Goal: Task Accomplishment & Management: Use online tool/utility

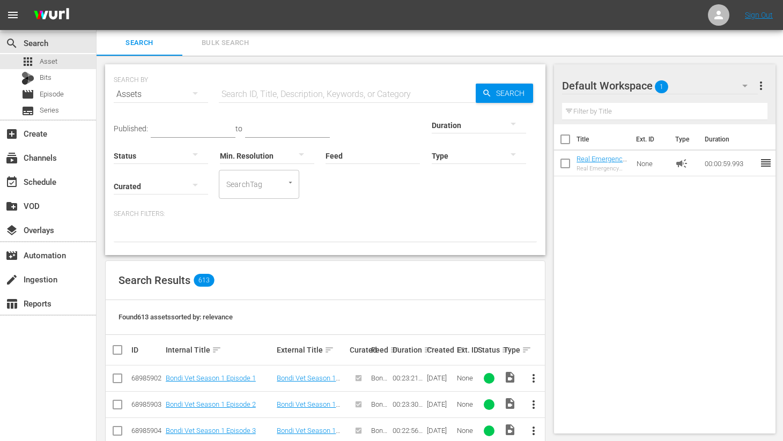
click at [291, 90] on input "text" at bounding box center [347, 95] width 257 height 26
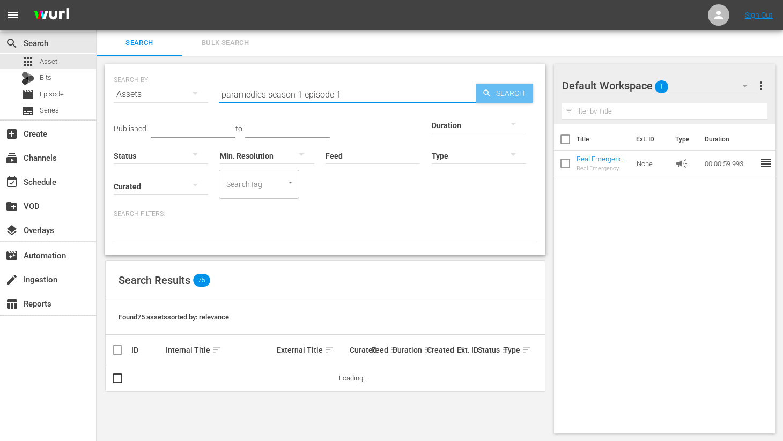
type input "paramedics season 1 episode 1"
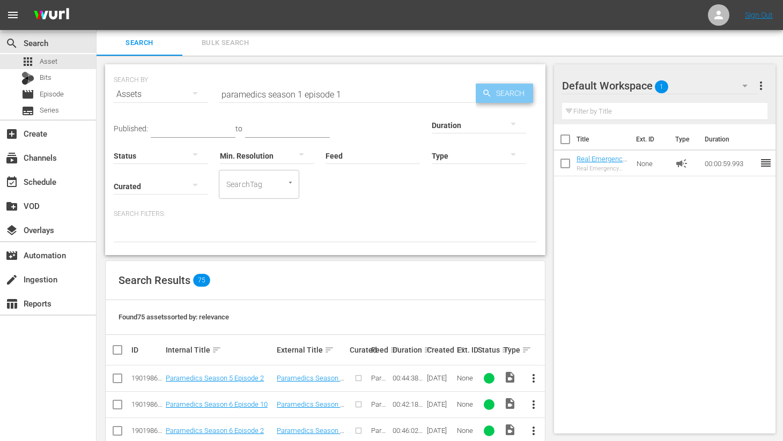
click at [509, 91] on span "Search" at bounding box center [512, 93] width 41 height 19
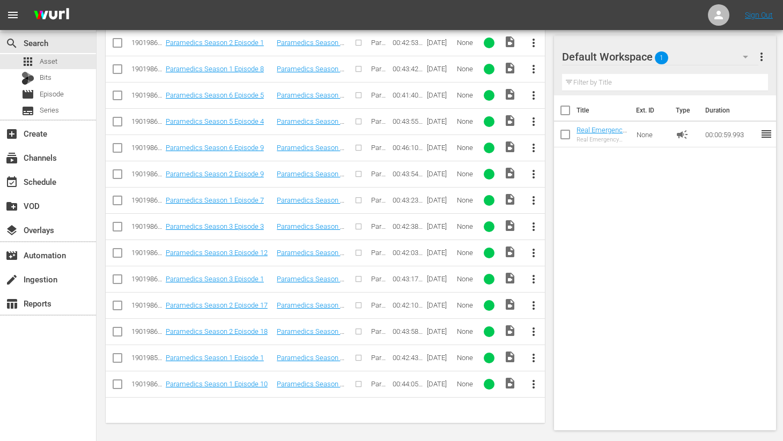
scroll to position [495, 0]
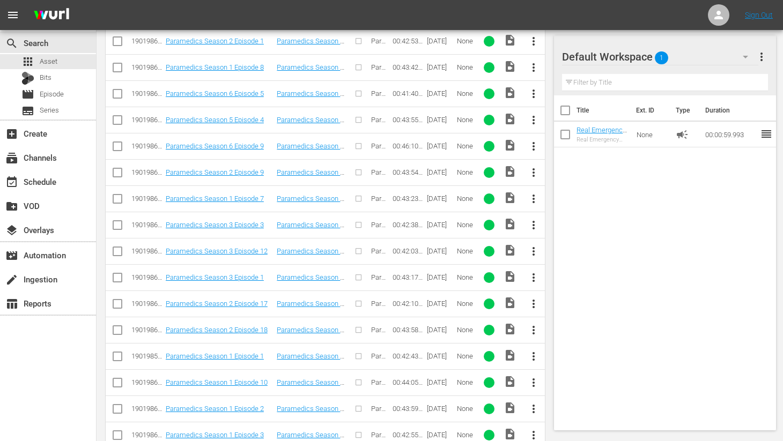
click at [535, 358] on span "more_vert" at bounding box center [533, 356] width 13 height 13
click at [563, 352] on div "Episode" at bounding box center [591, 352] width 73 height 26
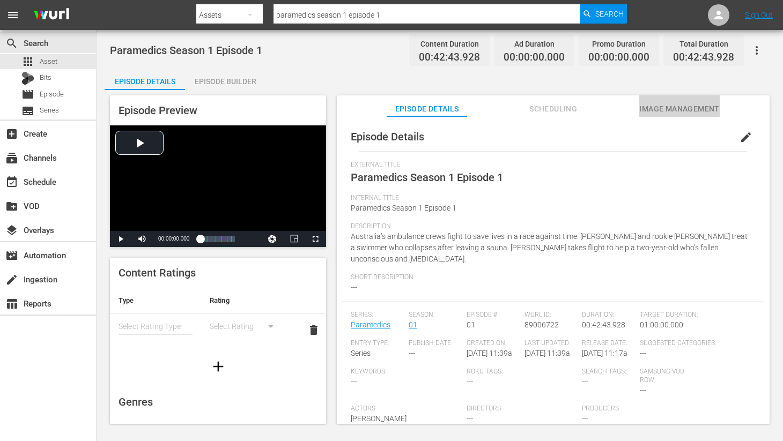
click at [686, 114] on span "Image Management" at bounding box center [679, 108] width 80 height 13
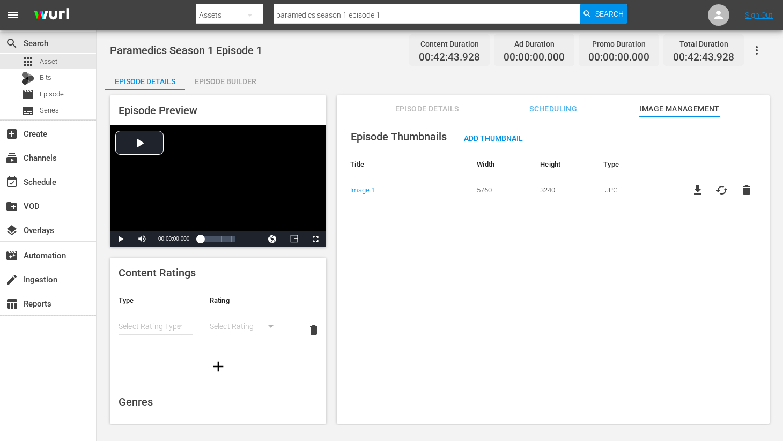
click at [234, 80] on div "Episode Builder" at bounding box center [225, 82] width 80 height 26
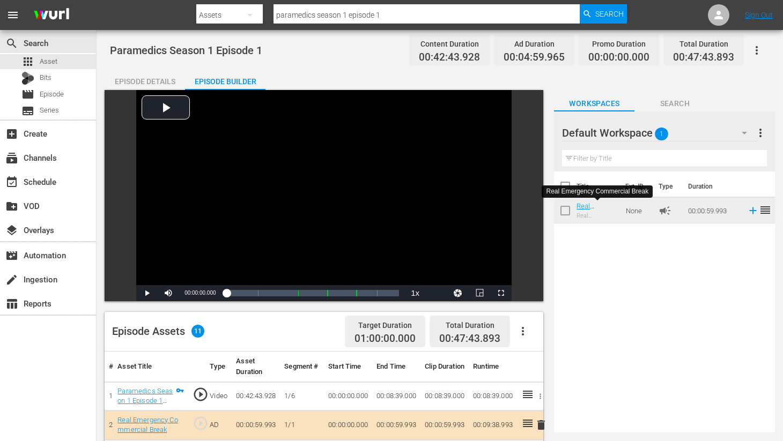
click at [144, 82] on div "Episode Details" at bounding box center [145, 82] width 80 height 26
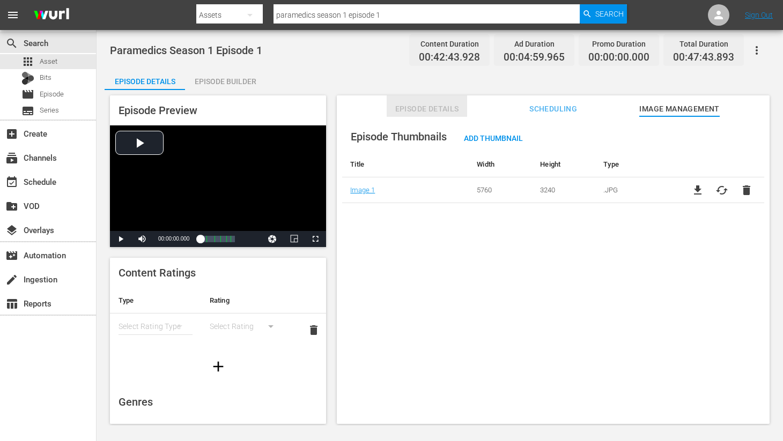
click at [418, 107] on span "Episode Details" at bounding box center [427, 108] width 80 height 13
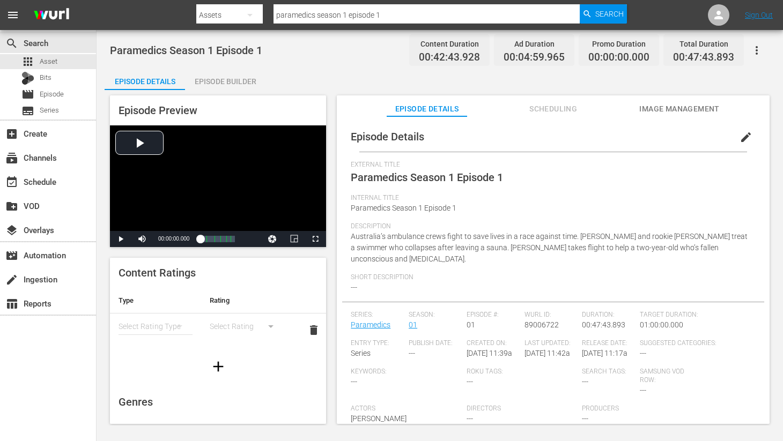
click at [740, 133] on span "edit" at bounding box center [746, 137] width 13 height 13
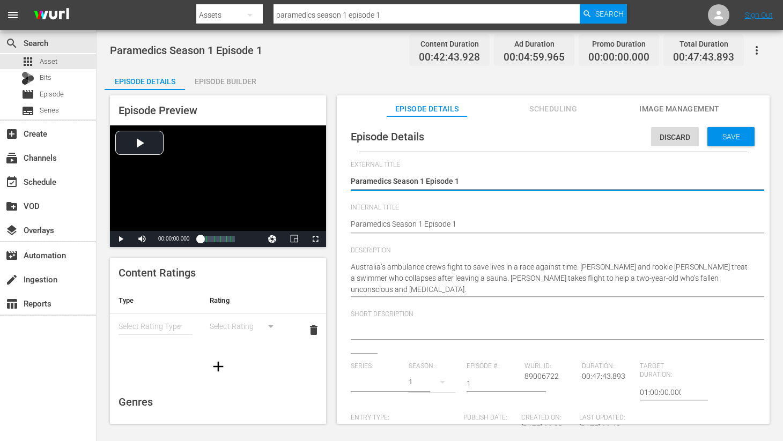
type input "Paramedics"
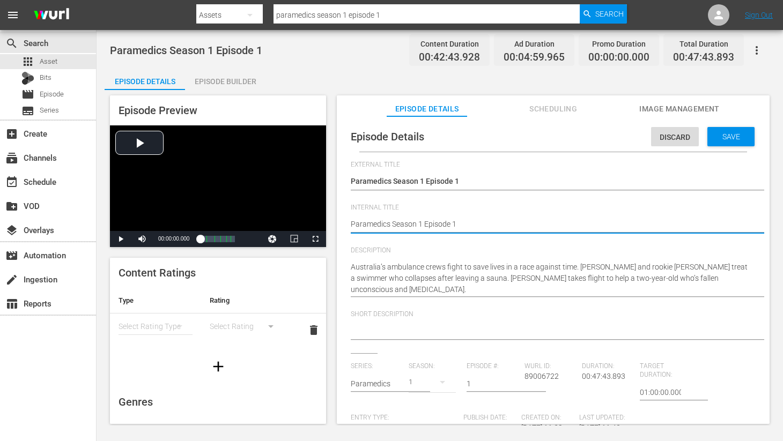
type textarea "Paramedics Season 1 Episode 1"
type textarea "Paramedics Season 1 Episode 1 -"
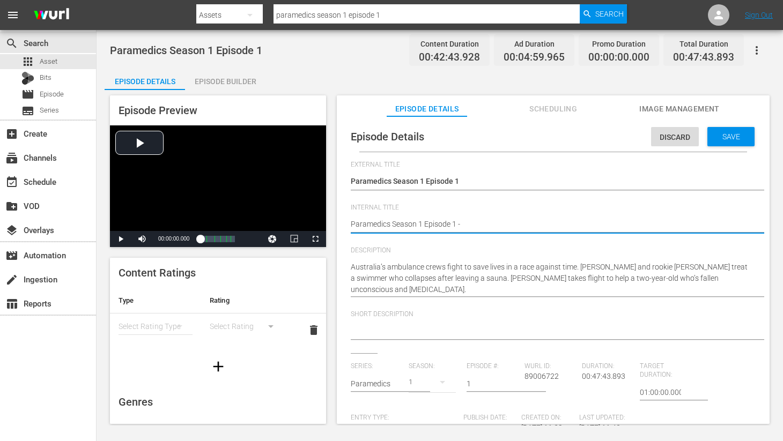
type textarea "Paramedics Season 1 Episode 1 -"
type textarea "Paramedics Season 1 Episode 1 - N"
type textarea "Paramedics Season 1 Episode 1 - Ni"
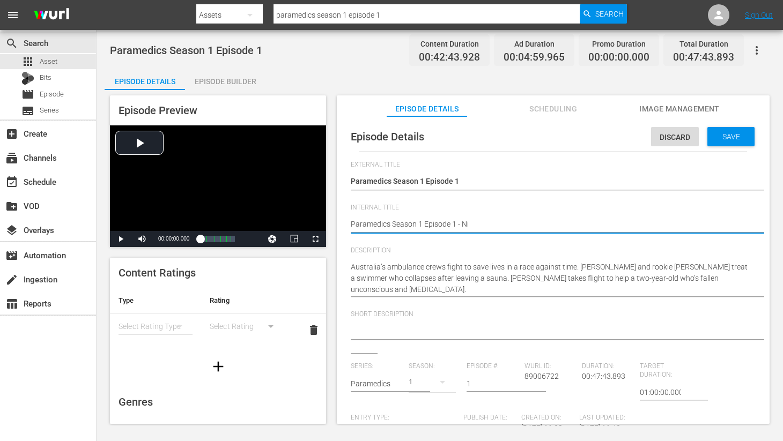
type textarea "Paramedics Season 1 Episode 1 - Nin"
type textarea "Paramedics Season 1 Episode 1 - Nine"
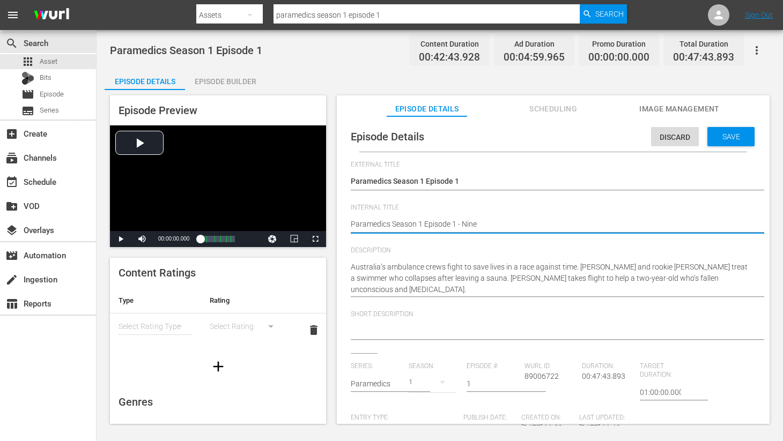
type textarea "Paramedics Season 1 Episode 1 - Nine"
type textarea "Paramedics Season 1 Episode 1 - Nine N"
type textarea "Paramedics Season 1 Episode 1 - Nine No"
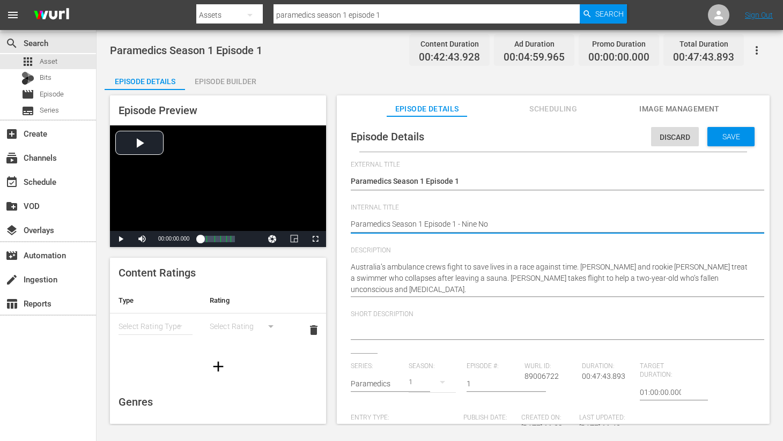
type textarea "Paramedics Season 1 Episode 1 - Nine Now"
click at [722, 134] on span "Save" at bounding box center [731, 136] width 35 height 9
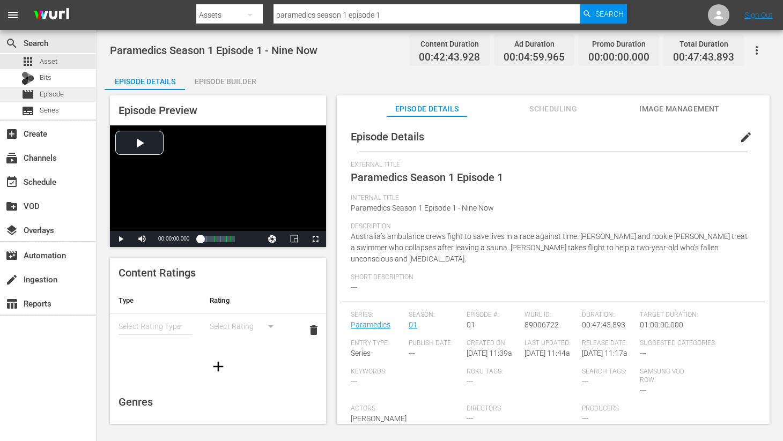
click at [41, 93] on span "Episode" at bounding box center [52, 94] width 24 height 11
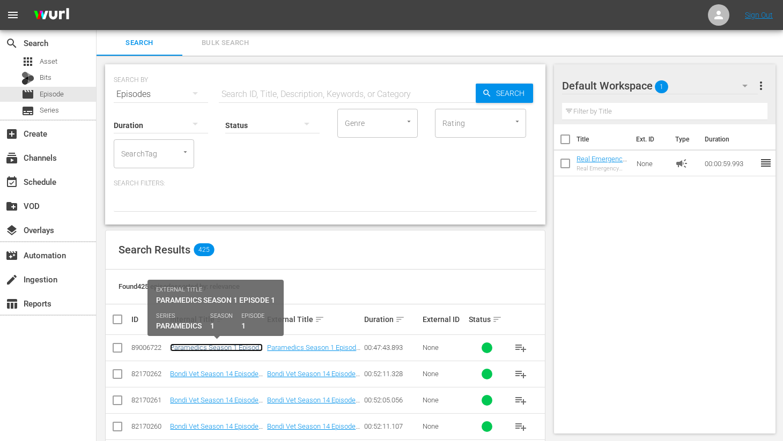
click at [230, 349] on link "Paramedics Season 1 Episode 1 - Nine Now" at bounding box center [216, 352] width 93 height 16
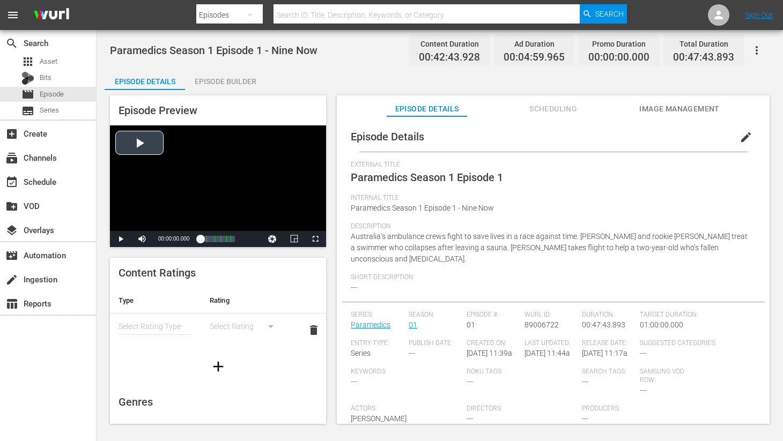
click at [141, 143] on div "Video Player" at bounding box center [218, 179] width 216 height 106
drag, startPoint x: 198, startPoint y: 239, endPoint x: 205, endPoint y: 240, distance: 6.5
click at [205, 240] on div "00:00:00.000" at bounding box center [202, 239] width 5 height 11
click at [315, 239] on span "Video Player" at bounding box center [315, 239] width 0 height 0
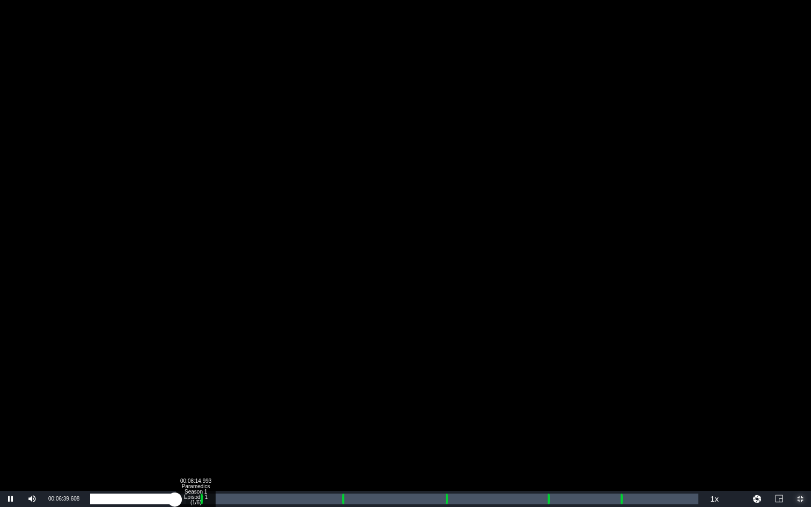
click at [195, 441] on div "Loaded : 15.69% 00:08:14.993 Paramedics Season 1 Episode 1 (1/6) 00:06:39.787 C…" at bounding box center [394, 499] width 608 height 11
click at [198, 441] on div "00:08:27.312" at bounding box center [144, 499] width 108 height 11
click at [341, 441] on div "Loaded : 21.55% 00:19:41.924 Paramedics Season 1 Episode 1 (2/6) 00:08:44.889 C…" at bounding box center [394, 499] width 608 height 11
click at [345, 441] on div "00:00:09.691" at bounding box center [217, 499] width 255 height 11
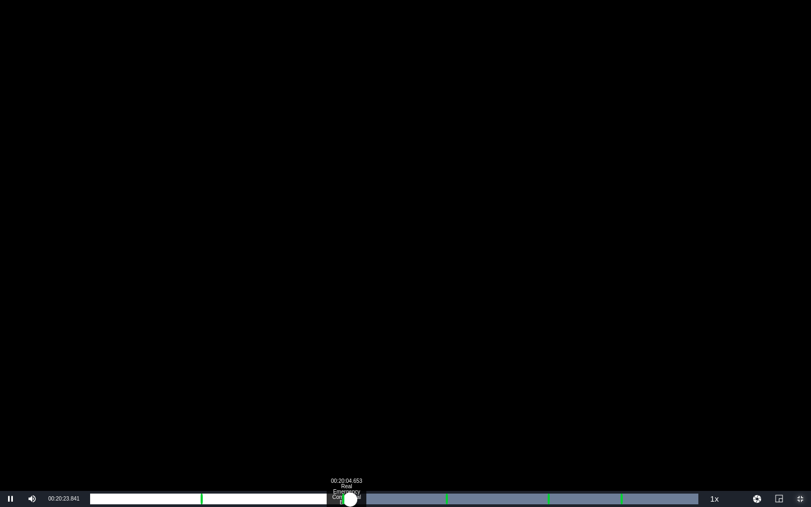
click at [345, 441] on div "00:00:37.945" at bounding box center [220, 499] width 260 height 11
click at [347, 441] on div "00:00:40.396" at bounding box center [220, 499] width 260 height 11
click at [349, 441] on div "00:00:32.956" at bounding box center [219, 499] width 259 height 11
click at [351, 441] on div "00:00:40.732" at bounding box center [220, 499] width 261 height 11
click at [352, 441] on div "00:00:45.840" at bounding box center [221, 499] width 262 height 11
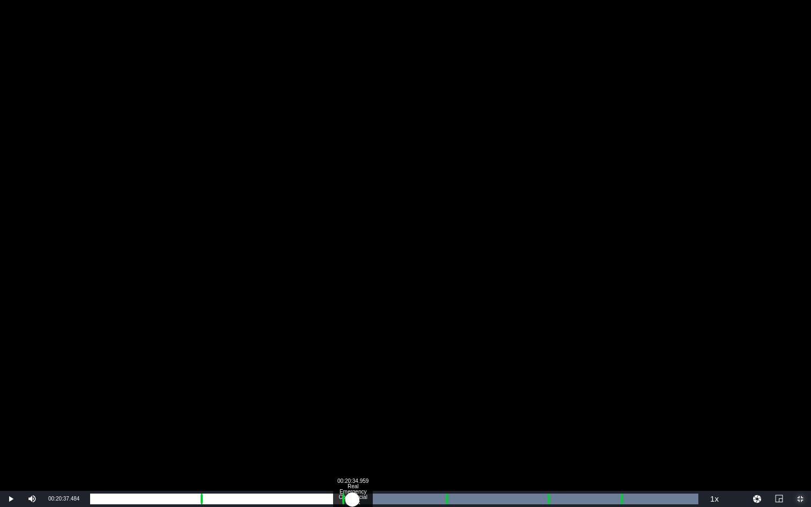
click at [352, 441] on div "00:00:47.618" at bounding box center [221, 499] width 262 height 11
click at [353, 441] on div "00:00:52.625" at bounding box center [221, 499] width 263 height 11
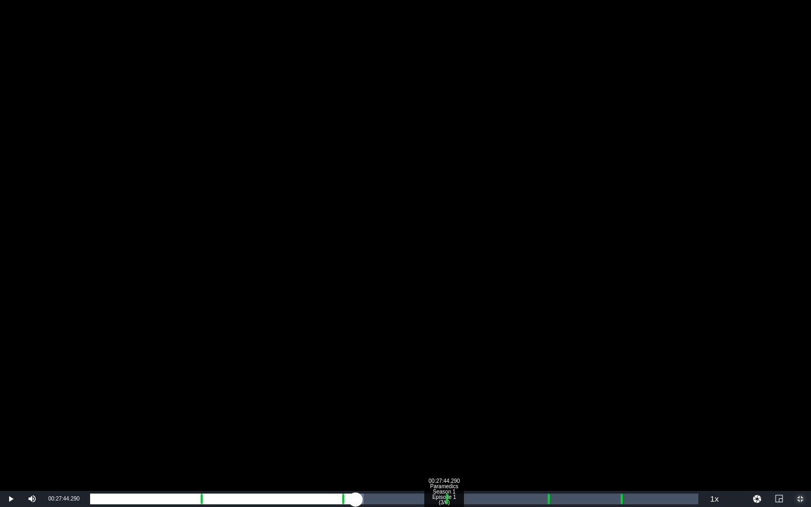
click at [444, 441] on div "00:27:44.290 Paramedics Season 1 Episode 1 (3/6)" at bounding box center [444, 499] width 1 height 11
click at [444, 441] on div "00:25:44.544" at bounding box center [266, 499] width 353 height 11
click at [547, 441] on div "Loaded : 29.83% 00:35:51.707 Paramedics Season 1 Episode 1 (4/6) 00:00:11.164 C…" at bounding box center [394, 499] width 608 height 11
click at [620, 441] on div "00:41:35.173 Paramedics Season 1 Episode 1 (5/6)" at bounding box center [620, 499] width 1 height 11
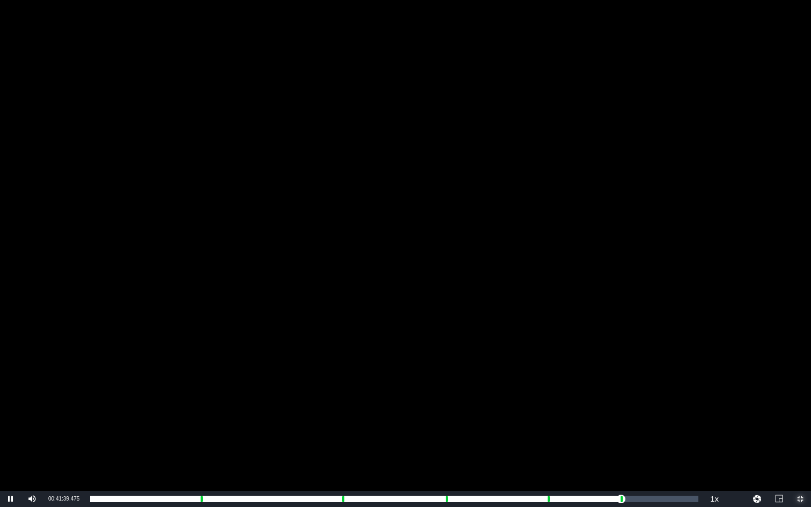
click at [783, 441] on span "Video Player" at bounding box center [800, 499] width 0 height 0
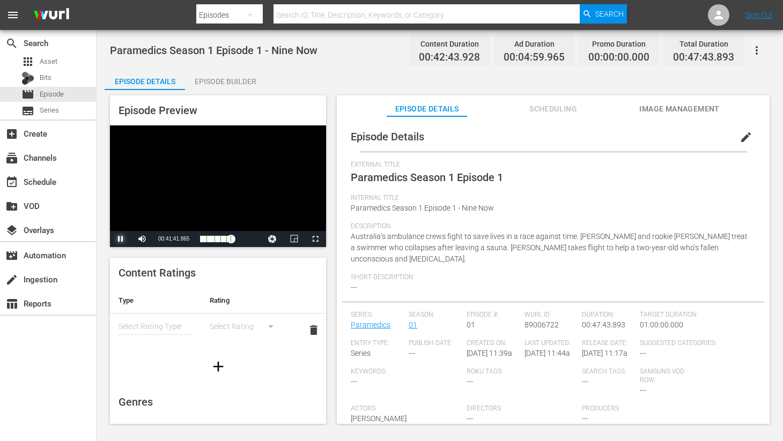
click at [121, 239] on span "Video Player" at bounding box center [121, 239] width 0 height 0
click at [222, 76] on div "Episode Builder" at bounding box center [225, 82] width 80 height 26
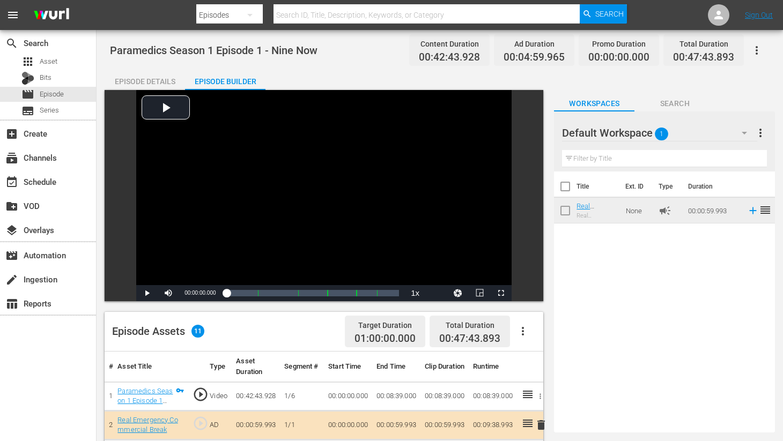
click at [153, 80] on div "Episode Details" at bounding box center [145, 82] width 80 height 26
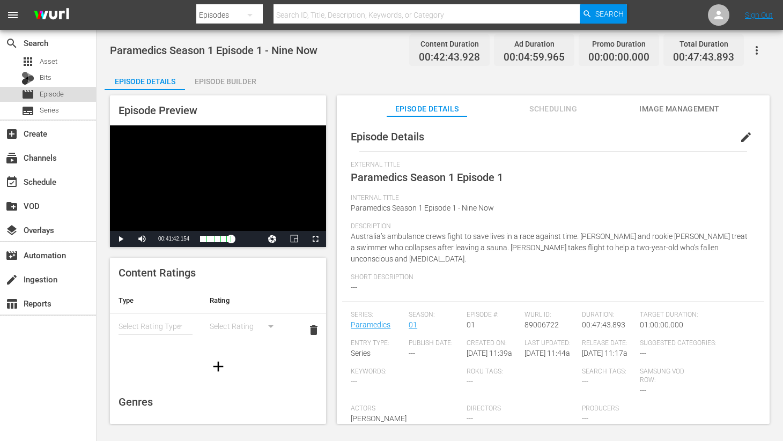
click at [41, 96] on span "Episode" at bounding box center [52, 94] width 24 height 11
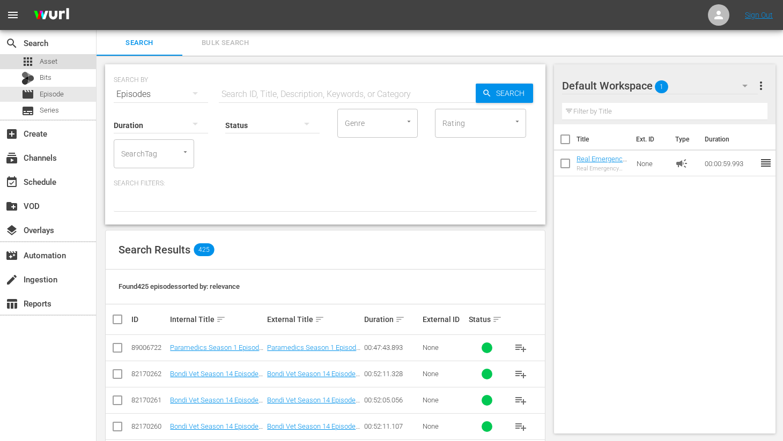
click at [42, 61] on span "Asset" at bounding box center [49, 61] width 18 height 11
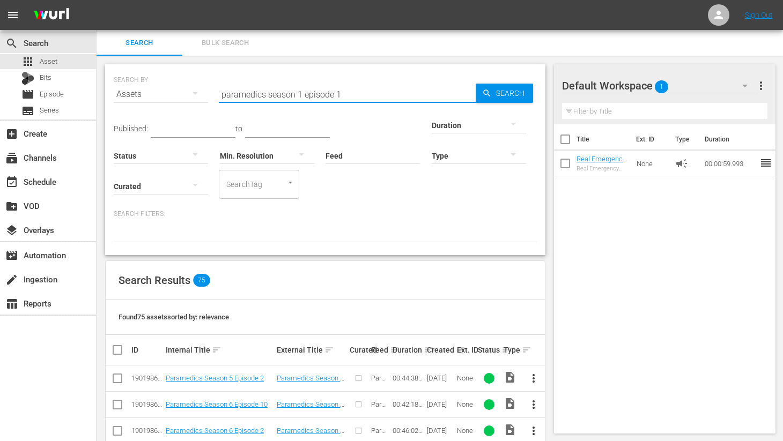
click at [341, 93] on input "paramedics season 1 episode 1" at bounding box center [347, 95] width 257 height 26
type input "paramedics season 1 episode 2"
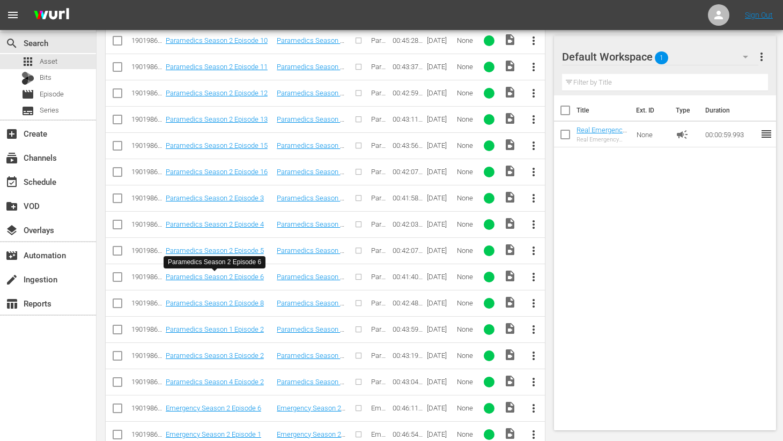
scroll to position [585, 0]
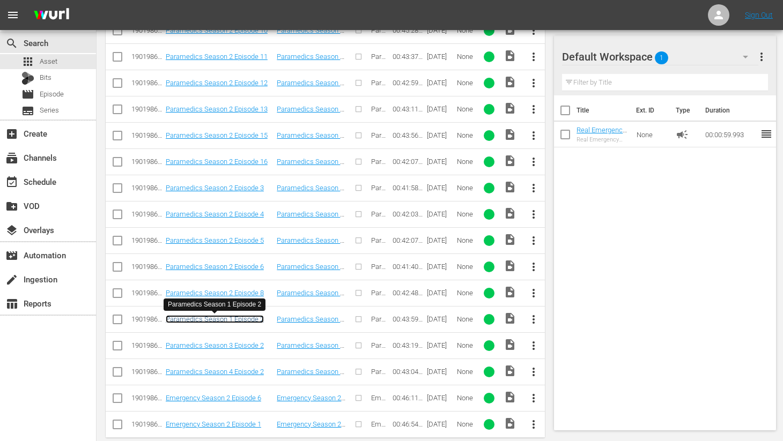
click at [220, 318] on link "Paramedics Season 1 Episode 2" at bounding box center [215, 319] width 98 height 8
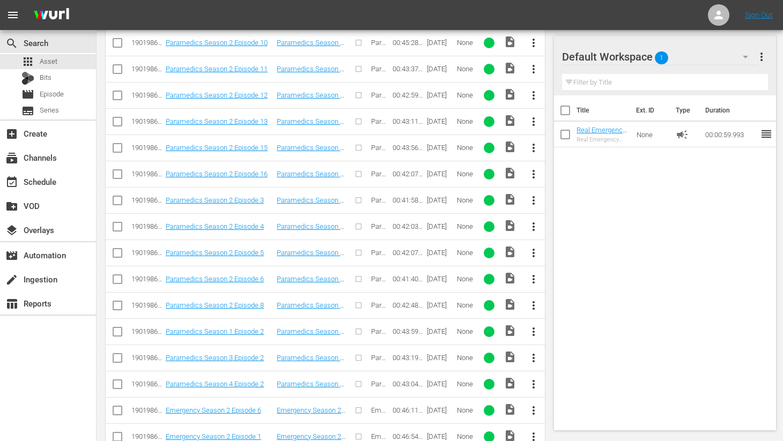
scroll to position [601, 0]
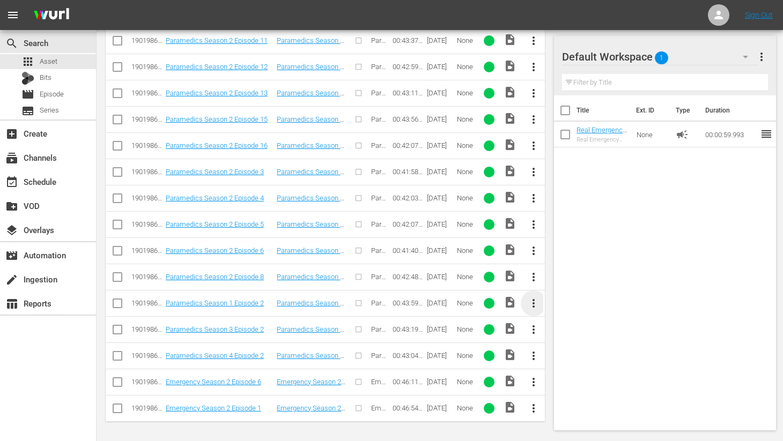
click at [534, 303] on span "more_vert" at bounding box center [533, 303] width 13 height 13
click at [570, 384] on div "Episode" at bounding box center [591, 385] width 73 height 26
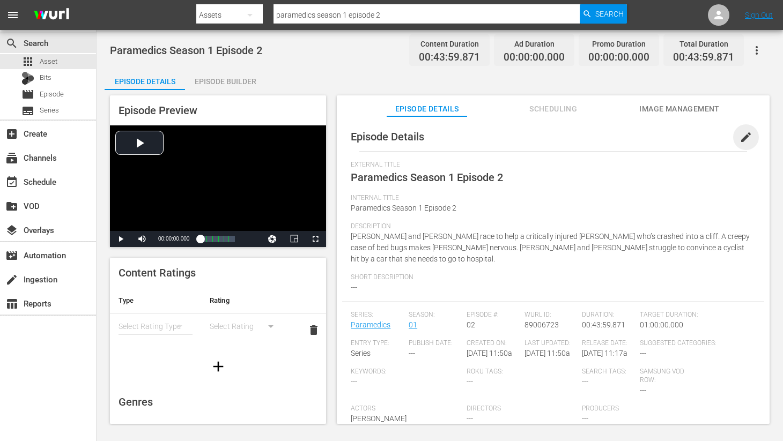
click at [740, 138] on span "edit" at bounding box center [746, 137] width 13 height 13
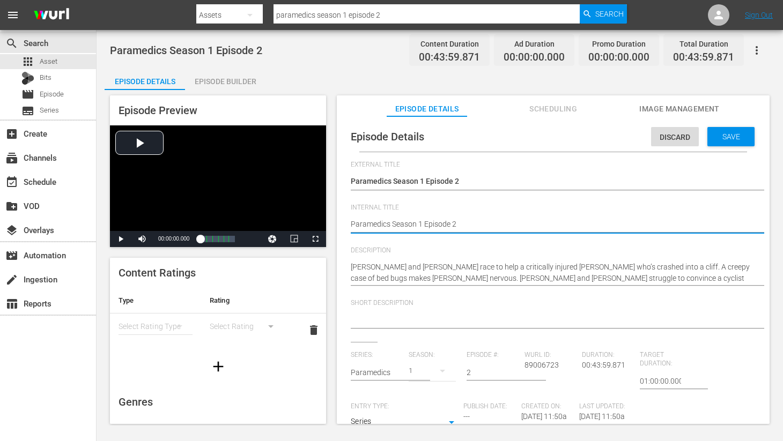
drag, startPoint x: 461, startPoint y: 224, endPoint x: 481, endPoint y: 226, distance: 19.4
type textarea "Paramedics Season 1 Episode 2"
type textarea "Paramedics Season 1 Episode 2 -"
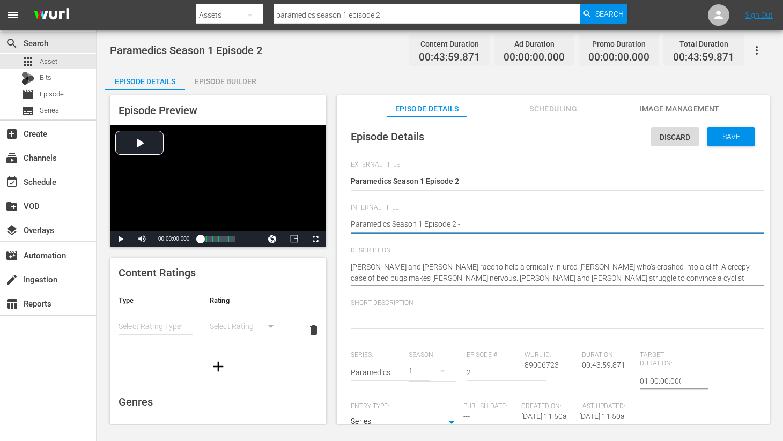
type textarea "Paramedics Season 1 Episode 2 -"
type textarea "Paramedics Season 1 Episode 2 - N"
type textarea "Paramedics Season 1 Episode 2 - Ni"
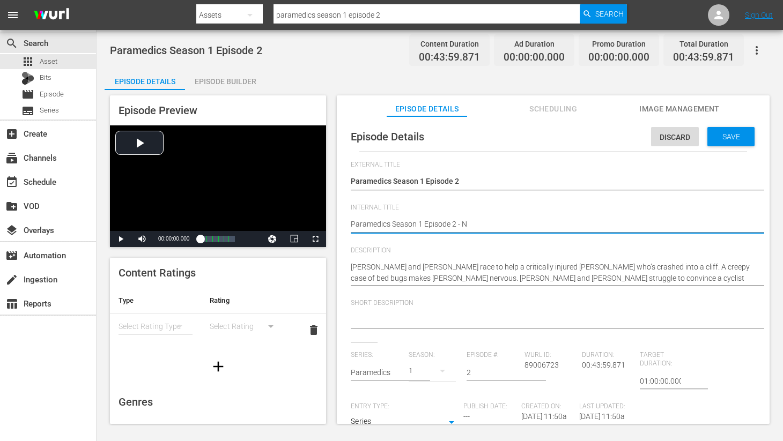
type textarea "Paramedics Season 1 Episode 2 - Ni"
type textarea "Paramedics Season 1 Episode 2 - Nin"
type textarea "Paramedics Season 1 Episode 2 - Nine"
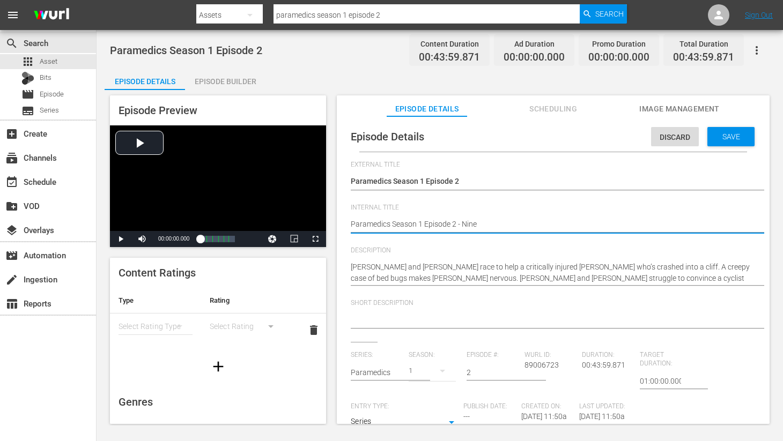
type textarea "Paramedics Season 1 Episode 2 - Nine"
type textarea "Paramedics Season 1 Episode 2 - Nine N"
type textarea "Paramedics Season 1 Episode 2 - Nine No"
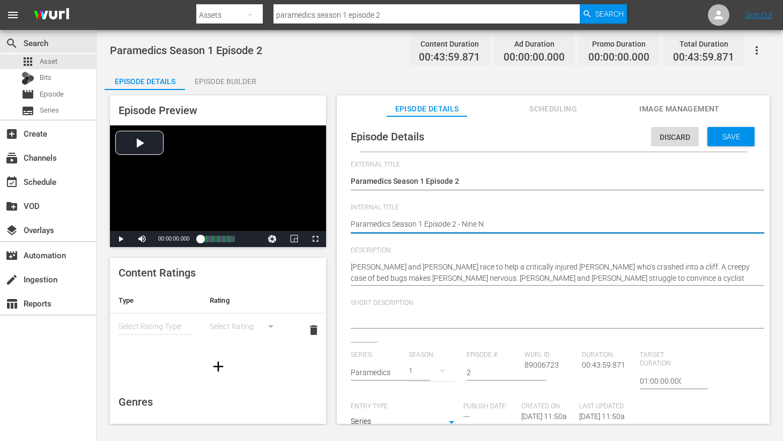
type textarea "Paramedics Season 1 Episode 2 - Nine No"
type textarea "Paramedics Season 1 Episode 2 - Nine Now"
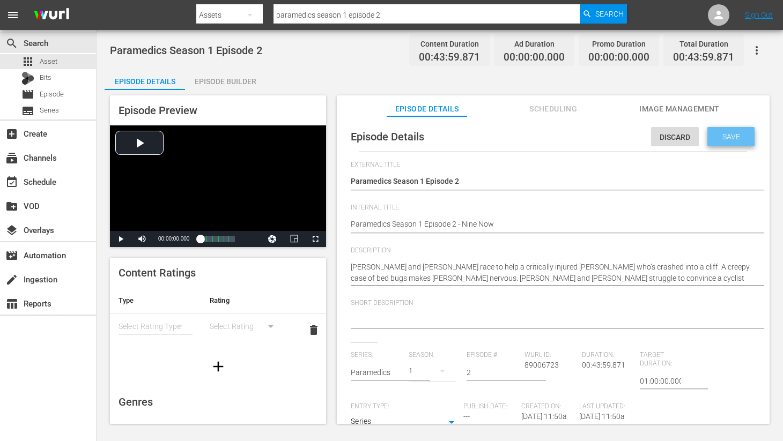
click at [726, 139] on span "Save" at bounding box center [731, 136] width 35 height 9
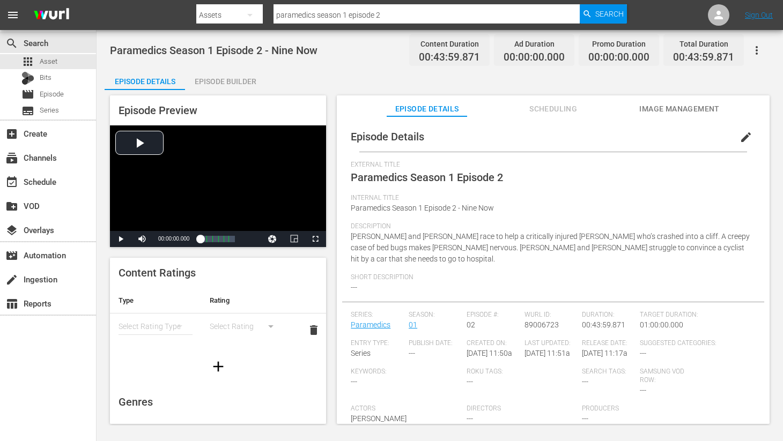
click at [675, 109] on span "Image Management" at bounding box center [679, 108] width 80 height 13
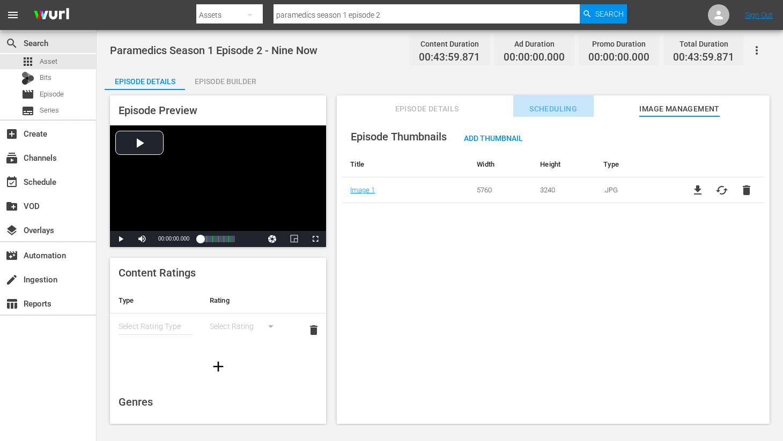
click at [554, 107] on span "Scheduling" at bounding box center [553, 108] width 80 height 13
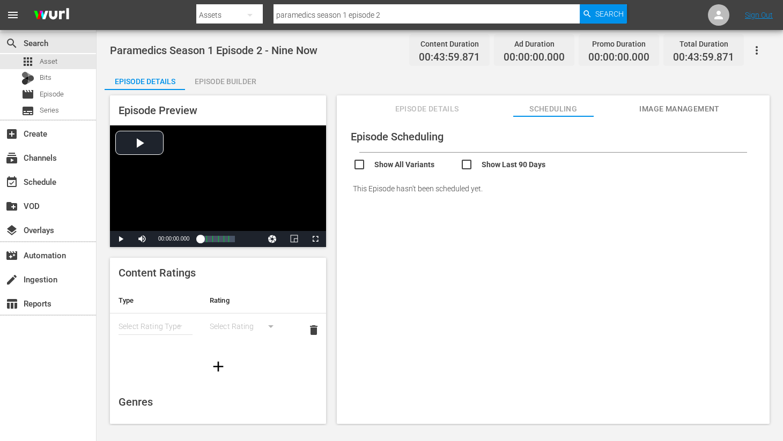
click at [430, 108] on span "Episode Details" at bounding box center [427, 108] width 80 height 13
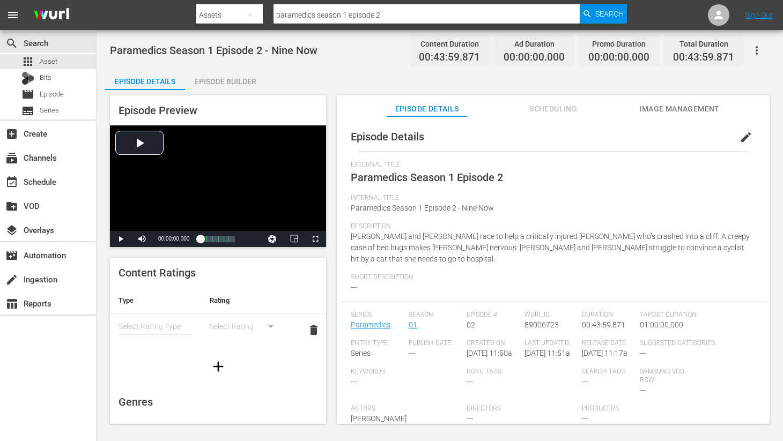
click at [239, 82] on div "Episode Builder" at bounding box center [225, 82] width 80 height 26
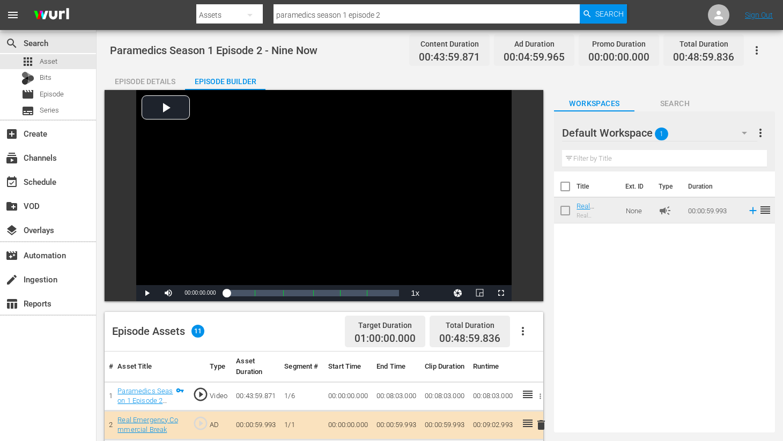
click at [138, 77] on div "Episode Details" at bounding box center [145, 82] width 80 height 26
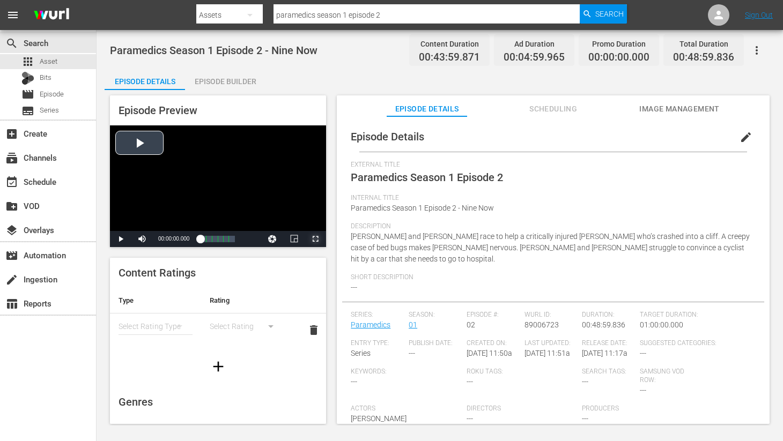
click at [315, 239] on span "Video Player" at bounding box center [315, 239] width 0 height 0
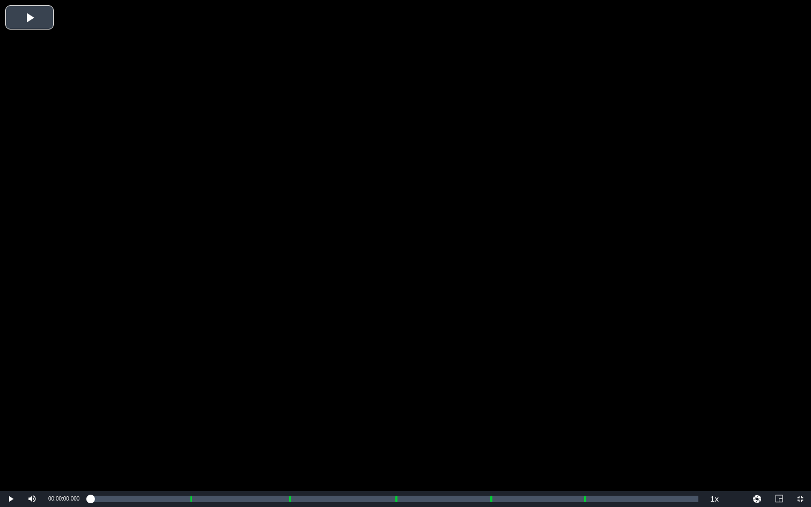
click at [27, 21] on div "Video Player" at bounding box center [405, 245] width 811 height 491
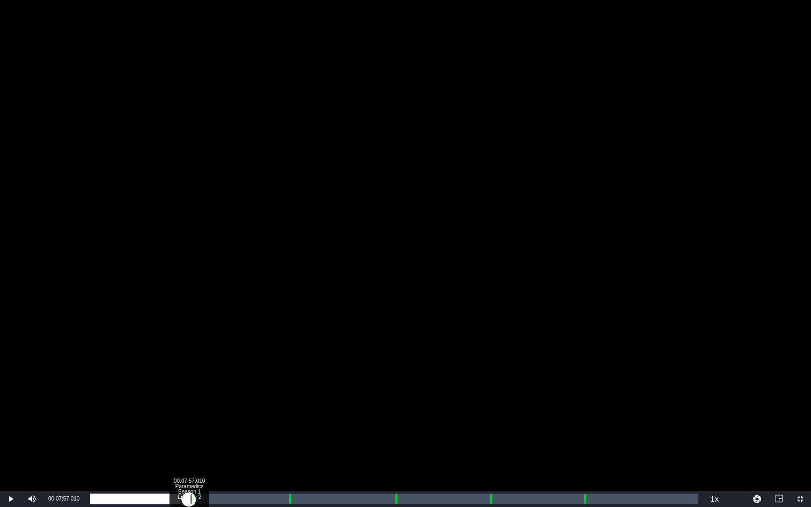
click at [189, 441] on div "Loaded : 0.68% 00:07:57.010 Paramedics Season 1 Episode 2 (1/6) 00:00:04.543 Cu…" at bounding box center [394, 499] width 608 height 11
click at [288, 441] on div "Loaded : 9.92% 00:15:56.613 Paramedics Season 1 Episode 2 (3/6) 00:00:02.557 Cu…" at bounding box center [394, 499] width 608 height 11
click at [289, 441] on div "Progress Bar" at bounding box center [290, 499] width 3 height 14
click at [394, 441] on div "Loaded : 9.92% 00:24:29.918 Paramedics Season 1 Episode 2 (4/6) 00:00:02.583 Cu…" at bounding box center [394, 499] width 608 height 11
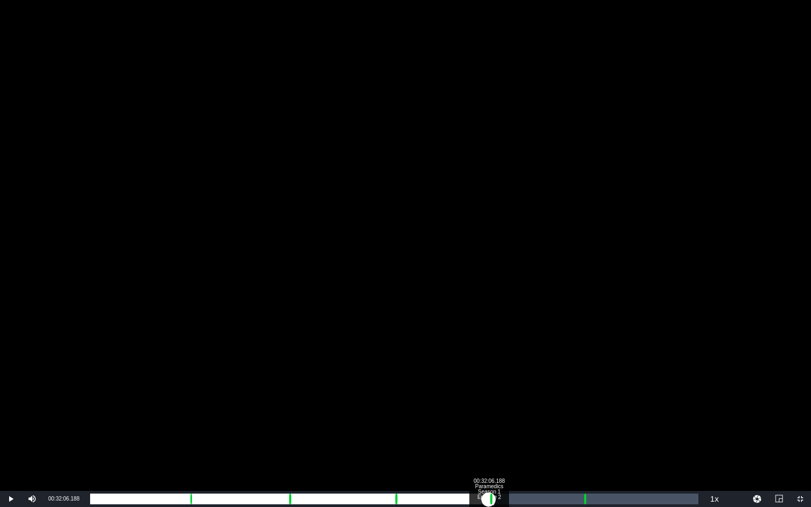
click at [489, 441] on div "Loaded : 9.92% 00:32:06.188 Paramedics Season 1 Episode 2 (5/6) 00:00:02.075 Cu…" at bounding box center [394, 499] width 608 height 11
click at [582, 441] on div "Loaded : 9.92% 00:39:37.274 Paramedics Season 1 Episode 2 (6/6) 00:00:00.640 Cu…" at bounding box center [394, 499] width 608 height 11
click at [583, 441] on div "00:00:00.000" at bounding box center [336, 499] width 493 height 11
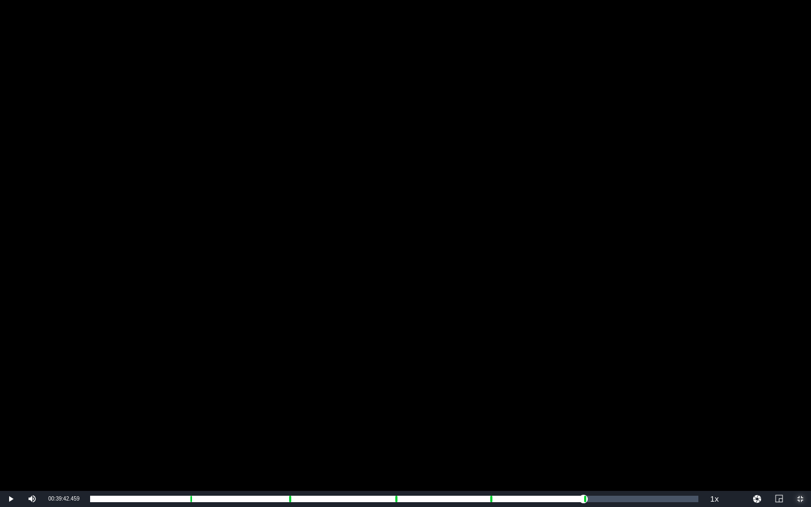
click at [783, 441] on span "Video Player" at bounding box center [800, 499] width 0 height 0
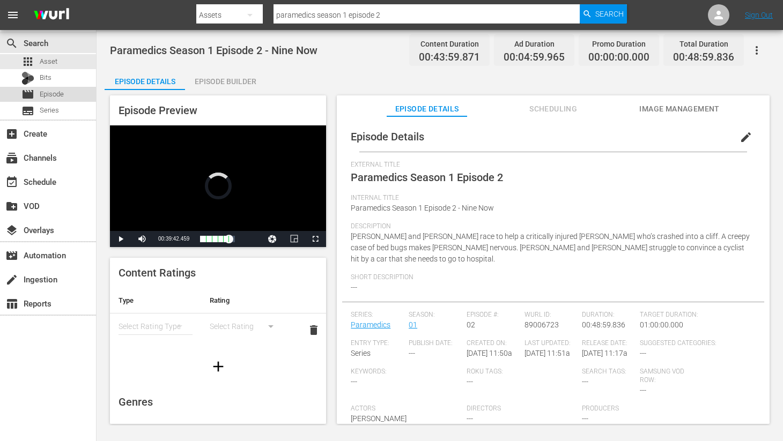
click at [42, 95] on span "Episode" at bounding box center [52, 94] width 24 height 11
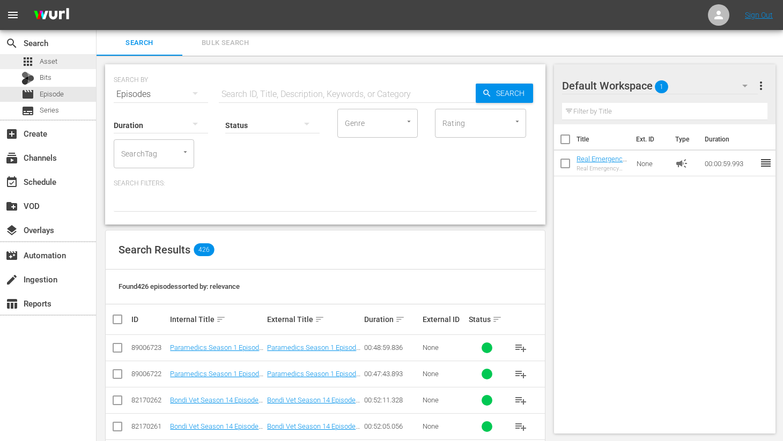
click at [40, 59] on span "Asset" at bounding box center [49, 61] width 18 height 11
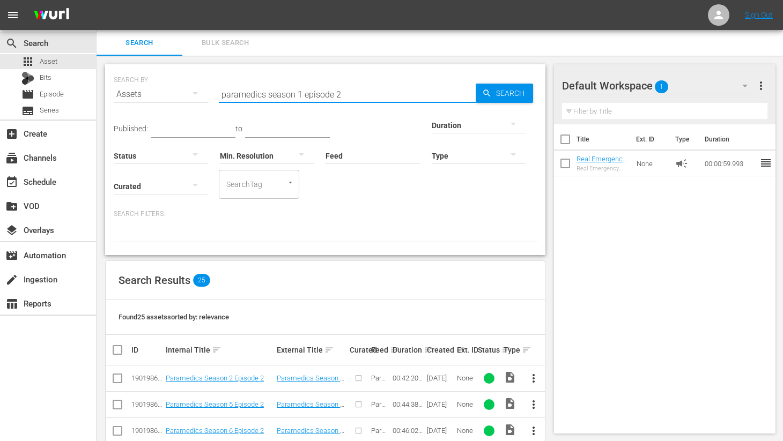
click at [341, 94] on input "paramedics season 1 episode 2" at bounding box center [347, 95] width 257 height 26
type input "paramedics season 1 episode 3"
click at [507, 92] on span "Search" at bounding box center [512, 93] width 41 height 19
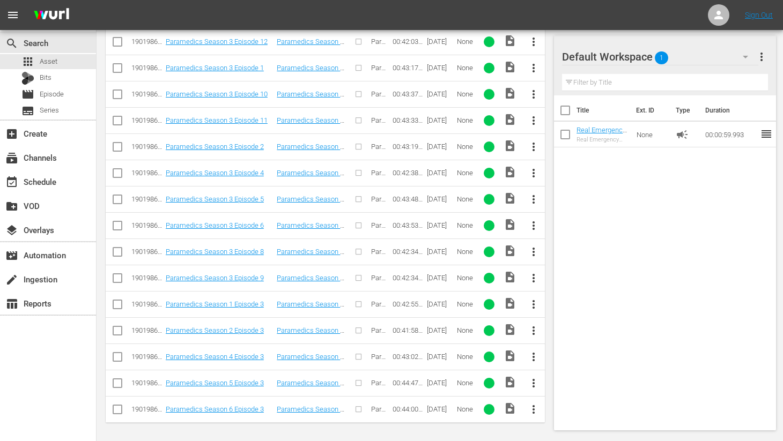
scroll to position [391, 0]
click at [534, 304] on span "more_vert" at bounding box center [533, 303] width 13 height 13
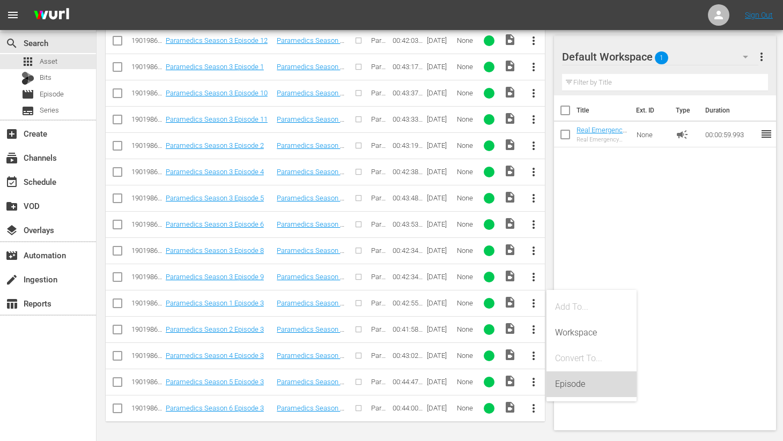
click at [566, 387] on div "Episode" at bounding box center [591, 385] width 73 height 26
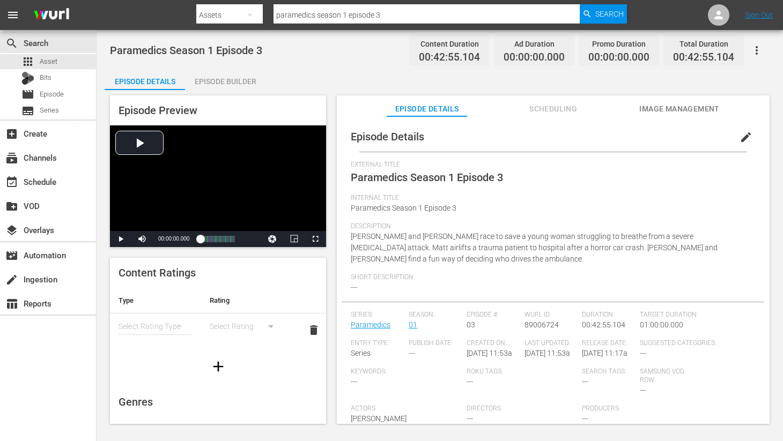
click at [740, 138] on span "edit" at bounding box center [746, 137] width 13 height 13
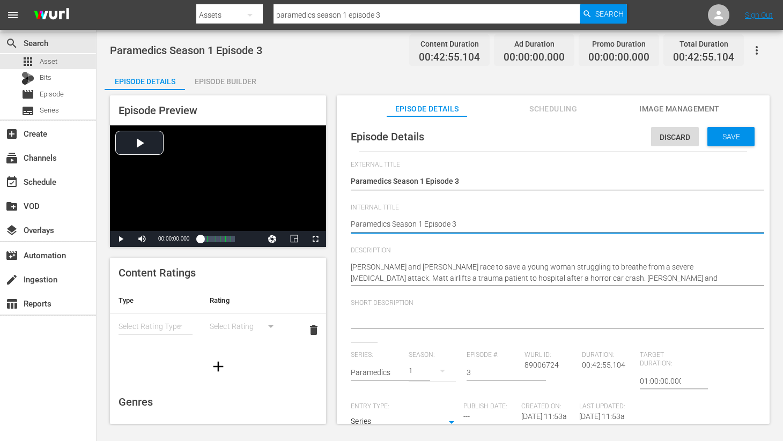
type textarea "Paramedics Season 1 Episode 3"
type textarea "Paramedics Season 1 Episode 3 -"
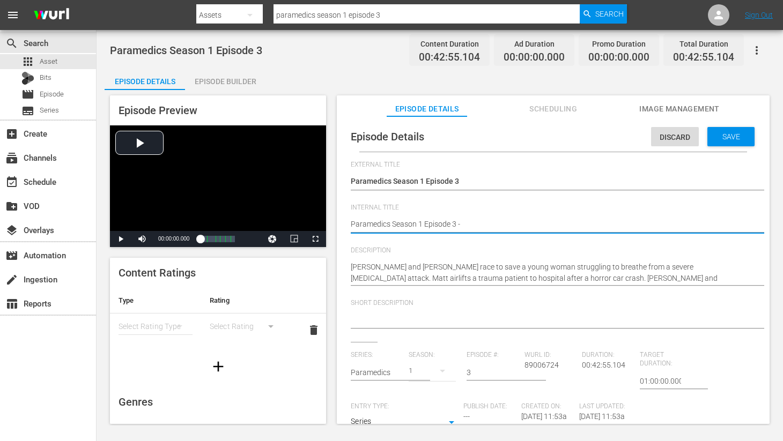
type textarea "Paramedics Season 1 Episode 3 -"
type textarea "Paramedics Season 1 Episode 3 - N"
type textarea "Paramedics Season 1 Episode 3 - Ni"
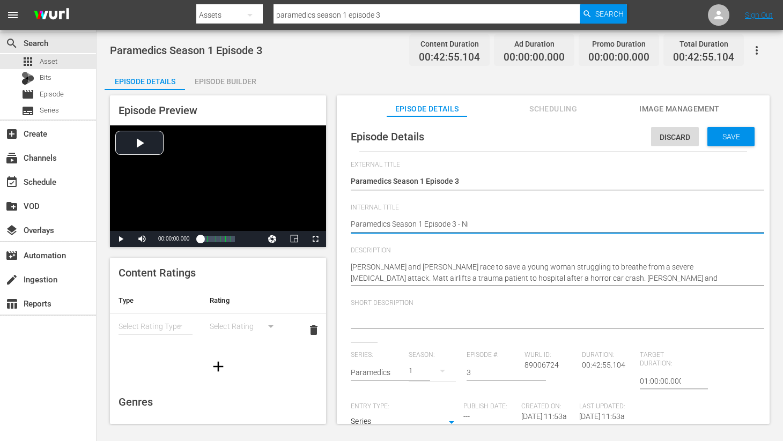
type textarea "Paramedics Season 1 Episode 3 - Nin"
type textarea "Paramedics Season 1 Episode 3 - Nine"
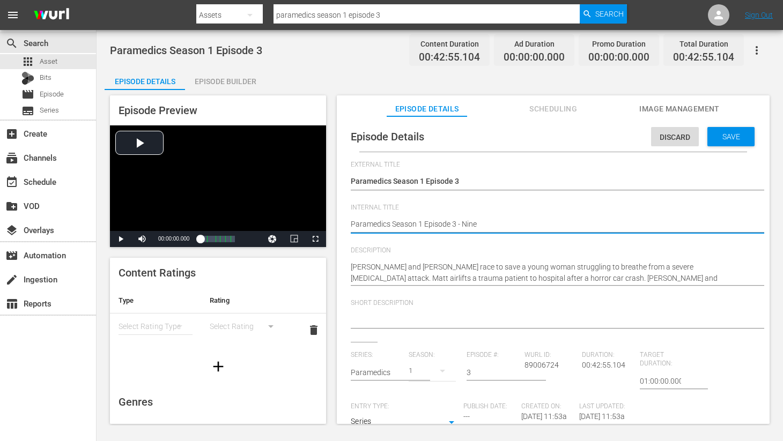
type textarea "Paramedics Season 1 Episode 3 - Nine"
type textarea "Paramedics Season 1 Episode 3 - Nine N"
type textarea "Paramedics Season 1 Episode 3 - Nine No"
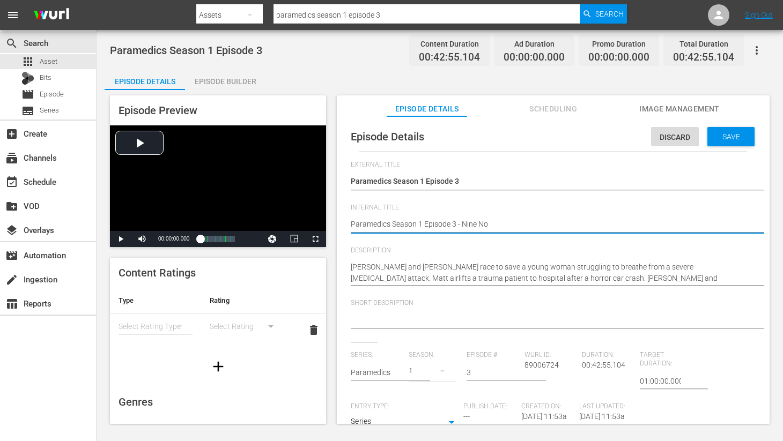
type textarea "Paramedics Season 1 Episode 3 - Nine Now"
click at [718, 136] on span "Save" at bounding box center [731, 136] width 35 height 9
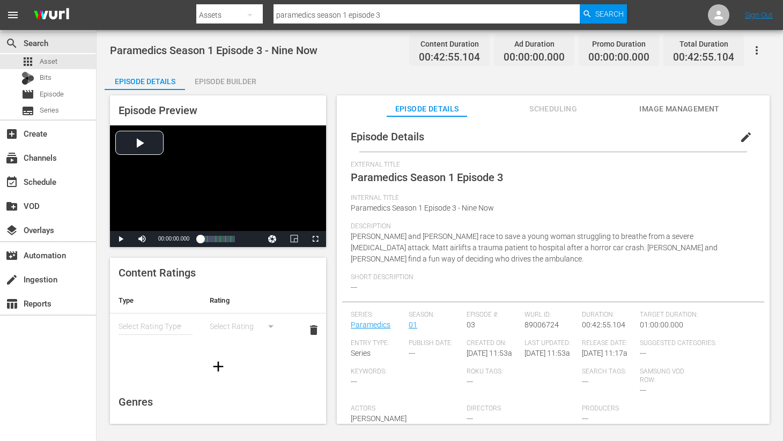
click at [676, 110] on span "Image Management" at bounding box center [679, 108] width 80 height 13
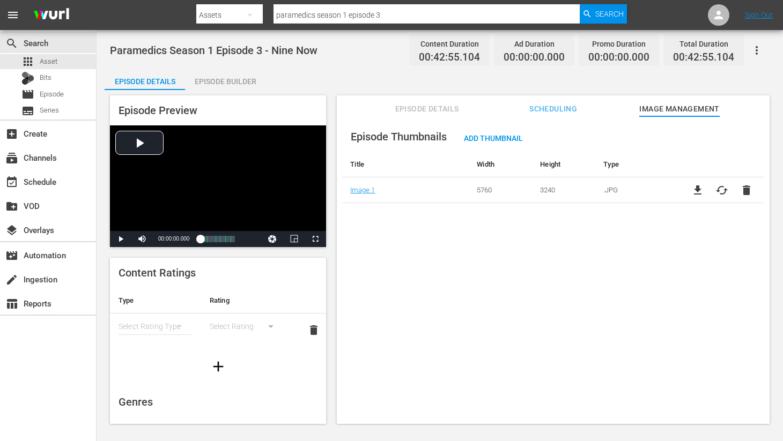
click at [219, 80] on div "Episode Builder" at bounding box center [225, 82] width 80 height 26
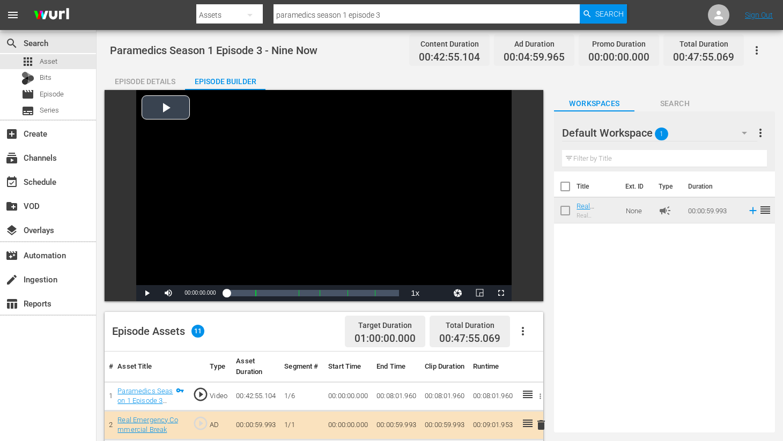
click at [165, 105] on div "Video Player" at bounding box center [323, 187] width 375 height 195
click at [501, 293] on span "Video Player" at bounding box center [501, 293] width 0 height 0
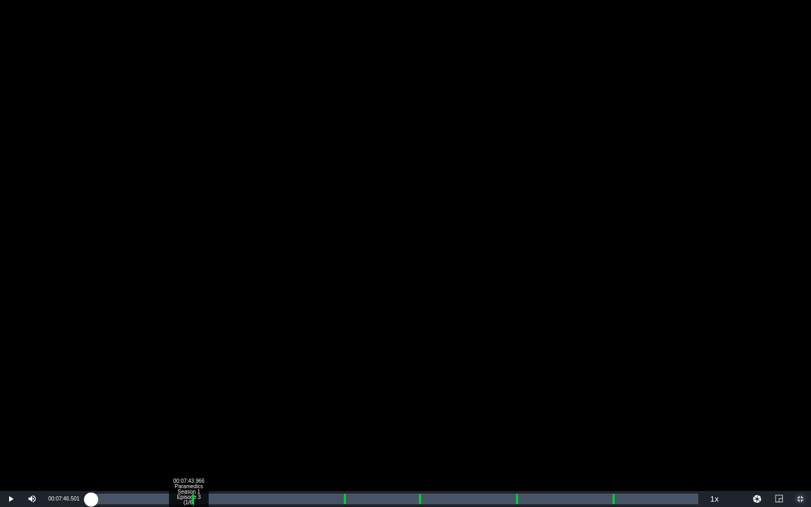
click at [189, 441] on div "00:07:43.966 Paramedics Season 1 Episode 3 (1/6)" at bounding box center [188, 499] width 1 height 11
click at [189, 441] on div "00:07:46.501" at bounding box center [139, 499] width 99 height 11
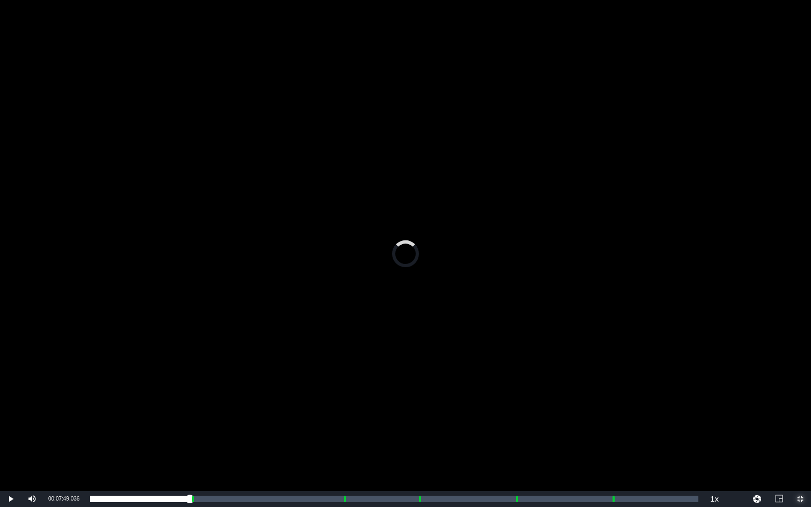
click at [783, 441] on span "Video Player" at bounding box center [800, 499] width 0 height 0
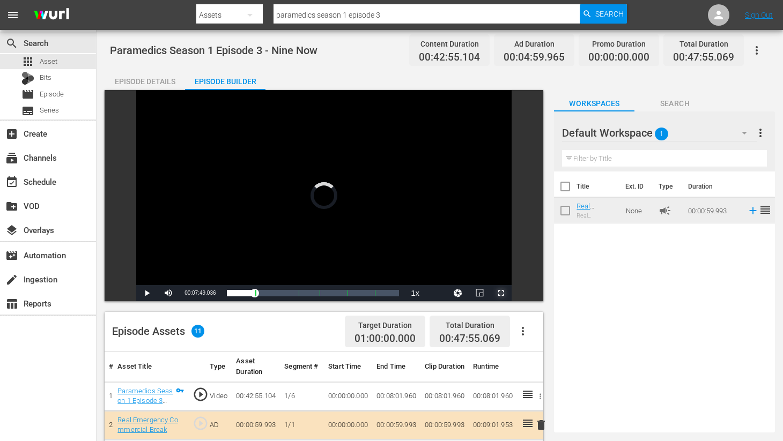
click at [501, 293] on span "Video Player" at bounding box center [501, 293] width 0 height 0
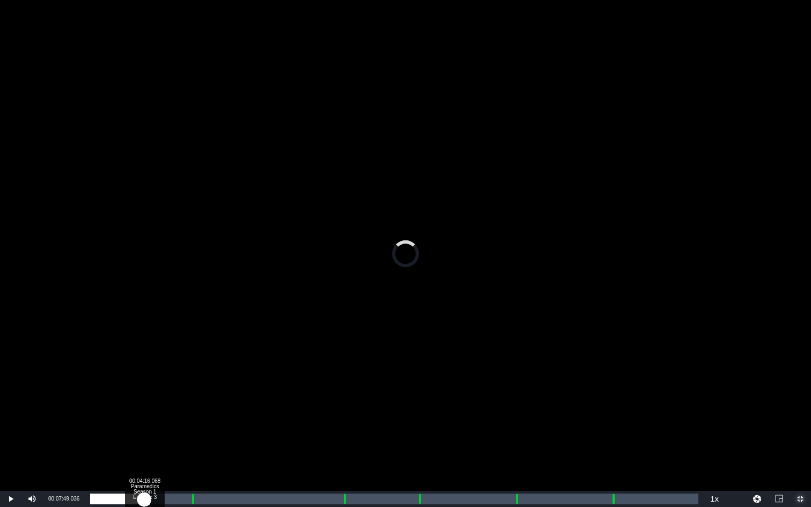
click at [144, 441] on div "Loaded : 0.00% 00:04:16.068 Paramedics Season 1 Episode 3 (1/6) 00:07:49.036" at bounding box center [394, 499] width 608 height 11
click at [189, 441] on div "00:07:49.036 Paramedics Season 1 Episode 3 (1/6)" at bounding box center [189, 499] width 1 height 11
click at [343, 441] on div "Loaded : 0.00% 00:19:54.142 Paramedics Season 1 Episode 3 (3/6) 00:00:00.000 Cu…" at bounding box center [394, 499] width 608 height 11
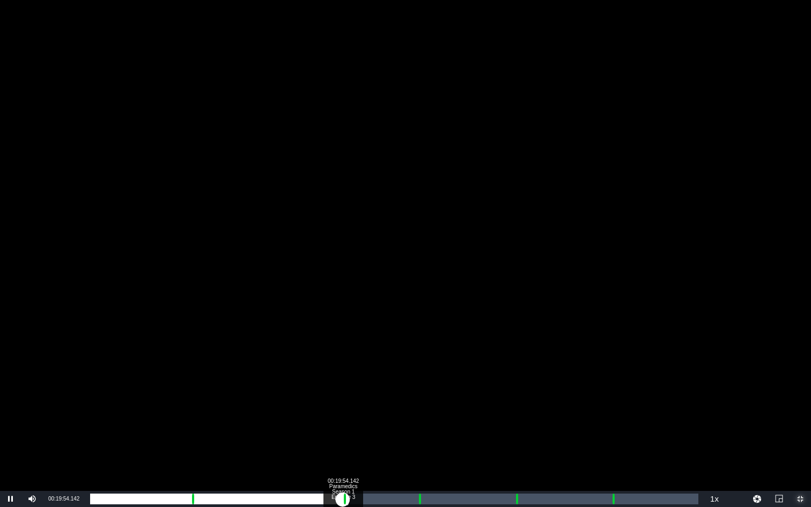
click at [343, 441] on div "00:00:00.000" at bounding box center [216, 499] width 253 height 11
click at [418, 441] on div "Loaded : 9.92% 00:25:49.089 Paramedics Season 1 Episode 3 (4/6) 00:00:03.266 Cu…" at bounding box center [394, 499] width 608 height 11
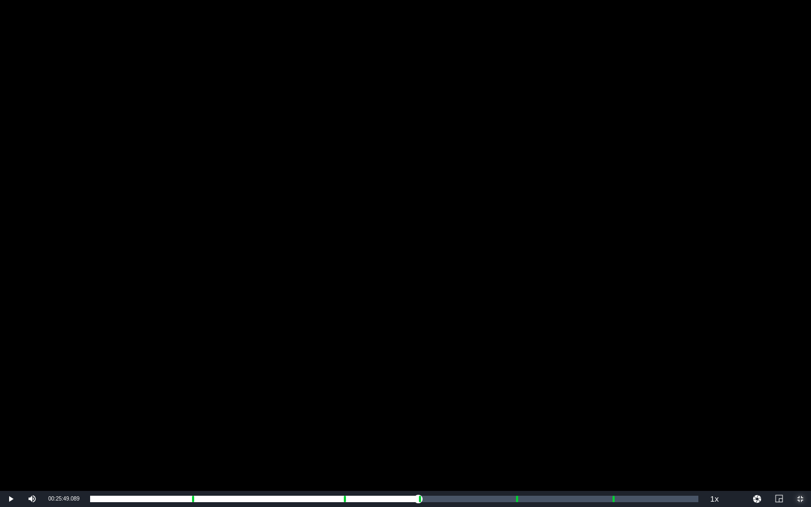
click at [783, 441] on span "Video Player" at bounding box center [800, 499] width 0 height 0
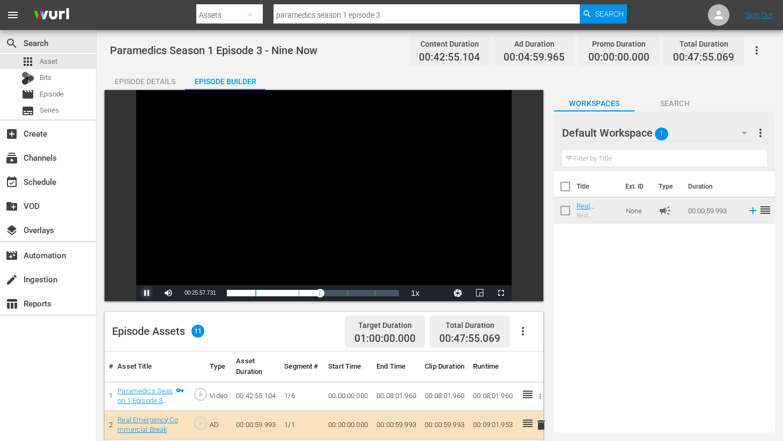
click at [147, 293] on span "Video Player" at bounding box center [147, 293] width 0 height 0
click at [44, 92] on span "Episode" at bounding box center [52, 94] width 24 height 11
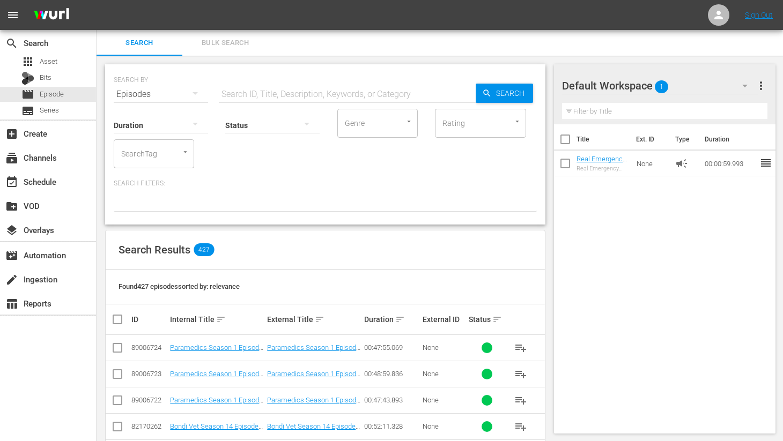
click at [271, 93] on input "text" at bounding box center [347, 95] width 257 height 26
type input "nine now"
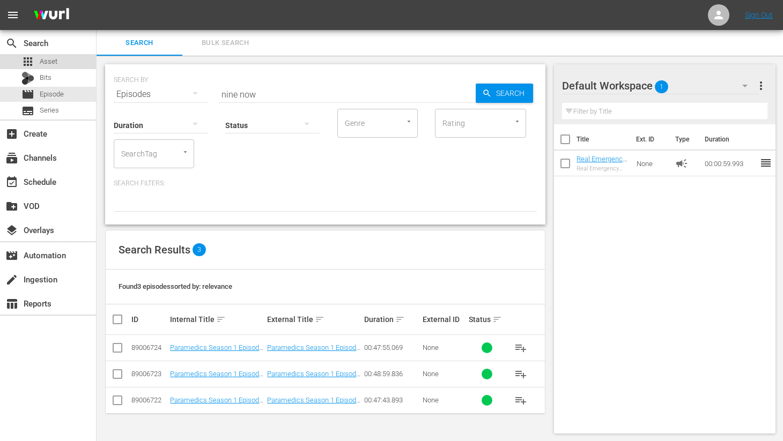
click at [40, 60] on span "Asset" at bounding box center [49, 61] width 18 height 11
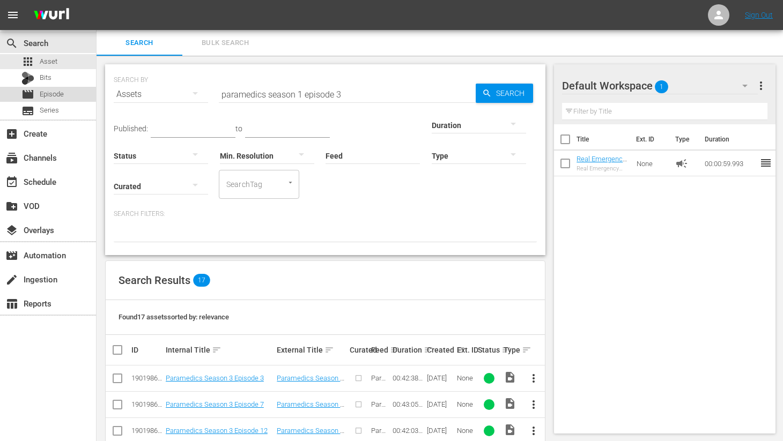
click at [45, 93] on span "Episode" at bounding box center [52, 94] width 24 height 11
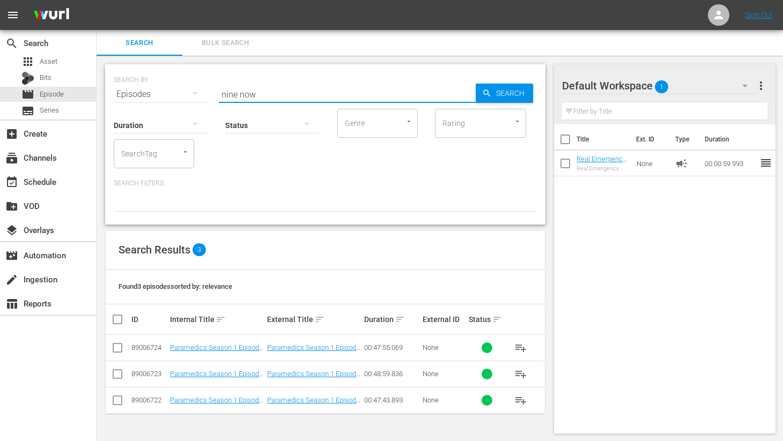
drag, startPoint x: 280, startPoint y: 94, endPoint x: 222, endPoint y: 90, distance: 58.6
click at [222, 90] on input "nine now" at bounding box center [347, 95] width 257 height 26
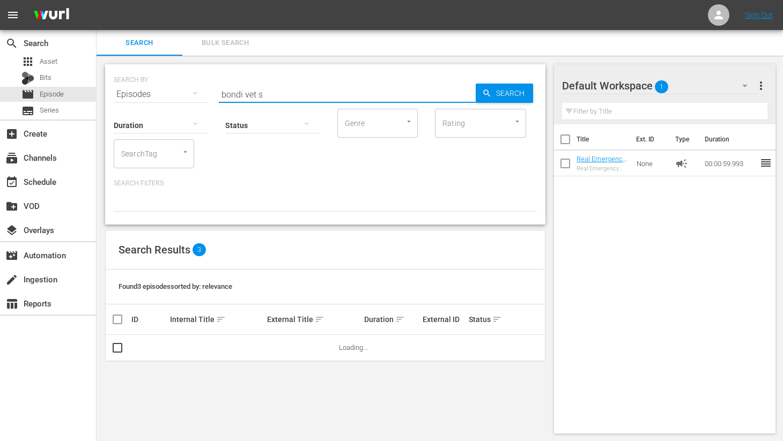
type input "bondi vet season 7"
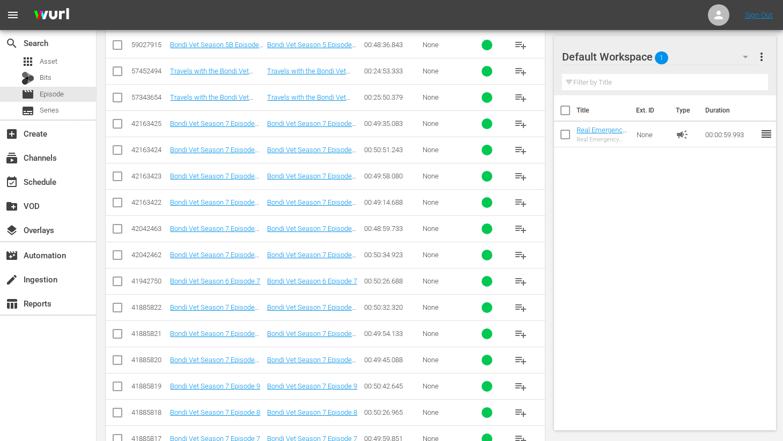
scroll to position [465, 0]
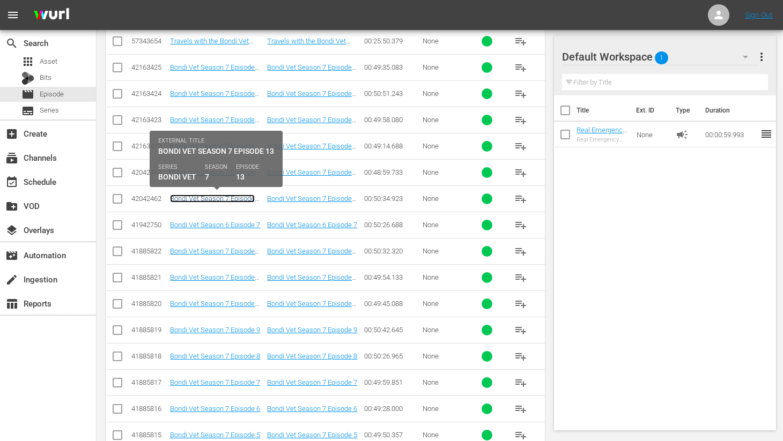
click at [203, 200] on link "Bondi Vet Season 7 Episode 13" at bounding box center [212, 203] width 85 height 16
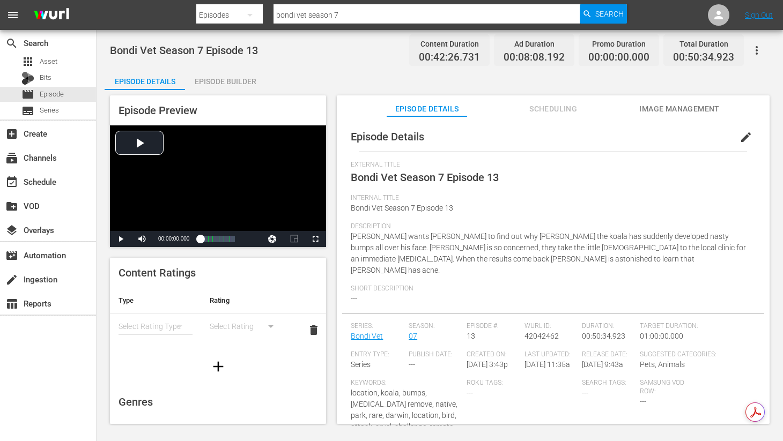
click at [223, 82] on div "Episode Builder" at bounding box center [225, 82] width 80 height 26
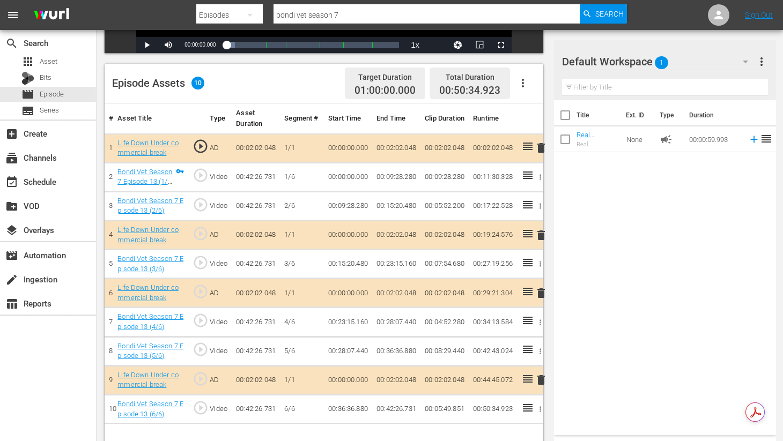
scroll to position [279, 0]
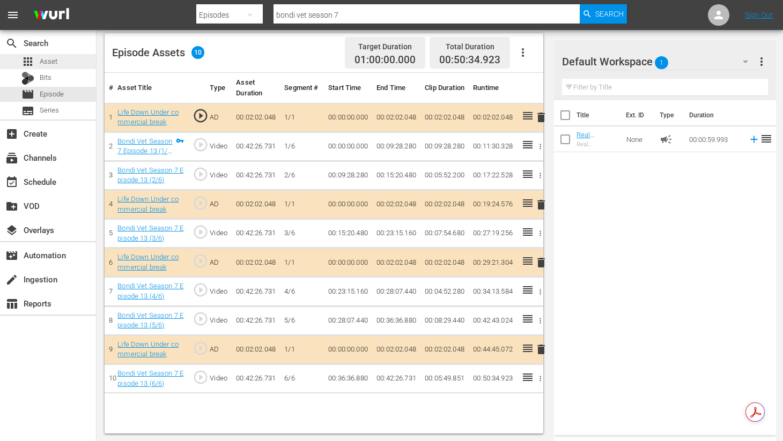
click at [43, 63] on span "Asset" at bounding box center [49, 61] width 18 height 11
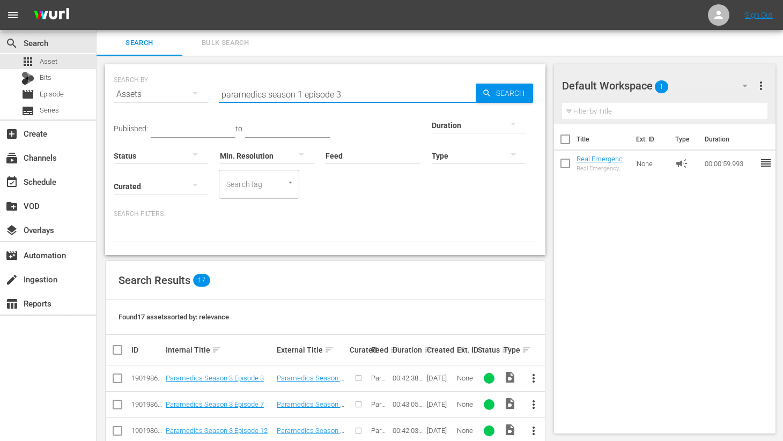
drag, startPoint x: 337, startPoint y: 93, endPoint x: 348, endPoint y: 93, distance: 10.7
click at [348, 93] on input "paramedics season 1 episode 3" at bounding box center [347, 95] width 257 height 26
type input "paramedics season 1 episode 1"
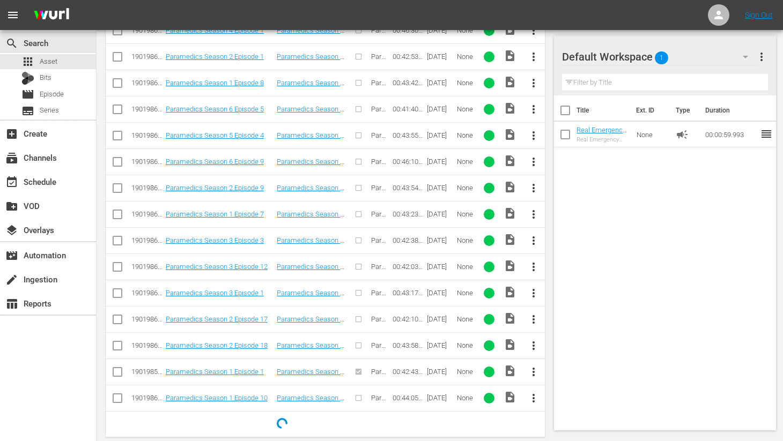
scroll to position [495, 0]
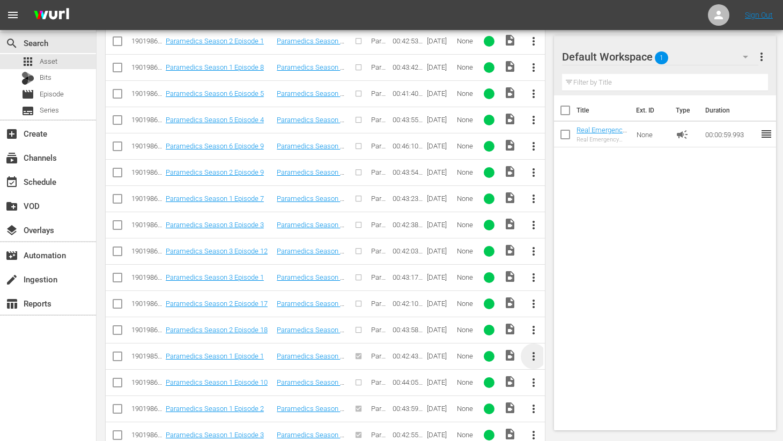
click at [534, 357] on span "more_vert" at bounding box center [533, 356] width 13 height 13
click at [561, 353] on div "Episode" at bounding box center [591, 352] width 73 height 26
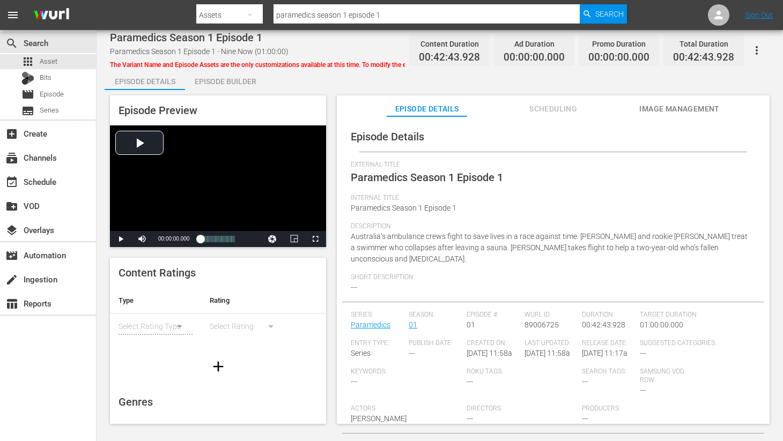
click at [374, 63] on span "The Variant Name and Episode Assets are the only customizations available at th…" at bounding box center [329, 65] width 439 height 8
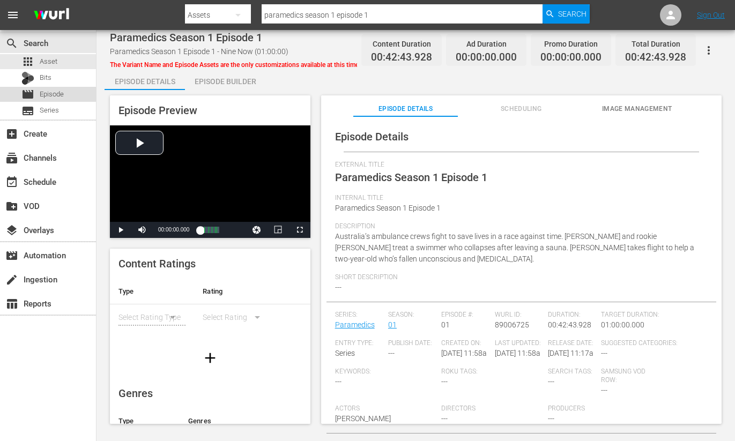
click at [59, 95] on span "Episode" at bounding box center [52, 94] width 24 height 11
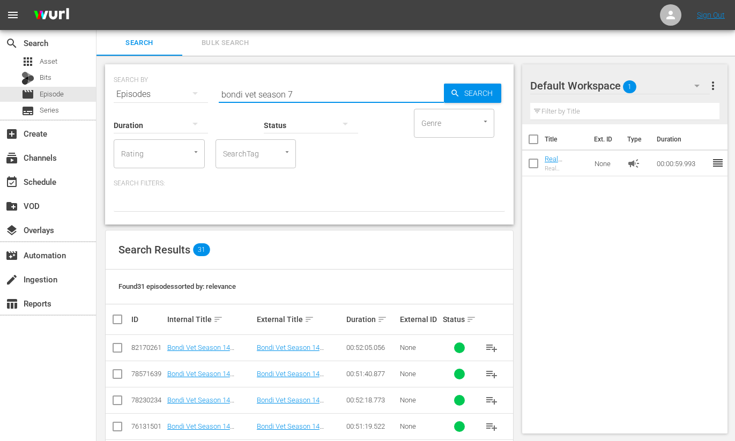
drag, startPoint x: 247, startPoint y: 91, endPoint x: 197, endPoint y: 91, distance: 49.9
click at [197, 91] on div "SEARCH BY Search By Episodes Search ID, Title, Description, Keywords, or Catego…" at bounding box center [310, 88] width 392 height 39
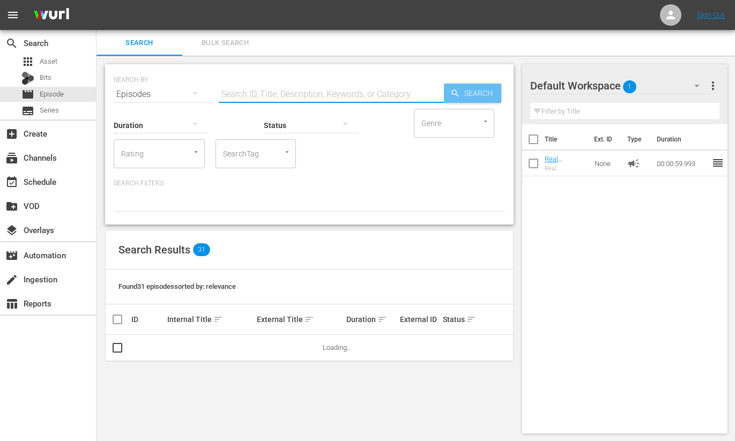
click at [461, 94] on span "Search" at bounding box center [480, 93] width 41 height 19
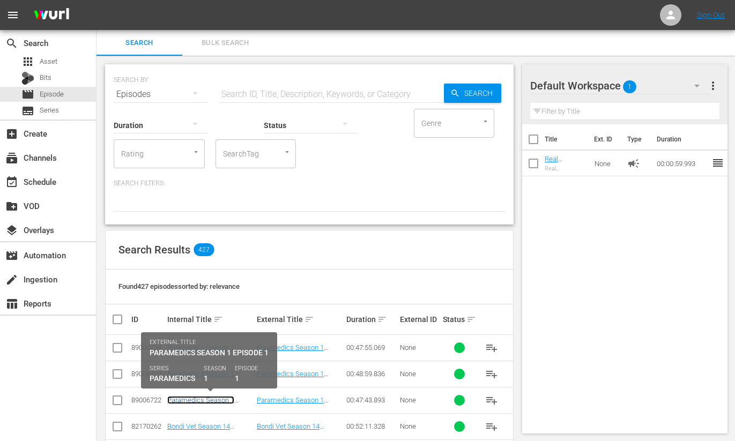
click at [218, 402] on link "Paramedics Season 1 Episode 1" at bounding box center [200, 404] width 67 height 16
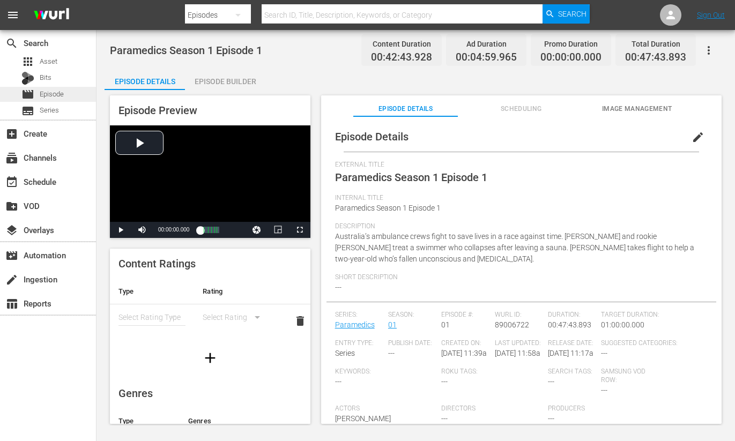
click at [39, 94] on div "movie Episode" at bounding box center [42, 94] width 42 height 15
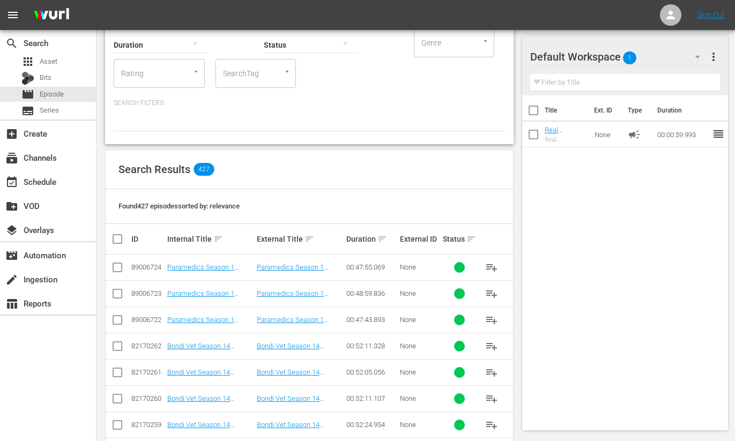
scroll to position [95, 0]
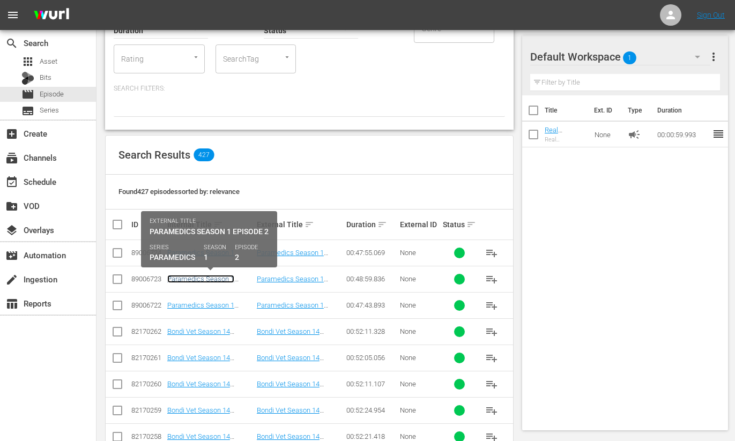
click at [197, 279] on link "Paramedics Season 1 Episode 2 - Nine Now" at bounding box center [200, 283] width 67 height 16
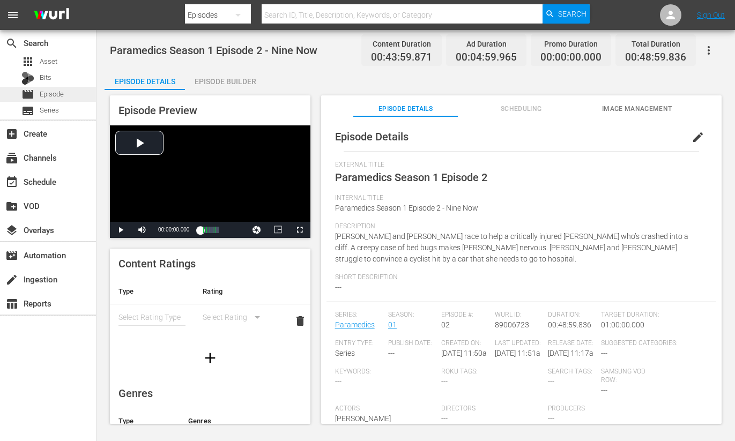
click at [43, 97] on span "Episode" at bounding box center [52, 94] width 24 height 11
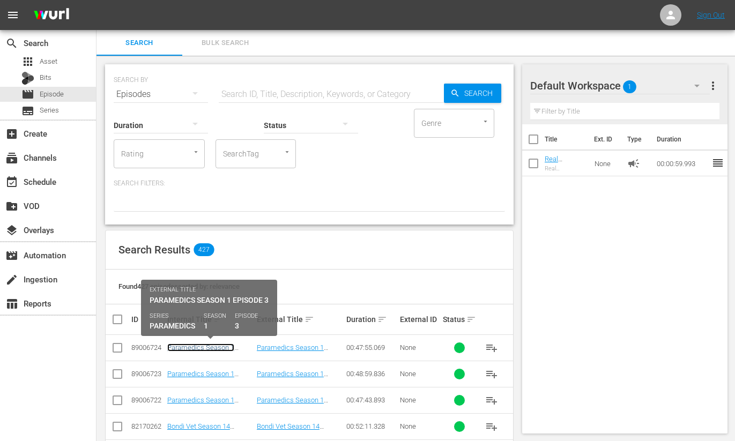
click at [192, 346] on link "Paramedics Season 1 Episode 3 - Nine Now" at bounding box center [200, 352] width 67 height 16
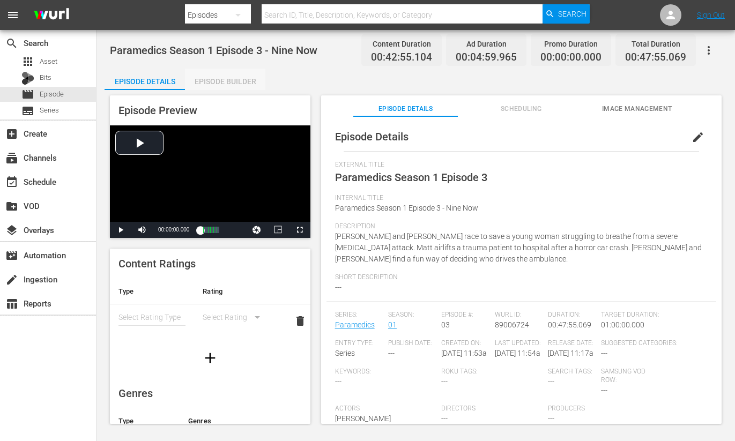
click at [242, 81] on div "Episode Builder" at bounding box center [225, 82] width 80 height 26
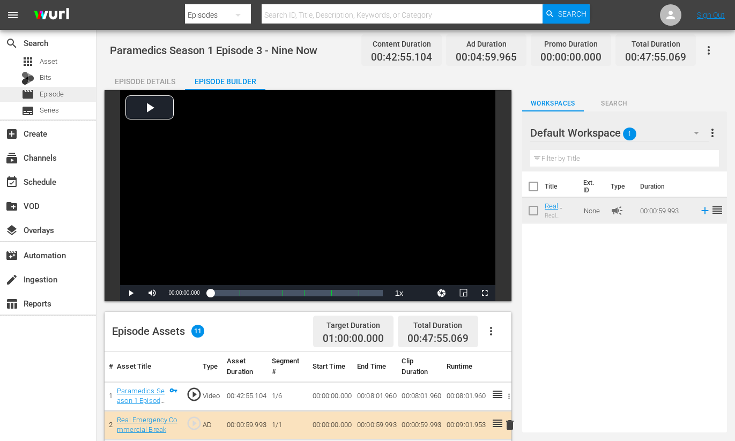
click at [50, 93] on span "Episode" at bounding box center [52, 94] width 24 height 11
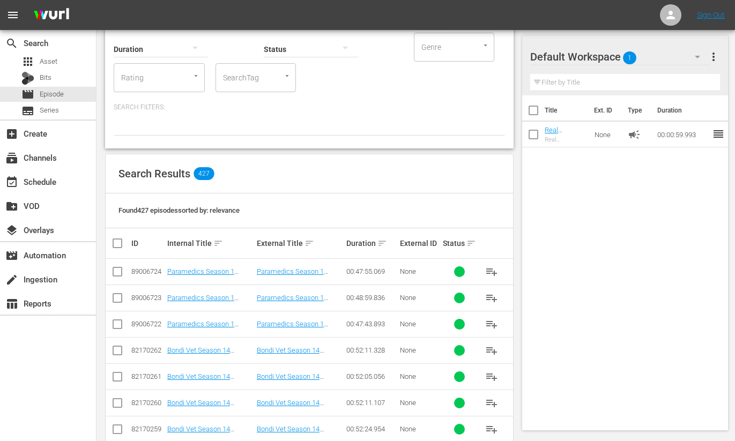
scroll to position [77, 0]
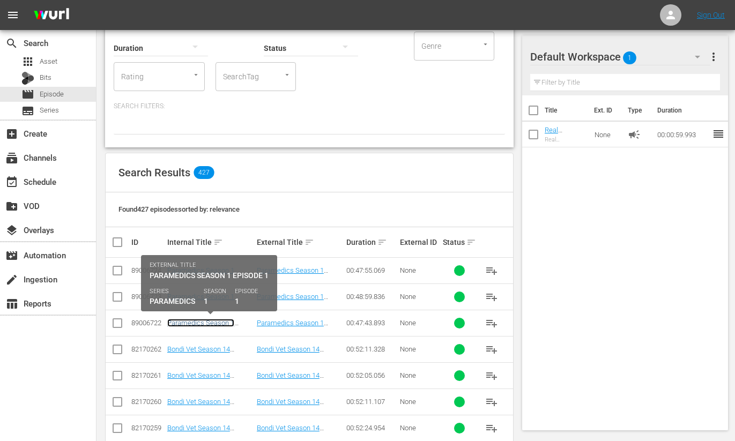
click at [210, 321] on link "Paramedics Season 1 Episode 1" at bounding box center [200, 327] width 67 height 16
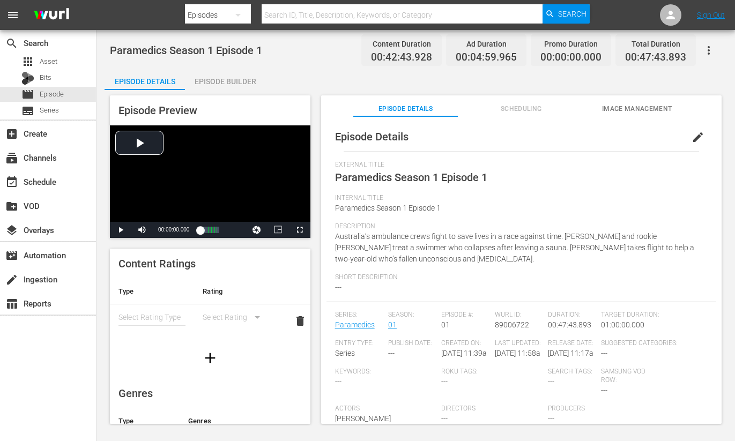
click at [228, 78] on div "Episode Builder" at bounding box center [225, 82] width 80 height 26
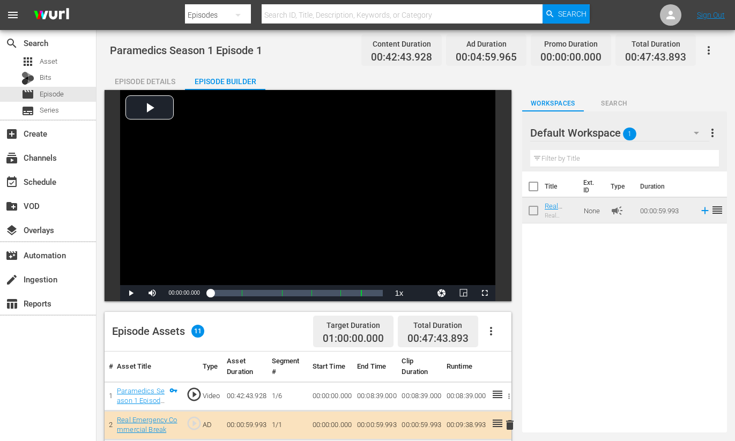
click at [143, 82] on div "Episode Details" at bounding box center [145, 82] width 80 height 26
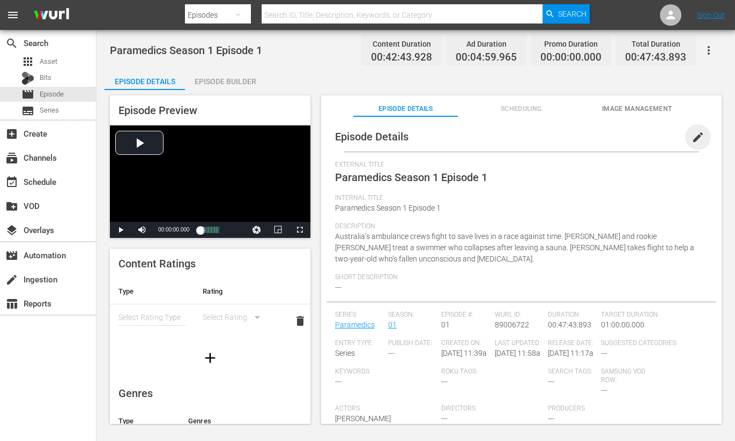
click at [692, 137] on span "edit" at bounding box center [698, 137] width 13 height 13
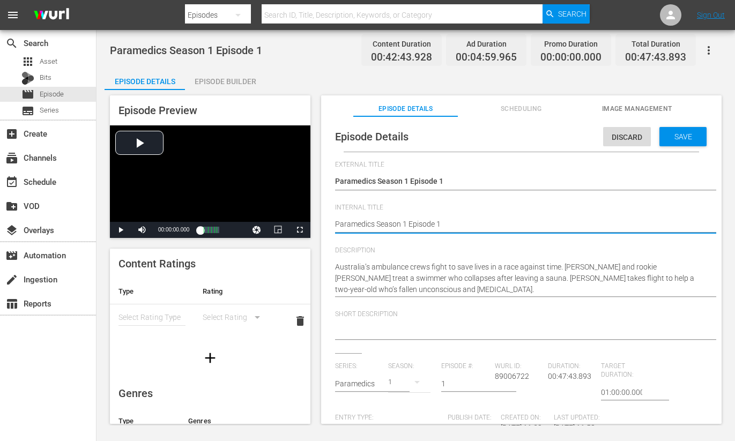
type textarea "Paramedics Season 1 Episode 1"
type textarea "Paramedics Season 1 Episode 1 -"
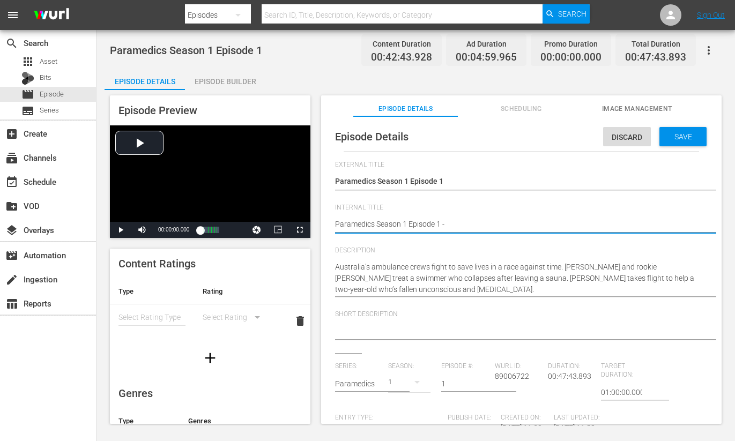
type textarea "Paramedics Season 1 Episode 1 -"
type textarea "Paramedics Season 1 Episode 1 - N"
type textarea "Paramedics Season 1 Episode 1 - Ni"
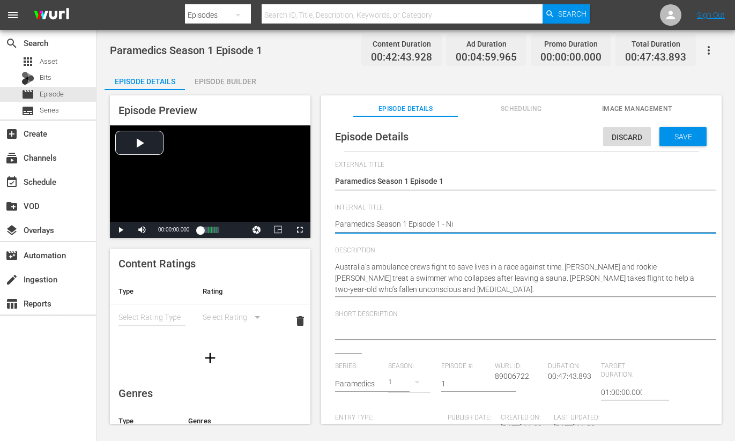
type textarea "Paramedics Season 1 Episode 1 - Nin"
type textarea "Paramedics Season 1 Episode 1 - Nine"
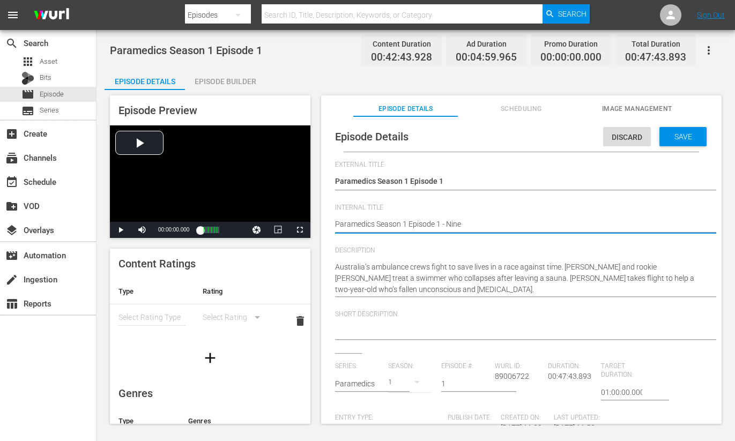
type textarea "Paramedics Season 1 Episode 1 - Nine"
type textarea "Paramedics Season 1 Episode 1 - Nine N"
type textarea "Paramedics Season 1 Episode 1 - Nine No"
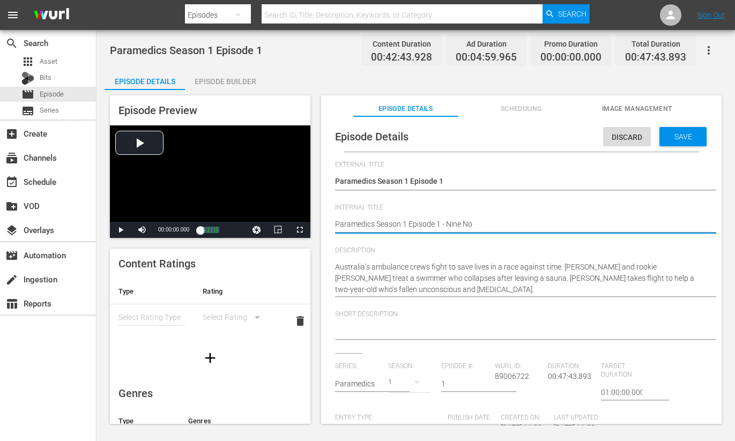
type textarea "Paramedics Season 1 Episode 1 - Nine Now"
click at [685, 139] on span "Save" at bounding box center [683, 136] width 35 height 9
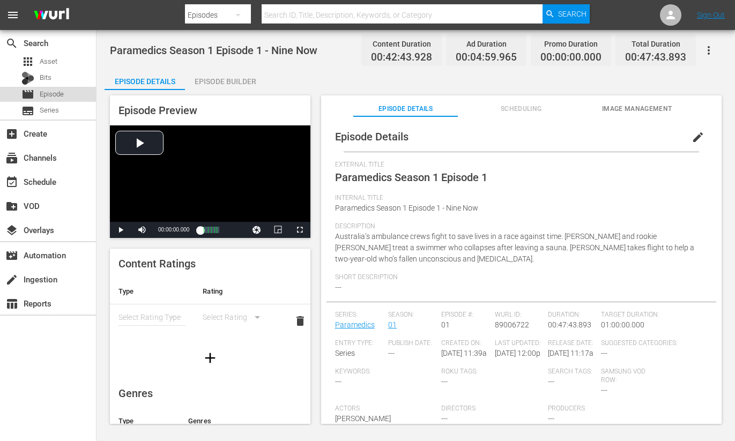
click at [52, 93] on span "Episode" at bounding box center [52, 94] width 24 height 11
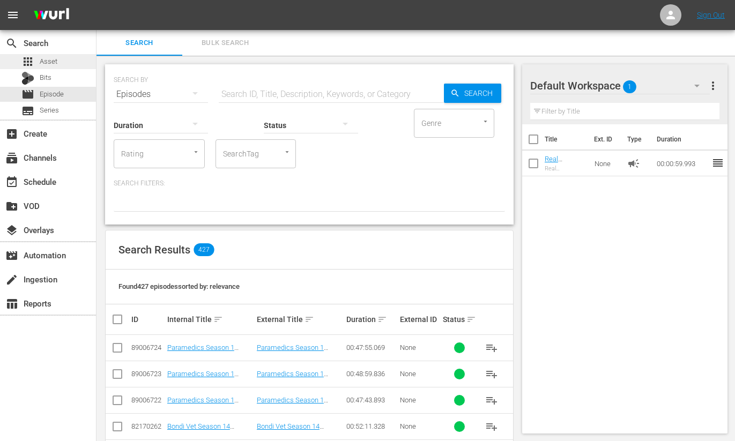
click at [37, 55] on div "apps Asset" at bounding box center [39, 61] width 36 height 15
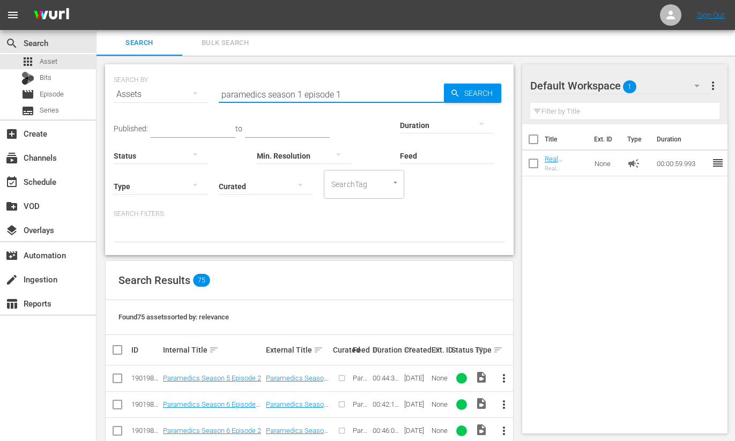
drag, startPoint x: 338, startPoint y: 94, endPoint x: 345, endPoint y: 94, distance: 7.5
click at [345, 94] on input "paramedics season 1 episode 1" at bounding box center [331, 95] width 225 height 26
type input "paramedics season 1 episode 4"
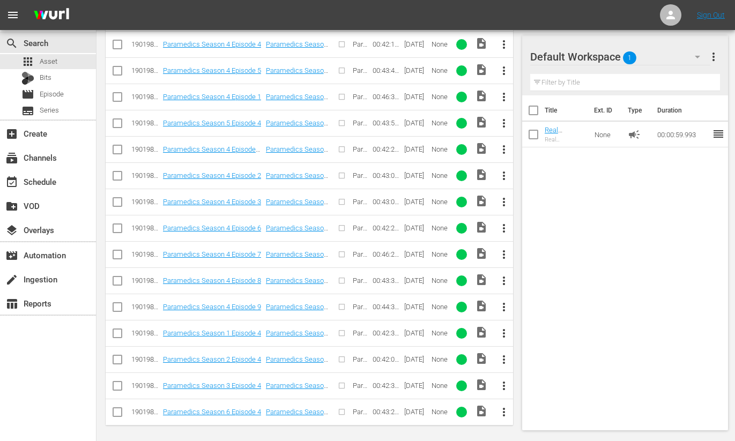
scroll to position [338, 0]
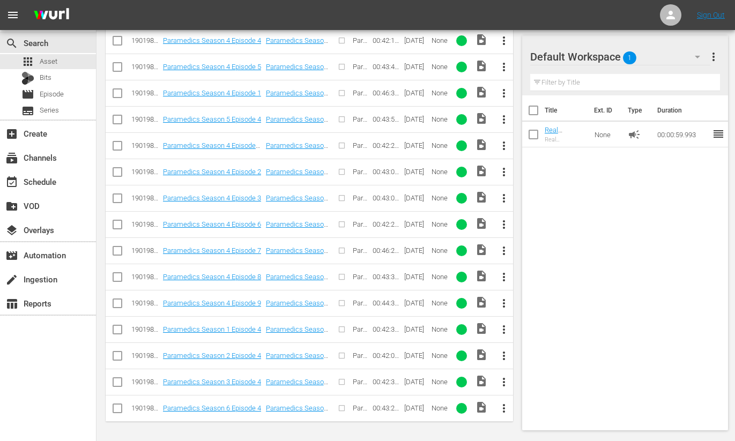
click at [503, 328] on span "more_vert" at bounding box center [504, 329] width 13 height 13
click at [538, 413] on div "Episode" at bounding box center [562, 411] width 73 height 26
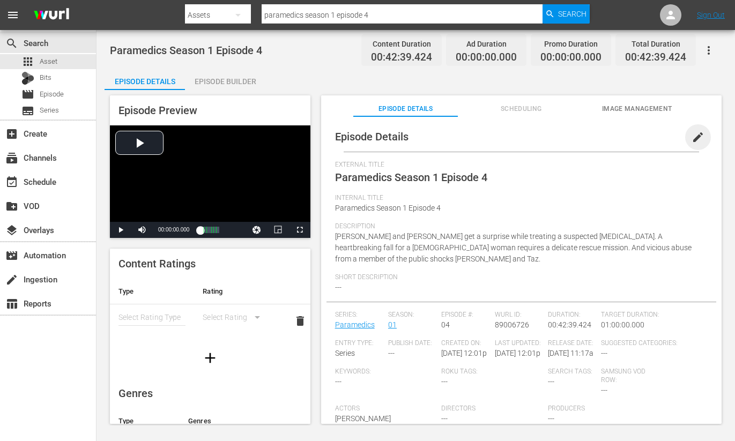
click at [694, 137] on span "edit" at bounding box center [698, 137] width 13 height 13
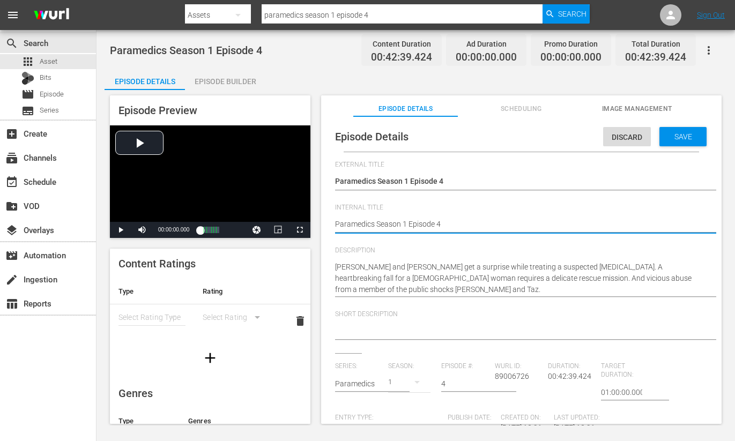
click at [464, 222] on textarea "Paramedics Season 1 Episode 4" at bounding box center [518, 225] width 367 height 13
type textarea "Paramedics Season 1 Episode 4"
type textarea "Paramedics Season 1 Episode 4 -"
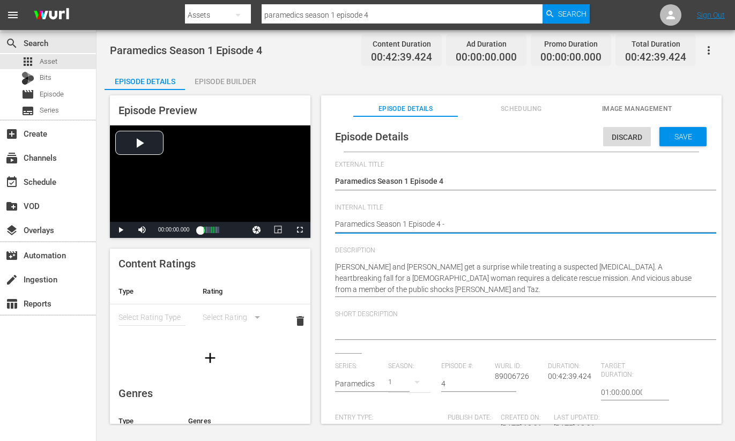
type textarea "Paramedics Season 1 Episode 4 -"
type textarea "Paramedics Season 1 Episode 4 - N"
type textarea "Paramedics Season 1 Episode 4 - Ni"
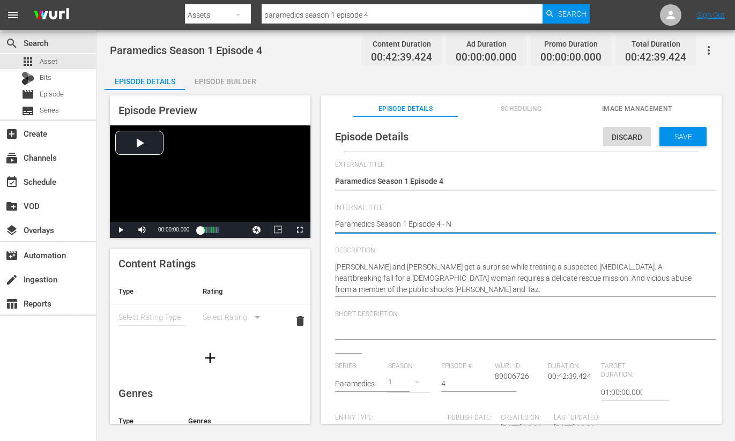
type textarea "Paramedics Season 1 Episode 4 - Ni"
type textarea "Paramedics Season 1 Episode 4 - Nin"
type textarea "Paramedics Season 1 Episode 4 - Nine"
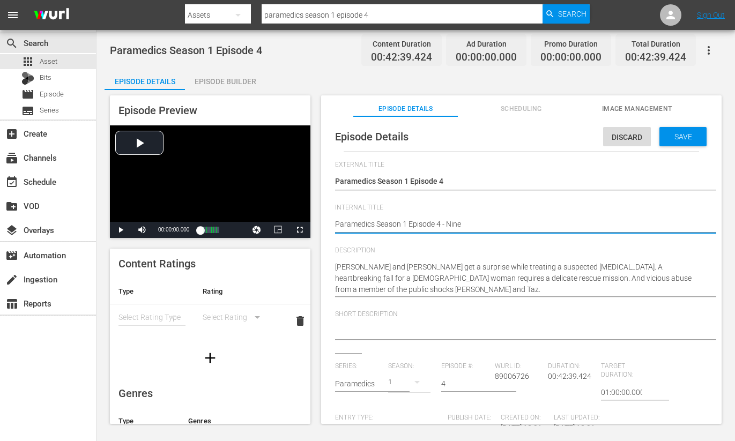
type textarea "Paramedics Season 1 Episode 4 - Nine"
type textarea "Paramedics Season 1 Episode 4 - Nine N"
type textarea "Paramedics Season 1 Episode 4 - Nine No"
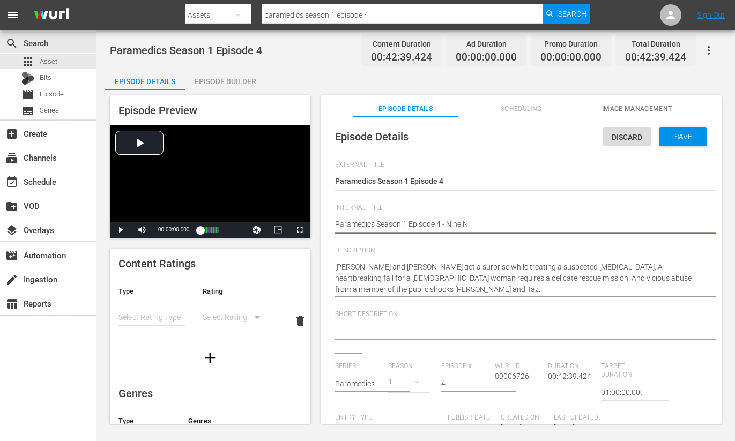
type textarea "Paramedics Season 1 Episode 4 - Nine No"
type textarea "Paramedics Season 1 Episode 4 - Nine Now"
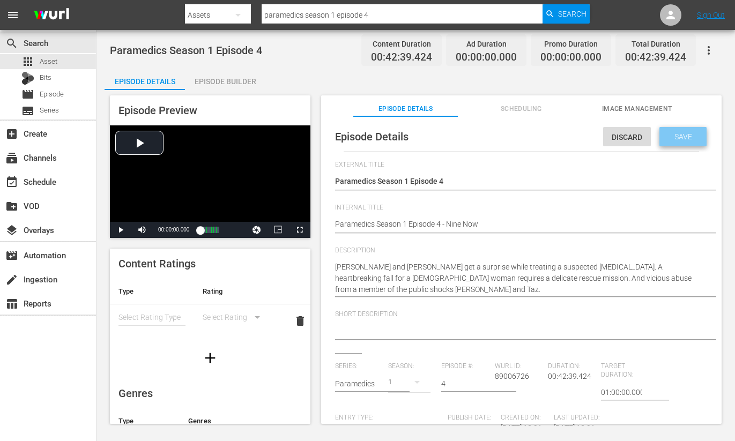
drag, startPoint x: 675, startPoint y: 138, endPoint x: 658, endPoint y: 143, distance: 17.8
click at [675, 138] on span "Save" at bounding box center [683, 136] width 35 height 9
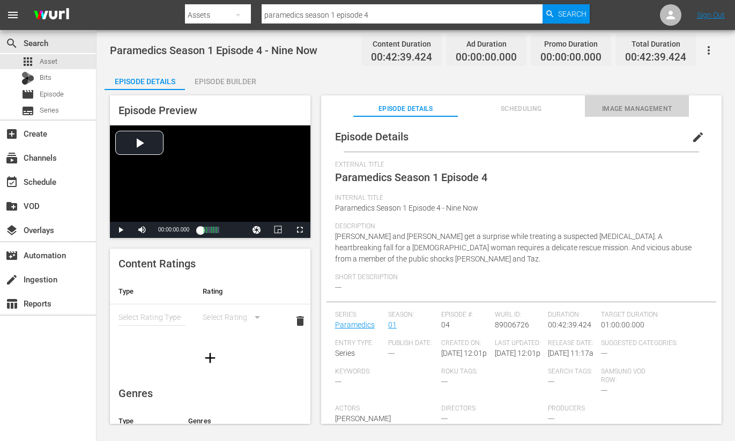
click at [629, 108] on span "Image Management" at bounding box center [637, 109] width 104 height 11
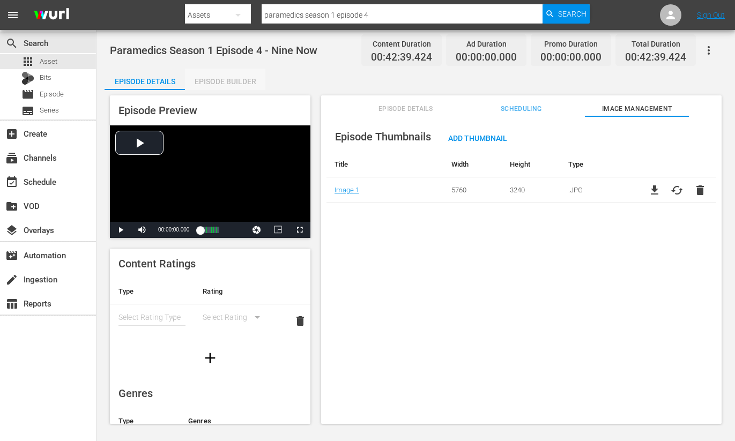
click at [225, 78] on div "Episode Builder" at bounding box center [225, 82] width 80 height 26
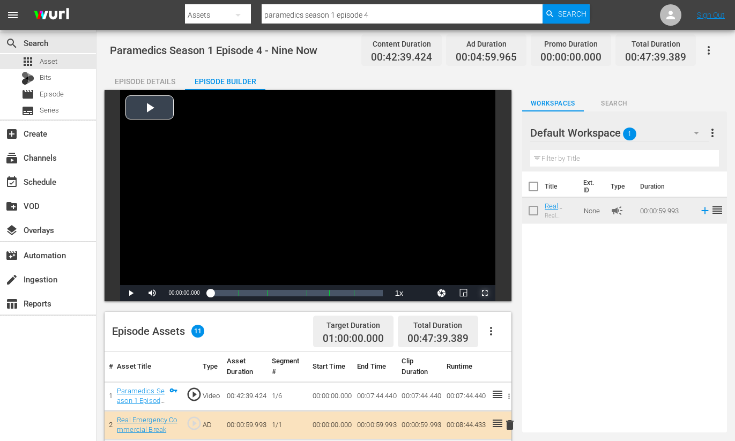
click at [485, 293] on span "Video Player" at bounding box center [485, 293] width 0 height 0
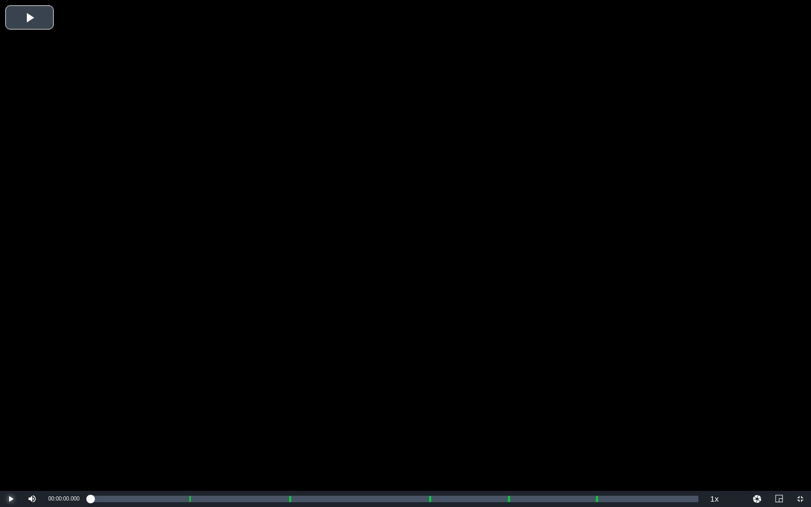
click at [11, 441] on span "Video Player" at bounding box center [11, 499] width 0 height 0
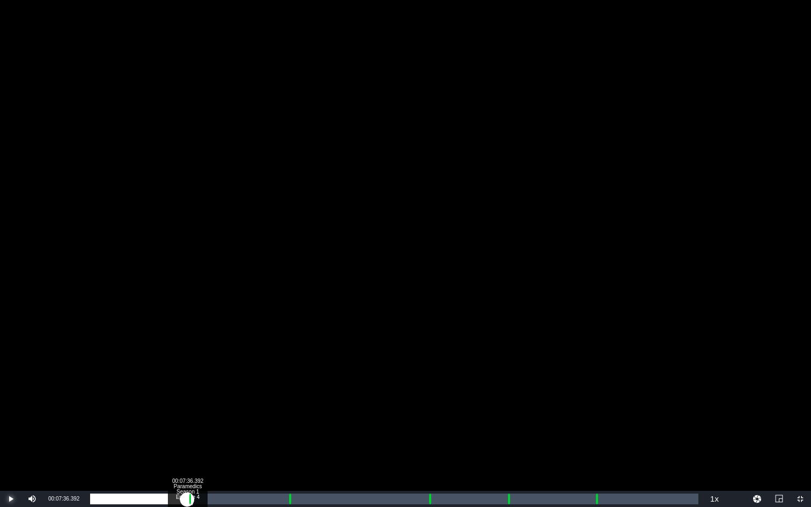
click at [187, 441] on div "Loaded : 0.70% 00:07:36.392 Paramedics Season 1 Episode 4 (1/6) 00:00:04.324" at bounding box center [394, 499] width 608 height 11
click at [188, 441] on div "00:07:36.392" at bounding box center [139, 499] width 98 height 11
click at [287, 441] on div "00:15:25.393 Paramedics Season 1 Episode 4 (3/6)" at bounding box center [287, 499] width 1 height 11
click at [288, 441] on div "00:14:27.921" at bounding box center [189, 499] width 198 height 11
click at [429, 441] on div "00:26:31.070 Paramedics Season 1 Episode 4 (4/6)" at bounding box center [429, 499] width 1 height 11
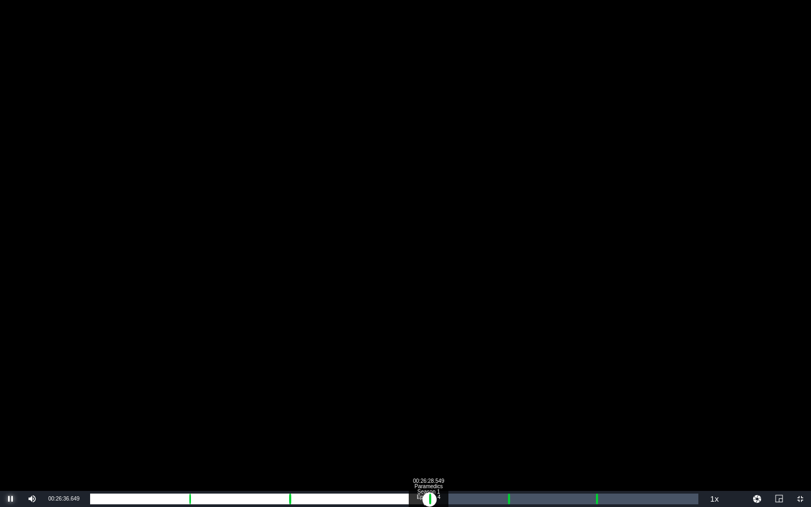
click at [428, 441] on div "00:00:02.787" at bounding box center [260, 499] width 340 height 11
click at [430, 441] on div "00:00:03.720" at bounding box center [260, 499] width 340 height 11
click at [433, 441] on div "00:00:13.712" at bounding box center [261, 499] width 343 height 11
click at [433, 441] on div "00:00:21.496" at bounding box center [261, 499] width 343 height 11
click at [436, 441] on div "00:00:31.687" at bounding box center [262, 499] width 345 height 11
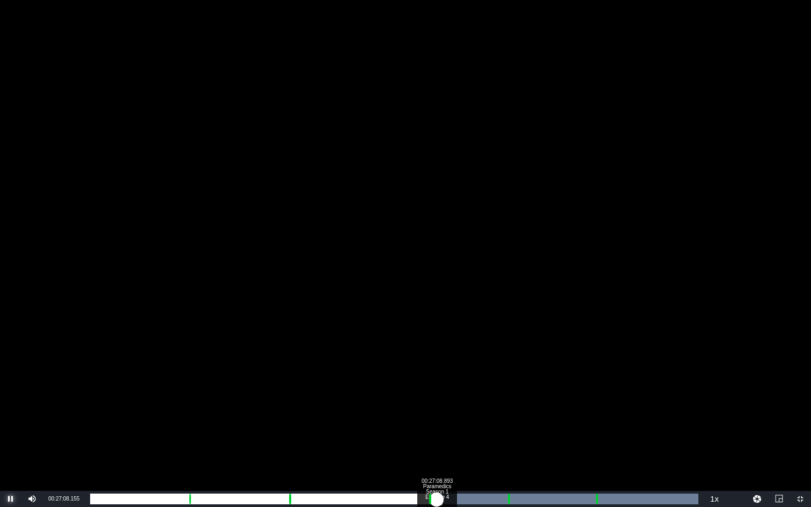
click at [436, 441] on div "00:00:34.377" at bounding box center [263, 499] width 346 height 11
click at [438, 441] on div "00:00:36.436" at bounding box center [264, 499] width 348 height 11
click at [438, 441] on div "00:00:44.119" at bounding box center [264, 499] width 348 height 11
click at [440, 441] on div "00:00:50.107" at bounding box center [265, 499] width 350 height 11
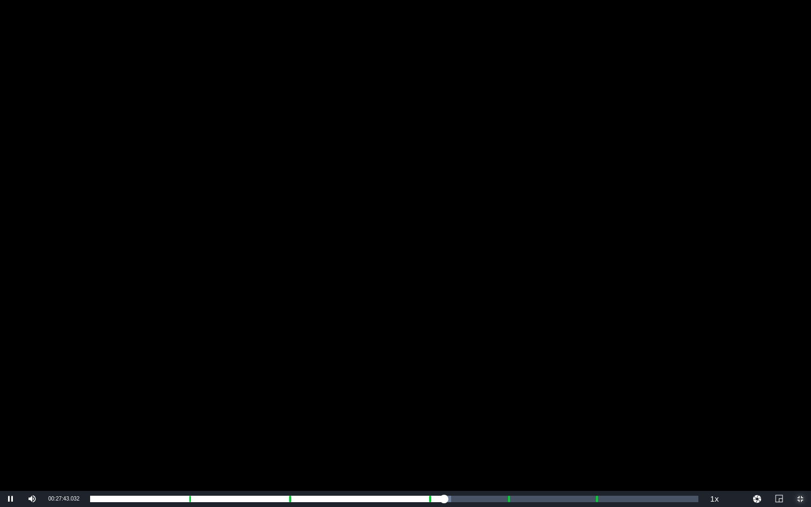
click at [783, 441] on span "Video Player" at bounding box center [800, 499] width 0 height 0
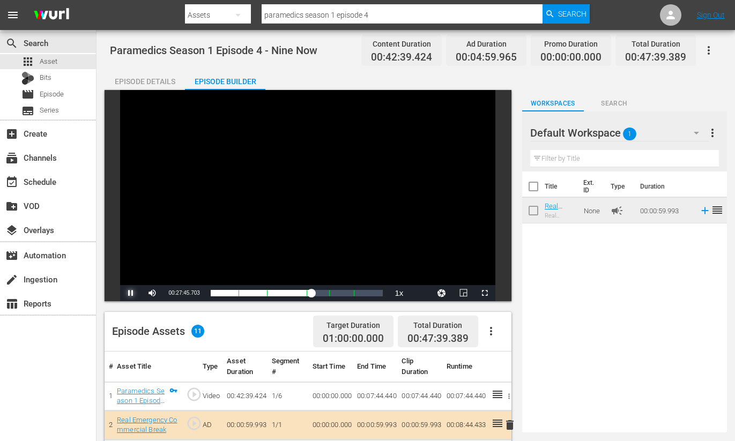
click at [131, 293] on span "Video Player" at bounding box center [131, 293] width 0 height 0
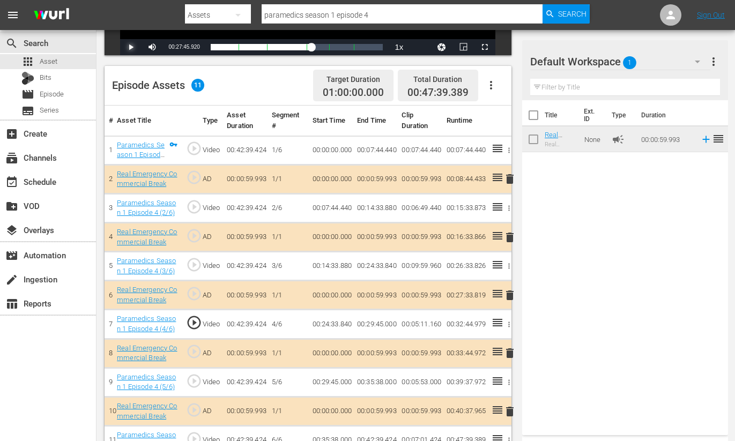
scroll to position [251, 0]
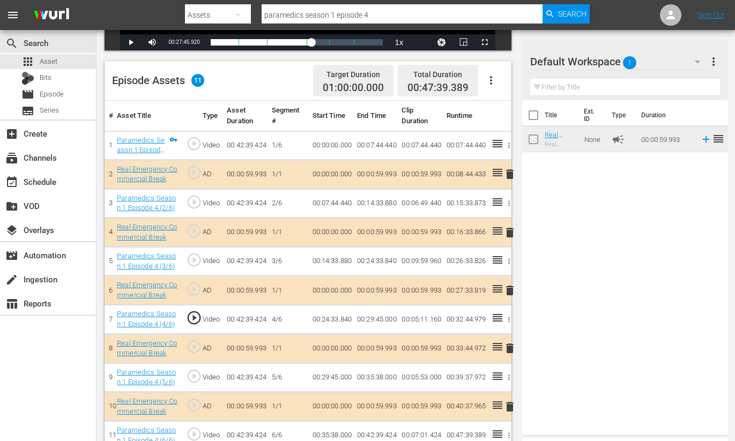
click at [511, 173] on span "delete" at bounding box center [510, 174] width 13 height 13
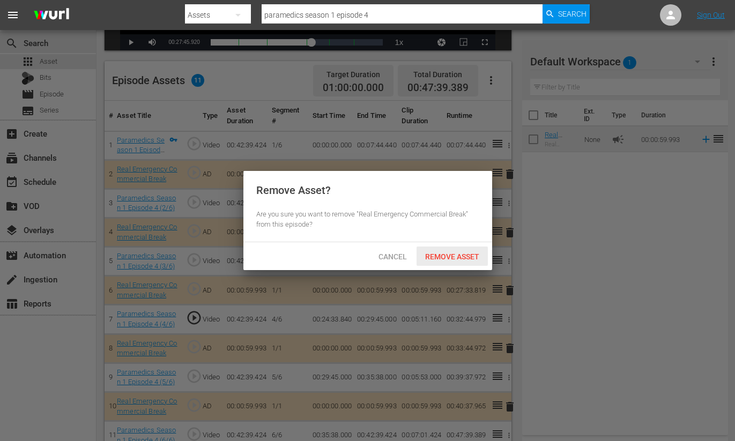
click at [443, 255] on span "Remove Asset" at bounding box center [452, 257] width 71 height 9
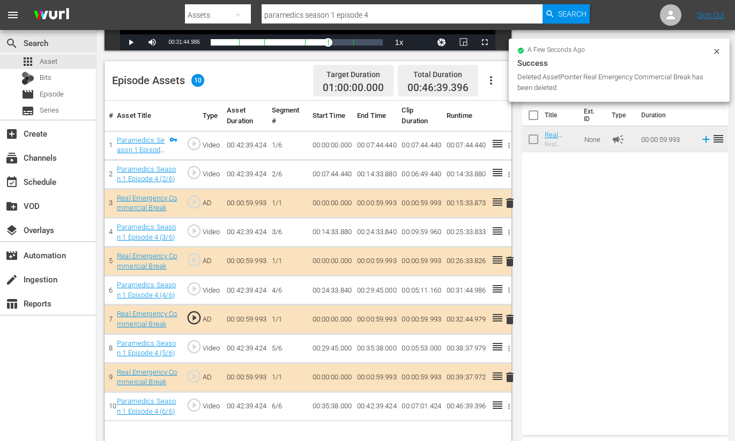
click at [509, 203] on span "delete" at bounding box center [510, 203] width 13 height 13
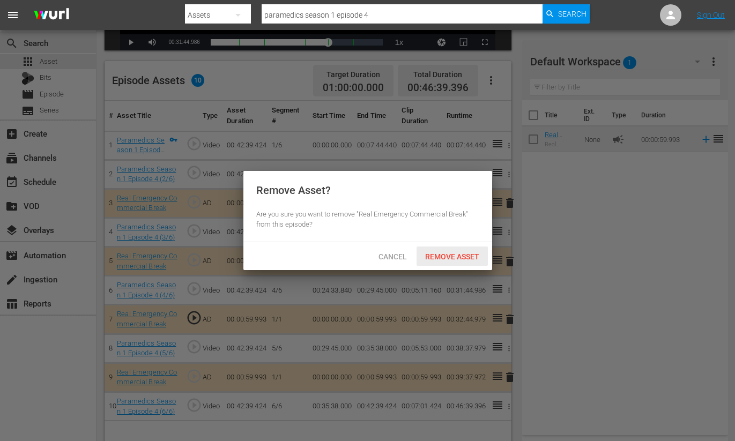
click at [446, 254] on span "Remove Asset" at bounding box center [452, 257] width 71 height 9
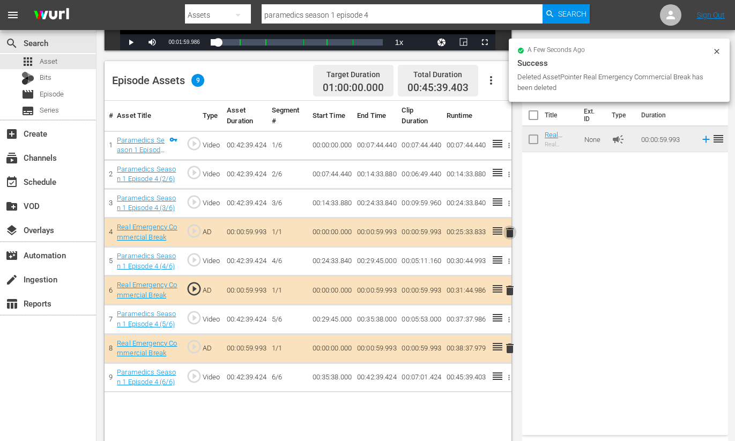
click at [509, 231] on span "delete" at bounding box center [510, 232] width 13 height 13
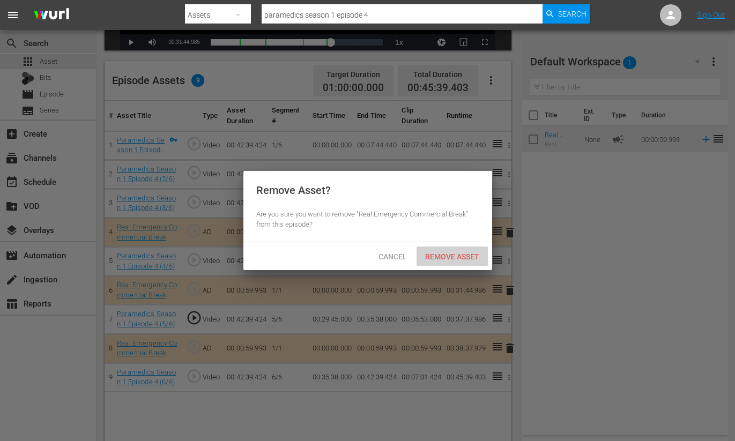
click at [455, 256] on span "Remove Asset" at bounding box center [452, 257] width 71 height 9
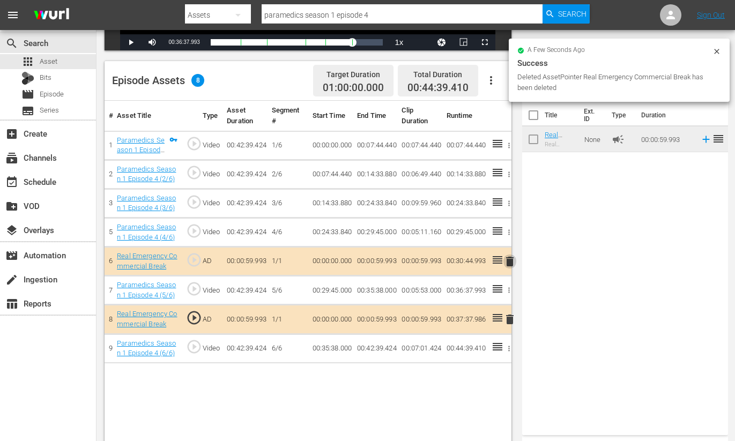
click at [512, 263] on span "delete" at bounding box center [510, 261] width 13 height 13
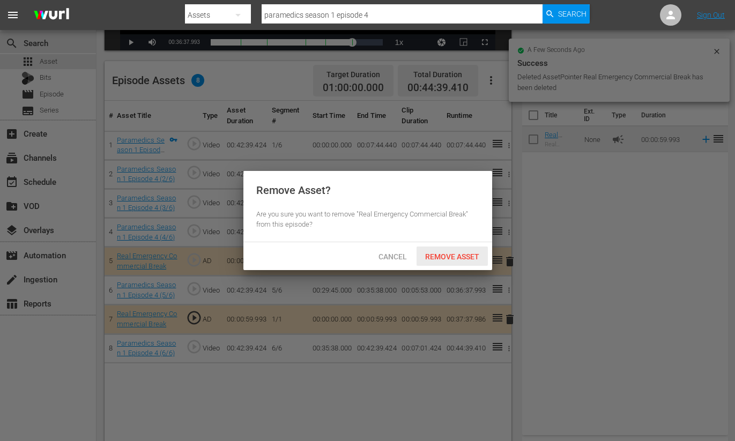
click at [460, 256] on span "Remove Asset" at bounding box center [452, 257] width 71 height 9
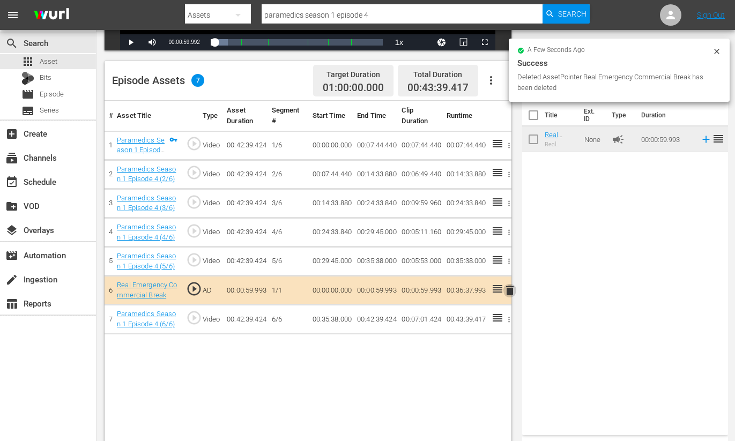
click at [511, 290] on span "delete" at bounding box center [510, 290] width 13 height 13
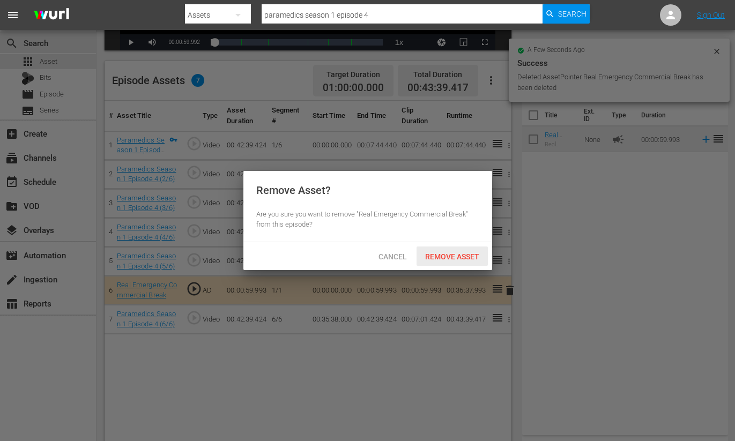
click at [448, 260] on span "Remove Asset" at bounding box center [452, 257] width 71 height 9
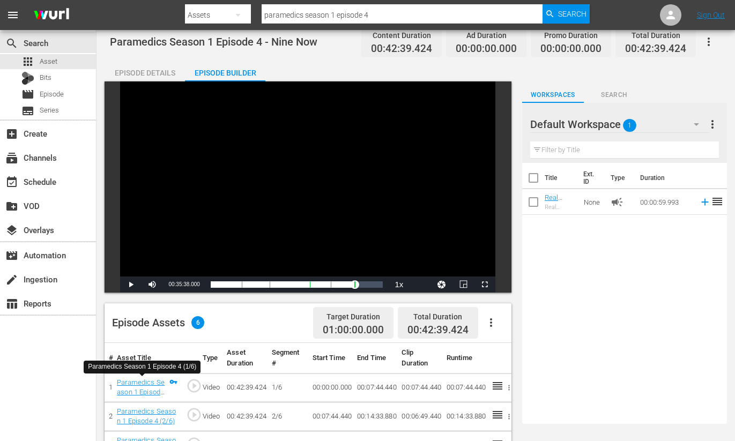
scroll to position [0, 0]
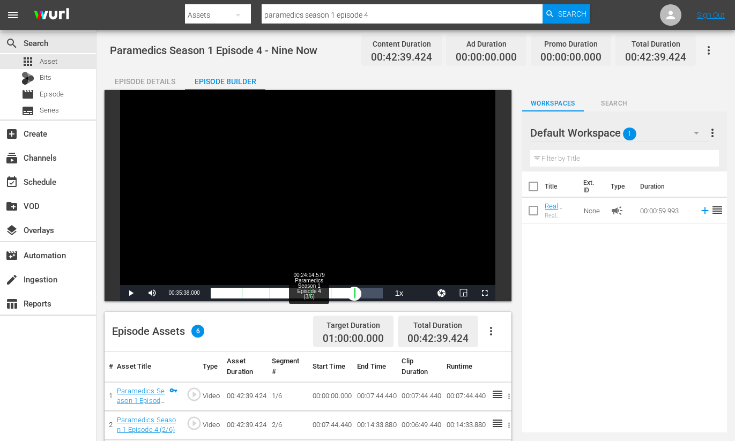
click at [308, 294] on div "Loaded : 83.77% 00:24:14.579 Paramedics Season 1 Episode 4 (3/6) 00:35:38.000 C…" at bounding box center [297, 293] width 173 height 11
click at [330, 296] on div "00:29:24.571 Paramedics Season 1 Episode 4 (4/6)" at bounding box center [330, 293] width 1 height 11
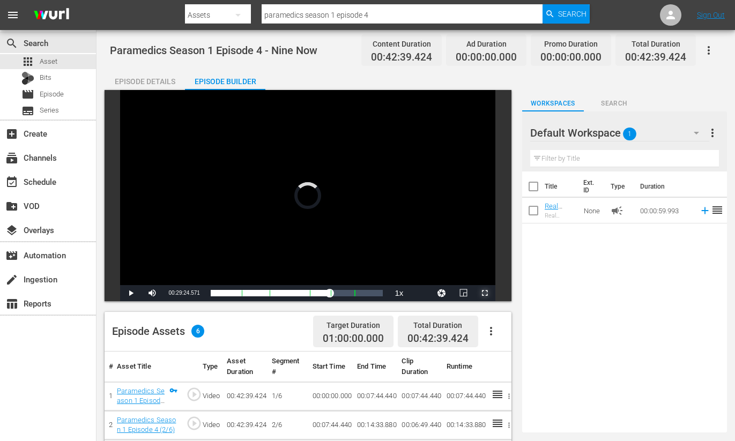
click at [485, 293] on span "Video Player" at bounding box center [485, 293] width 0 height 0
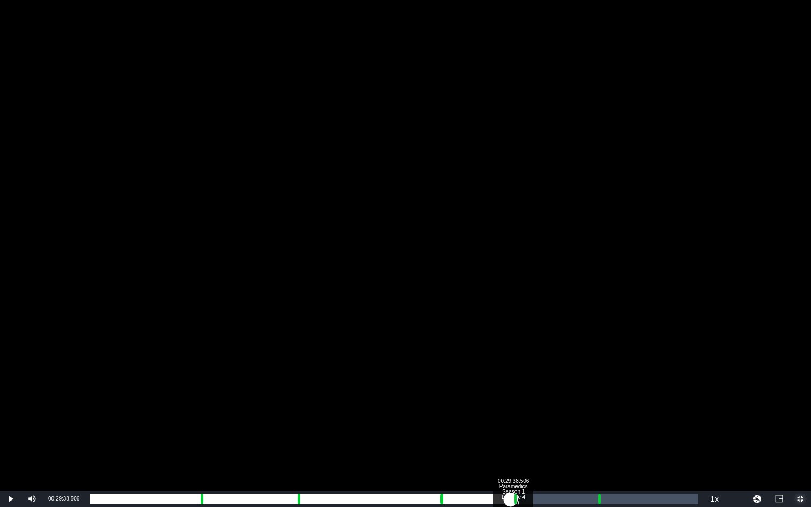
click at [510, 441] on div "00:29:28.607" at bounding box center [300, 499] width 420 height 11
click at [514, 441] on div "Progress Bar" at bounding box center [515, 499] width 3 height 14
click at [513, 441] on div "00:29:46.930" at bounding box center [302, 499] width 424 height 11
click at [596, 441] on div "Loaded : 0.00% 00:35:28.339 Paramedics Season 1 Episode 4 (5/6) 00:29:38.506 Cu…" at bounding box center [394, 499] width 608 height 11
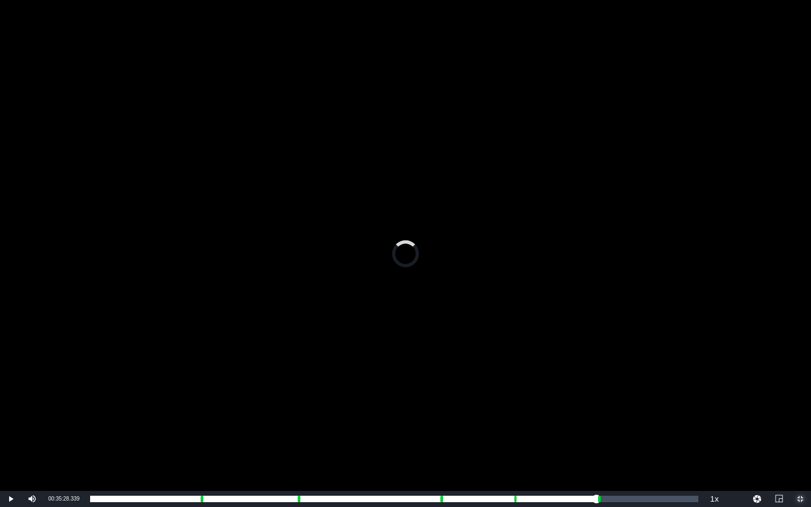
click at [783, 441] on span "Video Player" at bounding box center [800, 499] width 0 height 0
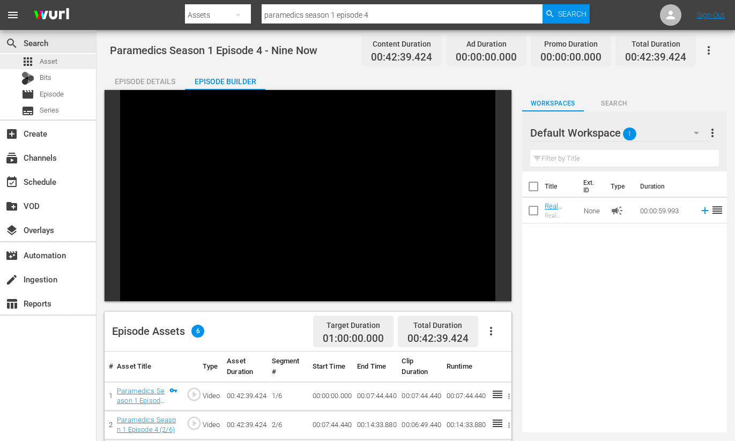
click at [42, 62] on span "Asset" at bounding box center [49, 61] width 18 height 11
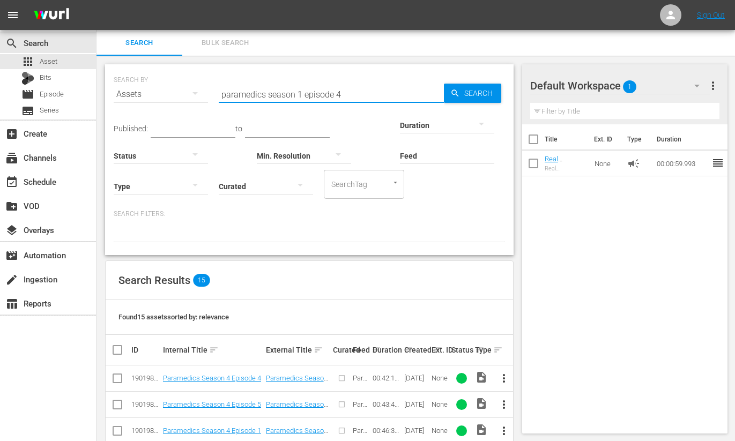
click at [342, 96] on input "paramedics season 1 episode 4" at bounding box center [331, 95] width 225 height 26
type input "paramedics season 1 episode 5"
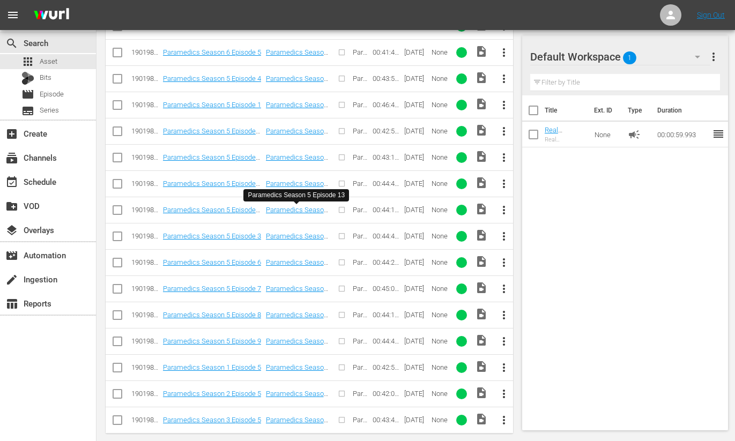
scroll to position [417, 0]
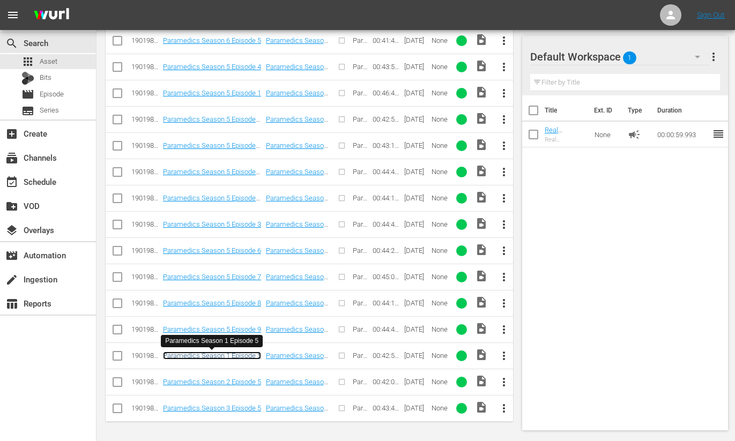
click at [206, 355] on link "Paramedics Season 1 Episode 5" at bounding box center [212, 356] width 98 height 8
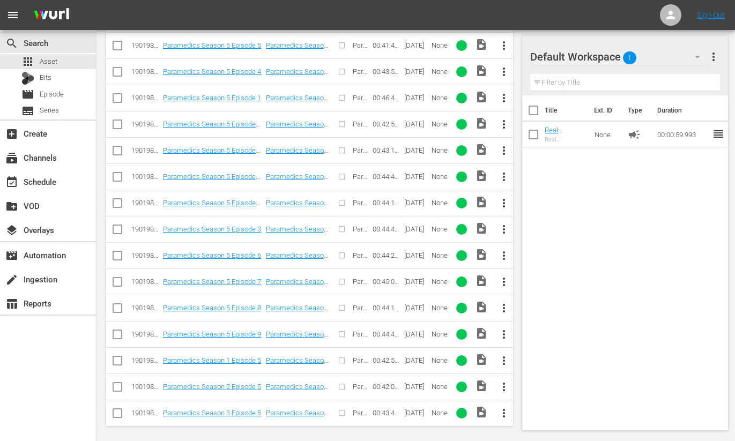
scroll to position [417, 0]
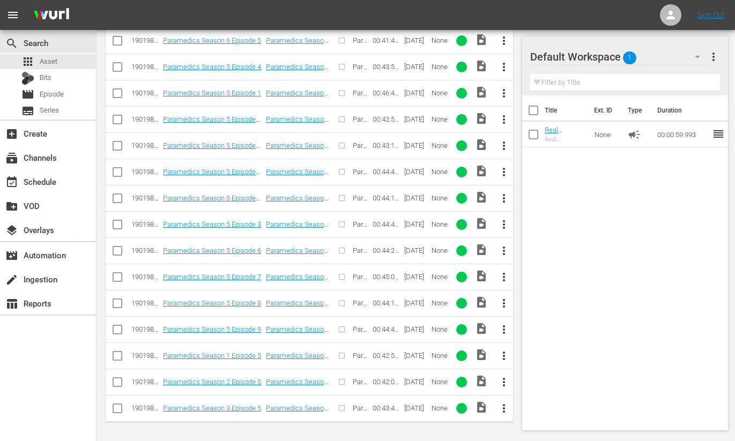
click at [504, 357] on span "more_vert" at bounding box center [504, 356] width 13 height 13
click at [543, 351] on div "Episode" at bounding box center [562, 351] width 73 height 26
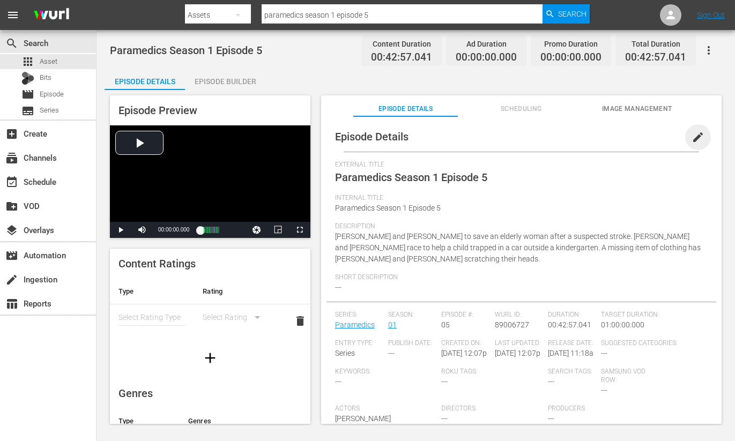
click at [693, 135] on span "edit" at bounding box center [698, 137] width 13 height 13
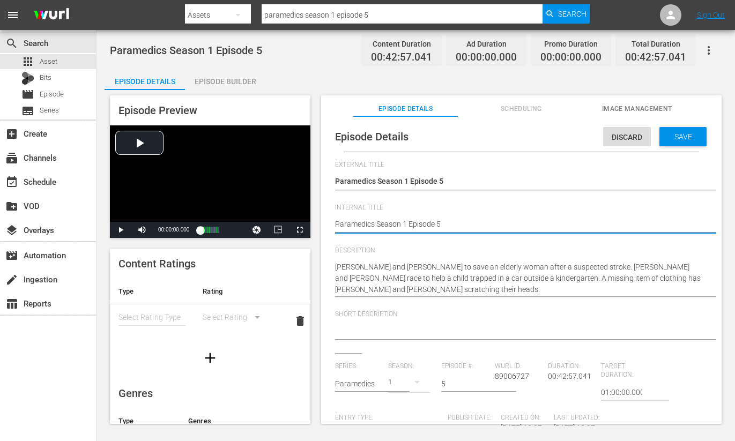
type textarea "Paramedics Season 1 Episode 5"
type textarea "Paramedics Season 1 Episode 5 -"
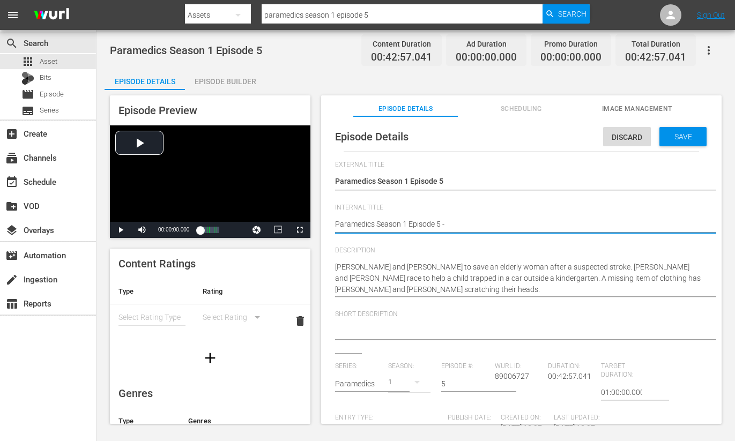
type textarea "Paramedics Season 1 Episode 5 -"
type textarea "Paramedics Season 1 Episode 5 - N"
type textarea "Paramedics Season 1 Episode 5 - Ni"
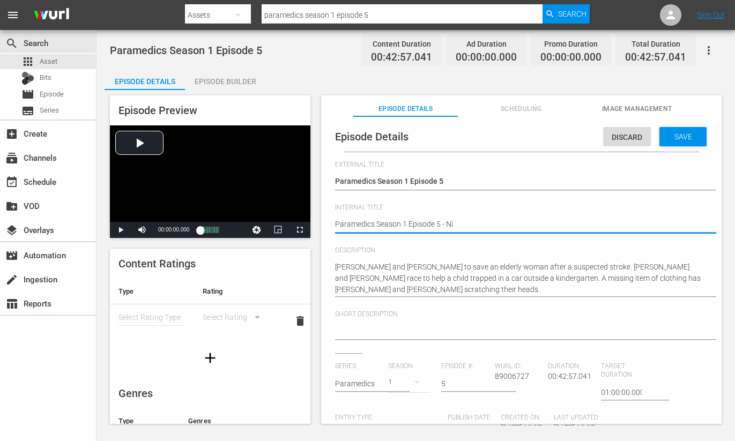
type textarea "Paramedics Season 1 Episode 5 - Nin"
type textarea "Paramedics Season 1 Episode 5 - Nine"
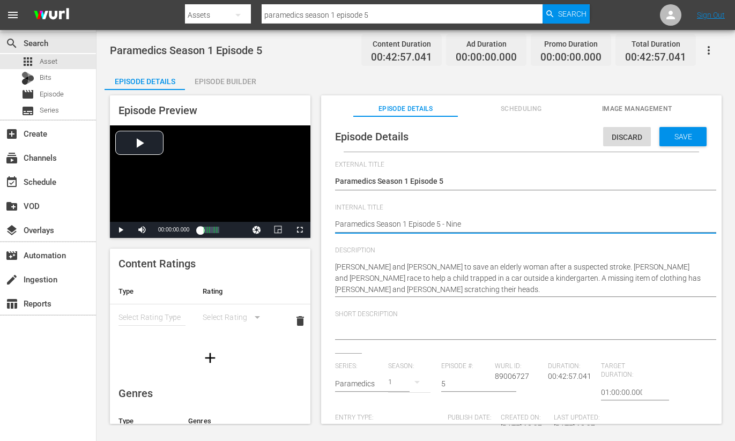
type textarea "Paramedics Season 1 Episode 5 - Nine"
type textarea "Paramedics Season 1 Episode 5 - Nine N"
type textarea "Paramedics Season 1 Episode 5 - Nine No"
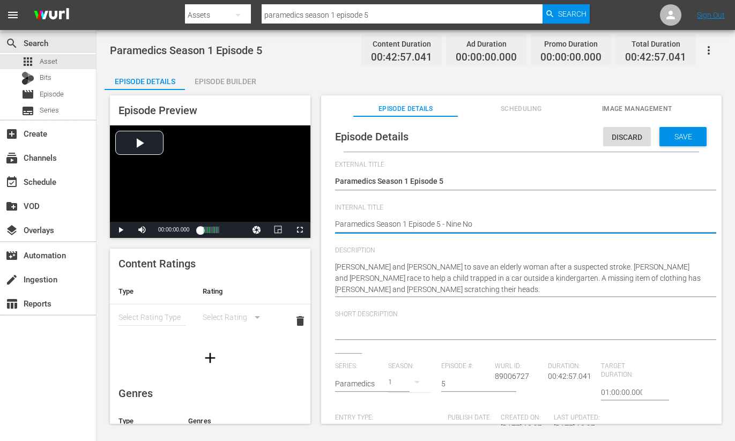
type textarea "Paramedics Season 1 Episode 5 - Nine Now"
click at [668, 137] on span "Save" at bounding box center [683, 136] width 35 height 9
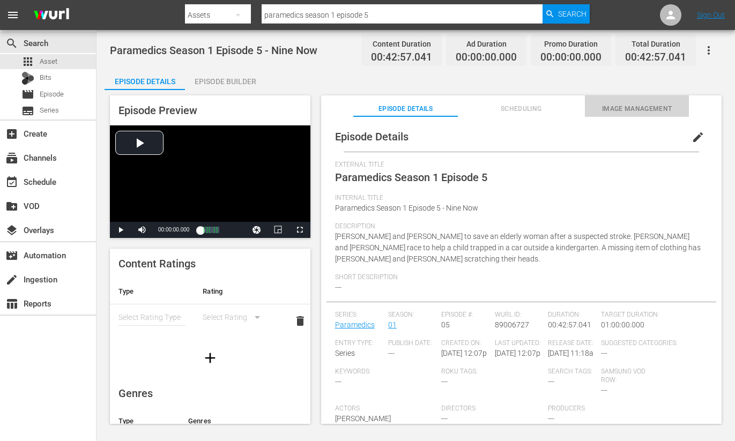
click at [642, 110] on span "Image Management" at bounding box center [637, 109] width 104 height 11
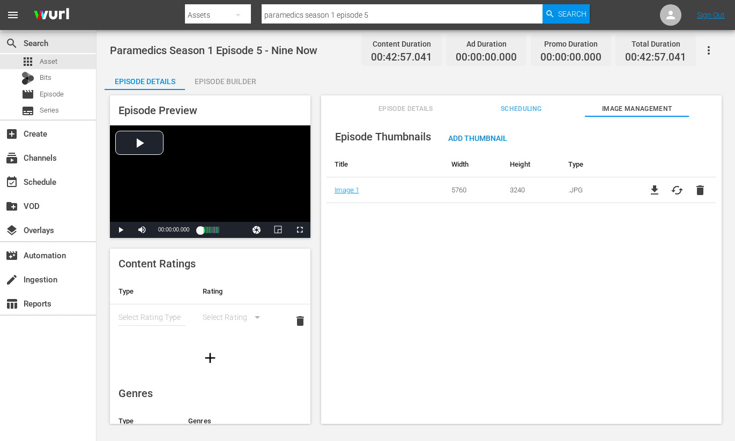
click at [409, 106] on span "Episode Details" at bounding box center [405, 109] width 104 height 11
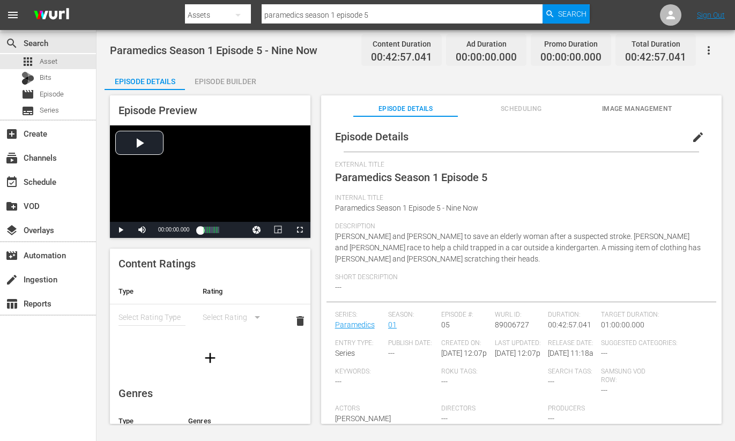
click at [233, 78] on div "Episode Builder" at bounding box center [225, 82] width 80 height 26
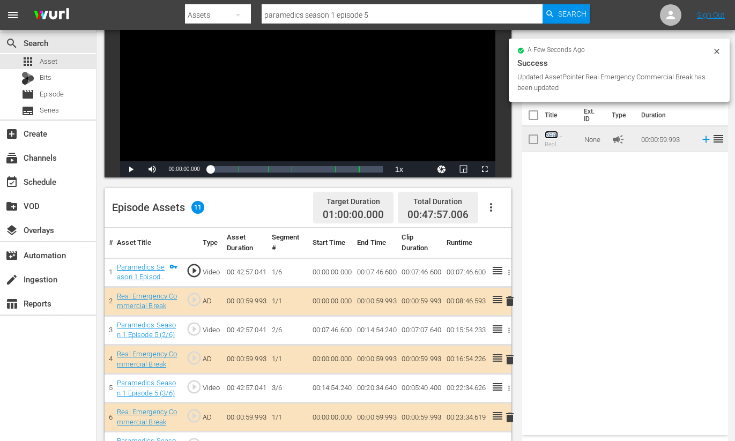
scroll to position [123, 0]
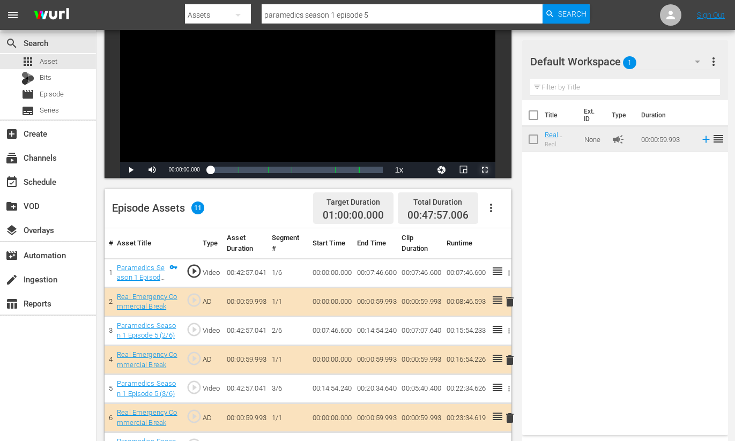
click at [485, 170] on span "Video Player" at bounding box center [485, 170] width 0 height 0
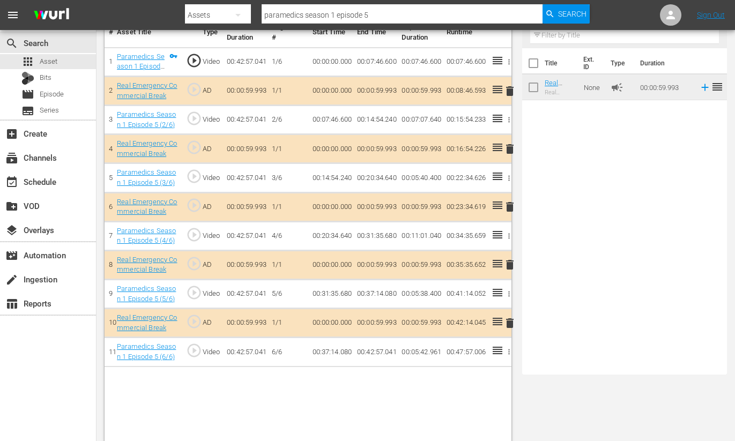
scroll to position [68, 0]
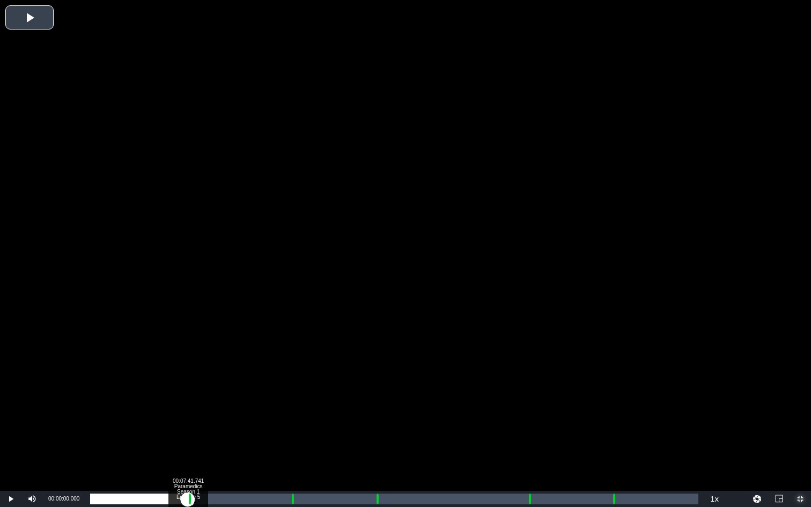
click at [188, 441] on div "Loaded : 0.23% 00:07:41.741 Paramedics Season 1 Episode 5 (1/6) 00:00:00.000 Cu…" at bounding box center [394, 499] width 608 height 11
click at [291, 441] on div "Loaded : 9.92% 00:15:48.853 Paramedics Season 1 Episode 5 (3/6) 00:00:00.368 Cu…" at bounding box center [394, 499] width 608 height 11
click at [291, 441] on div "00:00:00.000" at bounding box center [190, 499] width 201 height 11
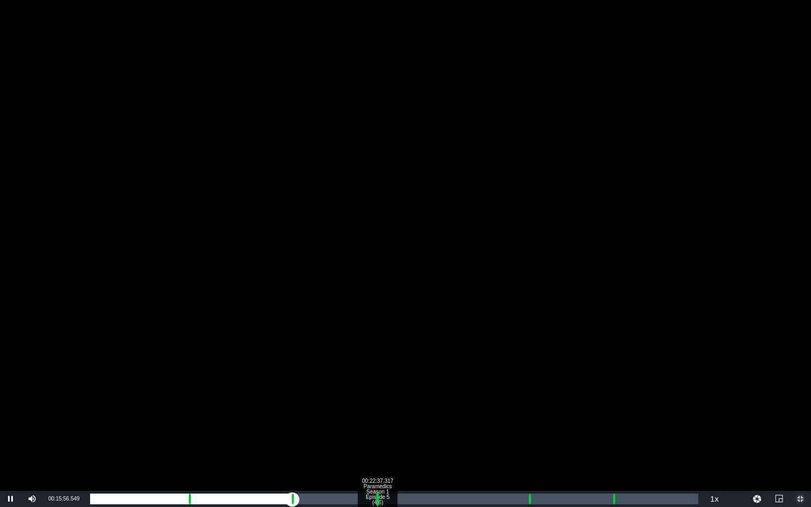
click at [377, 441] on div "Progress Bar" at bounding box center [378, 499] width 3 height 14
click at [375, 441] on div "00:00:02.174" at bounding box center [233, 499] width 286 height 11
click at [528, 441] on div "Loaded : 9.92% 00:34:30.226 Paramedics Season 1 Episode 5 (5/6) 00:00:02.875 Cu…" at bounding box center [394, 499] width 608 height 11
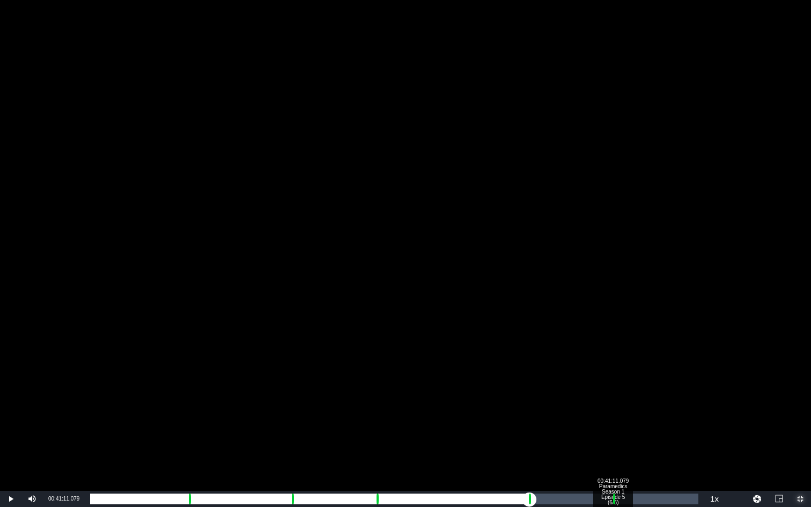
click at [613, 441] on div "Loaded : 9.92% 00:41:11.079 Paramedics Season 1 Episode 5 (6/6) 00:00:01.509 Cu…" at bounding box center [394, 499] width 608 height 11
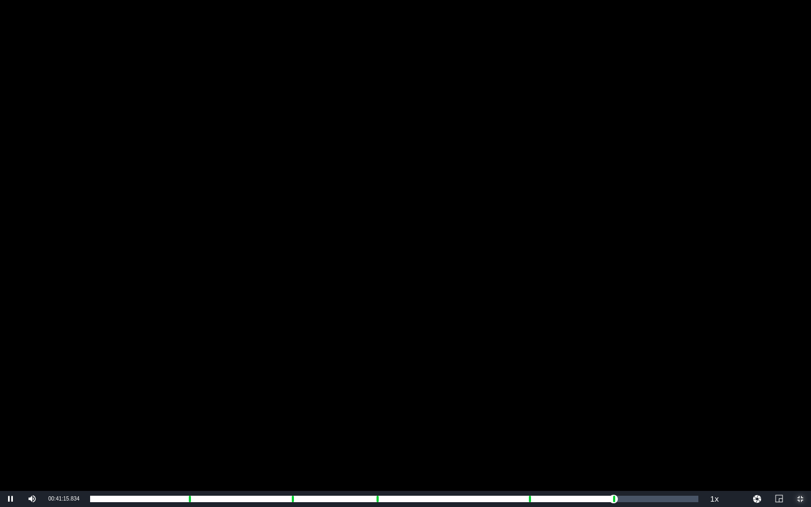
click at [783, 441] on span "Video Player" at bounding box center [800, 499] width 0 height 0
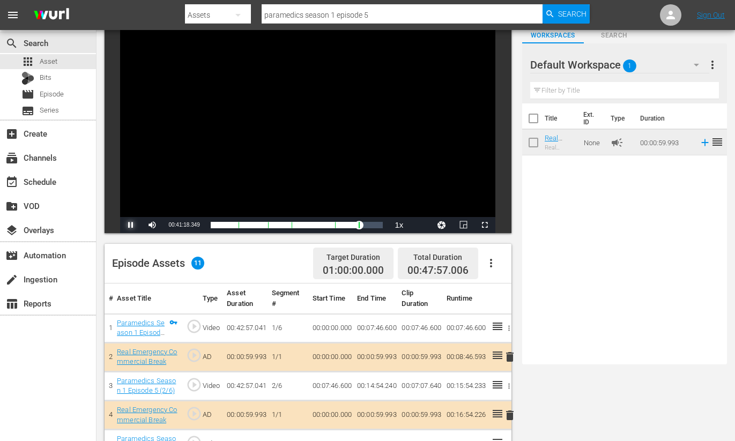
click at [131, 225] on span "Video Player" at bounding box center [131, 225] width 0 height 0
click at [358, 225] on div "00:00:04.482" at bounding box center [285, 225] width 148 height 11
click at [485, 225] on span "Video Player" at bounding box center [485, 225] width 0 height 0
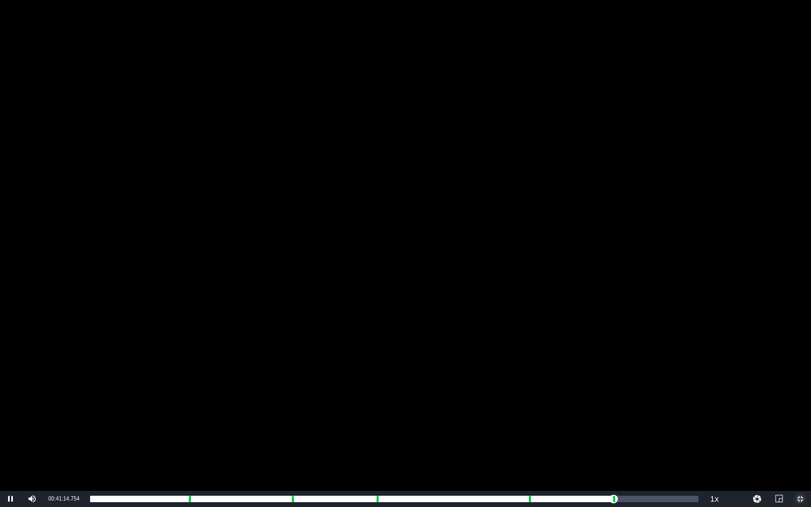
click at [783, 441] on span "Video Player" at bounding box center [800, 499] width 0 height 0
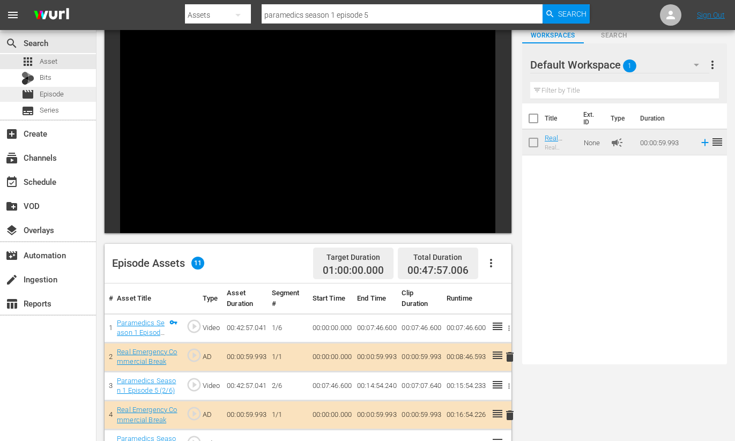
click at [45, 94] on span "Episode" at bounding box center [52, 94] width 24 height 11
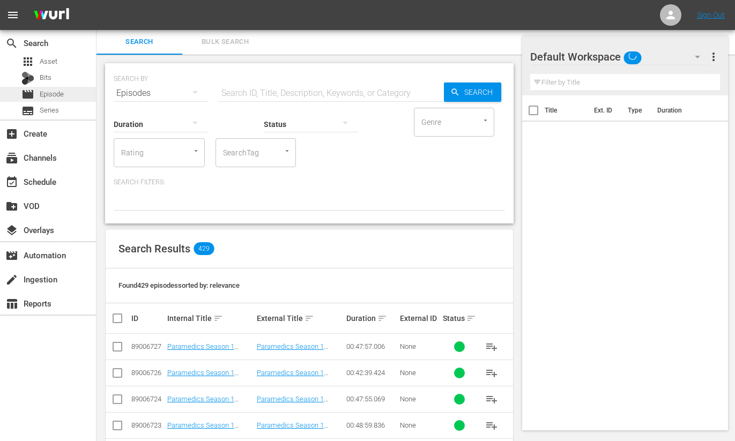
scroll to position [68, 0]
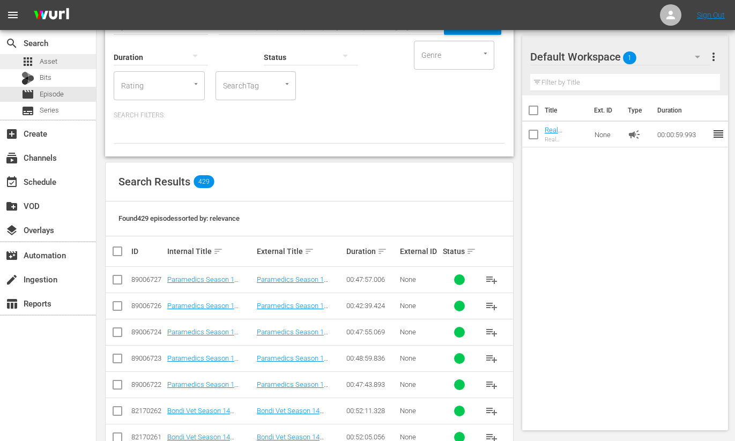
click at [40, 60] on span "Asset" at bounding box center [49, 61] width 18 height 11
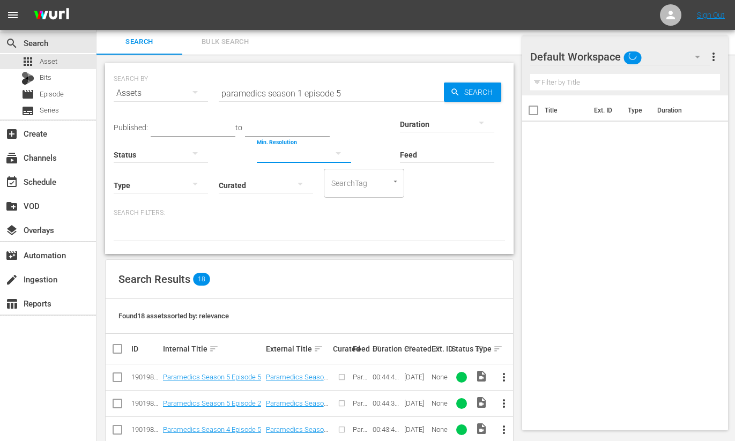
scroll to position [68, 0]
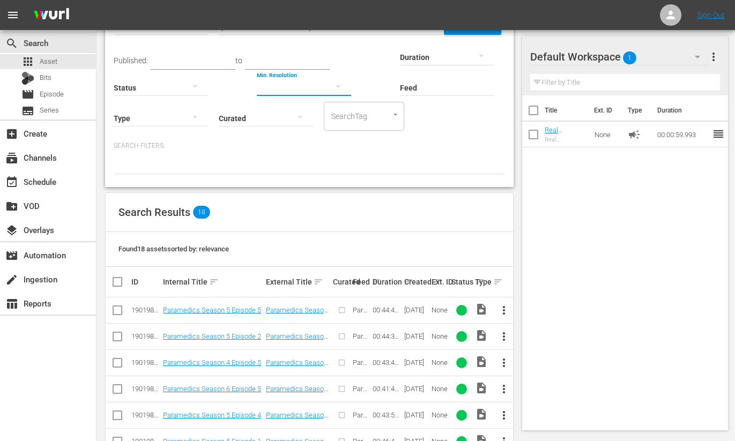
drag, startPoint x: 337, startPoint y: 91, endPoint x: 348, endPoint y: 91, distance: 11.3
click at [348, 91] on button "button" at bounding box center [339, 86] width 26 height 26
click at [372, 54] on div "4k (3840 x 2160) FHD (1920 x 1080) HD (1280 x 720) SD (640 × 480)" at bounding box center [367, 220] width 735 height 441
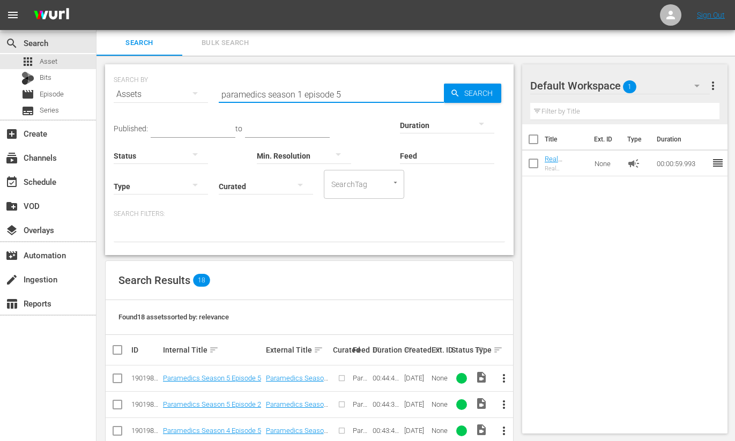
click at [340, 93] on input "paramedics season 1 episode 5" at bounding box center [331, 95] width 225 height 26
type input "paramedics season 1 episode 6"
click at [484, 90] on span "Search" at bounding box center [480, 93] width 41 height 19
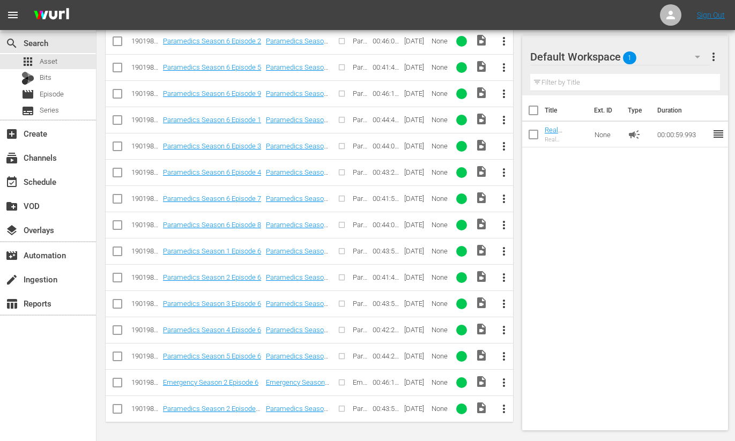
scroll to position [391, 0]
click at [503, 252] on span "more_vert" at bounding box center [504, 251] width 13 height 13
drag, startPoint x: 542, startPoint y: 335, endPoint x: 516, endPoint y: 323, distance: 28.3
click at [542, 335] on div "Episode" at bounding box center [562, 332] width 73 height 26
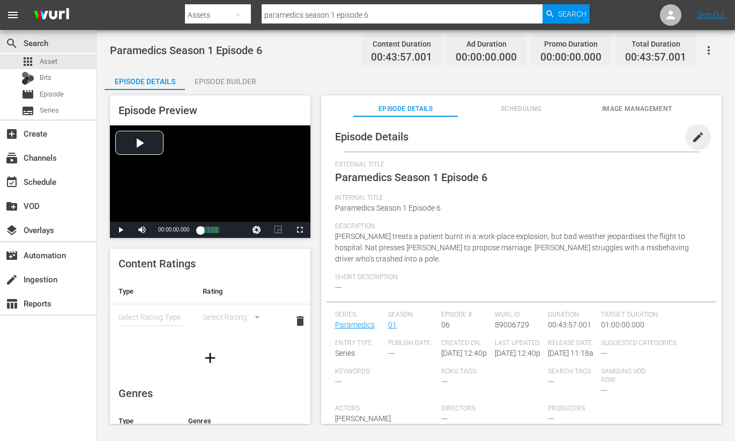
click at [694, 134] on span "edit" at bounding box center [698, 137] width 13 height 13
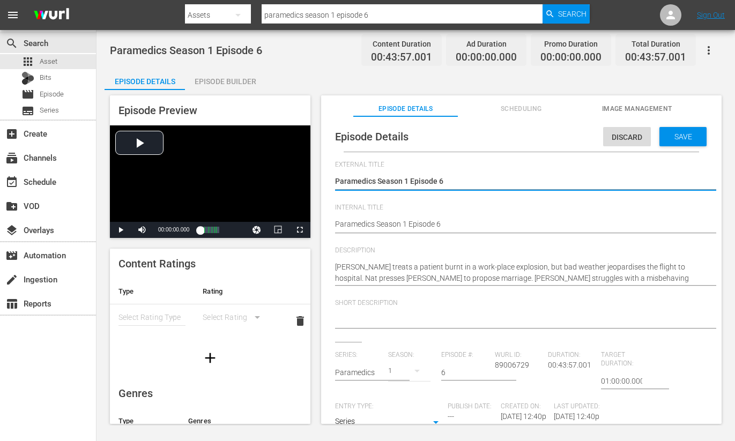
drag, startPoint x: 464, startPoint y: 223, endPoint x: 472, endPoint y: 223, distance: 8.0
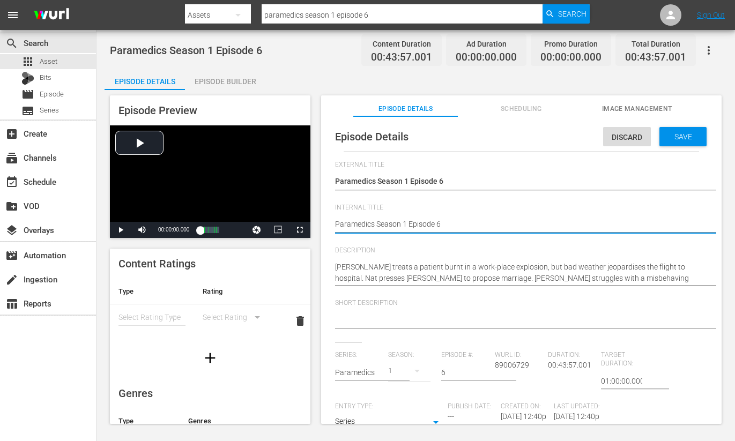
type textarea "Paramedics Season 1 Episode 6"
type textarea "Paramedics Season 1 Episode 6 -"
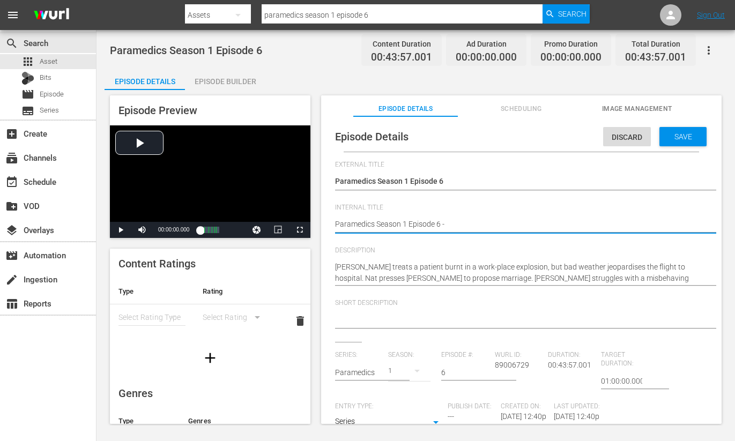
type textarea "Paramedics Season 1 Episode 6 -"
type textarea "Paramedics Season 1 Episode 6 - N"
type textarea "Paramedics Season 1 Episode 6 - Ni"
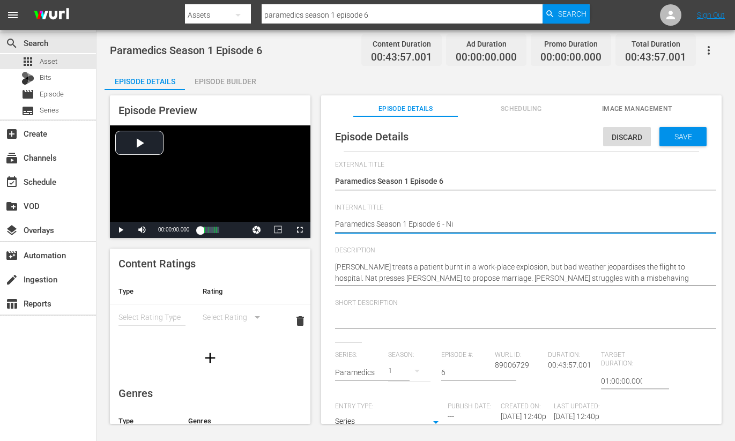
type textarea "Paramedics Season 1 Episode 6 - Nin"
type textarea "Paramedics Season 1 Episode 6 - Nine"
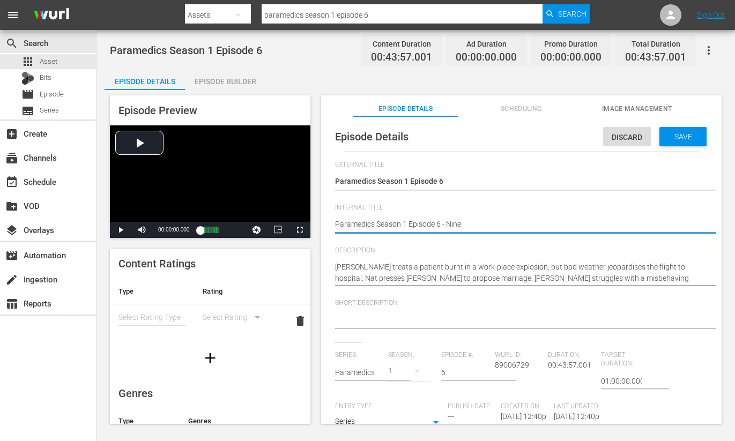
type textarea "Paramedics Season 1 Episode 6 - Nine"
type textarea "Paramedics Season 1 Episode 6 - Nine N"
type textarea "Paramedics Season 1 Episode 6 - Nine No"
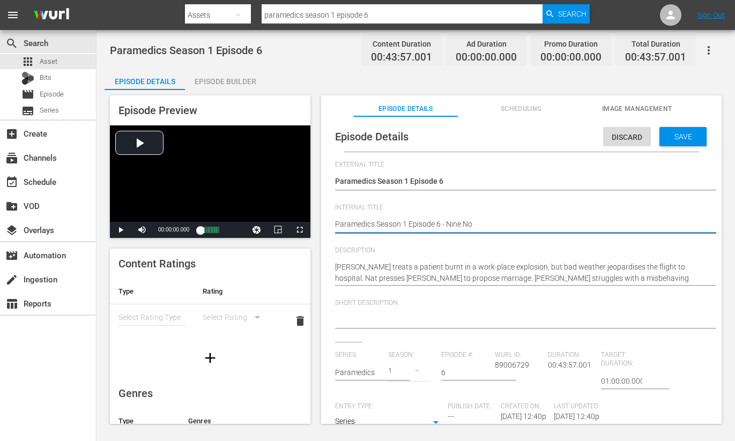
type textarea "Paramedics Season 1 Episode 6 - Nine Now"
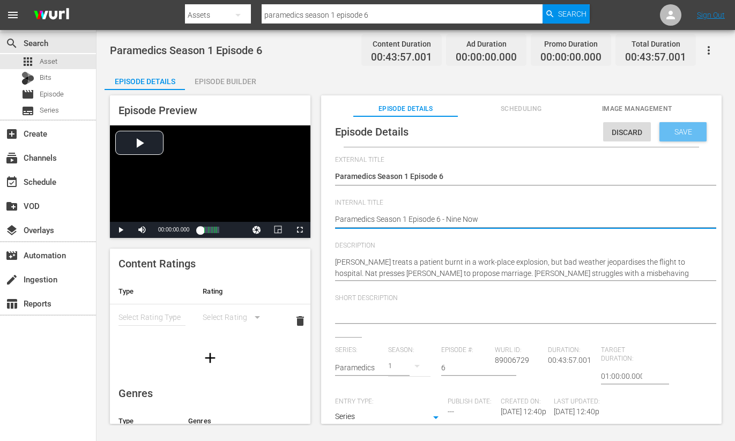
click at [679, 134] on span "Save" at bounding box center [683, 132] width 35 height 9
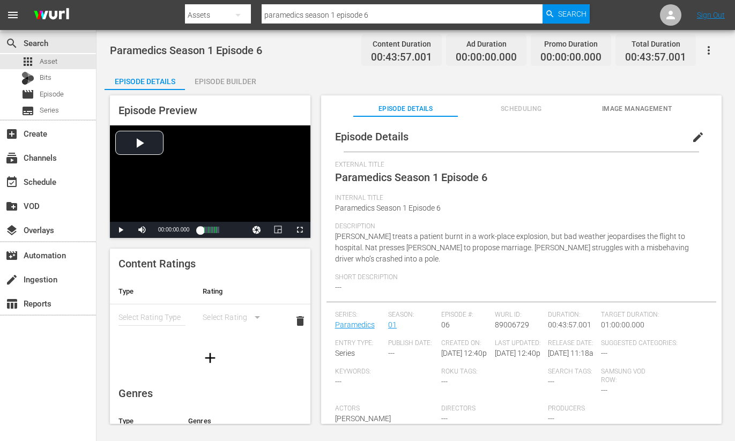
scroll to position [2, 0]
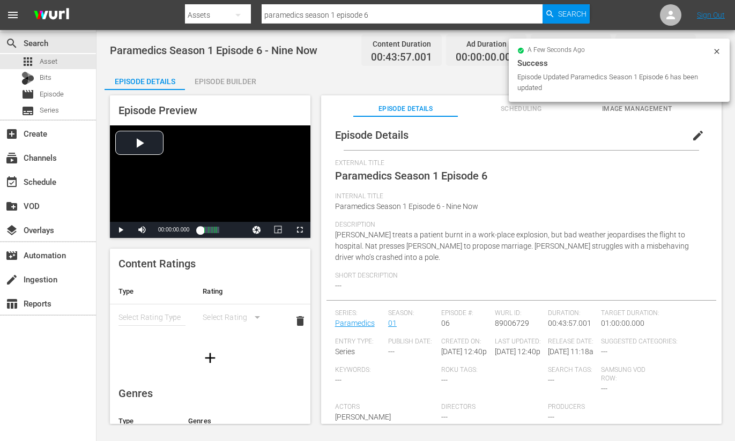
click at [622, 109] on span "Image Management" at bounding box center [637, 109] width 104 height 11
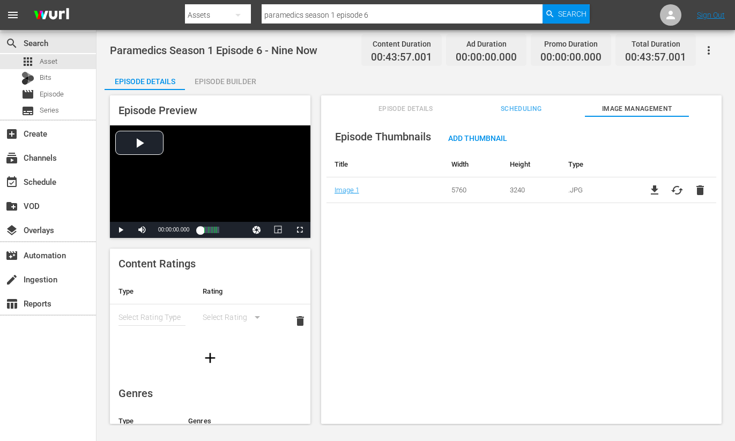
click at [230, 79] on div "Episode Builder" at bounding box center [225, 82] width 80 height 26
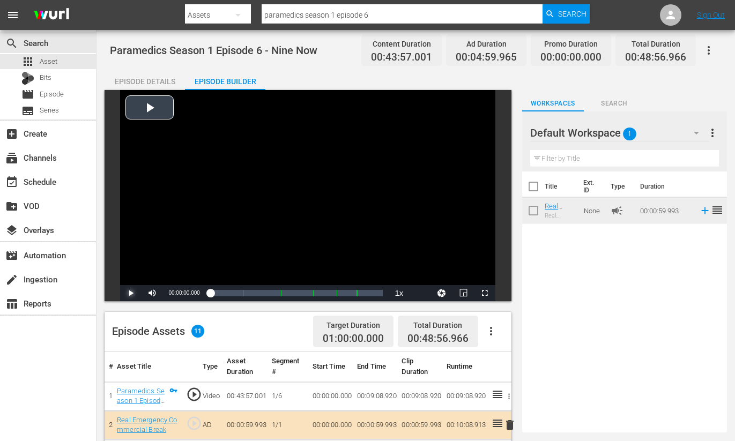
click at [131, 293] on span "Video Player" at bounding box center [131, 293] width 0 height 0
click at [485, 293] on span "Video Player" at bounding box center [485, 293] width 0 height 0
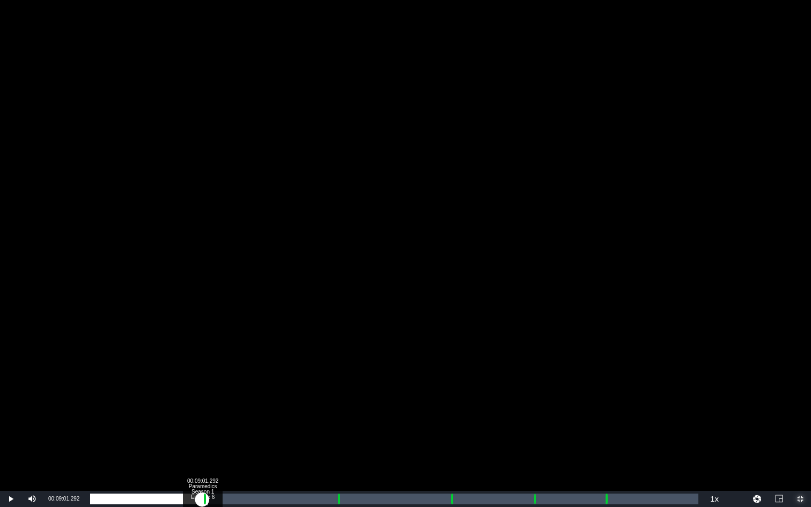
click at [202, 441] on div "Loaded : 0.44% 00:09:01.292 Paramedics Season 1 Episode 6 (1/6) 00:00:03.344 Cu…" at bounding box center [394, 499] width 608 height 11
click at [203, 441] on div "00:09:04.554" at bounding box center [146, 499] width 113 height 11
click at [337, 441] on div "00:19:51.361 Paramedics Season 1 Episode 6 (3/6)" at bounding box center [337, 499] width 1 height 11
click at [337, 441] on div "Progress Bar" at bounding box center [338, 499] width 3 height 14
click at [336, 441] on div "00:00:01.110" at bounding box center [214, 499] width 248 height 11
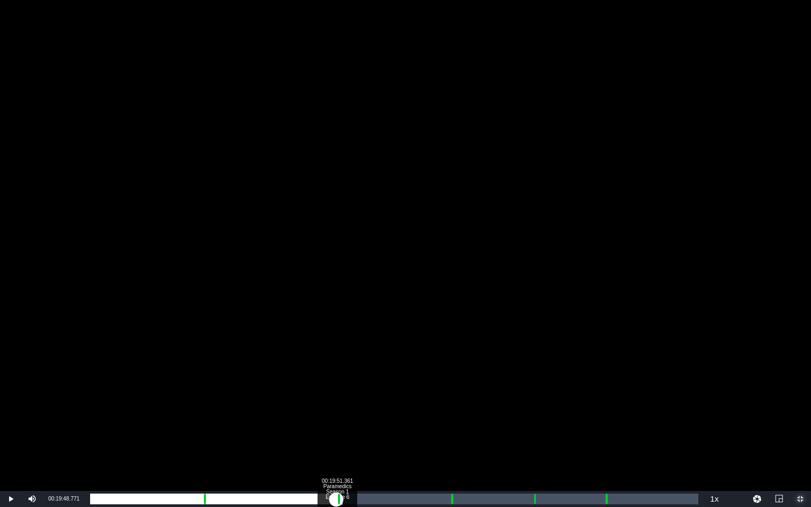
click at [336, 441] on div "00:00:00.000" at bounding box center [213, 499] width 246 height 11
click at [451, 441] on div "Progress Bar" at bounding box center [452, 499] width 3 height 14
click at [531, 441] on div "Loaded : 19.74% 00:35:28.911 Paramedics Season 1 Episode 6 (5/6) 00:00:04.857 C…" at bounding box center [394, 499] width 608 height 11
click at [605, 441] on div "00:41:26.320 Paramedics Season 1 Episode 6 (6/6)" at bounding box center [605, 499] width 1 height 11
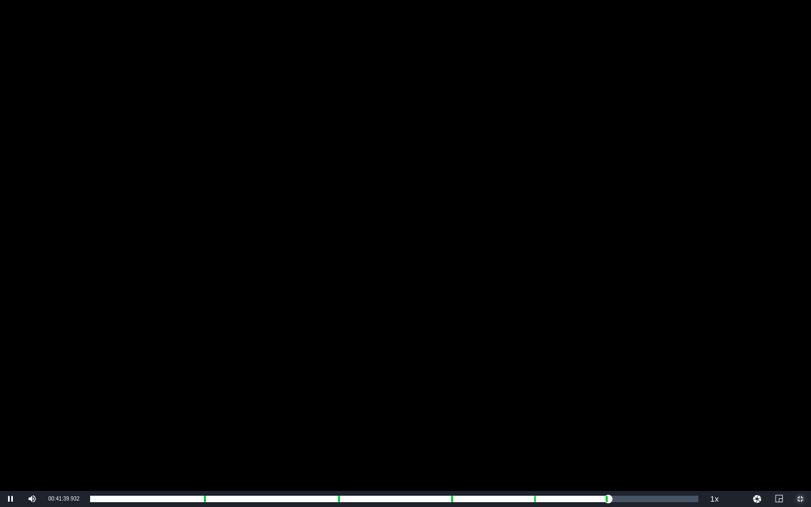
click at [783, 441] on span "Video Player" at bounding box center [800, 499] width 0 height 0
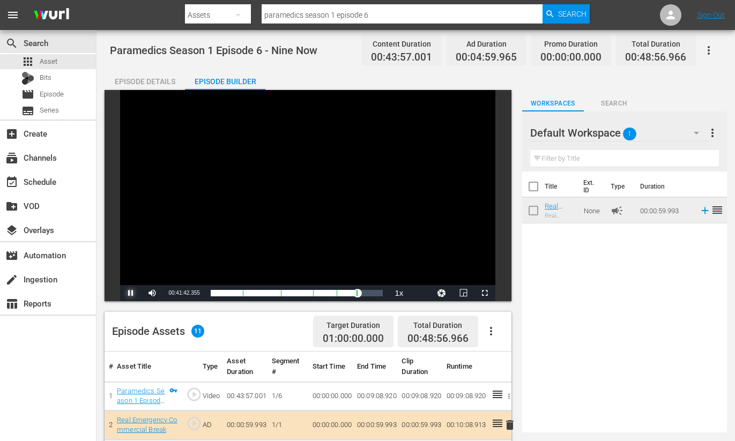
click at [131, 293] on span "Video Player" at bounding box center [131, 293] width 0 height 0
click at [43, 93] on span "Episode" at bounding box center [52, 94] width 24 height 11
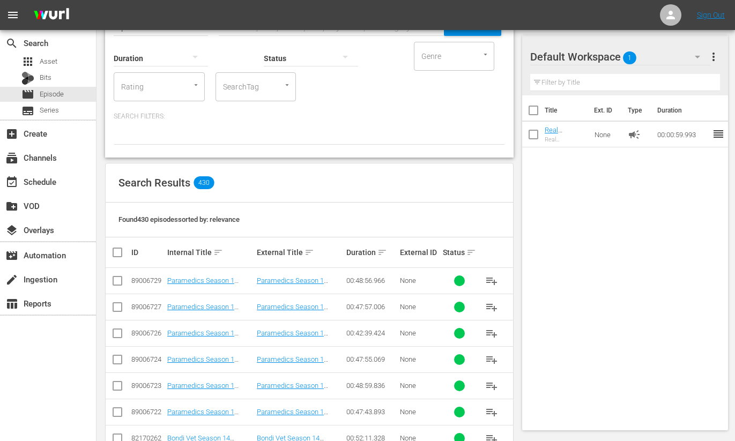
scroll to position [91, 0]
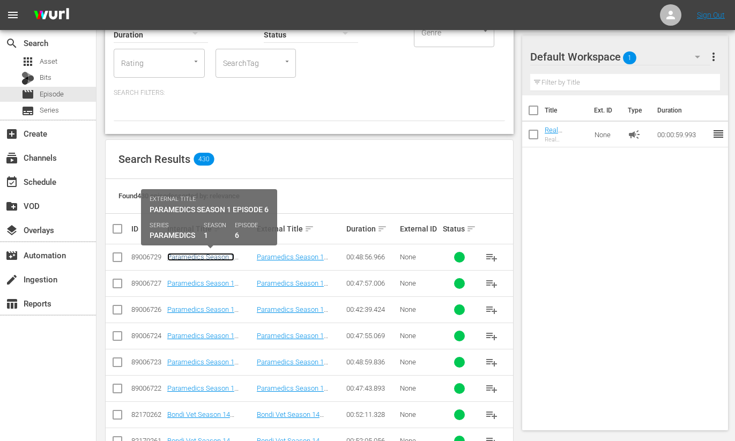
click at [178, 256] on link "Paramedics Season 1 Episode 6 - Nine Now" at bounding box center [200, 261] width 67 height 16
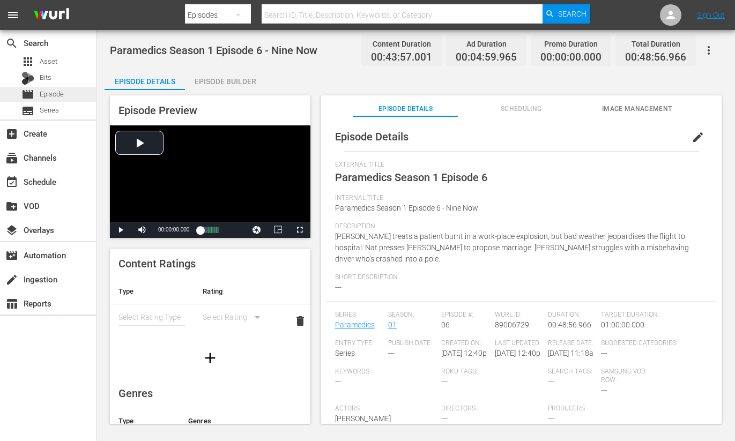
click at [45, 95] on span "Episode" at bounding box center [52, 94] width 24 height 11
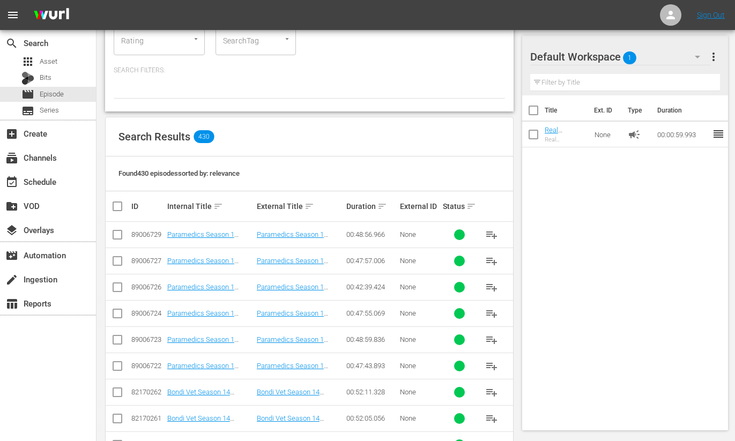
scroll to position [134, 0]
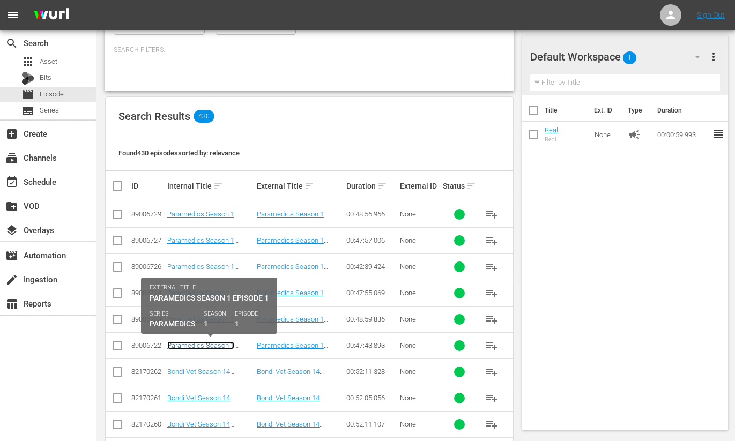
click at [199, 346] on link "Paramedics Season 1 Episode 1 - Nine Now" at bounding box center [200, 350] width 67 height 16
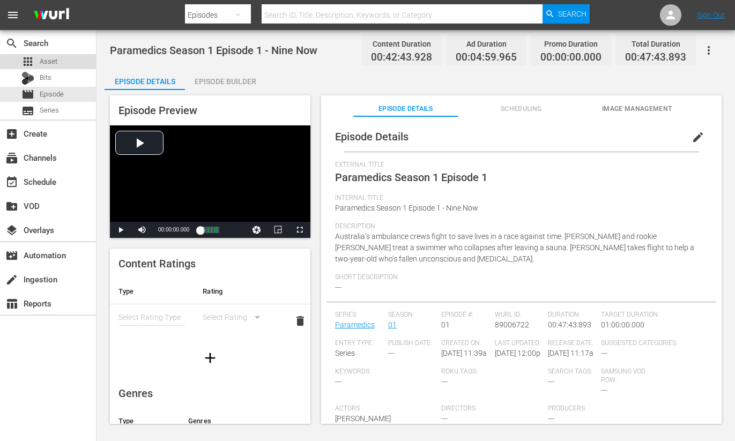
click at [42, 59] on span "Asset" at bounding box center [49, 61] width 18 height 11
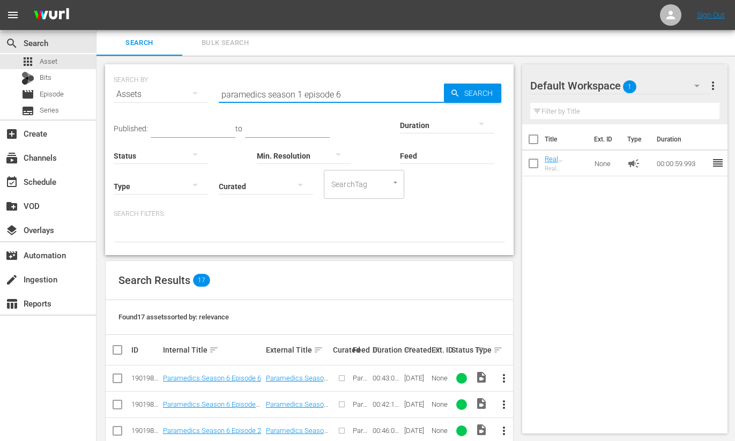
drag, startPoint x: 336, startPoint y: 95, endPoint x: 345, endPoint y: 94, distance: 9.1
click at [345, 95] on input "paramedics season 1 episode 6" at bounding box center [331, 95] width 225 height 26
type input "paramedics season 1 episode 7"
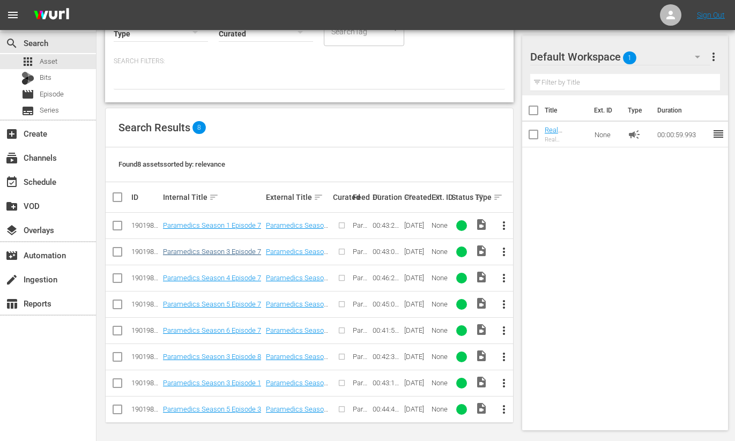
scroll to position [154, 0]
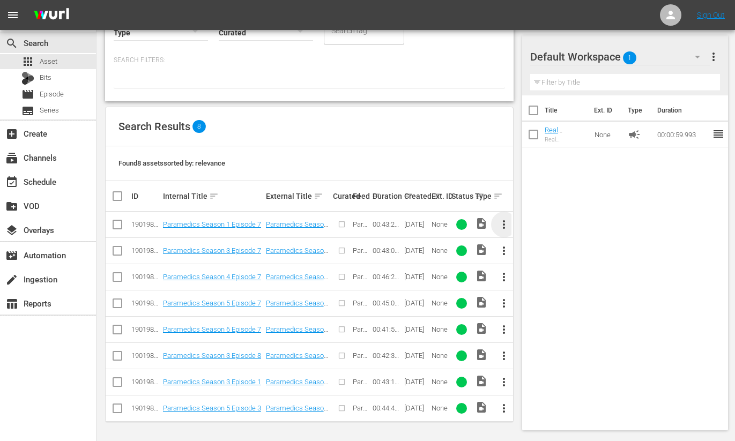
click at [506, 224] on span "more_vert" at bounding box center [504, 224] width 13 height 13
click at [535, 304] on div "Episode" at bounding box center [562, 306] width 73 height 26
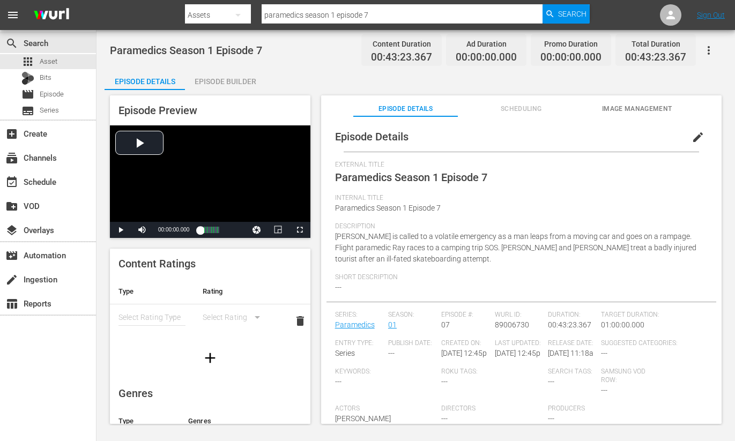
click at [693, 132] on span "edit" at bounding box center [698, 137] width 13 height 13
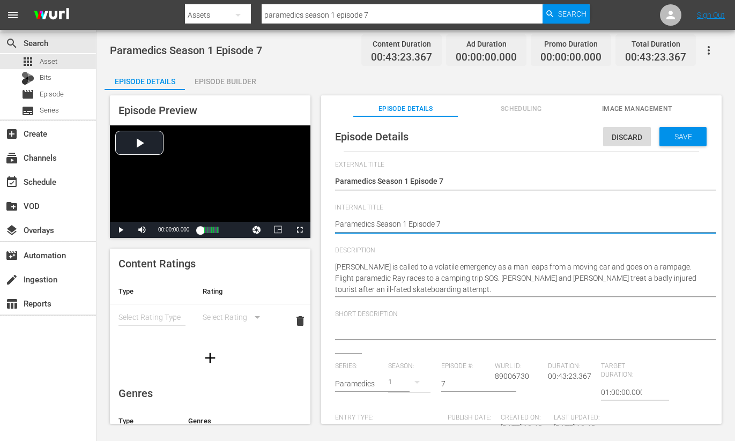
drag, startPoint x: 475, startPoint y: 226, endPoint x: 490, endPoint y: 225, distance: 15.0
type textarea "Paramedics Season 1 Episode 7"
type textarea "Paramedics Season 1 Episode 7 -"
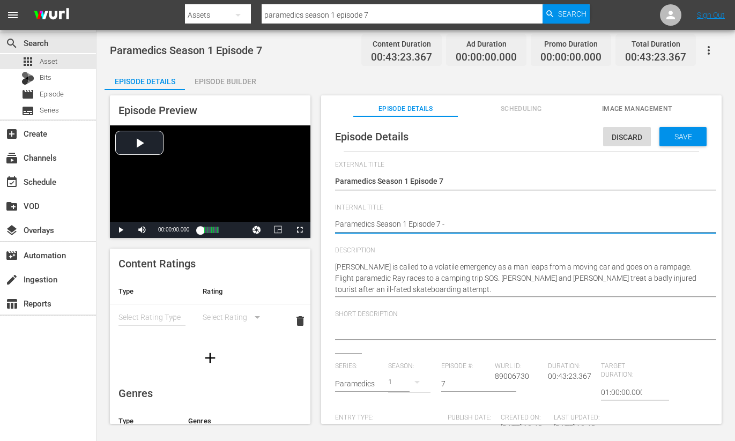
type textarea "Paramedics Season 1 Episode 7 -"
type textarea "Paramedics Season 1 Episode 7 - N"
type textarea "Paramedics Season 1 Episode 7 - Ni"
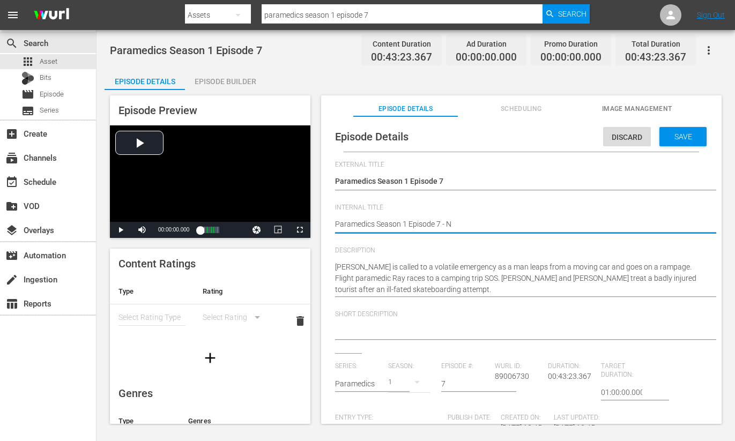
type textarea "Paramedics Season 1 Episode 7 - Ni"
type textarea "Paramedics Season 1 Episode 7 - Nin"
type textarea "Paramedics Season 1 Episode 7 - Nine"
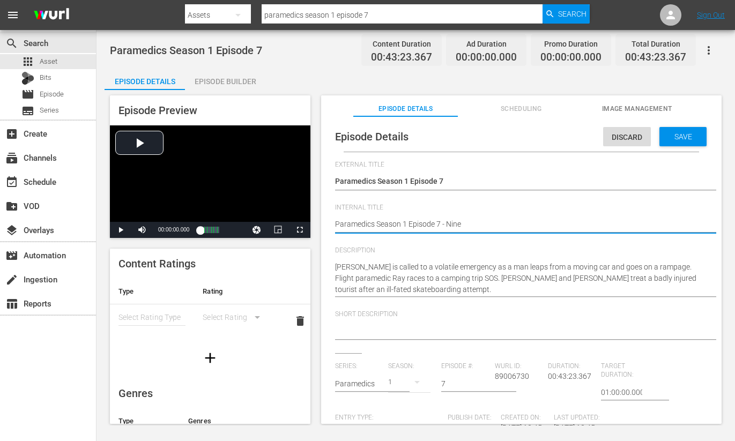
type textarea "Paramedics Season 1 Episode 7 - Nine"
type textarea "Paramedics Season 1 Episode 7 - Nine N"
type textarea "Paramedics Season 1 Episode 7 - Nine No"
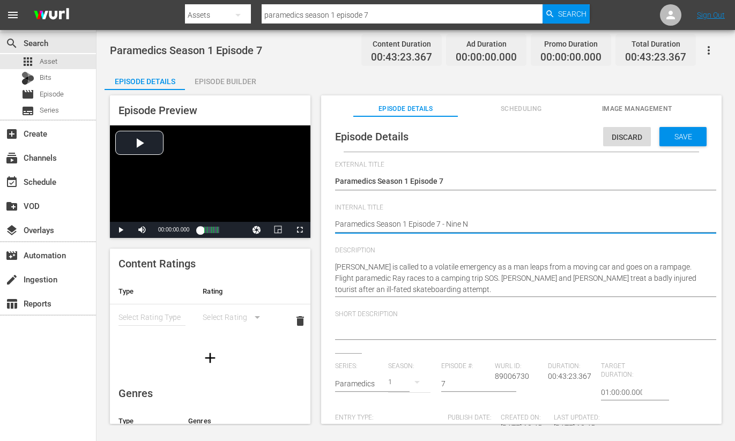
type textarea "Paramedics Season 1 Episode 7 - Nine No"
type textarea "Paramedics Season 1 Episode 7 - Nine Now"
click at [681, 139] on span "Save" at bounding box center [683, 136] width 35 height 9
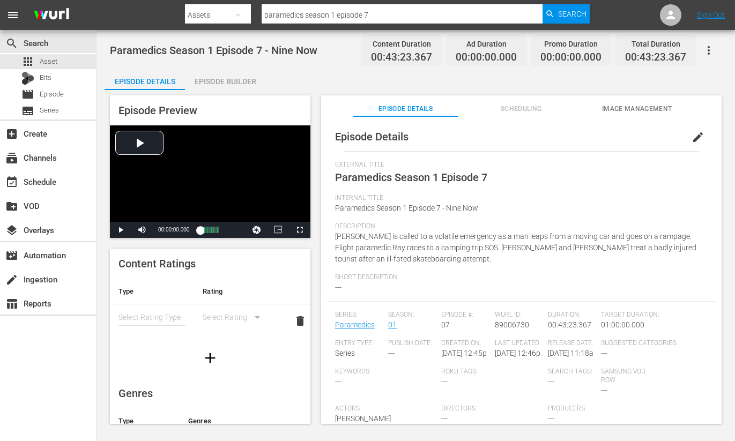
click at [648, 107] on span "Image Management" at bounding box center [637, 109] width 104 height 11
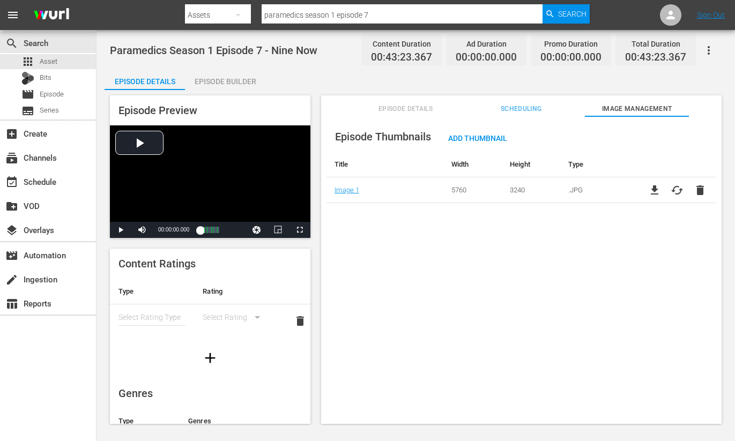
click at [237, 79] on div "Episode Builder" at bounding box center [225, 82] width 80 height 26
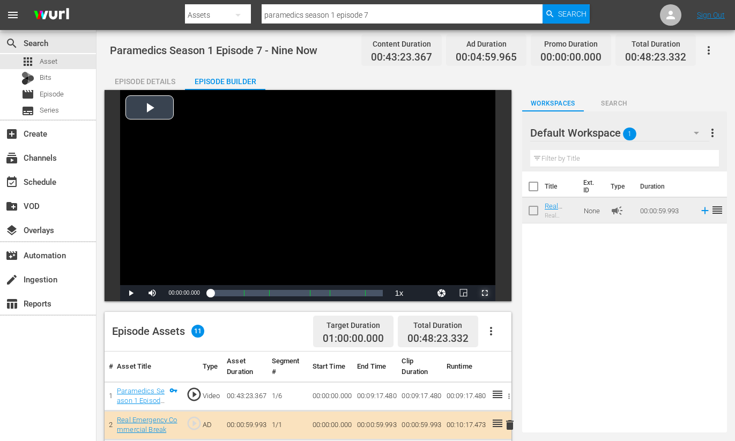
click at [485, 293] on span "Video Player" at bounding box center [485, 293] width 0 height 0
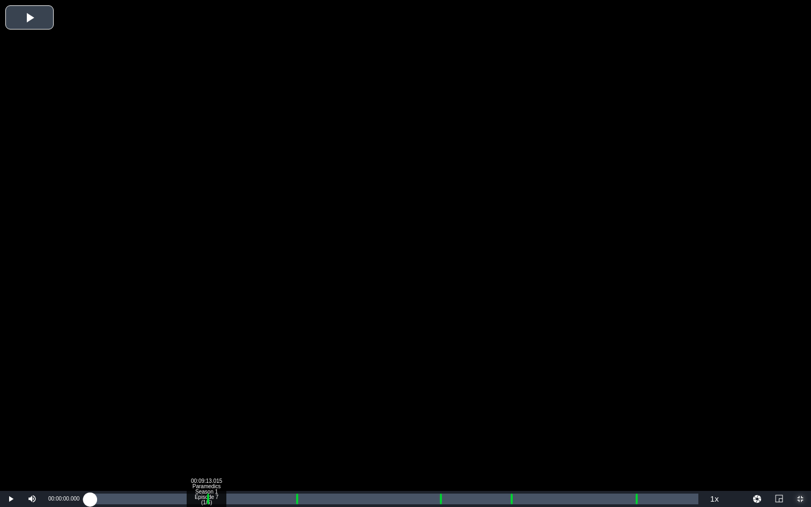
click at [206, 441] on div "Loaded : 0.23% 00:09:13.015 Paramedics Season 1 Episode 7 (1/6) 00:00:00.000 Cu…" at bounding box center [394, 499] width 608 height 11
click at [294, 441] on div "Loaded : 9.92% 00:16:18.018 Paramedics Season 1 Episode 7 (3/6) 00:00:00.615 Cu…" at bounding box center [394, 499] width 608 height 11
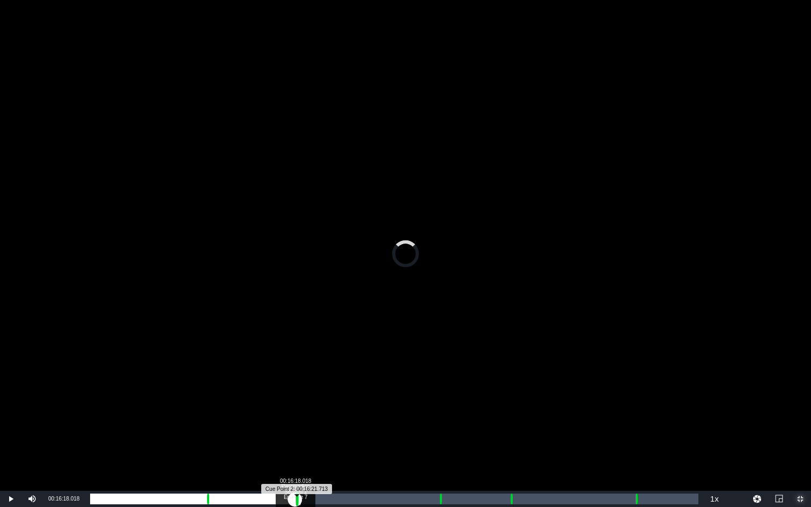
click at [296, 441] on div "Progress Bar" at bounding box center [297, 499] width 3 height 14
click at [438, 441] on div "Loaded : 9.92% 00:27:44.167 Paramedics Season 1 Episode 7 (4/6) 00:00:00.622 Cu…" at bounding box center [394, 499] width 608 height 11
click at [438, 441] on div "00:25:41.621" at bounding box center [264, 499] width 348 height 11
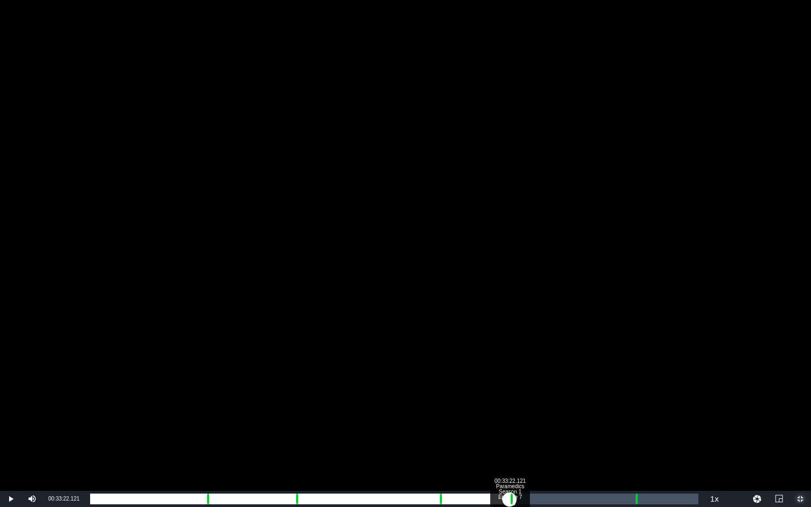
click at [510, 441] on div "Loaded : 9.92% 00:33:22.121 Paramedics Season 1 Episode 7 (5/6) 00:00:00.365 Cu…" at bounding box center [394, 499] width 608 height 11
click at [634, 441] on div "Loaded : 9.92% 00:43:13.540 Paramedics Season 1 Episode 7 (6/6) 00:00:02.904 Cu…" at bounding box center [394, 499] width 608 height 11
click at [635, 441] on div "00:39:13.568" at bounding box center [362, 499] width 544 height 11
click at [639, 441] on div "00:00:16.428" at bounding box center [364, 499] width 549 height 11
click at [639, 441] on div "00:00:16.856" at bounding box center [364, 499] width 549 height 11
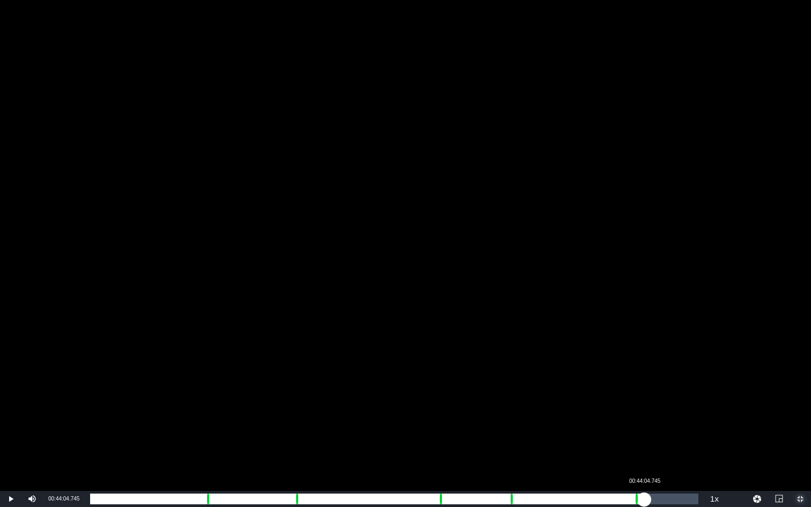
click at [644, 441] on div "00:00:30.697" at bounding box center [367, 499] width 554 height 11
click at [644, 441] on div "00:00:43.165" at bounding box center [367, 499] width 554 height 11
click at [695, 441] on div "Loaded : 91.35% 00:48:07.970 00:39:27.591 Cue Point 5: 00:43:22.852" at bounding box center [394, 499] width 608 height 11
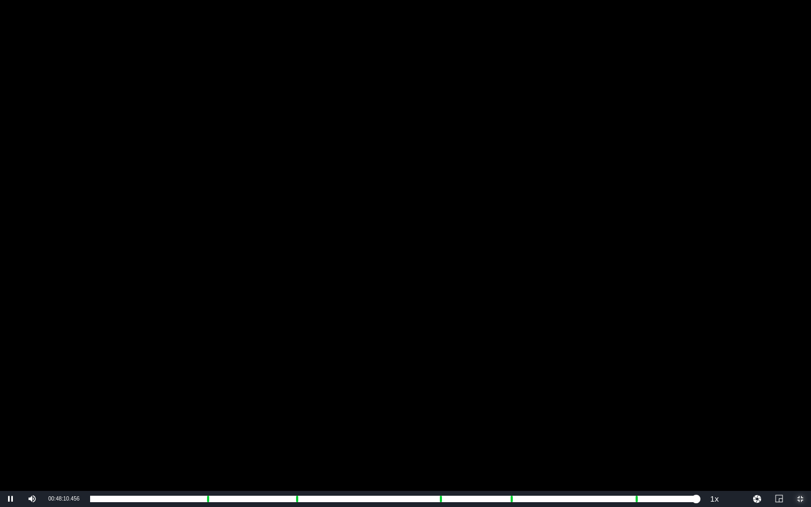
click at [783, 441] on span "Video Player" at bounding box center [800, 499] width 0 height 0
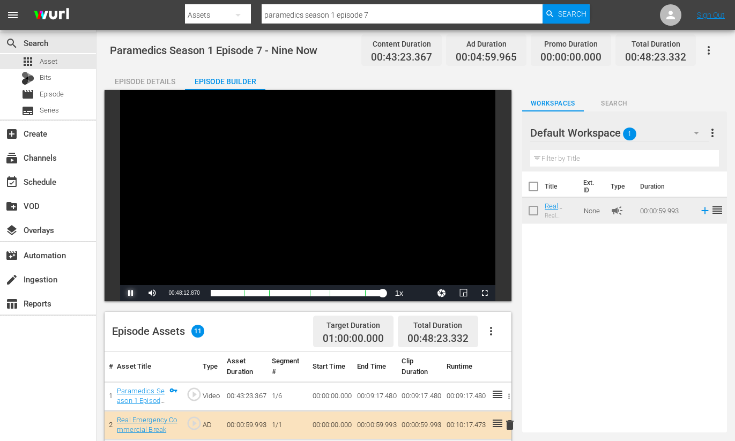
click at [131, 293] on span "Video Player" at bounding box center [131, 293] width 0 height 0
drag, startPoint x: 383, startPoint y: 293, endPoint x: 390, endPoint y: 293, distance: 7.0
click at [384, 293] on div "00:43:13.275" at bounding box center [297, 293] width 173 height 11
click at [47, 95] on span "Episode" at bounding box center [52, 94] width 24 height 11
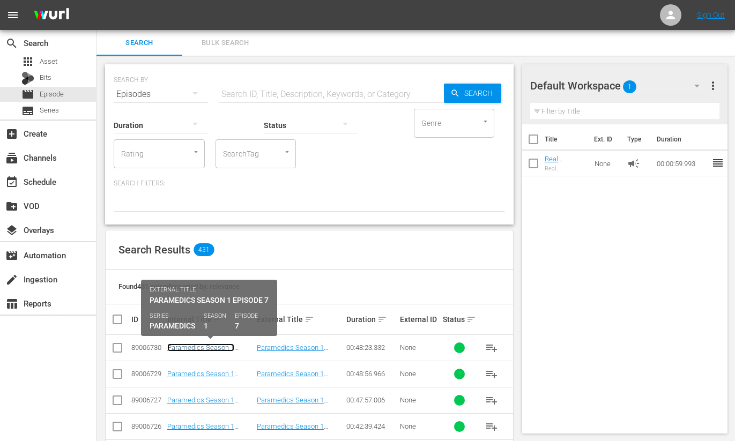
click at [190, 348] on link "Paramedics Season 1 Episode 7 - Nine Now" at bounding box center [200, 352] width 67 height 16
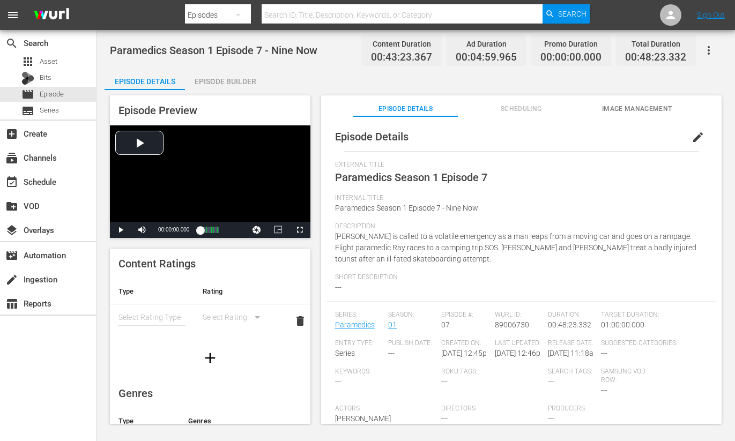
click at [230, 79] on div "Episode Builder" at bounding box center [225, 82] width 80 height 26
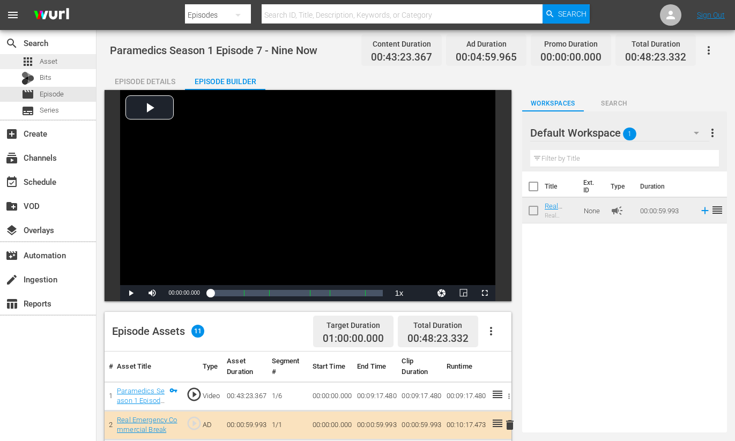
click at [45, 62] on span "Asset" at bounding box center [49, 61] width 18 height 11
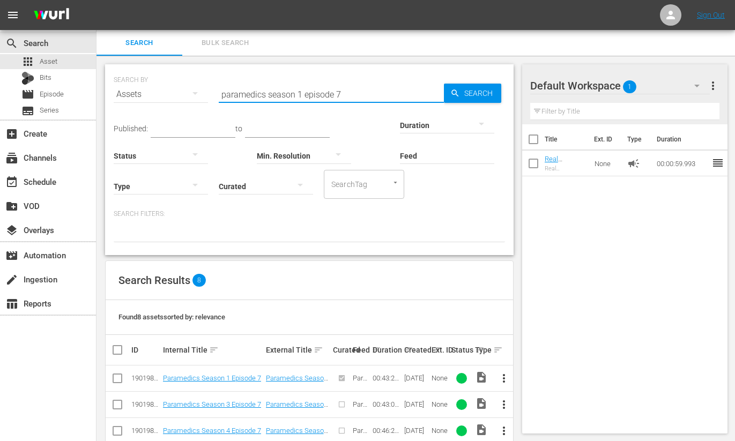
drag, startPoint x: 336, startPoint y: 93, endPoint x: 342, endPoint y: 94, distance: 6.5
click at [342, 94] on input "paramedics season 1 episode 7" at bounding box center [331, 95] width 225 height 26
type input "paramedics season 1 episode 8"
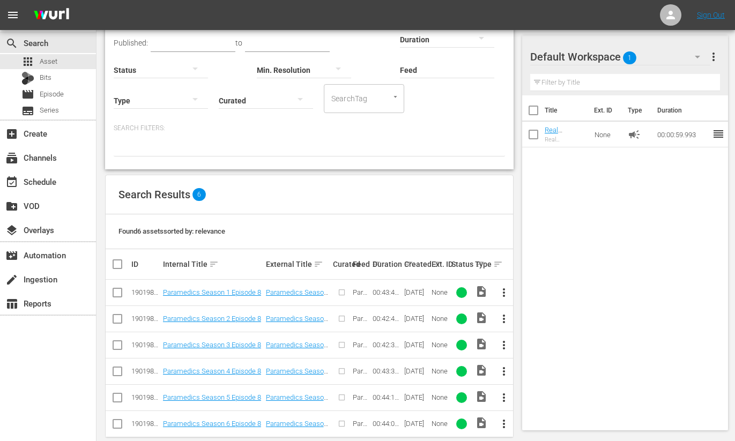
scroll to position [101, 0]
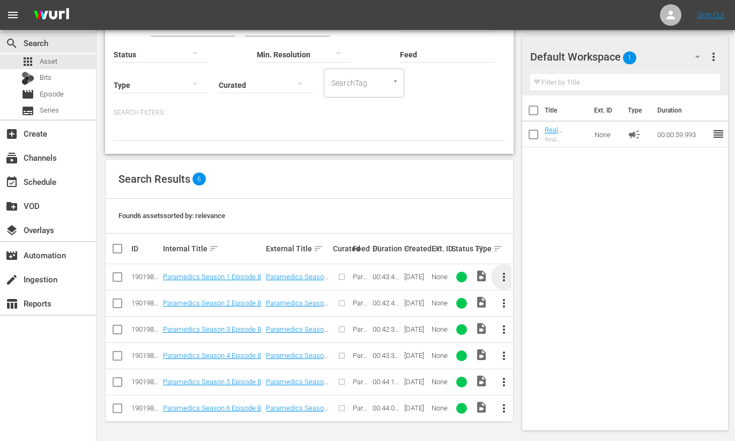
click at [505, 278] on span "more_vert" at bounding box center [504, 277] width 13 height 13
click at [531, 356] on div "Episode" at bounding box center [562, 358] width 73 height 26
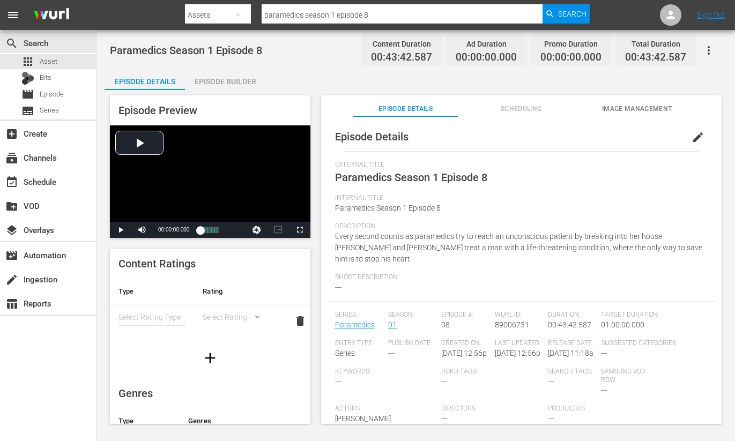
click at [693, 134] on span "edit" at bounding box center [698, 137] width 13 height 13
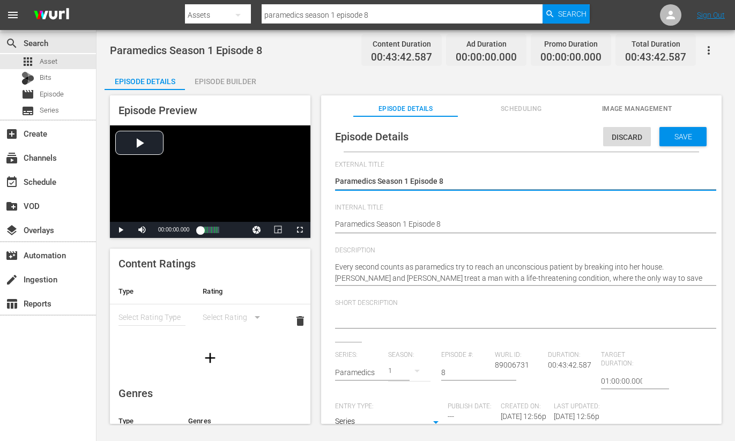
drag, startPoint x: 456, startPoint y: 224, endPoint x: 465, endPoint y: 223, distance: 9.3
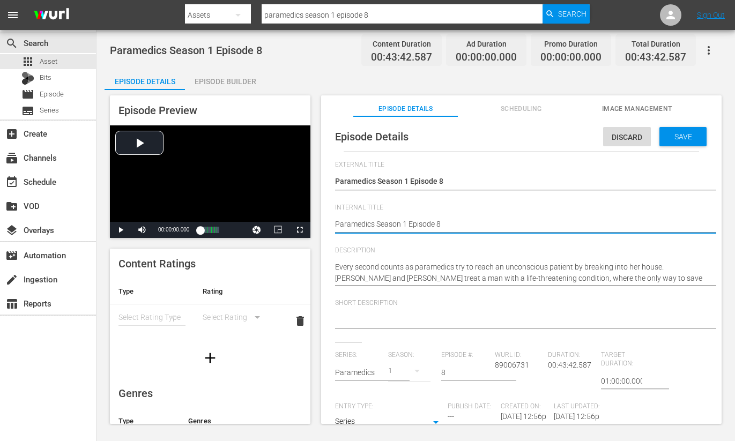
type textarea "Paramedics Season 1 Episode 8"
type textarea "Paramedics Season 1 Episode 8 -"
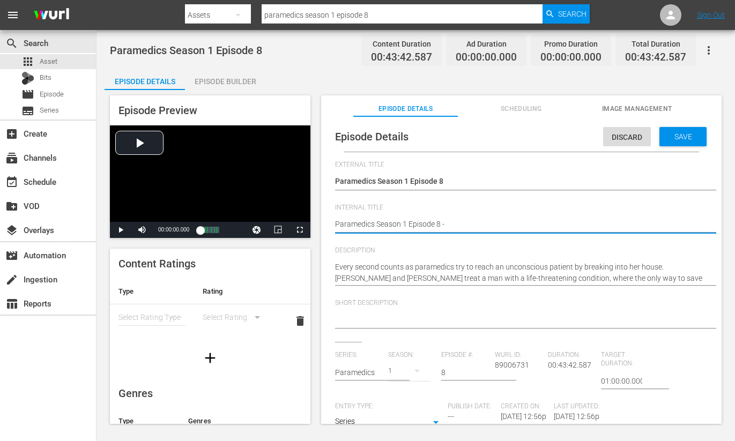
type textarea "Paramedics Season 1 Episode 8 -"
type textarea "Paramedics Season 1 Episode 8 - N"
type textarea "Paramedics Season 1 Episode 8 - Ni"
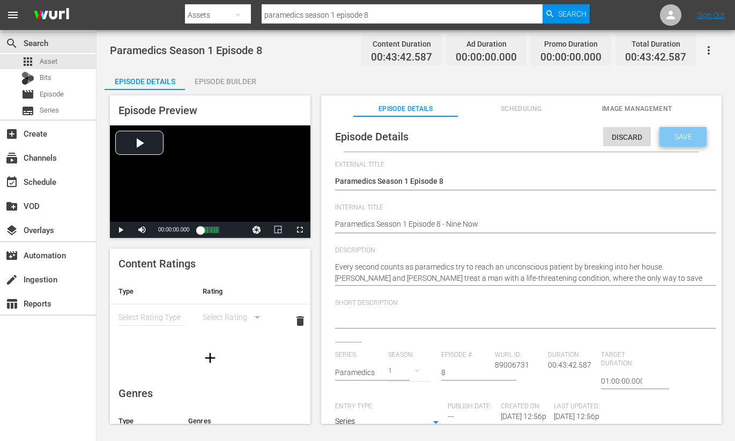
click at [672, 134] on span "Save" at bounding box center [683, 136] width 35 height 9
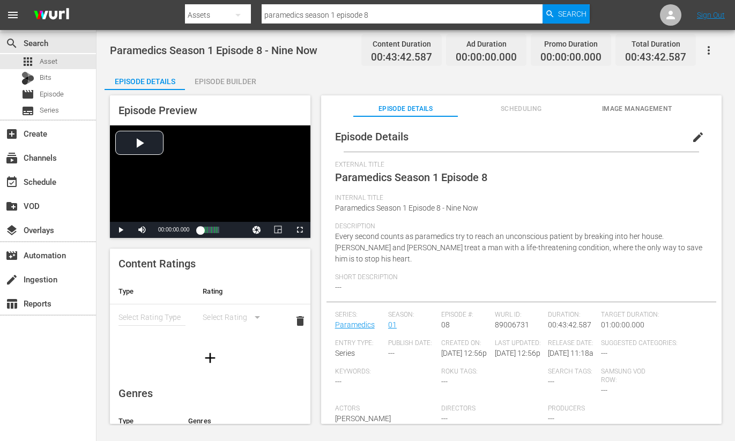
click at [633, 107] on span "Image Management" at bounding box center [637, 109] width 104 height 11
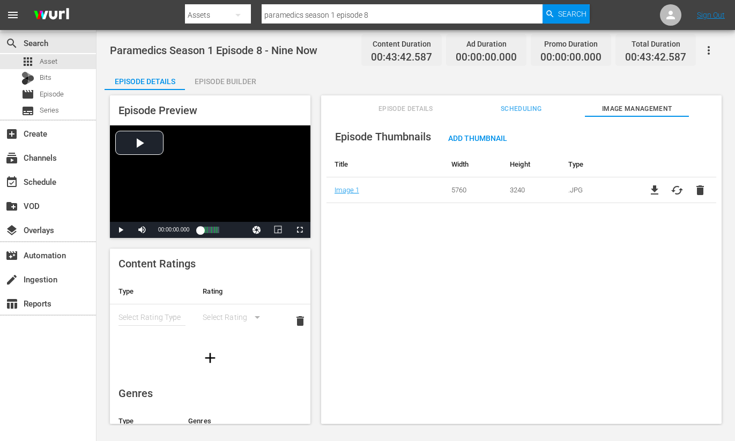
click at [222, 82] on div "Episode Builder" at bounding box center [225, 82] width 80 height 26
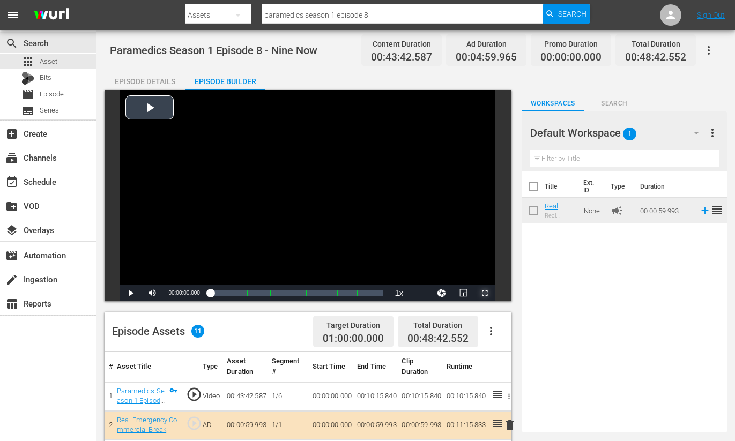
click at [485, 293] on span "Video Player" at bounding box center [485, 293] width 0 height 0
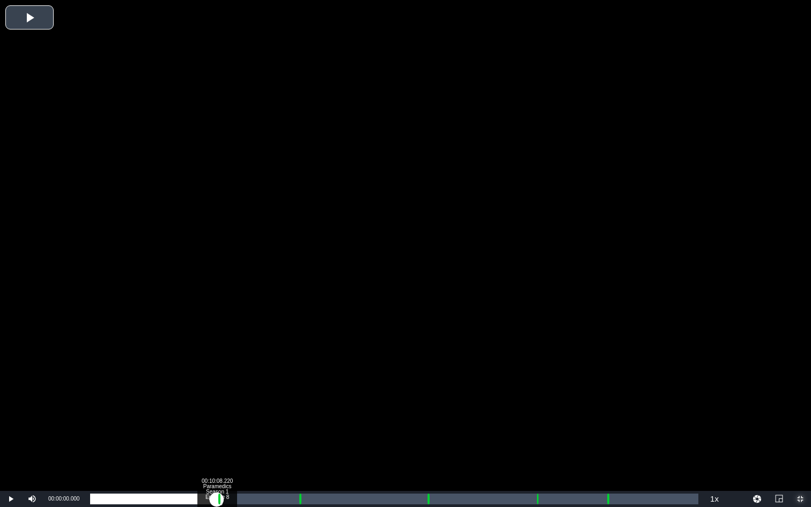
click at [217, 441] on div "Loaded : 0.23% 00:10:08.220 Paramedics Season 1 Episode 8 (1/6) 00:00:00.000" at bounding box center [394, 499] width 608 height 11
click at [298, 441] on div "Loaded : 9.92% 00:16:42.533 Paramedics Season 1 Episode 8 (3/6) 00:00:00.500 Cu…" at bounding box center [394, 499] width 608 height 11
click at [426, 441] on div "00:26:55.908 Paramedics Season 1 Episode 8 (4/6)" at bounding box center [426, 499] width 1 height 11
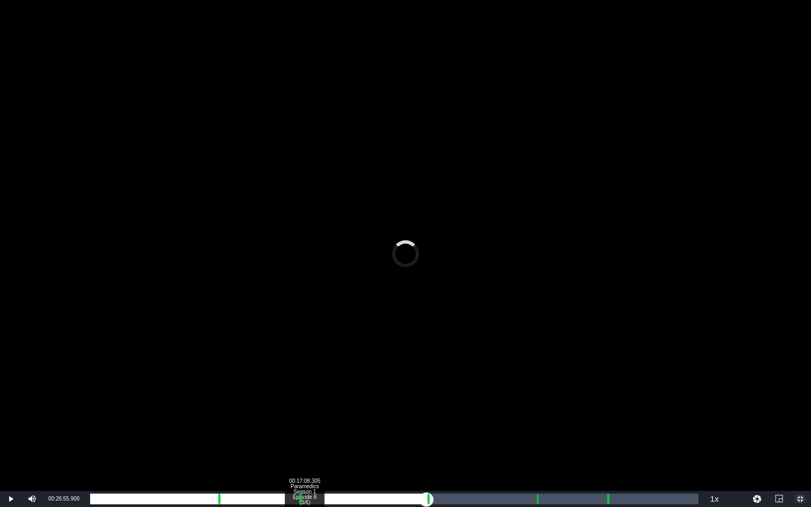
click at [304, 441] on div "Loaded : 0.00% 00:17:08.305 Paramedics Season 1 Episode 8 (3/6) 00:24:55.922 Cu…" at bounding box center [394, 499] width 608 height 11
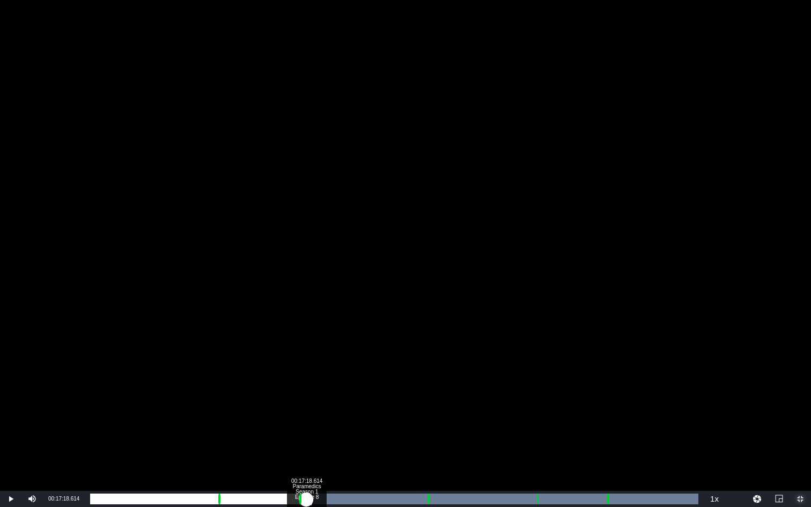
click at [306, 441] on div "00:00:31.503" at bounding box center [198, 499] width 216 height 11
click at [308, 441] on div "00:00:35.233" at bounding box center [199, 499] width 218 height 11
click at [308, 441] on div "00:00:44.942" at bounding box center [199, 499] width 218 height 11
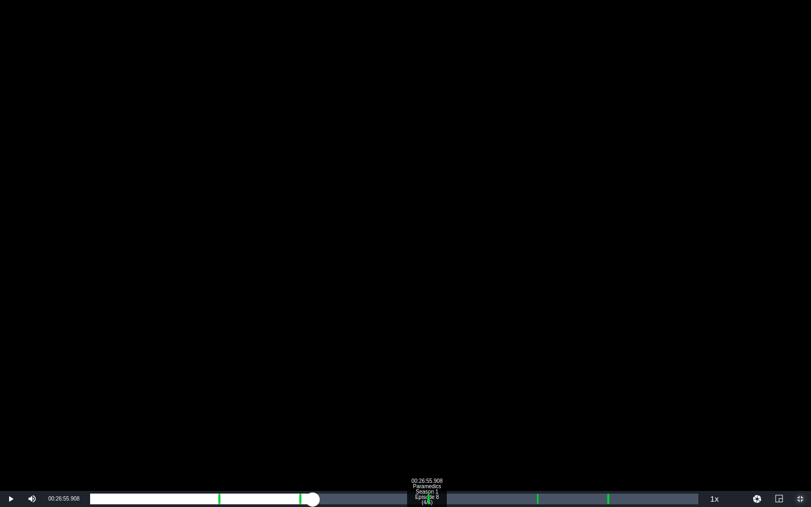
click at [426, 441] on div "00:26:55.908 Paramedics Season 1 Episode 8 (4/6)" at bounding box center [426, 499] width 1 height 11
click at [428, 441] on div "00:00:01.804" at bounding box center [258, 499] width 337 height 11
click at [432, 441] on div "00:00:24.683" at bounding box center [261, 499] width 342 height 11
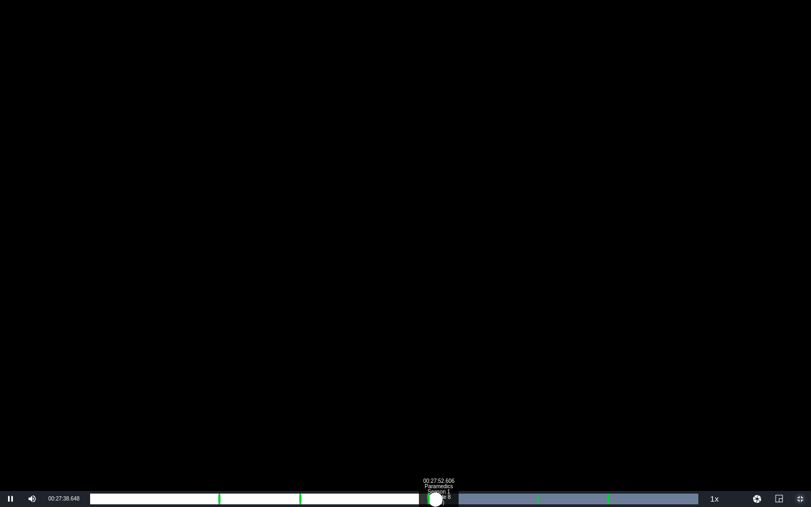
click at [435, 441] on div "00:00:37.699" at bounding box center [262, 499] width 345 height 11
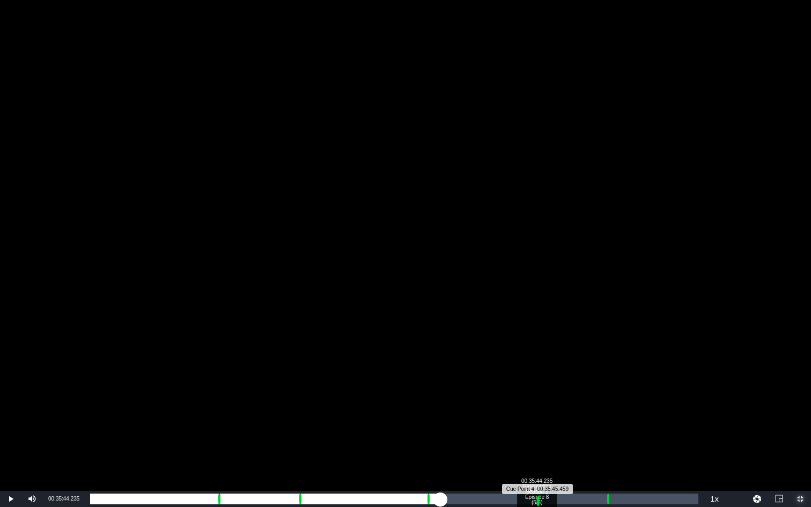
click at [536, 441] on div "Progress Bar" at bounding box center [537, 499] width 3 height 14
click at [537, 441] on div "00:00:01.029" at bounding box center [313, 499] width 447 height 11
click at [546, 441] on div "00:00:16.817" at bounding box center [318, 499] width 456 height 11
click at [550, 441] on div "00:00:47.957" at bounding box center [320, 499] width 460 height 11
click at [548, 441] on div "00:32:49.808" at bounding box center [320, 499] width 460 height 11
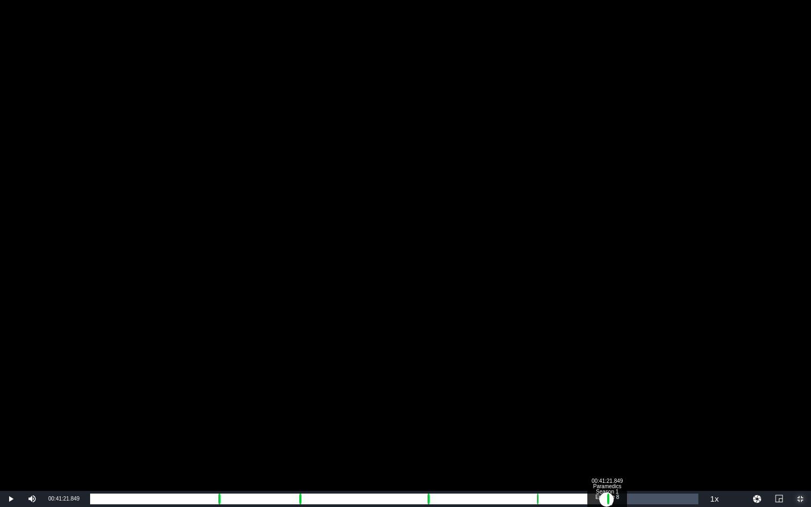
click at [606, 441] on div "Loaded : 75.34% 00:41:21.849 Paramedics Season 1 Episode 8 (6/6) 00:32:48.996 C…" at bounding box center [394, 499] width 608 height 11
click at [614, 441] on div "00:00:01.079" at bounding box center [352, 499] width 524 height 11
click at [620, 441] on div "00:00:31.141" at bounding box center [354, 499] width 529 height 11
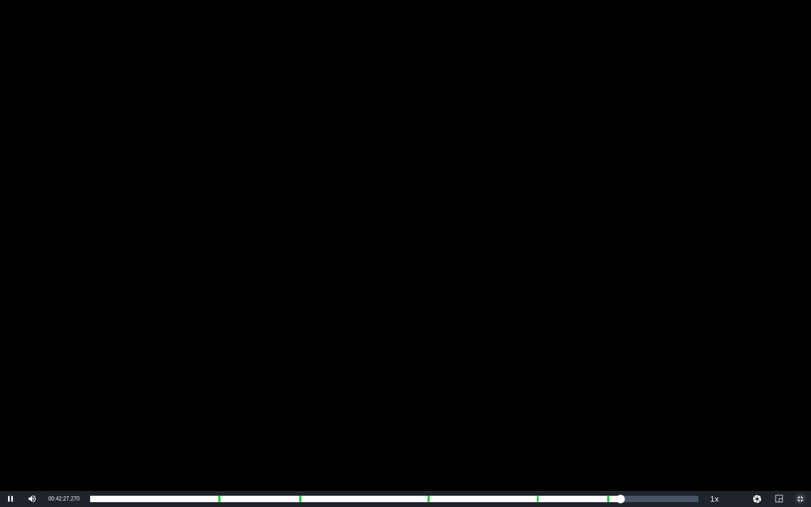
click at [783, 441] on span "Video Player" at bounding box center [800, 499] width 0 height 0
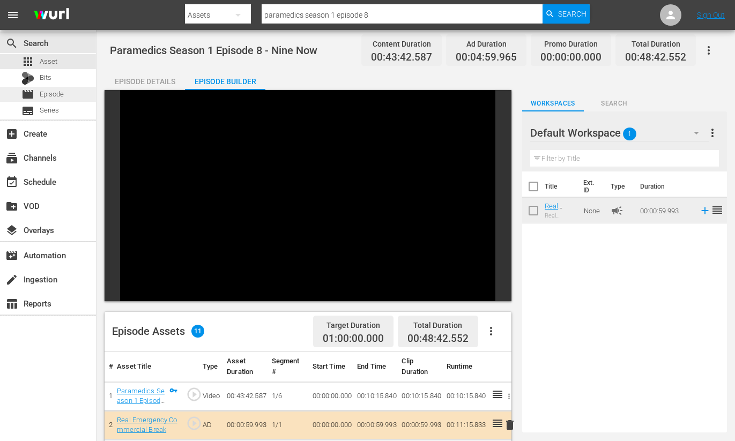
click at [37, 94] on div "movie Episode" at bounding box center [42, 94] width 42 height 15
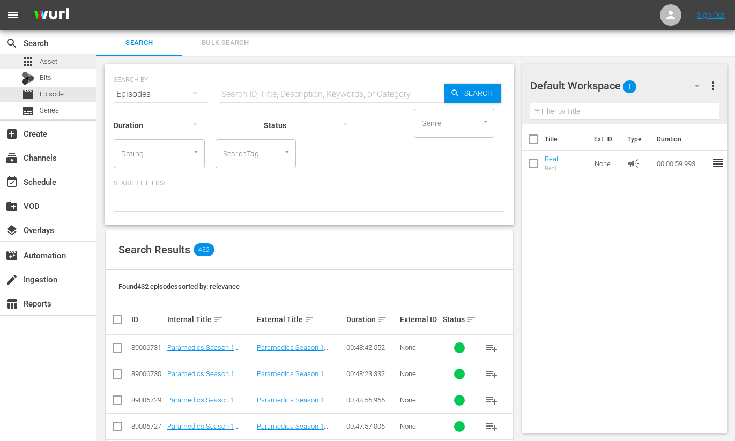
click at [47, 62] on span "Asset" at bounding box center [49, 61] width 18 height 11
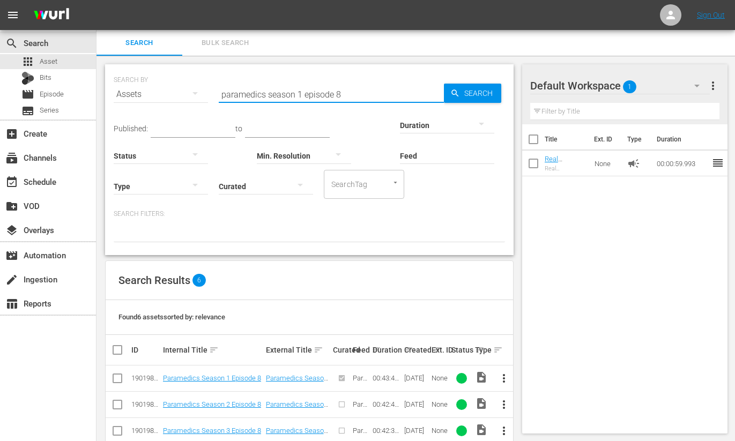
click at [341, 93] on input "paramedics season 1 episode 8" at bounding box center [331, 95] width 225 height 26
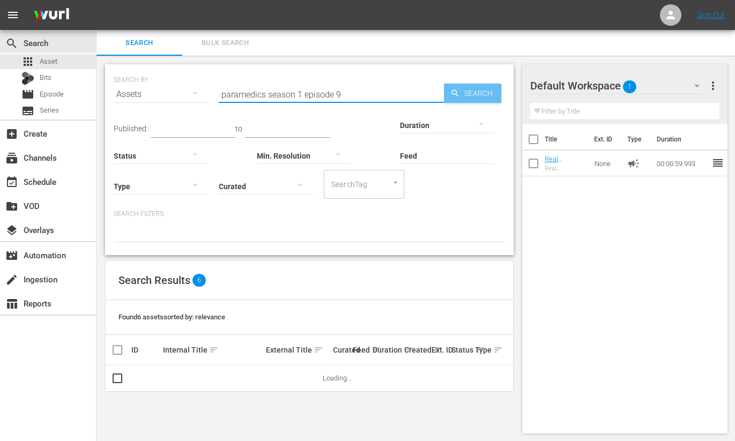
click at [471, 91] on span "Search" at bounding box center [480, 93] width 41 height 19
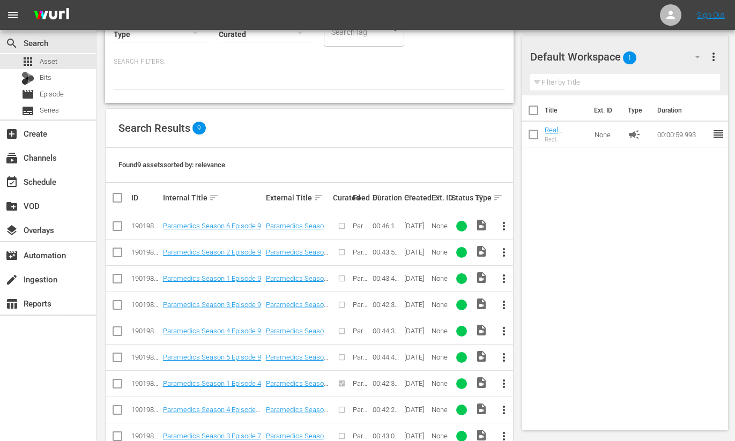
scroll to position [180, 0]
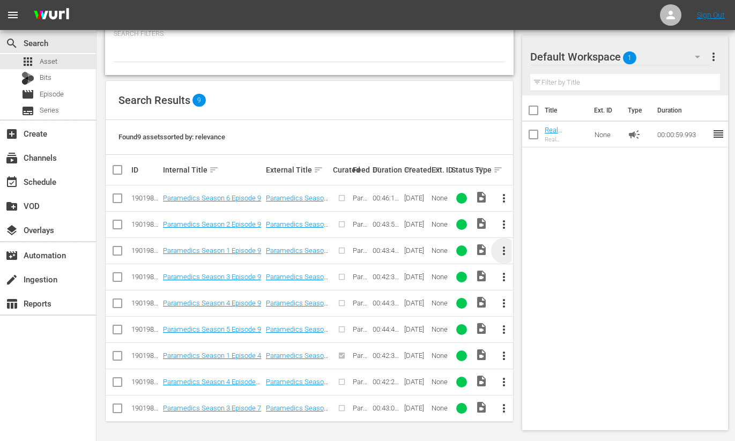
click at [502, 251] on span "more_vert" at bounding box center [504, 251] width 13 height 13
drag, startPoint x: 536, startPoint y: 334, endPoint x: 531, endPoint y: 331, distance: 5.5
click at [536, 334] on div "Episode" at bounding box center [562, 332] width 73 height 26
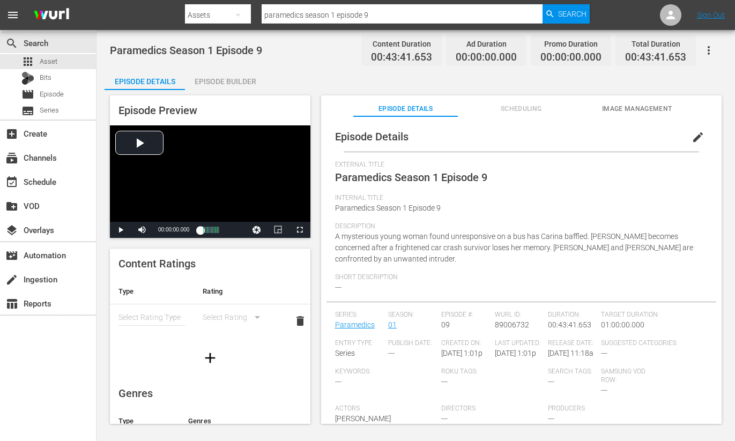
click at [693, 137] on span "edit" at bounding box center [698, 137] width 13 height 13
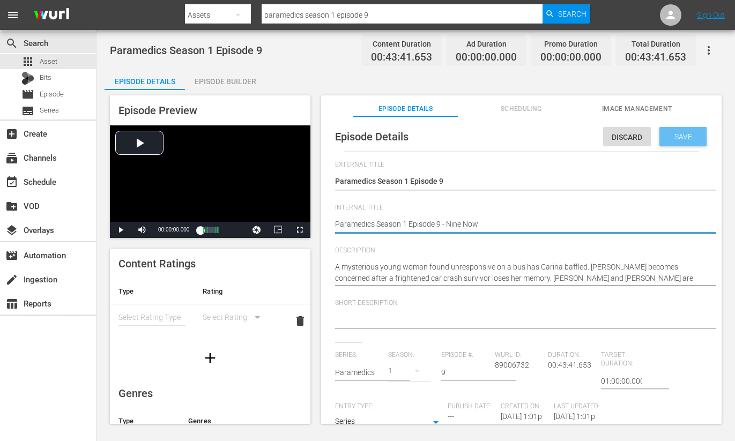
click at [677, 136] on span "Save" at bounding box center [683, 136] width 35 height 9
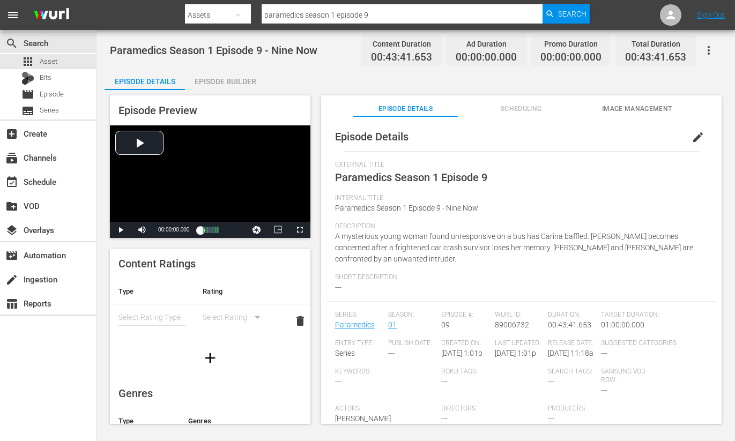
click at [148, 314] on div "simple table" at bounding box center [152, 318] width 67 height 30
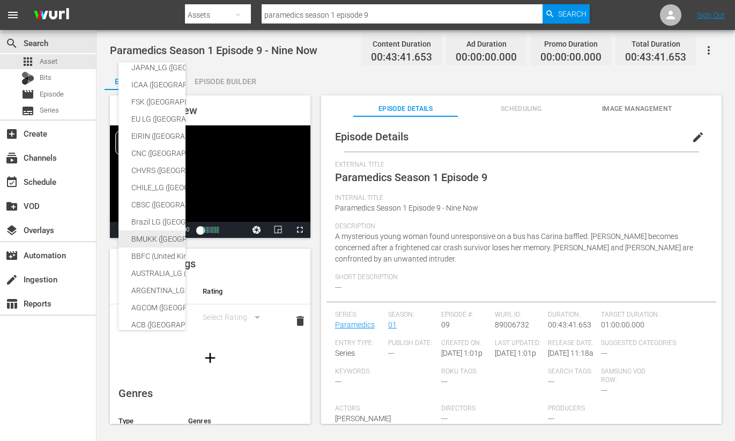
scroll to position [195, 0]
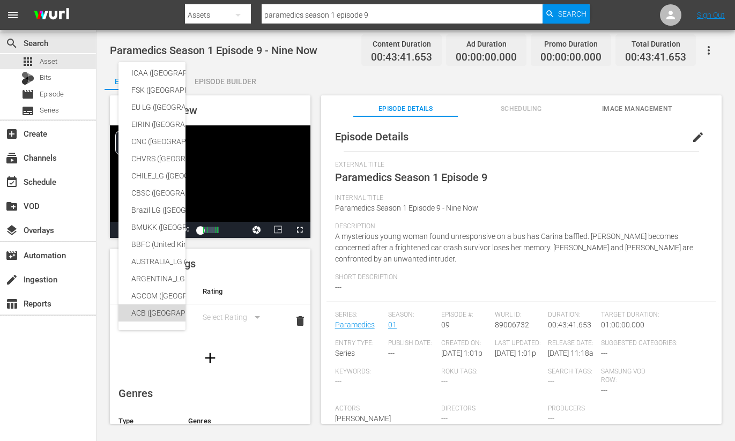
click at [142, 314] on div "ACB (Australia)" at bounding box center [254, 313] width 246 height 17
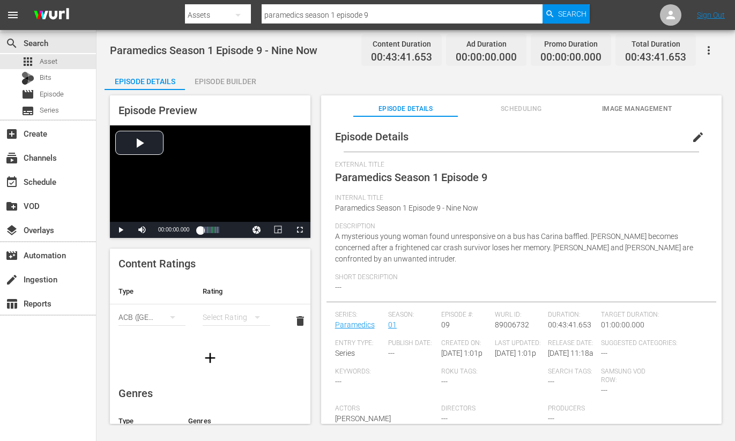
click at [242, 314] on div "simple table" at bounding box center [236, 318] width 67 height 30
click at [220, 358] on div "M" at bounding box center [236, 356] width 41 height 17
click at [175, 317] on icon "simple table" at bounding box center [172, 317] width 13 height 13
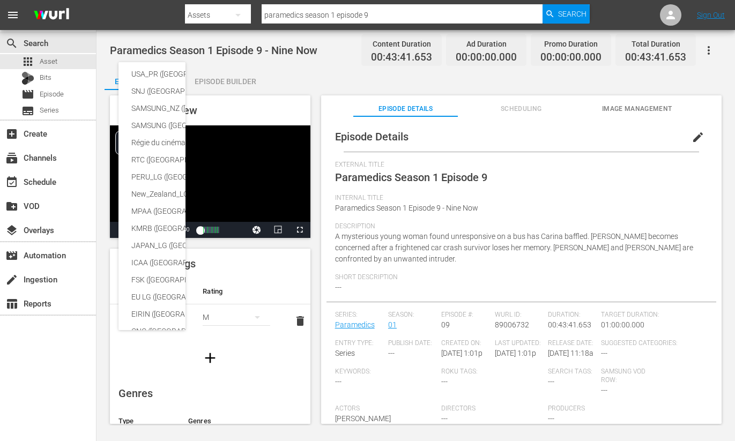
scroll to position [0, 0]
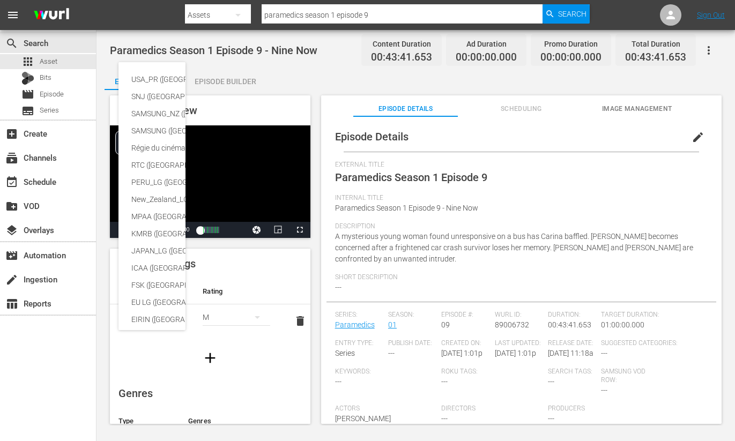
click at [262, 279] on div "USA_PR (United States of America) SNJ (Brazil) SAMSUNG_NZ (New Zealand) SAMSUNG…" at bounding box center [367, 220] width 735 height 441
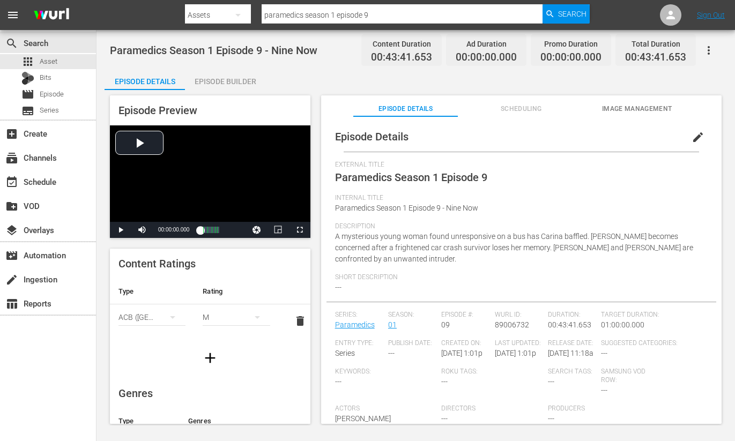
click at [299, 321] on span "delete" at bounding box center [300, 321] width 13 height 13
click at [229, 80] on div "Episode Builder" at bounding box center [225, 82] width 80 height 26
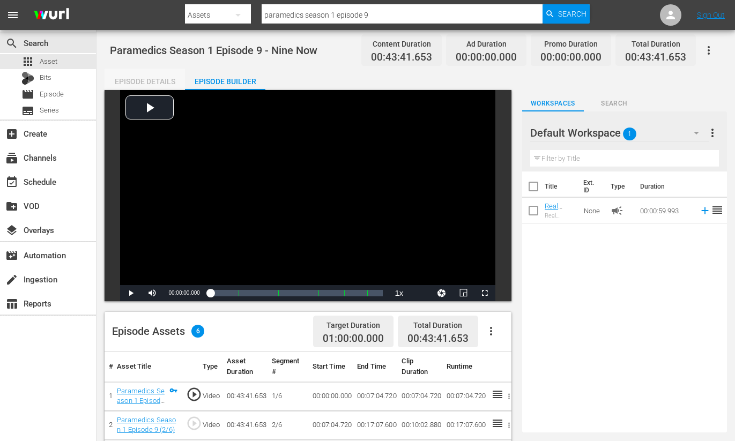
click at [142, 79] on div "Episode Details" at bounding box center [145, 82] width 80 height 26
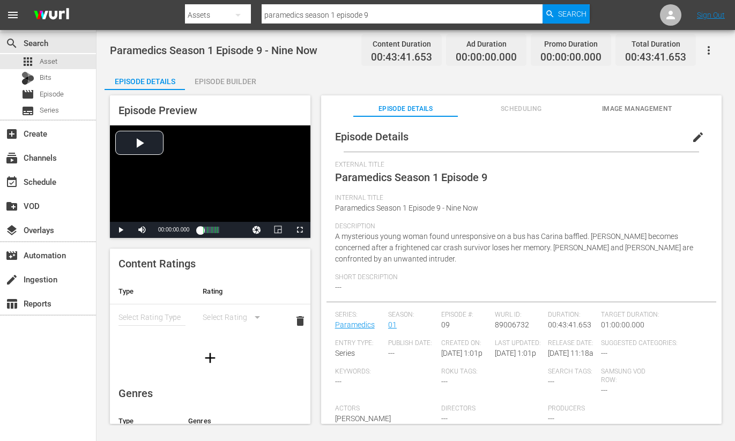
click at [635, 109] on span "Image Management" at bounding box center [637, 109] width 104 height 11
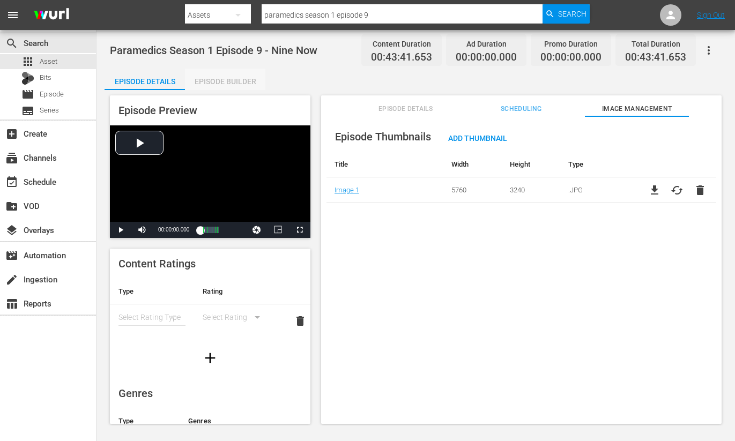
click at [221, 76] on div "Episode Builder" at bounding box center [225, 82] width 80 height 26
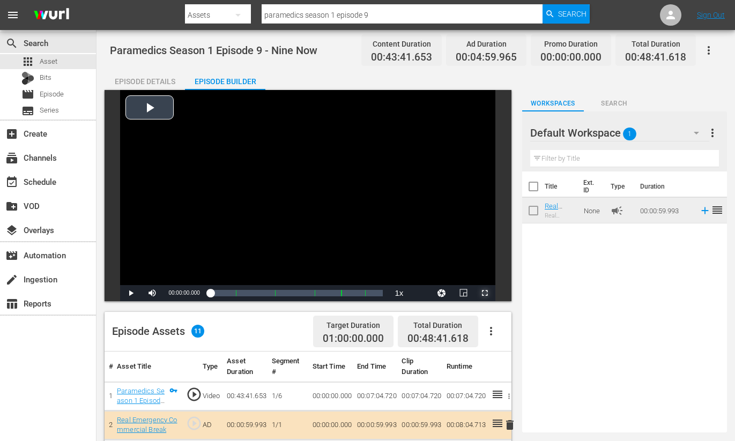
click at [485, 293] on span "Video Player" at bounding box center [485, 293] width 0 height 0
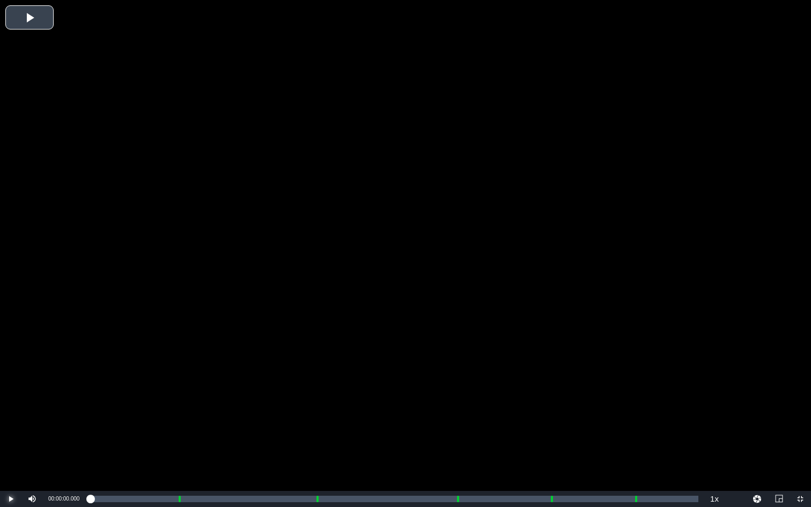
click at [11, 441] on span "Video Player" at bounding box center [11, 499] width 0 height 0
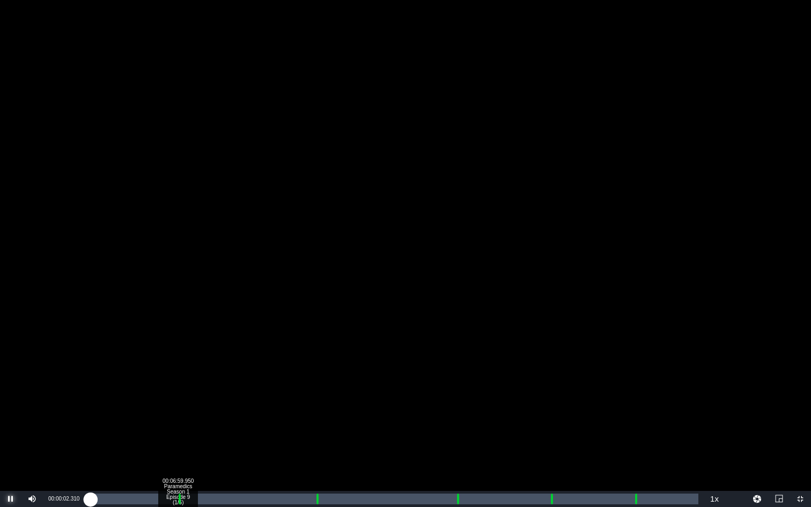
click at [178, 441] on div "00:06:59.950 Paramedics Season 1 Episode 9 (1/6)" at bounding box center [178, 499] width 1 height 11
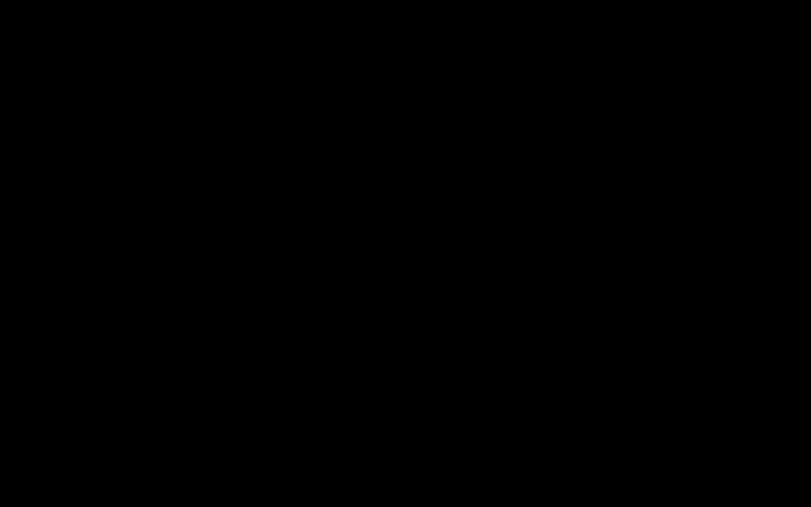
click at [316, 441] on div "Loaded : 9.92% 00:18:04.657 Paramedics Season 1 Episode 9 (3/6) 00:00:00.778 Cu…" at bounding box center [394, 499] width 608 height 11
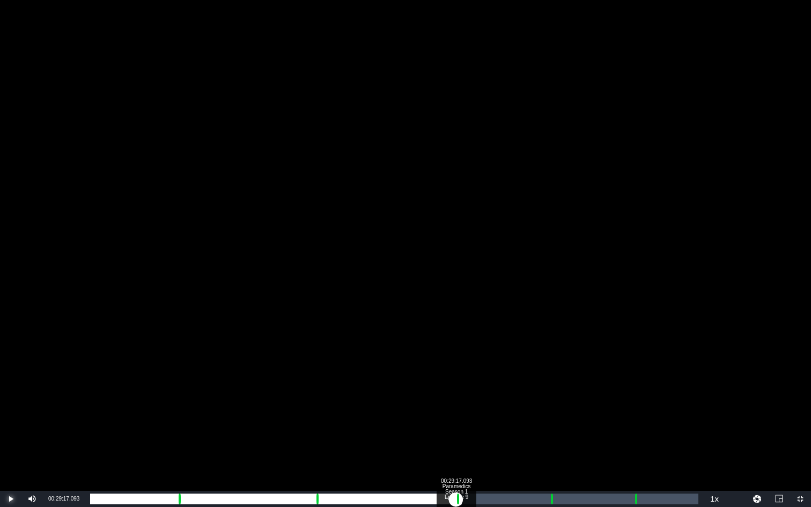
click at [456, 441] on div "Loaded : 9.92% 00:29:17.093 Paramedics Season 1 Episode 9 (4/6) 00:00:00.861 Cu…" at bounding box center [394, 499] width 608 height 11
click at [550, 441] on div "00:36:47.959 Paramedics Season 1 Episode 9 (5/6)" at bounding box center [550, 499] width 1 height 11
click at [634, 441] on div "Loaded : 9.92% 00:43:32.452 Paramedics Season 1 Episode 9 (6/6) 00:00:00.765 Cu…" at bounding box center [394, 499] width 608 height 11
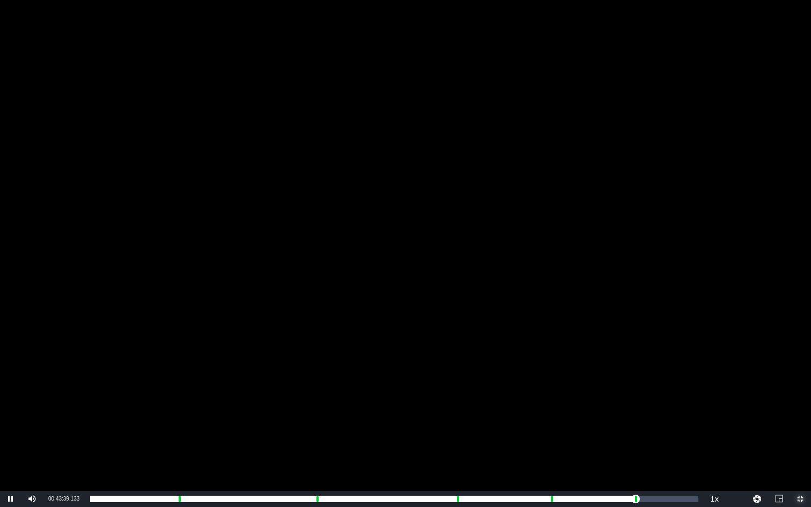
click at [783, 441] on span "Video Player" at bounding box center [800, 499] width 0 height 0
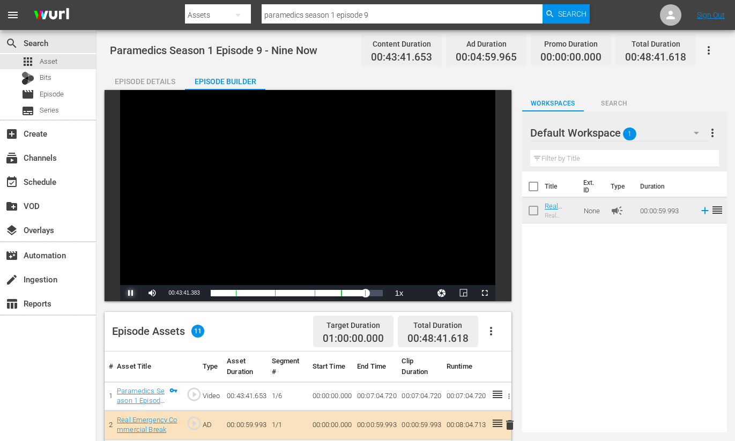
click at [131, 293] on span "Video Player" at bounding box center [131, 293] width 0 height 0
click at [40, 93] on span "Episode" at bounding box center [52, 94] width 24 height 11
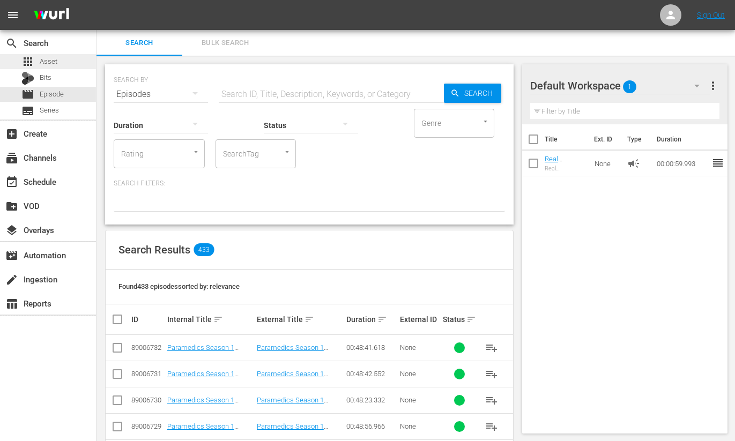
click at [48, 61] on span "Asset" at bounding box center [49, 61] width 18 height 11
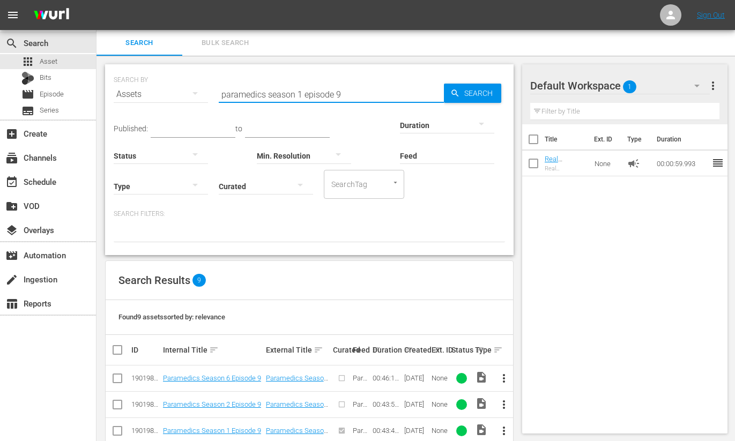
drag, startPoint x: 337, startPoint y: 95, endPoint x: 352, endPoint y: 95, distance: 15.6
click at [352, 95] on input "paramedics season 1 episode 9" at bounding box center [331, 95] width 225 height 26
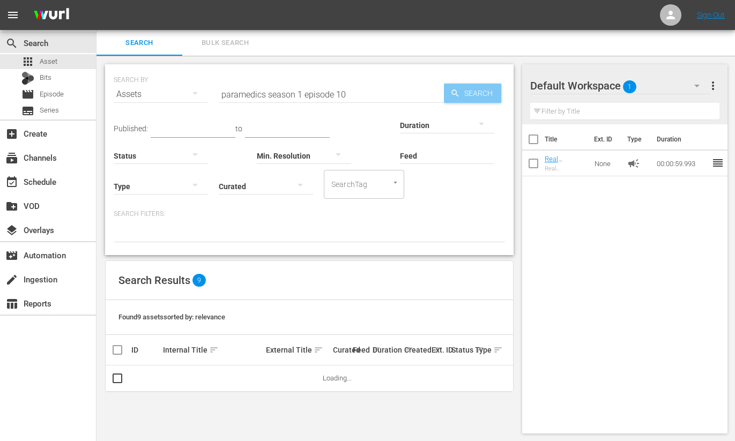
drag, startPoint x: 478, startPoint y: 90, endPoint x: 475, endPoint y: 108, distance: 17.9
click at [478, 90] on span "Search" at bounding box center [480, 93] width 41 height 19
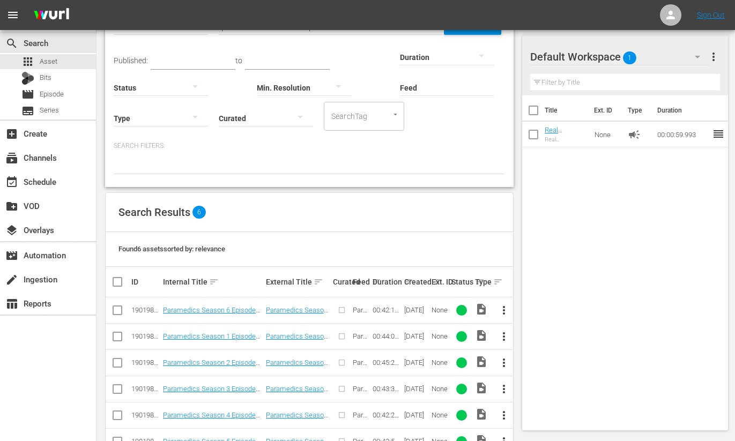
scroll to position [101, 0]
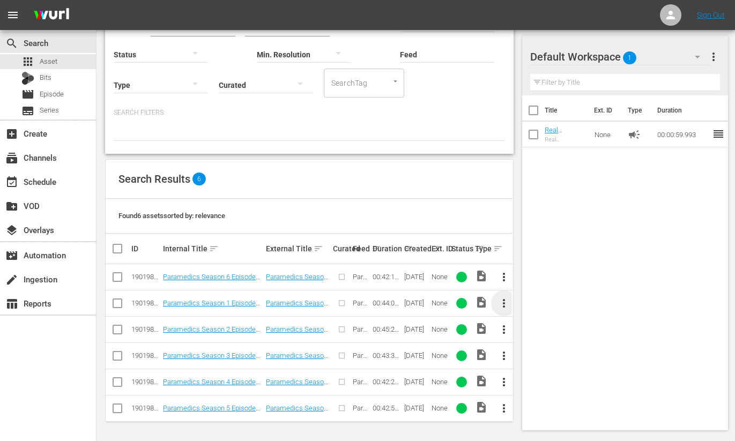
click at [503, 302] on span "more_vert" at bounding box center [504, 303] width 13 height 13
click at [543, 383] on div "Episode" at bounding box center [562, 385] width 73 height 26
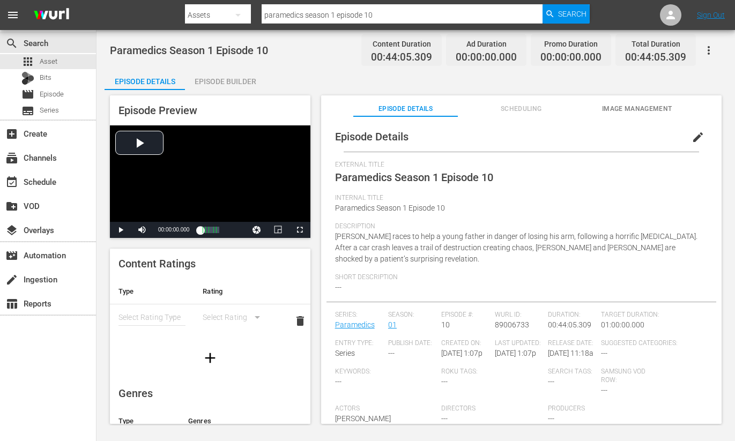
click at [693, 135] on span "edit" at bounding box center [698, 137] width 13 height 13
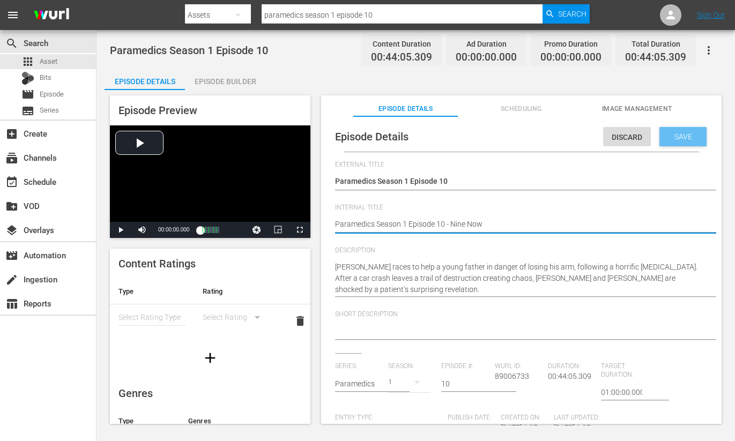
click at [669, 140] on span "Save" at bounding box center [683, 136] width 35 height 9
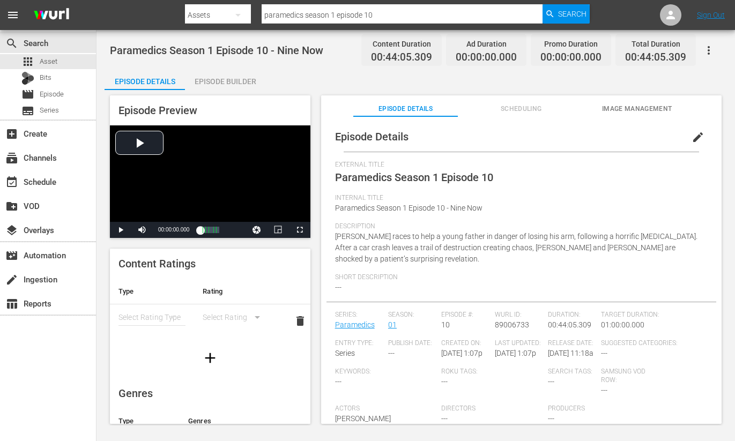
click at [621, 109] on span "Image Management" at bounding box center [637, 109] width 104 height 11
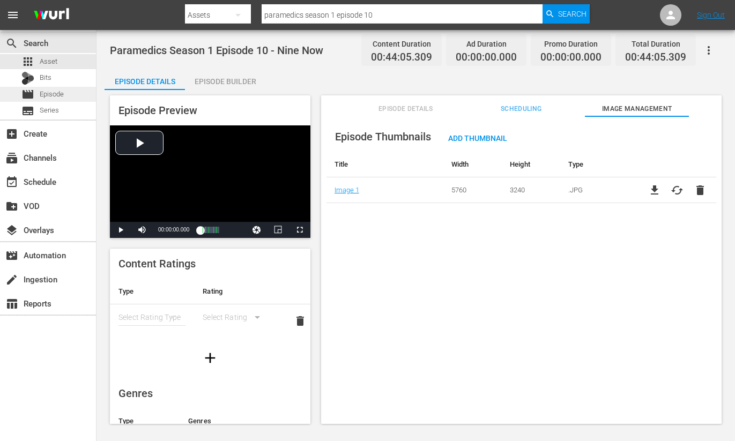
click at [50, 93] on span "Episode" at bounding box center [52, 94] width 24 height 11
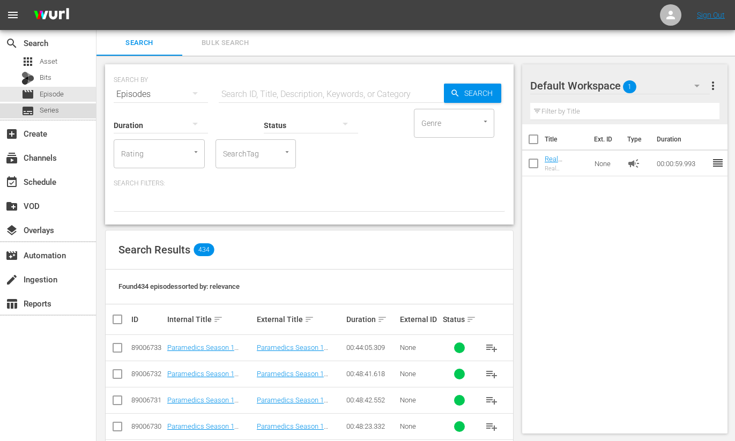
click at [50, 106] on span "Series" at bounding box center [49, 110] width 19 height 11
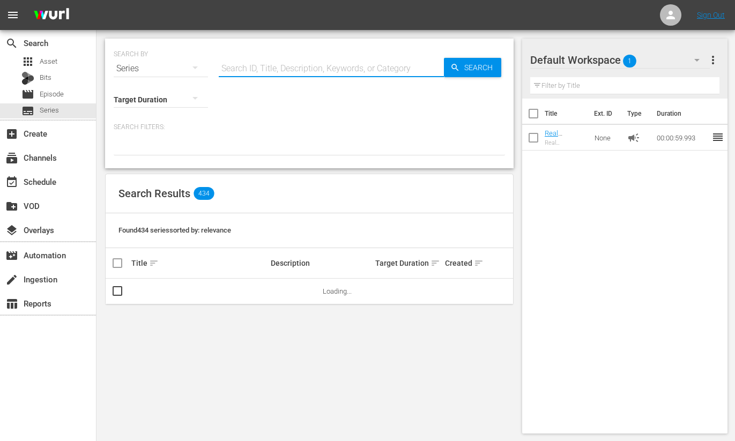
click at [302, 67] on input "text" at bounding box center [331, 69] width 225 height 26
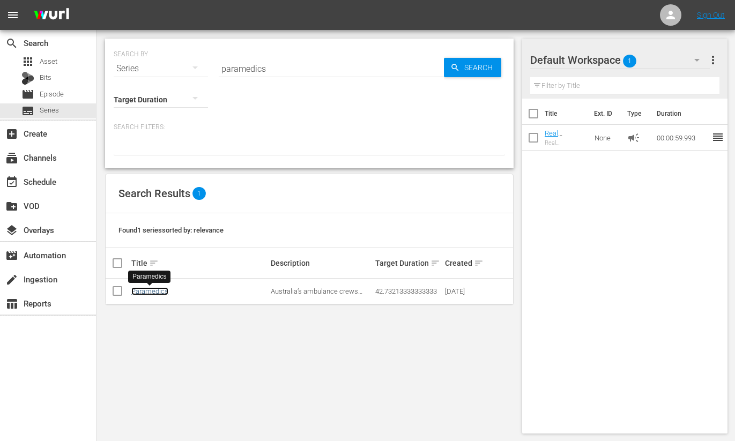
click at [149, 293] on link "Paramedics" at bounding box center [149, 292] width 37 height 8
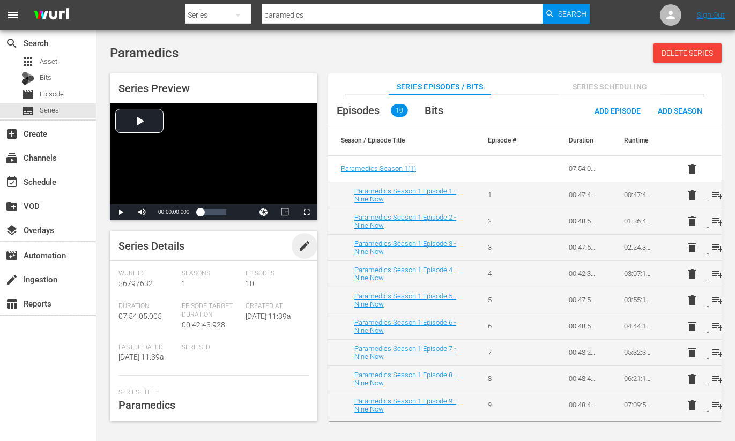
click at [299, 248] on span "edit" at bounding box center [304, 246] width 13 height 13
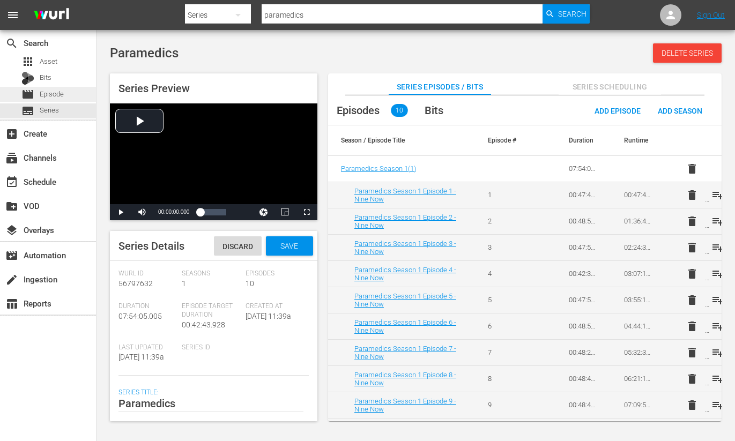
click at [46, 96] on span "Episode" at bounding box center [52, 94] width 24 height 11
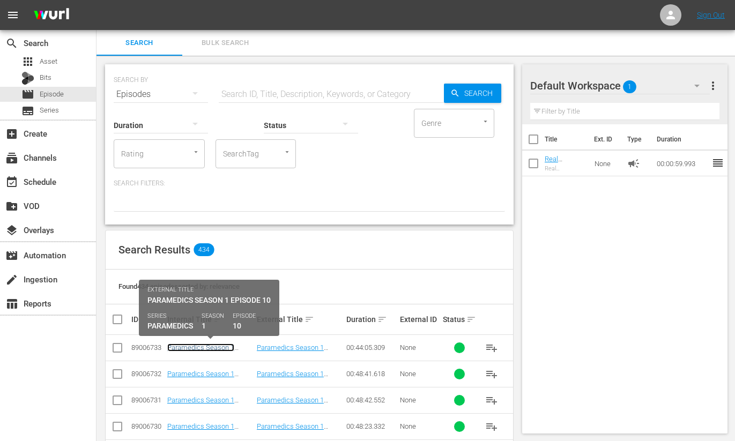
click at [209, 346] on link "Paramedics Season 1 Episode 10 - Nine Now" at bounding box center [201, 352] width 68 height 16
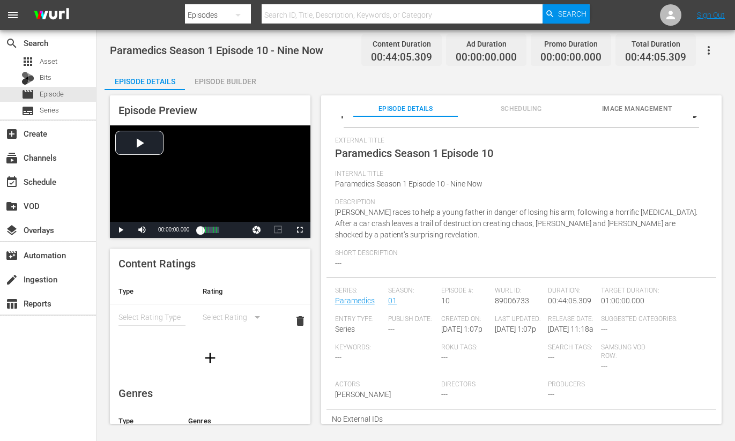
scroll to position [35, 0]
click at [222, 80] on div "Episode Builder" at bounding box center [225, 82] width 80 height 26
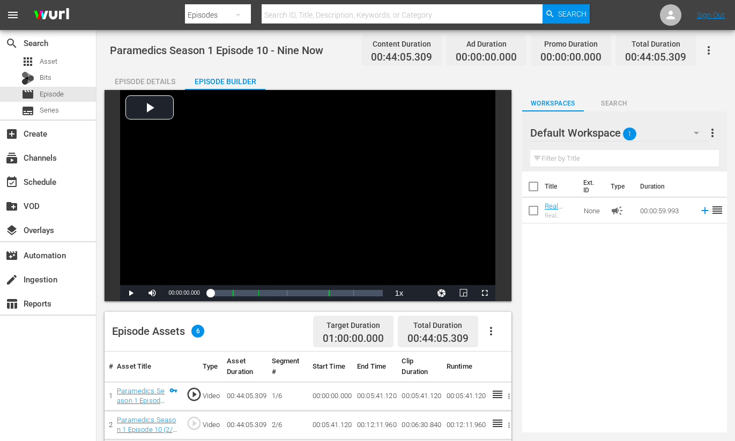
click at [139, 79] on div "Episode Details" at bounding box center [145, 82] width 80 height 26
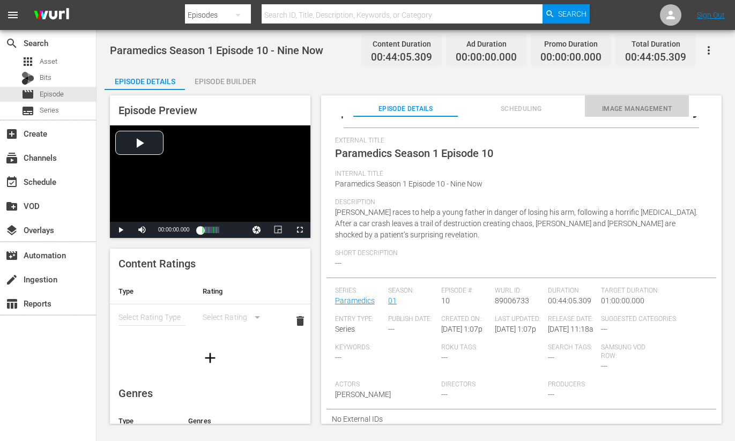
click at [639, 108] on span "Image Management" at bounding box center [637, 109] width 104 height 11
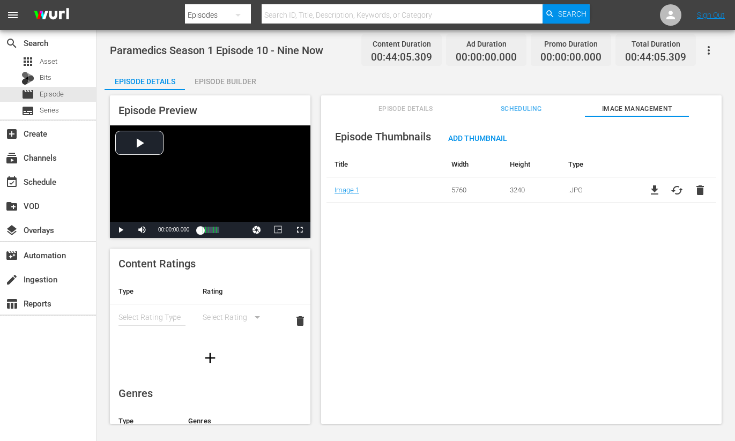
click at [140, 82] on div "Episode Details" at bounding box center [145, 82] width 80 height 26
click at [231, 84] on div "Episode Builder" at bounding box center [225, 82] width 80 height 26
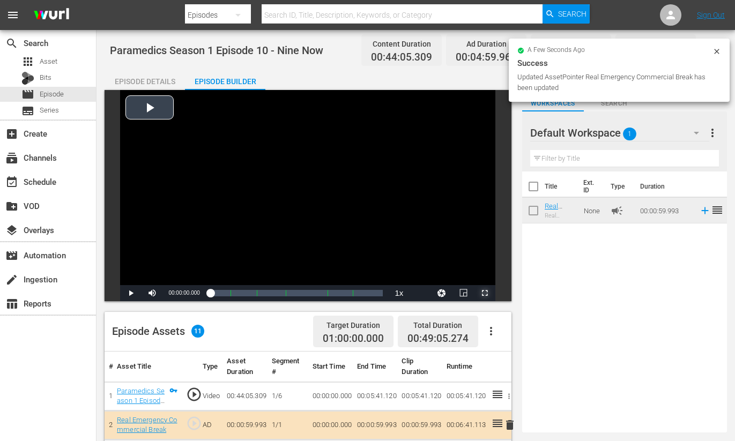
click at [485, 293] on span "Video Player" at bounding box center [485, 293] width 0 height 0
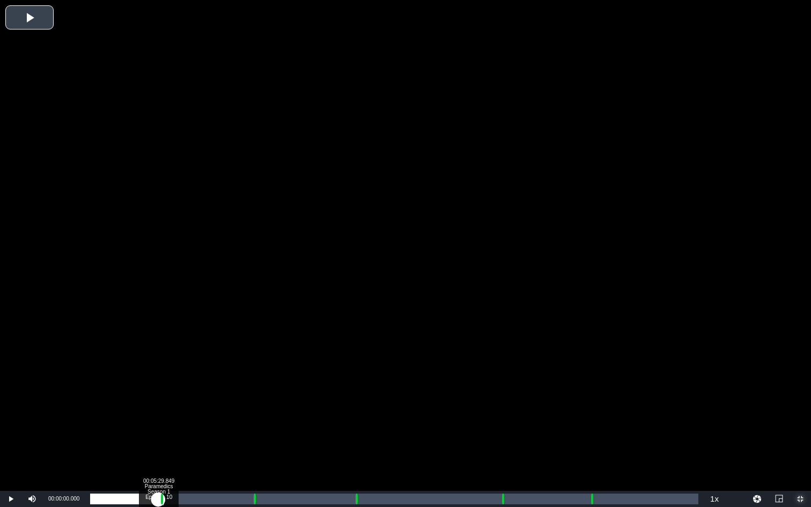
click at [158, 441] on div "Loaded : 0.22% 00:05:29.849 Paramedics Season 1 Episode 10 (1/6) 00:00:00.000" at bounding box center [394, 499] width 608 height 11
click at [159, 441] on div "00:05:29.849" at bounding box center [124, 499] width 69 height 11
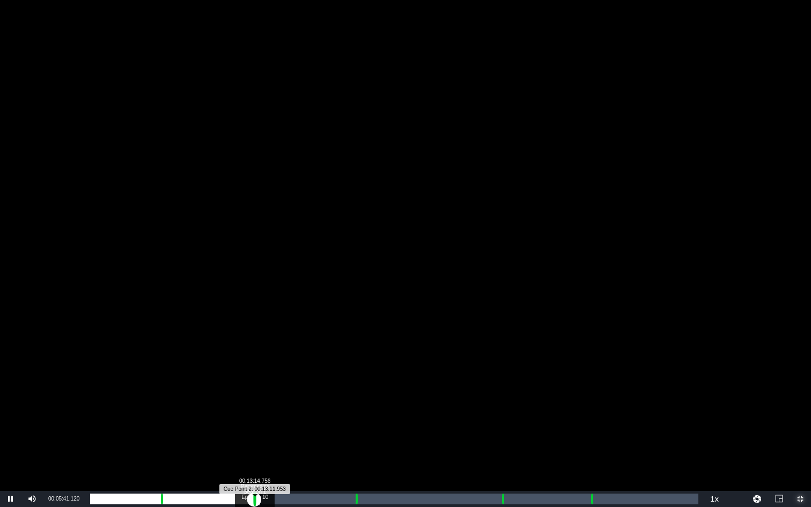
click at [254, 441] on div "Progress Bar" at bounding box center [255, 499] width 3 height 14
click at [253, 441] on div "00:00:00.000" at bounding box center [171, 499] width 163 height 11
click at [356, 441] on div "Progress Bar" at bounding box center [357, 499] width 3 height 14
click at [354, 441] on div "00:00:00.000" at bounding box center [222, 499] width 264 height 11
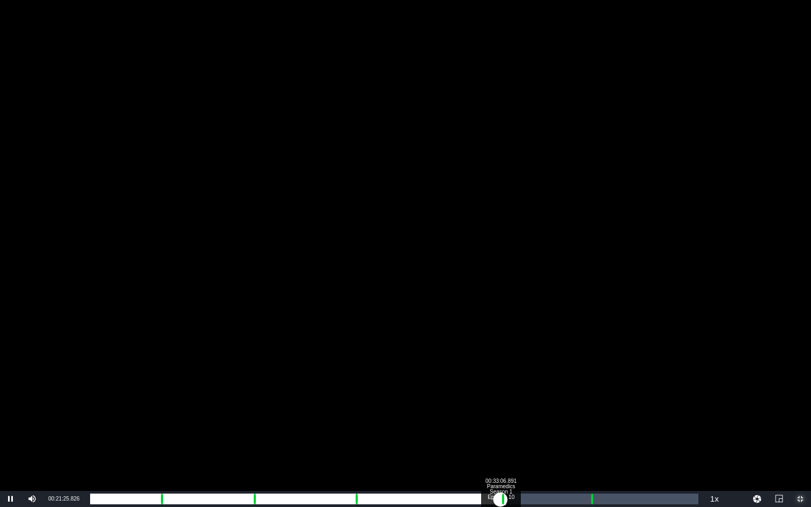
click at [500, 441] on div "Loaded : 0.00% 00:33:06.891 Paramedics Season 1 Episode 10 (5/6) 00:00:00.000 C…" at bounding box center [394, 499] width 608 height 11
click at [510, 441] on div "00:00:00.000" at bounding box center [299, 499] width 419 height 11
click at [513, 441] on div "00:34:06.627 Paramedics Season 1 Episode 10 (5/6)" at bounding box center [513, 499] width 1 height 11
click at [513, 441] on div "00:00:54.766" at bounding box center [301, 499] width 423 height 11
click at [590, 441] on div "Loaded : 69.25% 00:40:20.630 Paramedics Season 1 Episode 10 (6/6) 00:30:17.603 …" at bounding box center [394, 499] width 608 height 11
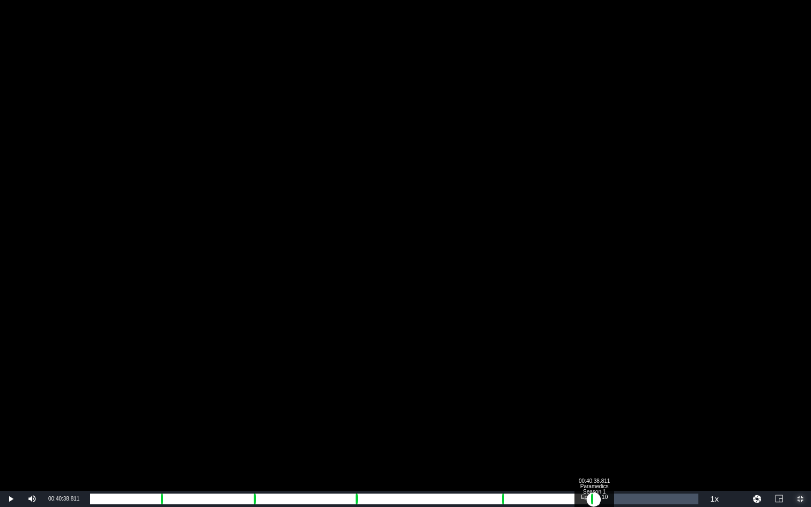
click at [594, 441] on div "00:00:00.724" at bounding box center [342, 499] width 504 height 11
click at [602, 441] on div "Loaded : 29.87% 00:41:20.367 Paramedics Season 1 Episode 10 (6/6) 00:00:14.834 …" at bounding box center [394, 499] width 608 height 11
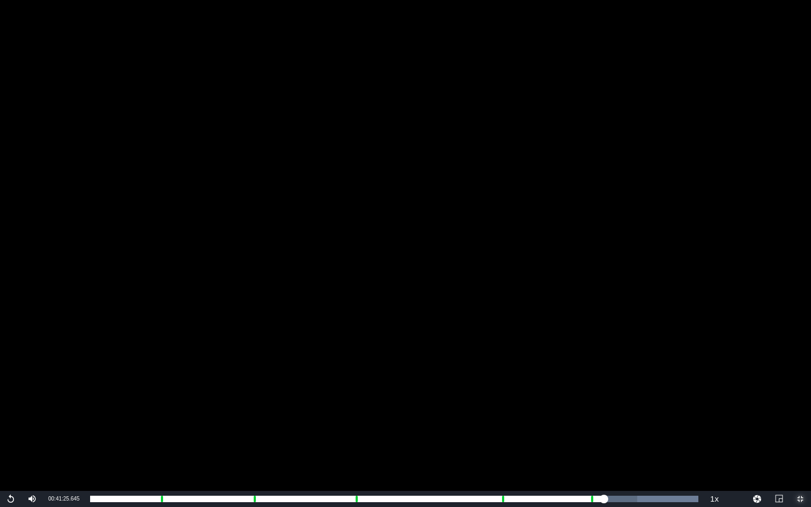
click at [783, 441] on span "Video Player" at bounding box center [800, 499] width 0 height 0
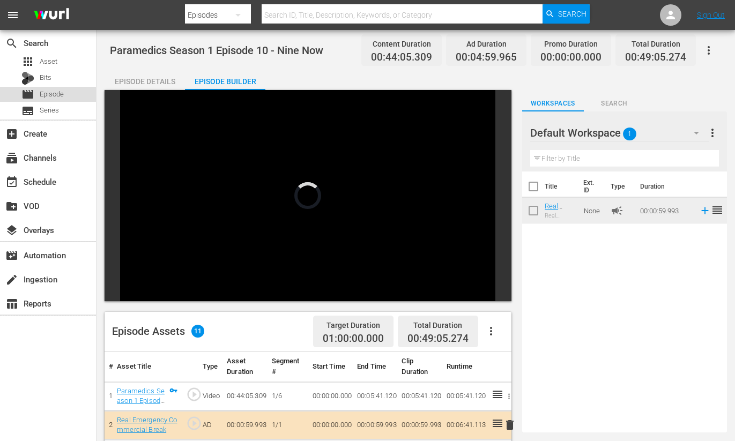
click at [45, 93] on span "Episode" at bounding box center [52, 94] width 24 height 11
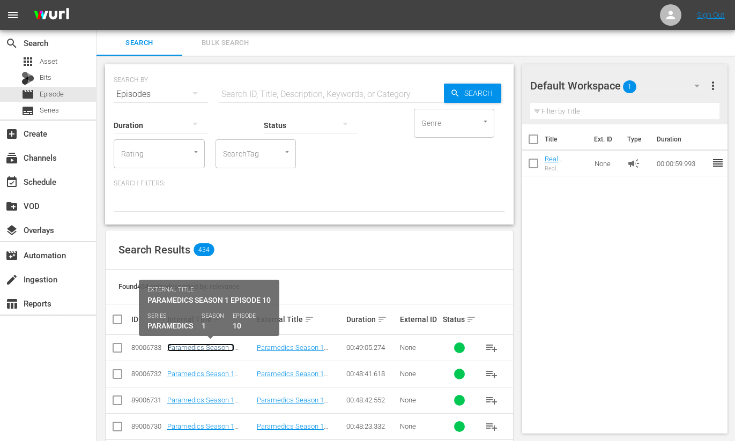
click at [211, 346] on link "Paramedics Season 1 Episode 10 - Nine Now" at bounding box center [201, 352] width 68 height 16
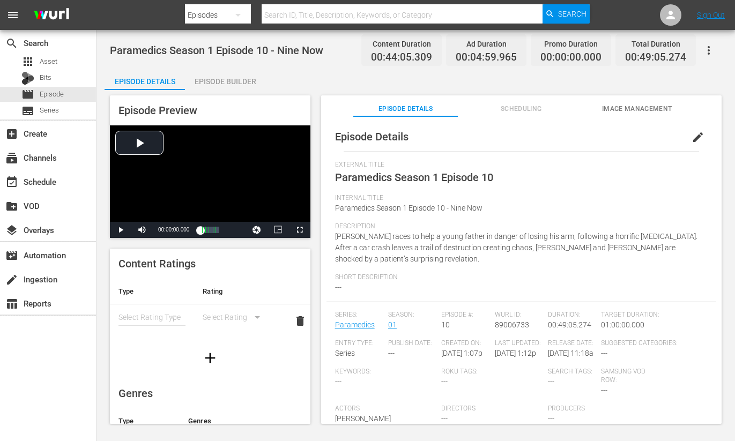
click at [229, 82] on div "Episode Builder" at bounding box center [225, 82] width 80 height 26
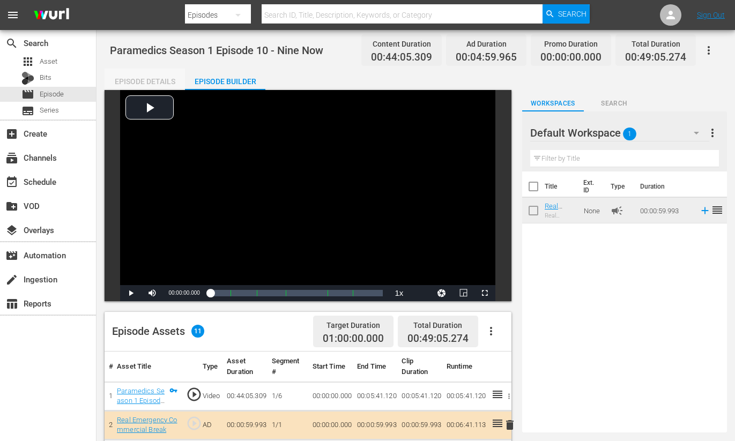
click at [138, 82] on div "Episode Details" at bounding box center [145, 82] width 80 height 26
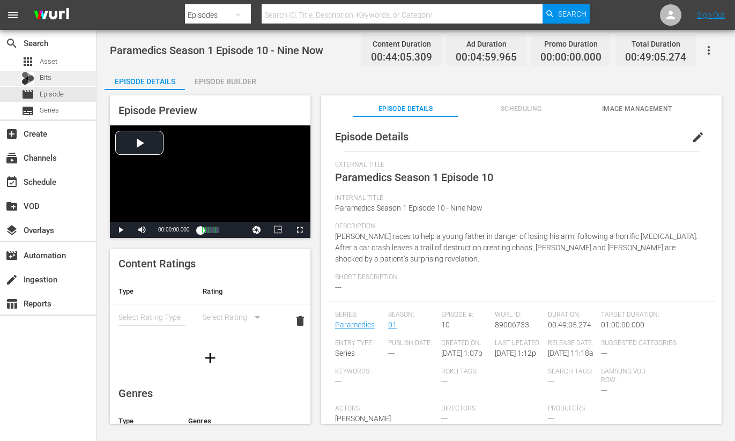
click at [38, 76] on div "Bits" at bounding box center [36, 78] width 30 height 15
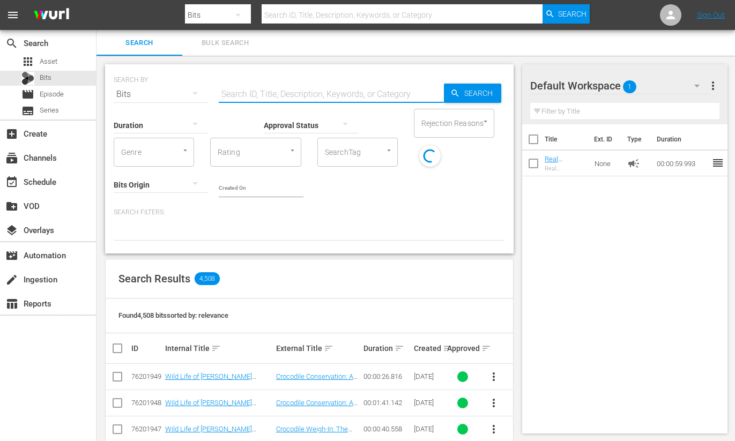
click at [280, 94] on input "text" at bounding box center [331, 95] width 225 height 26
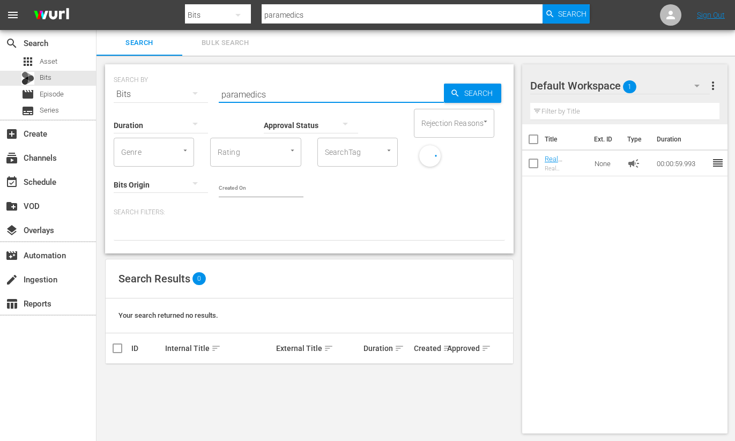
drag, startPoint x: 252, startPoint y: 92, endPoint x: 217, endPoint y: 91, distance: 34.9
click at [217, 91] on div "SEARCH BY Search By Bits Search ID, Title, Description, Keywords, or Category p…" at bounding box center [310, 88] width 392 height 39
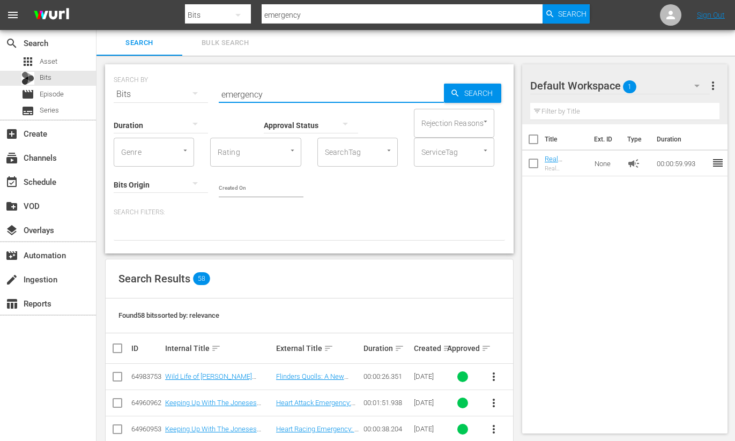
drag, startPoint x: 274, startPoint y: 92, endPoint x: 209, endPoint y: 89, distance: 65.0
click at [209, 89] on div "SEARCH BY Search By Bits Search ID, Title, Description, Keywords, or Category e…" at bounding box center [310, 88] width 392 height 39
click at [46, 61] on span "Asset" at bounding box center [49, 61] width 18 height 11
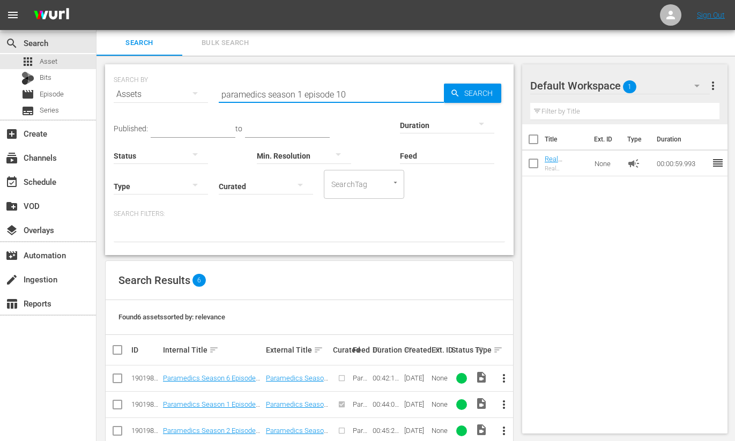
drag, startPoint x: 340, startPoint y: 94, endPoint x: 209, endPoint y: 91, distance: 130.9
click at [209, 91] on div "SEARCH BY Search By Assets Search ID, Title, Description, Keywords, or Category…" at bounding box center [310, 88] width 392 height 39
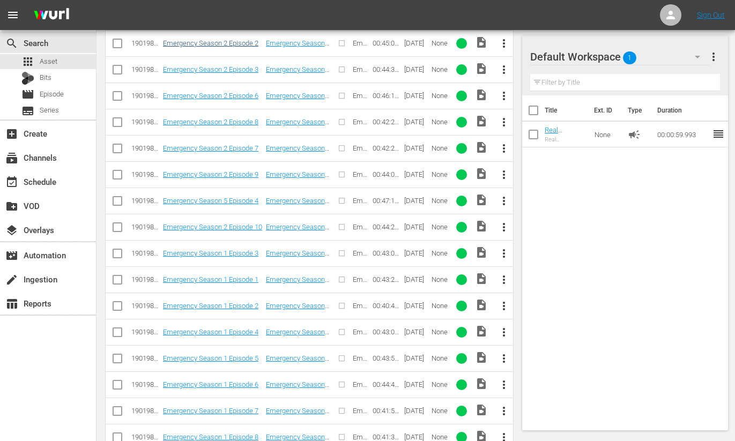
scroll to position [363, 0]
click at [503, 278] on span "more_vert" at bounding box center [504, 278] width 13 height 13
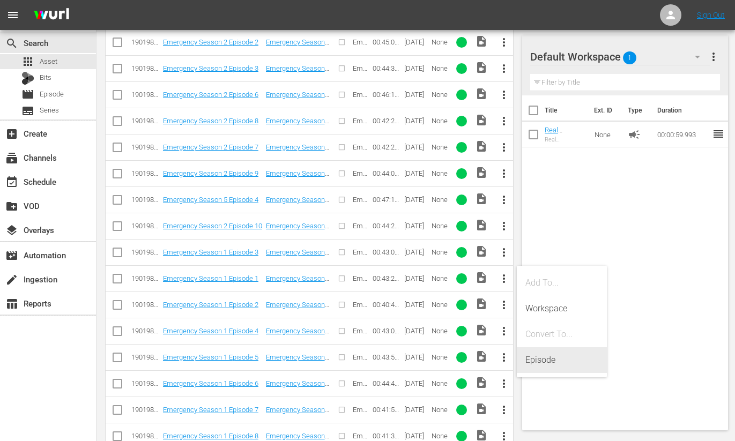
click at [533, 358] on div "Episode" at bounding box center [562, 361] width 73 height 26
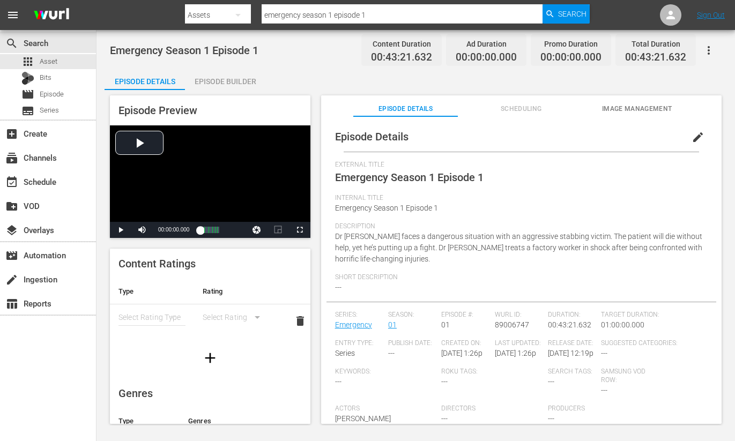
click at [692, 137] on span "edit" at bounding box center [698, 137] width 13 height 13
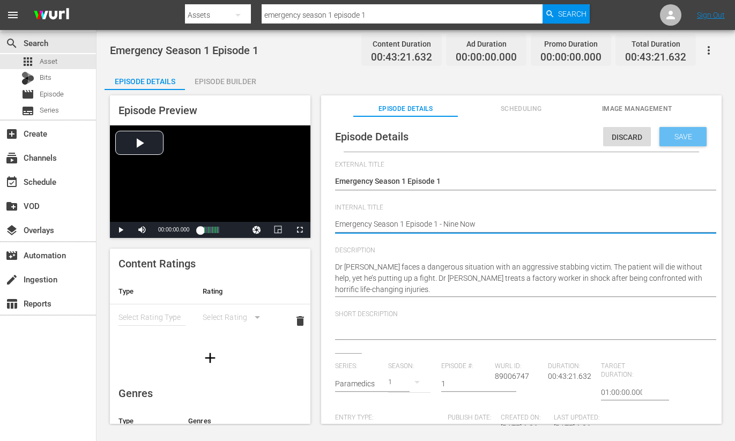
click at [671, 140] on span "Save" at bounding box center [683, 136] width 35 height 9
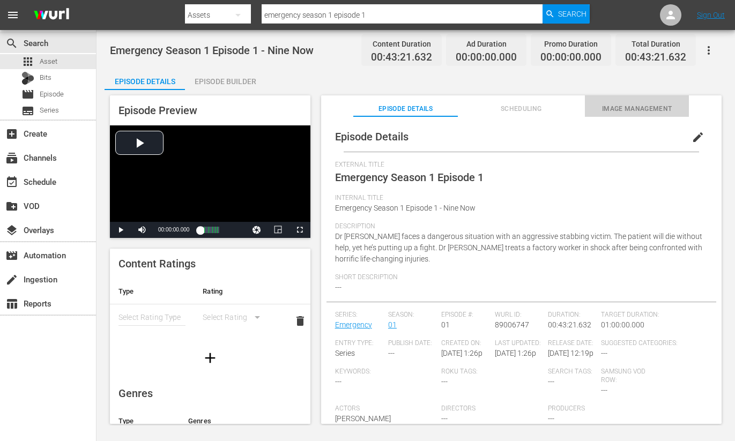
click at [616, 109] on span "Image Management" at bounding box center [637, 109] width 104 height 11
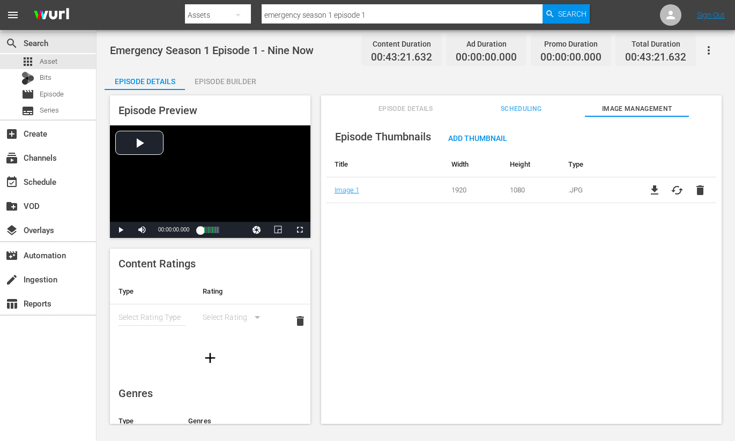
click at [225, 82] on div "Episode Builder" at bounding box center [225, 82] width 80 height 26
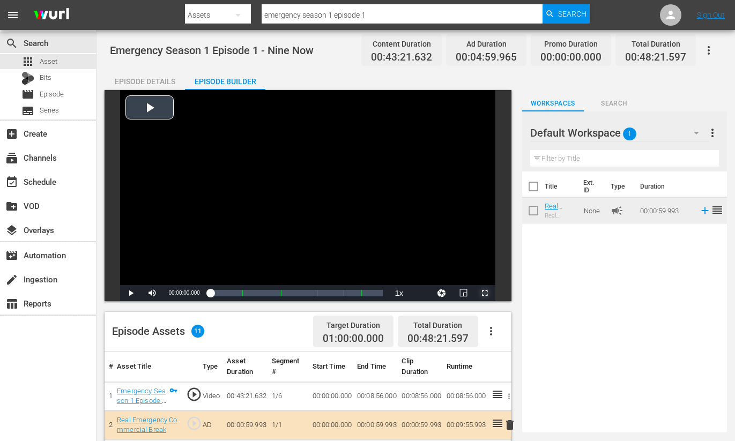
click at [485, 293] on span "Video Player" at bounding box center [485, 293] width 0 height 0
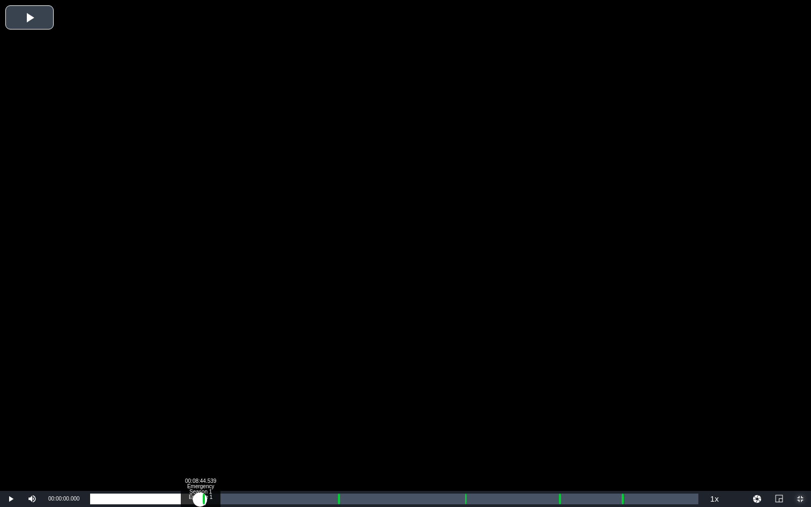
click at [200, 441] on div "Loaded : 0.23% 00:08:44.539 Emergency Season 1 Episode 1 (1/6) 00:00:00.000" at bounding box center [394, 499] width 608 height 11
click at [336, 441] on div "00:19:34.455 Emergency Season 1 Episode 1 (3/6)" at bounding box center [336, 499] width 1 height 11
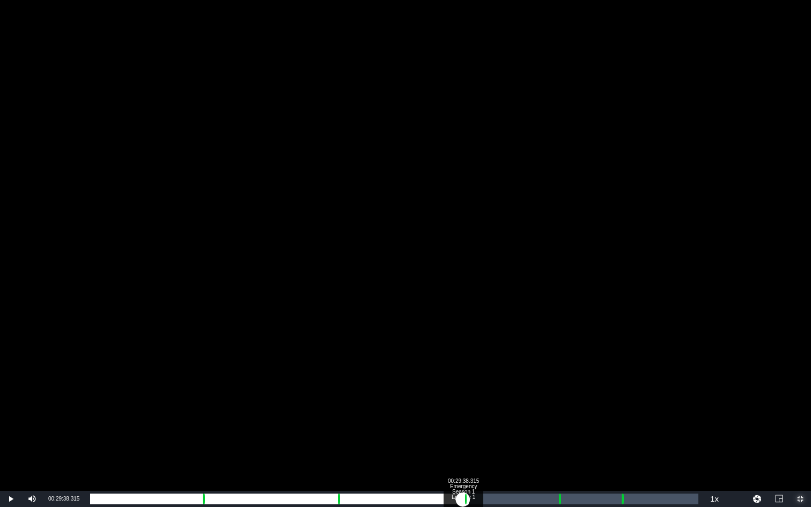
click at [463, 441] on div "Loaded : 9.92% 00:29:38.315 Emergency Season 1 Episode 1 (4/6) 00:00:00.697 Cue…" at bounding box center [394, 499] width 608 height 11
click at [559, 441] on div "Progress Bar" at bounding box center [559, 499] width 3 height 14
click at [558, 441] on div "Progress Bar" at bounding box center [559, 499] width 3 height 14
click at [557, 441] on div "00:00:01.719" at bounding box center [323, 499] width 467 height 11
click at [620, 441] on div "Loaded : 9.92% 00:42:08.022 Emergency Season 1 Episode 1 (6/6) 00:00:00.203 Cue…" at bounding box center [394, 499] width 608 height 11
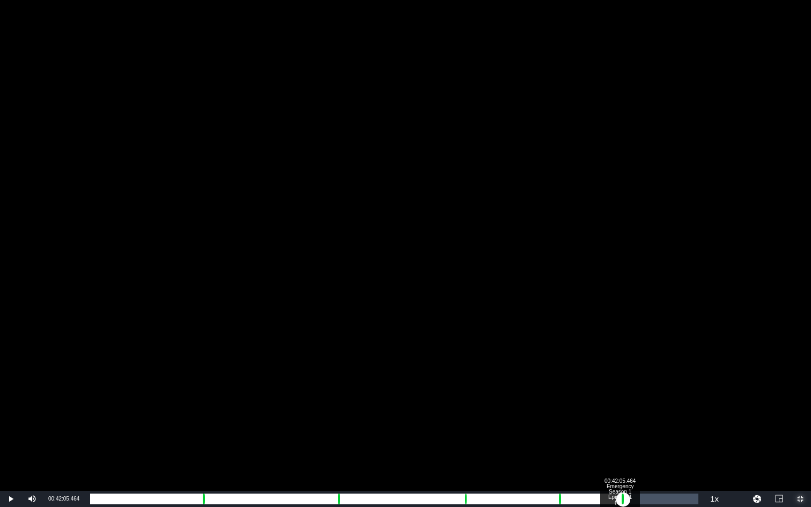
click at [620, 441] on div "00:00:07.662" at bounding box center [356, 499] width 533 height 11
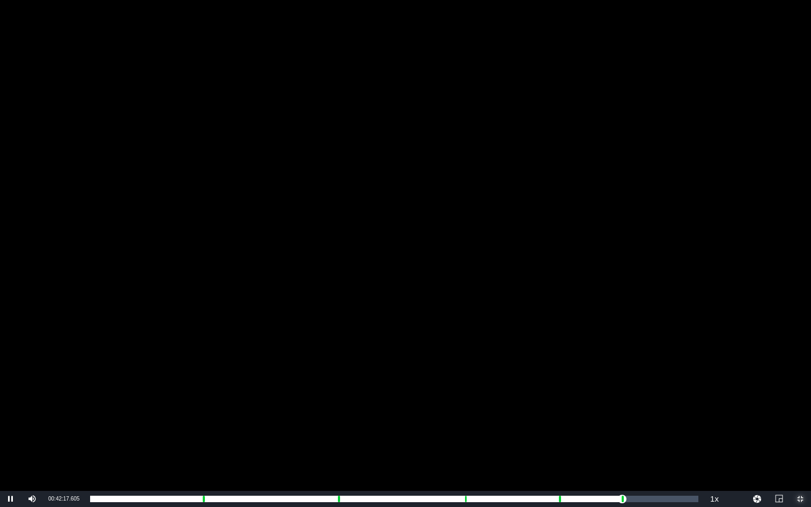
click at [783, 441] on span "Video Player" at bounding box center [800, 499] width 0 height 0
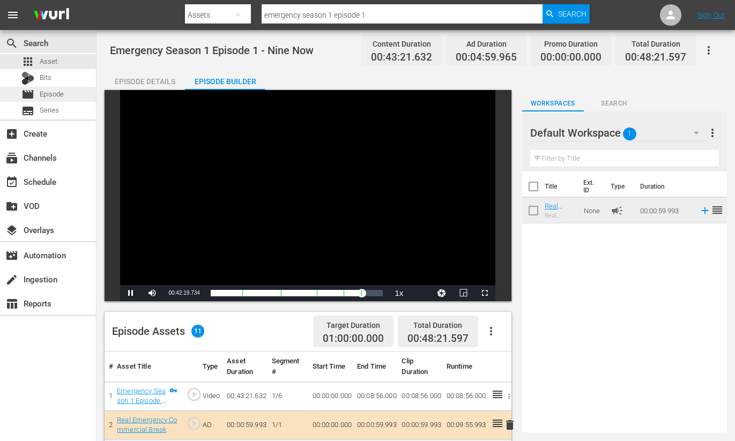
click at [50, 92] on span "Episode" at bounding box center [52, 94] width 24 height 11
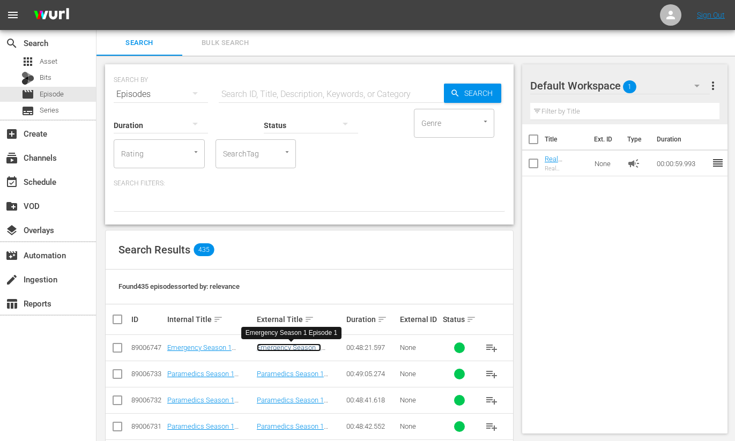
click at [294, 347] on link "Emergency Season 1 Episode 1" at bounding box center [289, 352] width 64 height 16
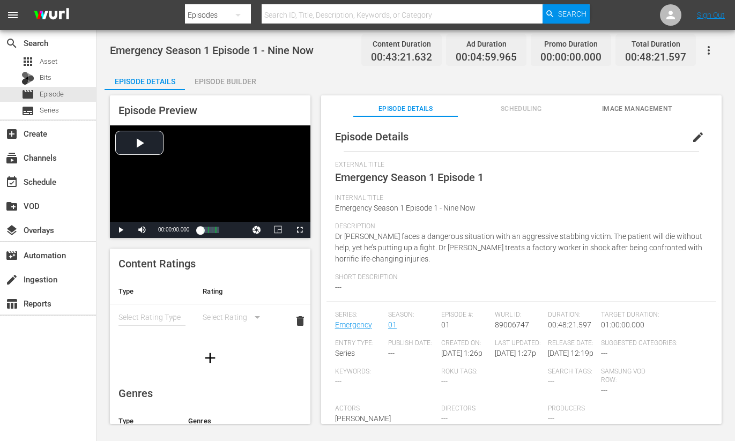
click at [227, 80] on div "Episode Builder" at bounding box center [225, 82] width 80 height 26
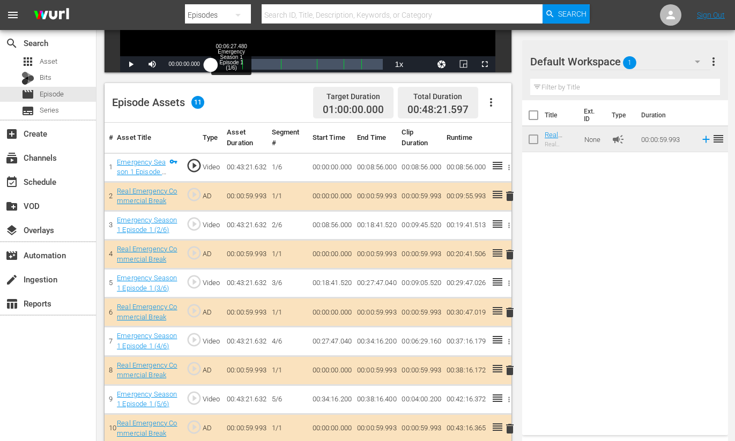
scroll to position [279, 0]
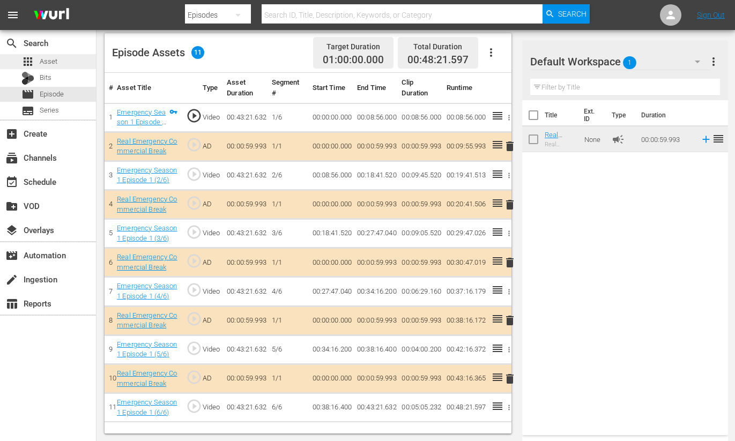
click at [44, 61] on span "Asset" at bounding box center [49, 61] width 18 height 11
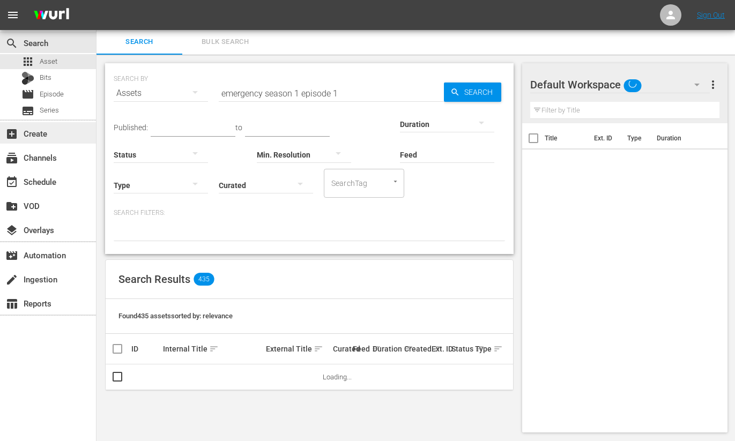
scroll to position [279, 0]
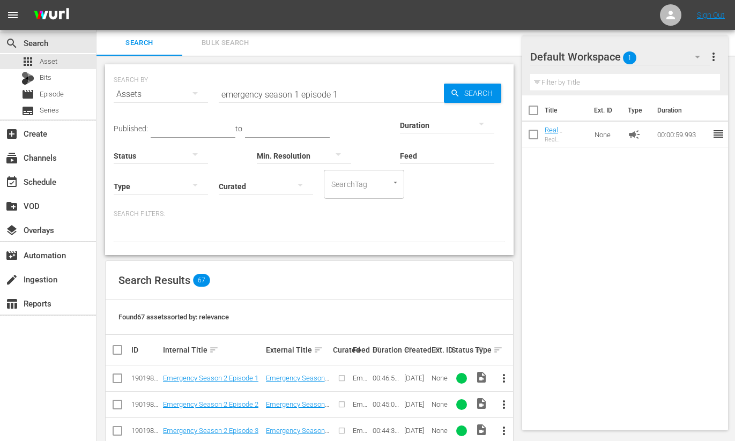
scroll to position [279, 0]
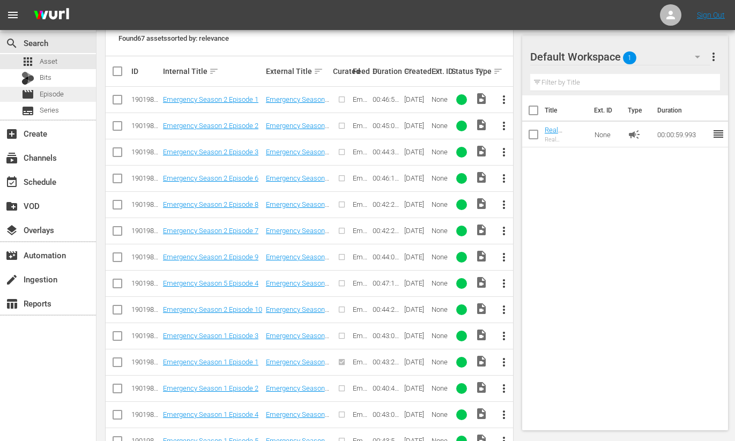
click at [40, 97] on span "Episode" at bounding box center [52, 94] width 24 height 11
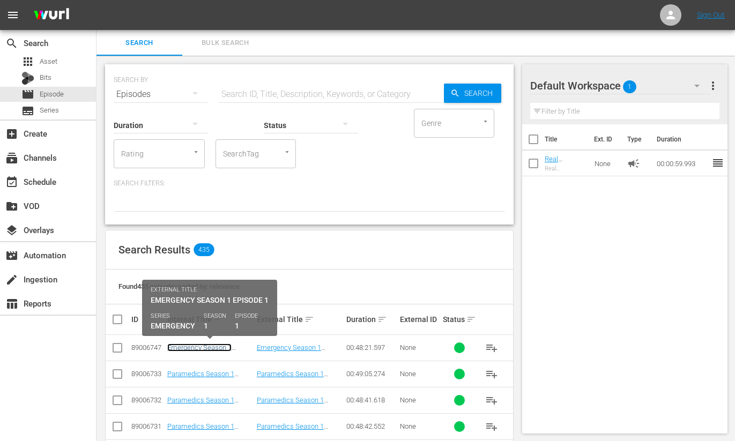
click at [195, 351] on link "Emergency Season 1 Episode 1 - Nine Now" at bounding box center [199, 352] width 64 height 16
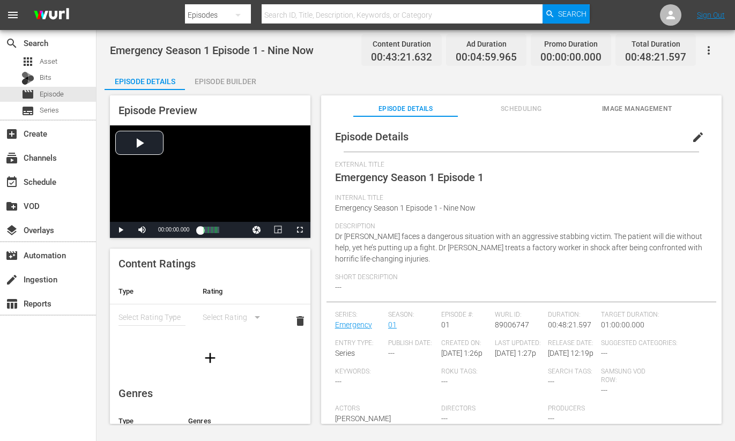
click at [220, 80] on div "Episode Builder" at bounding box center [225, 82] width 80 height 26
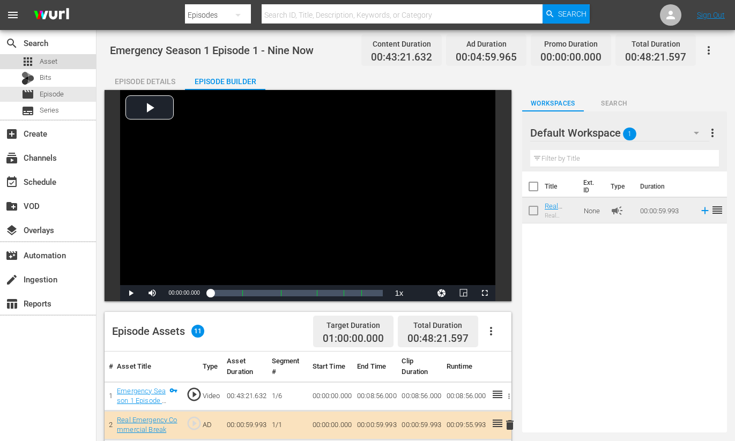
click at [44, 55] on div "apps Asset" at bounding box center [39, 61] width 36 height 15
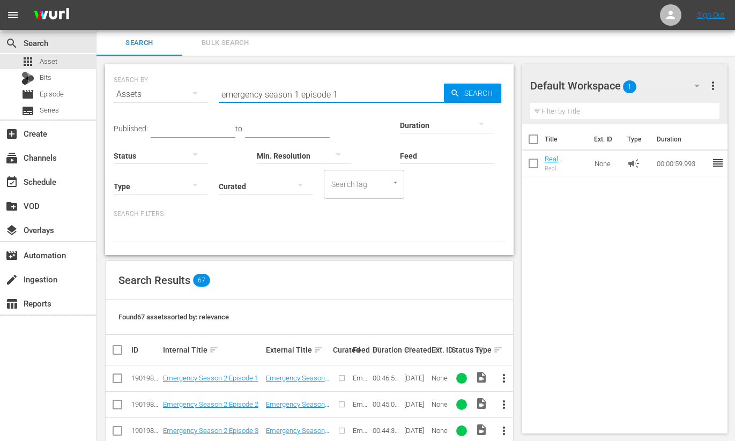
click at [337, 94] on input "emergency season 1 episode 1" at bounding box center [331, 95] width 225 height 26
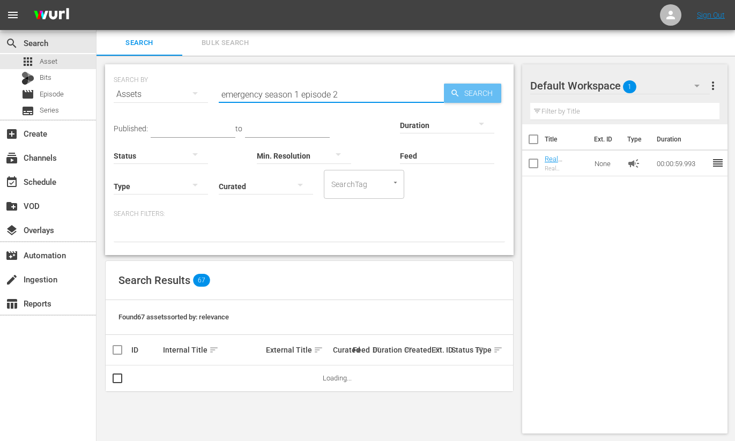
type input "emergency season 1 episode 2"
click at [467, 92] on span "Search" at bounding box center [480, 93] width 41 height 19
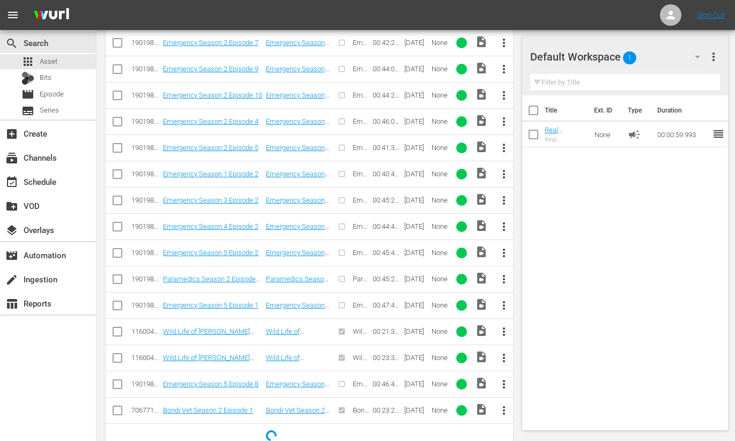
scroll to position [470, 0]
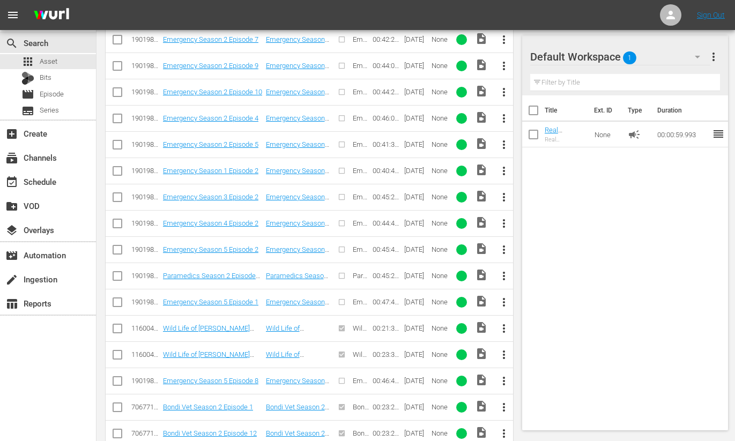
click at [504, 172] on span "more_vert" at bounding box center [504, 171] width 13 height 13
click at [537, 253] on div "Episode" at bounding box center [562, 253] width 73 height 26
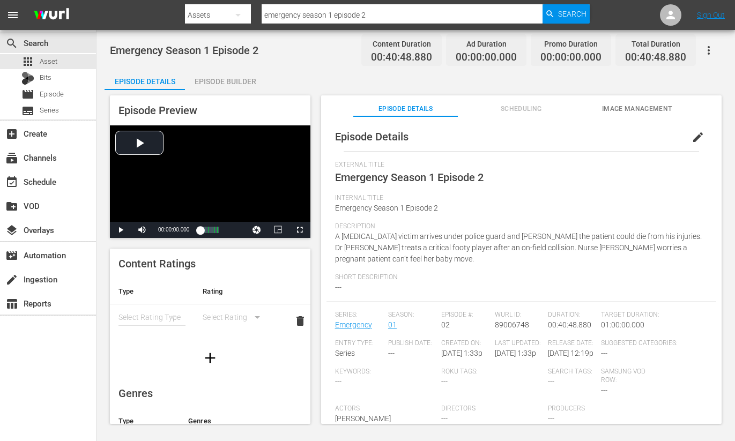
click at [695, 138] on span "edit" at bounding box center [698, 137] width 13 height 13
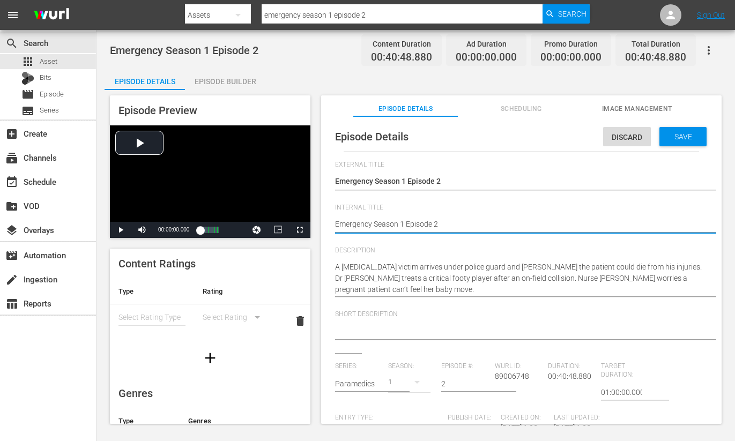
type textarea "Emergency Season 1 Episode 2"
type textarea "Emergency Season 1 Episode 2 -"
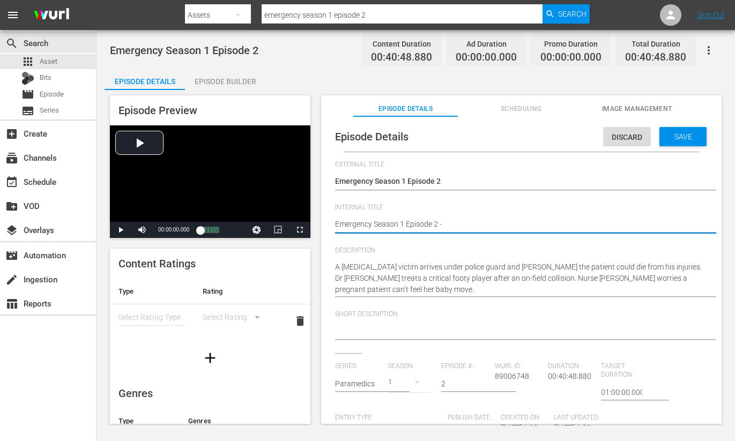
type textarea "Emergency Season 1 Episode 2 -"
type textarea "Emergency Season 1 Episode 2 - N"
type textarea "Emergency Season 1 Episode 2 - Ni"
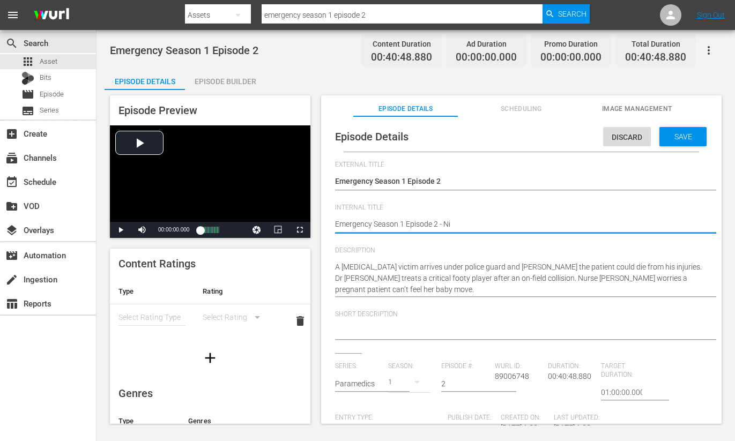
type textarea "Emergency Season 1 Episode 2 - Nin"
type textarea "Emergency Season 1 Episode 2 - Nine"
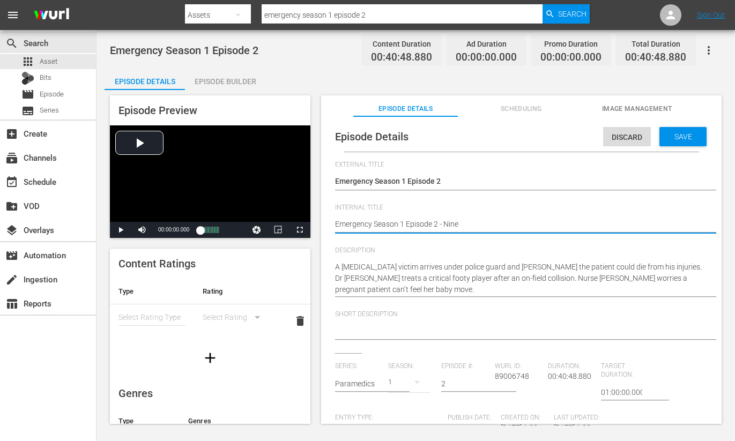
type textarea "Emergency Season 1 Episode 2 - Nine"
type textarea "Emergency Season 1 Episode 2 - Nine N"
type textarea "Emergency Season 1 Episode 2 - Nine No"
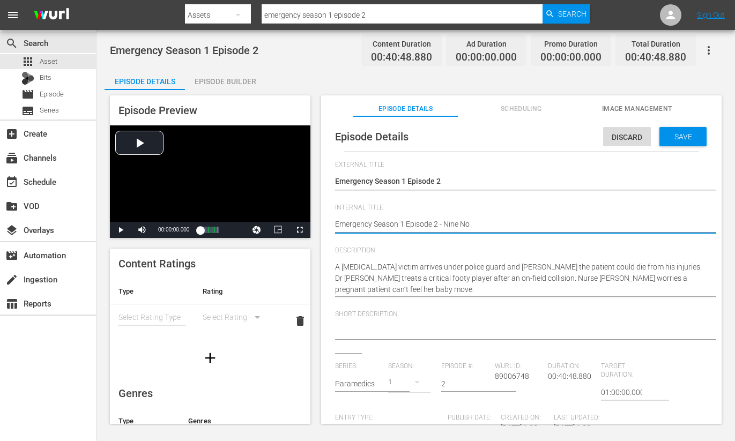
type textarea "Emergency Season 1 Episode 2 - Nine Now"
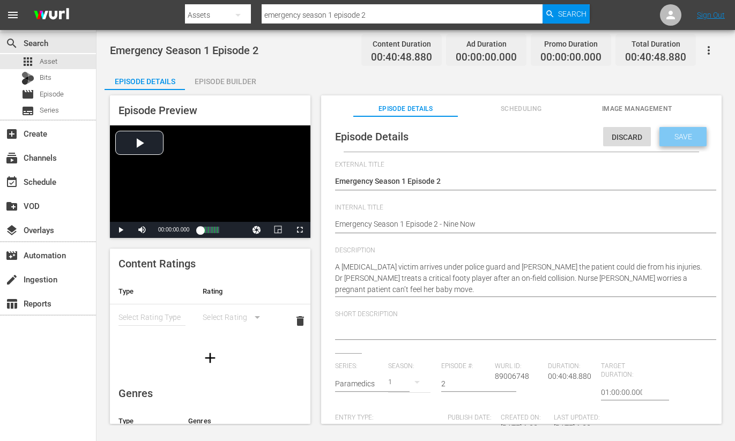
click at [674, 138] on span "Save" at bounding box center [683, 136] width 35 height 9
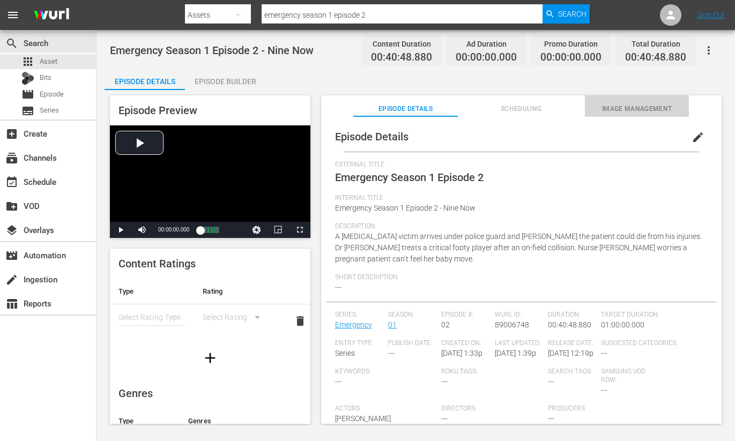
click at [625, 108] on span "Image Management" at bounding box center [637, 109] width 104 height 11
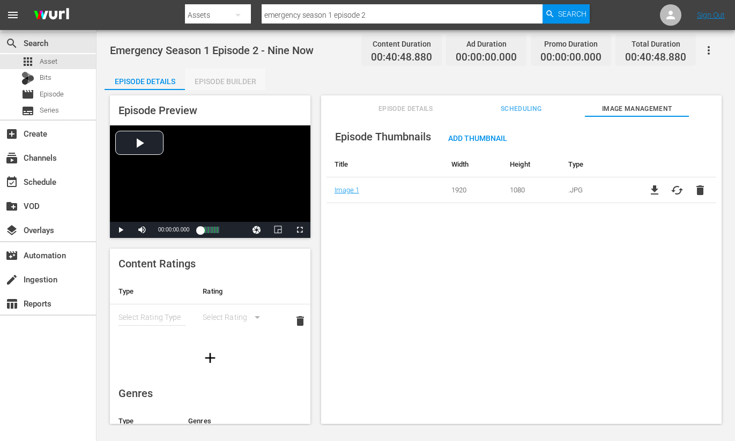
click at [215, 78] on div "Episode Builder" at bounding box center [225, 82] width 80 height 26
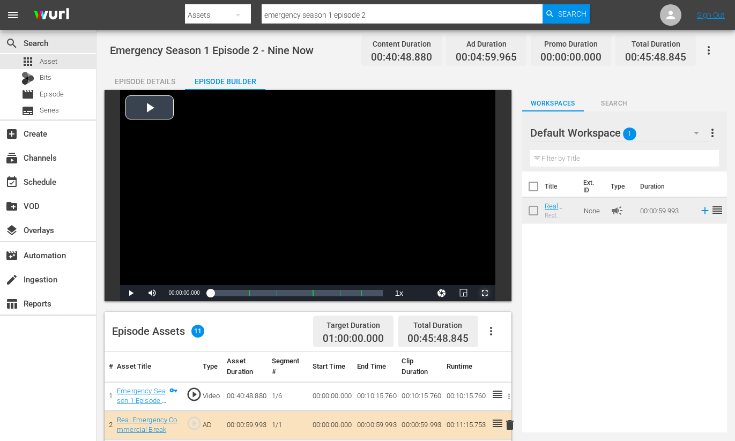
click at [485, 293] on span "Video Player" at bounding box center [485, 293] width 0 height 0
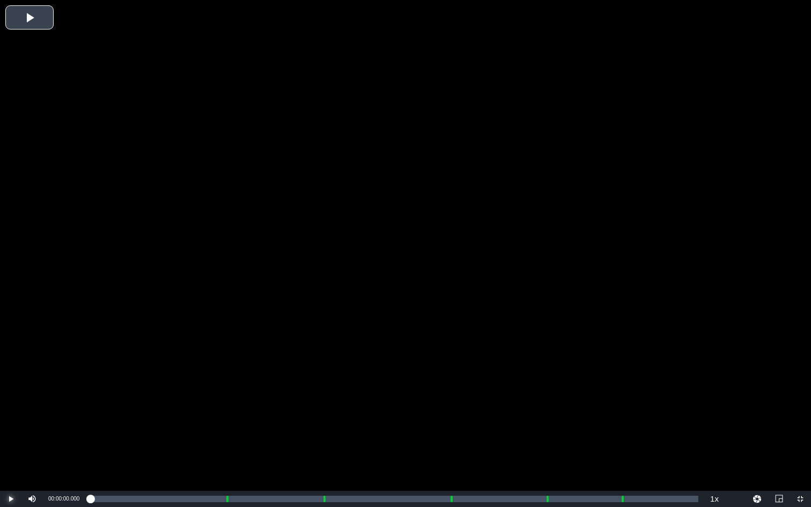
click at [11, 441] on span "Video Player" at bounding box center [11, 499] width 0 height 0
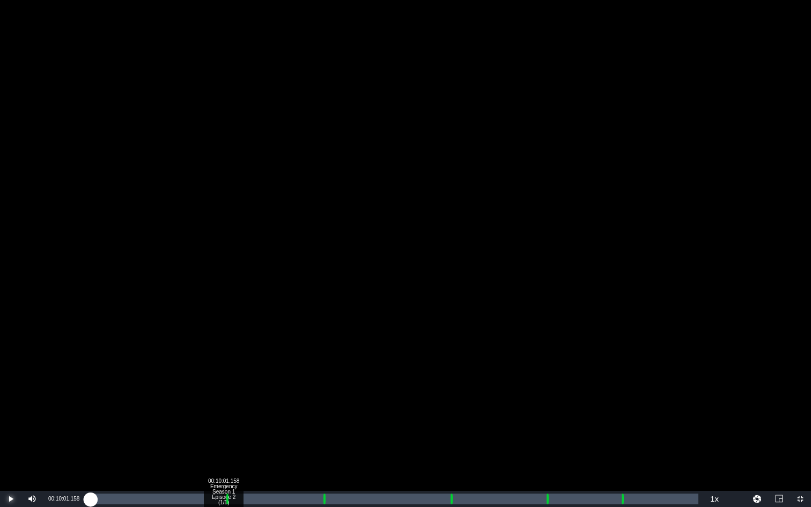
click at [223, 441] on div "00:10:01.158 Emergency Season 1 Episode 2 (1/6)" at bounding box center [223, 499] width 1 height 11
click at [323, 441] on div "Progress Bar" at bounding box center [324, 499] width 3 height 14
click at [322, 441] on div "00:00:00.000" at bounding box center [206, 499] width 233 height 11
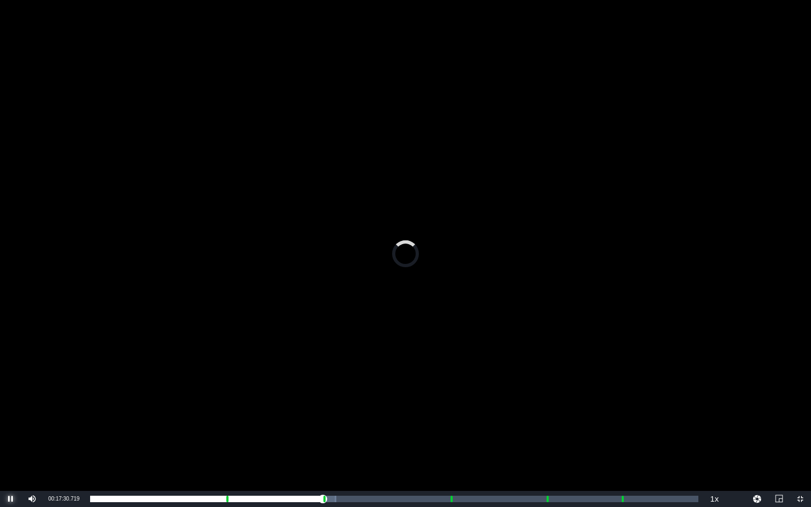
click at [11, 441] on span "Video Player" at bounding box center [11, 499] width 0 height 0
click at [735, 441] on span "Video Player" at bounding box center [800, 499] width 0 height 0
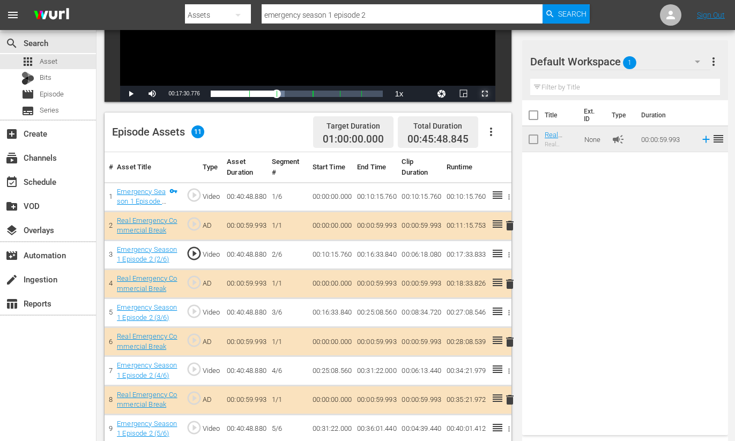
scroll to position [279, 0]
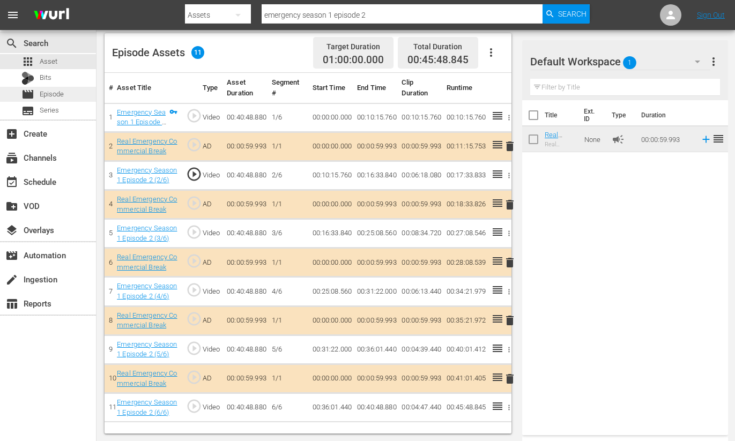
click at [53, 97] on span "Episode" at bounding box center [52, 94] width 24 height 11
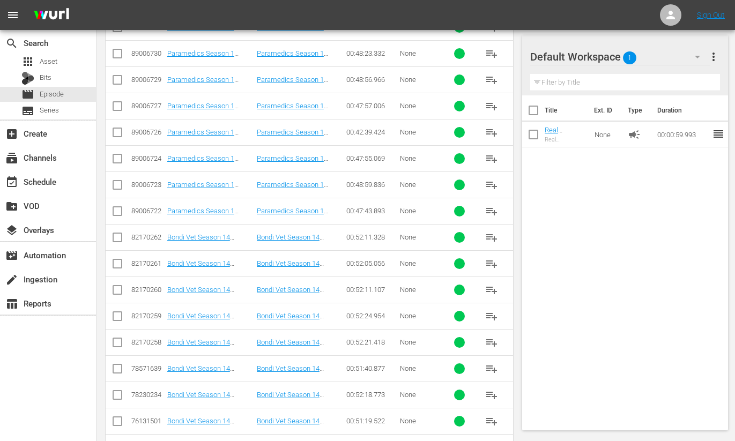
scroll to position [410, 0]
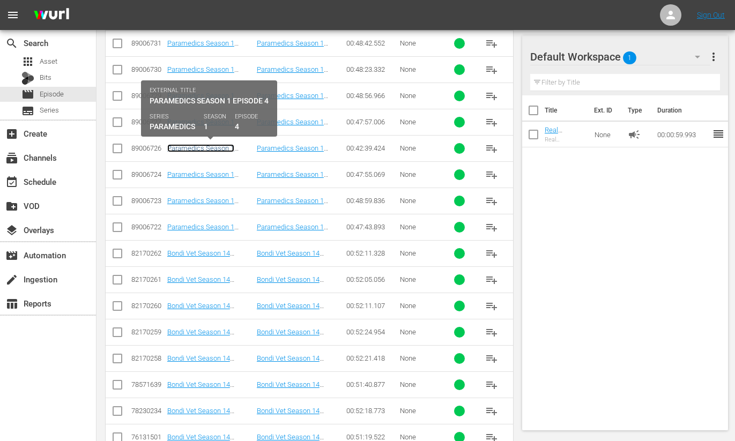
click at [218, 149] on link "Paramedics Season 1 Episode 4 - Nine Now" at bounding box center [200, 152] width 67 height 16
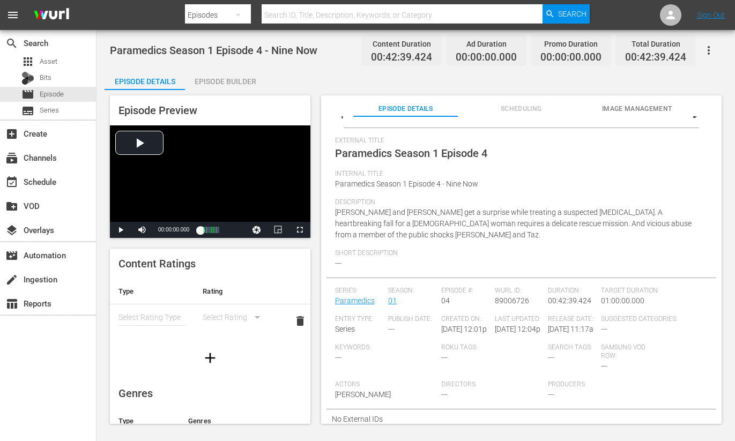
scroll to position [35, 0]
drag, startPoint x: 225, startPoint y: 82, endPoint x: 235, endPoint y: 96, distance: 17.7
click at [225, 82] on div "Episode Builder" at bounding box center [225, 82] width 80 height 26
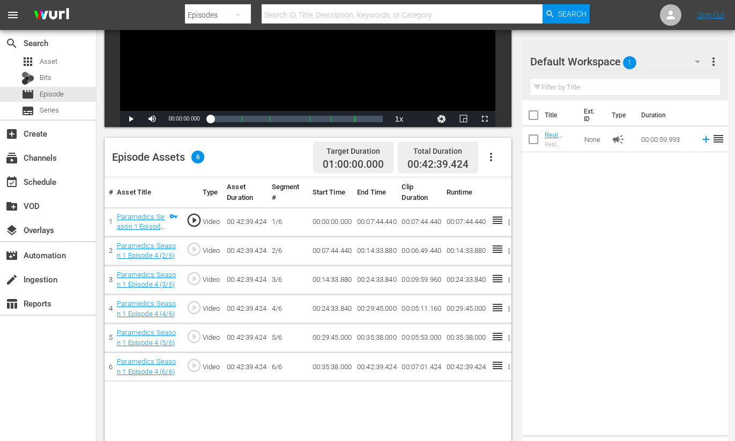
scroll to position [174, 0]
click at [51, 97] on span "Episode" at bounding box center [52, 94] width 24 height 11
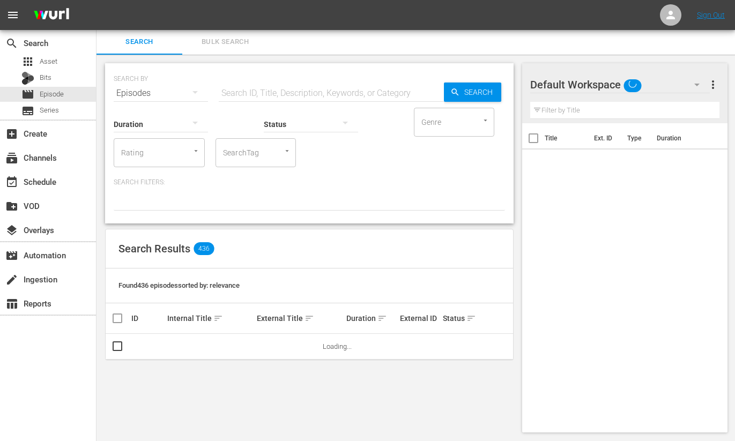
scroll to position [174, 0]
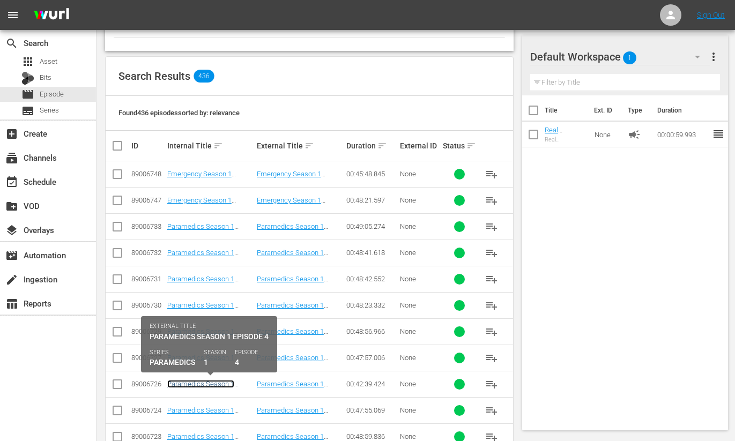
click at [204, 383] on link "Paramedics Season 1 Episode 4 - Nine Now" at bounding box center [200, 388] width 67 height 16
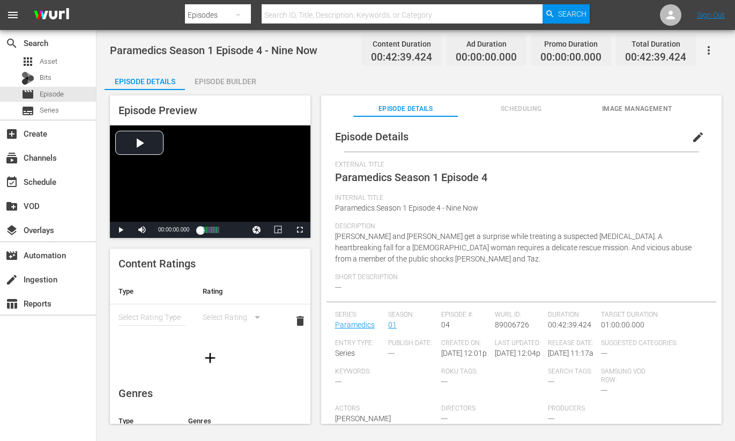
click at [233, 84] on div "Episode Builder" at bounding box center [225, 82] width 80 height 26
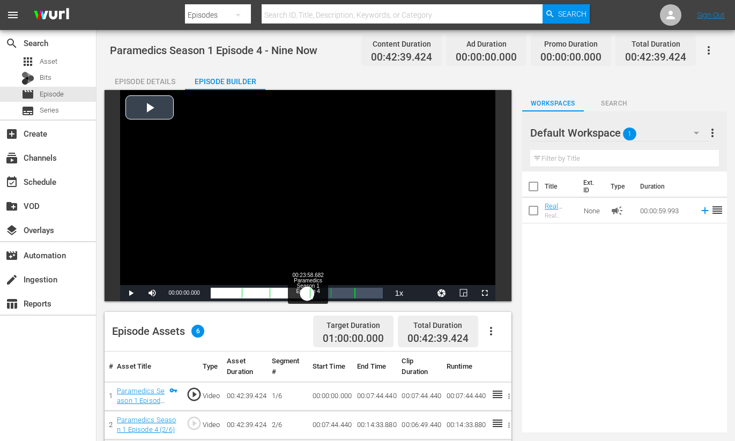
click at [308, 294] on div "Loaded : 0.23% 00:23:58.682 Paramedics Season 1 Episode 4 (3/6) 00:00:00.000 Cu…" at bounding box center [297, 293] width 173 height 11
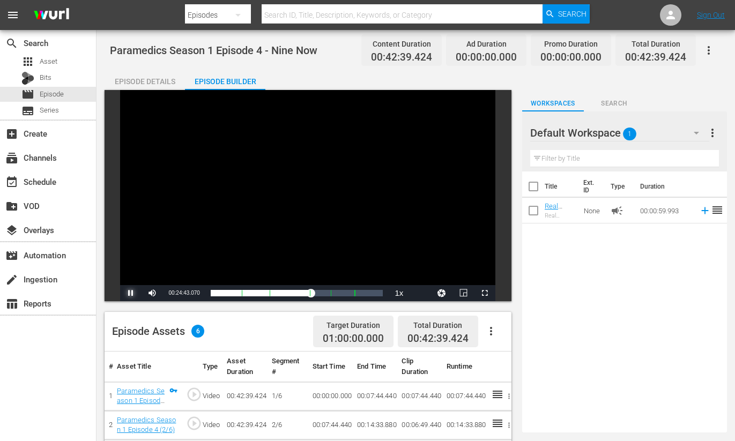
click at [131, 293] on span "Video Player" at bounding box center [131, 293] width 0 height 0
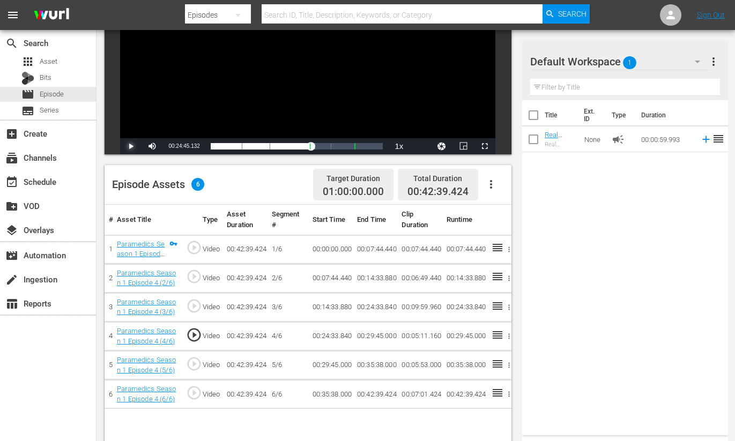
scroll to position [154, 0]
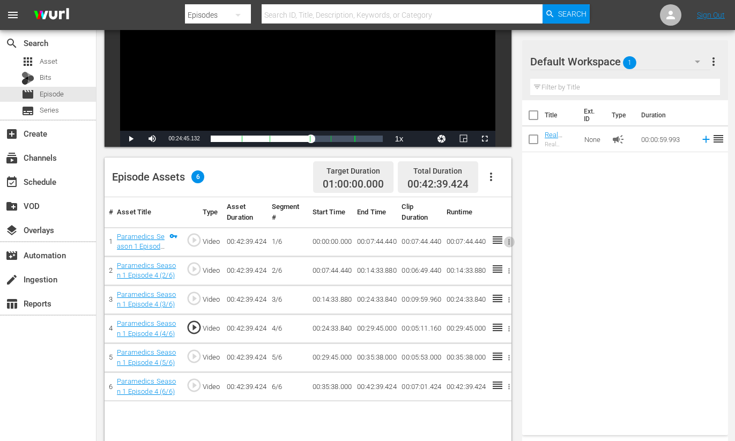
click at [508, 242] on icon "button" at bounding box center [509, 242] width 8 height 8
click at [42, 97] on div at bounding box center [367, 220] width 735 height 441
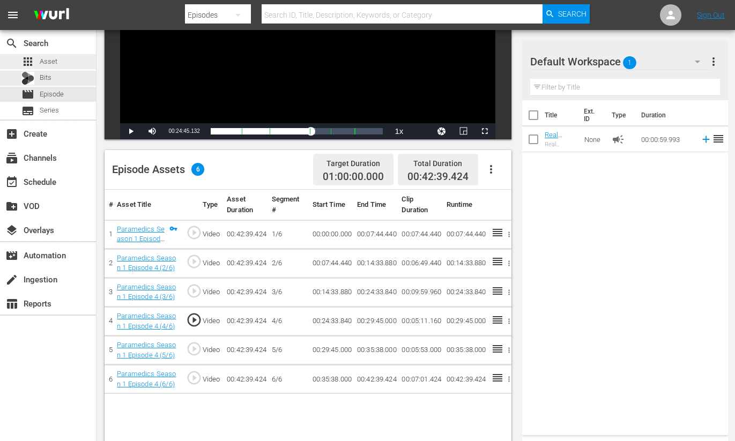
scroll to position [163, 0]
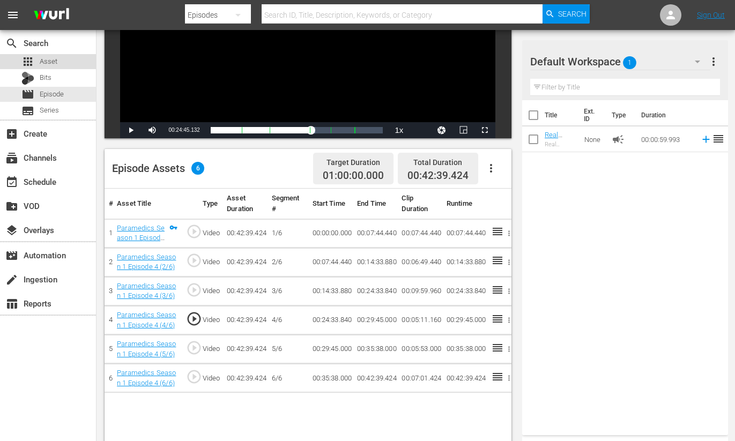
click at [46, 56] on span "Asset" at bounding box center [49, 61] width 18 height 11
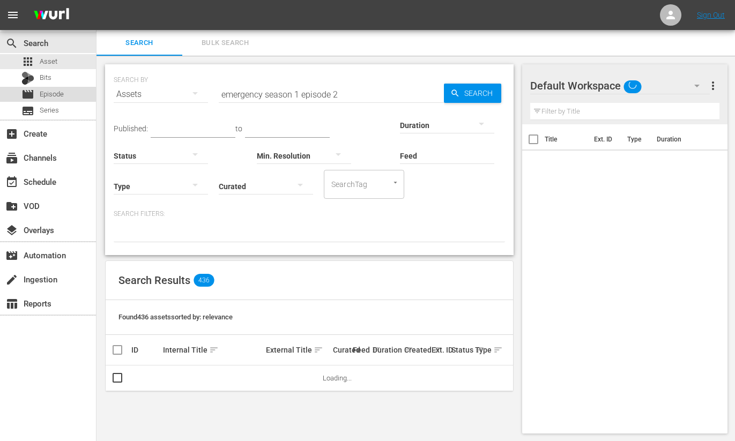
click at [47, 94] on span "Episode" at bounding box center [52, 94] width 24 height 11
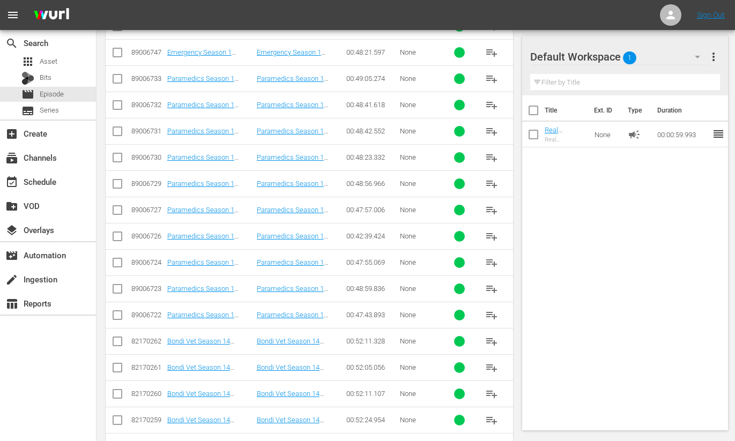
scroll to position [322, 0]
click at [116, 235] on input "checkbox" at bounding box center [117, 238] width 13 height 13
checkbox input "true"
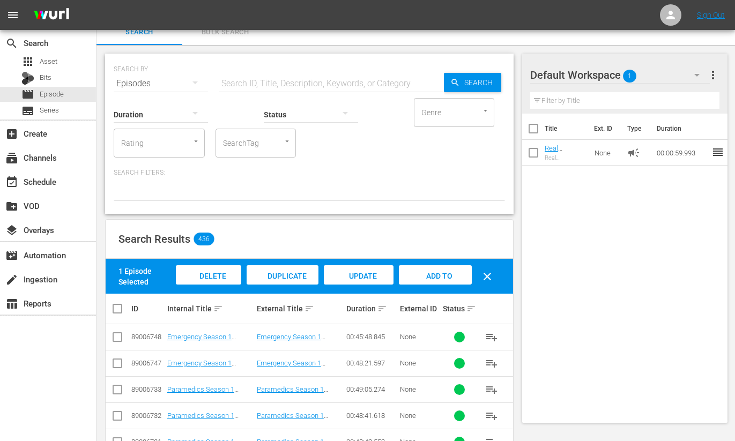
scroll to position [0, 0]
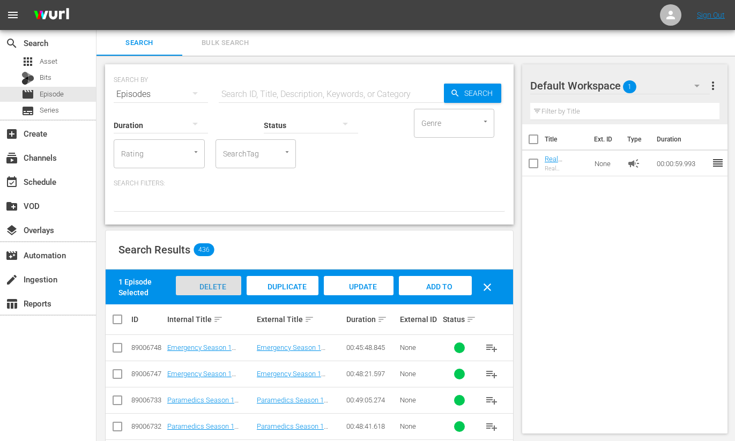
click at [209, 287] on span "Delete Episodes" at bounding box center [208, 297] width 43 height 29
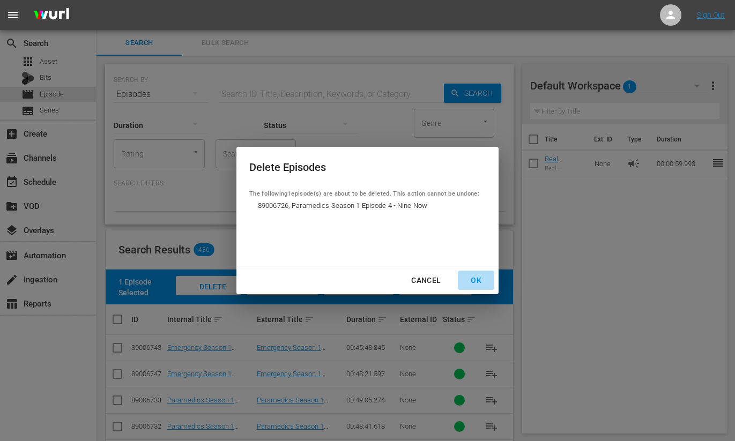
click at [477, 279] on div "OK" at bounding box center [476, 280] width 28 height 13
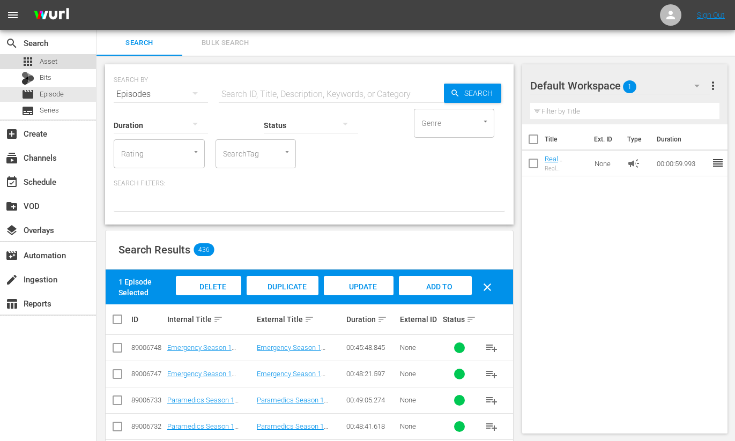
click at [48, 62] on span "Asset" at bounding box center [49, 61] width 18 height 11
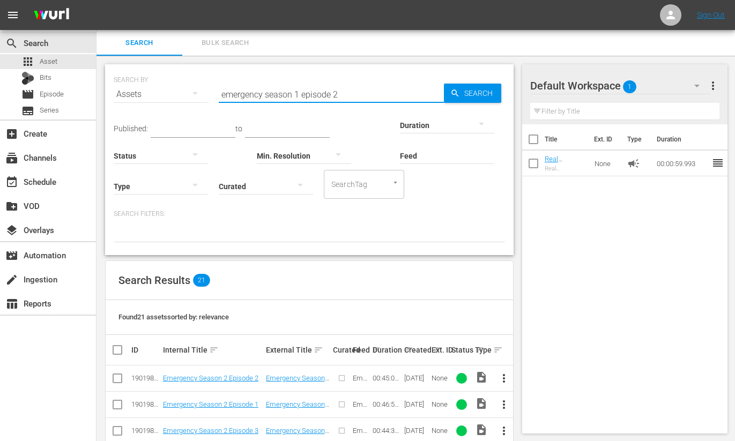
drag, startPoint x: 328, startPoint y: 91, endPoint x: 209, endPoint y: 83, distance: 119.4
click at [209, 83] on div "SEARCH BY Search By Assets Search ID, Title, Description, Keywords, or Category…" at bounding box center [310, 88] width 392 height 39
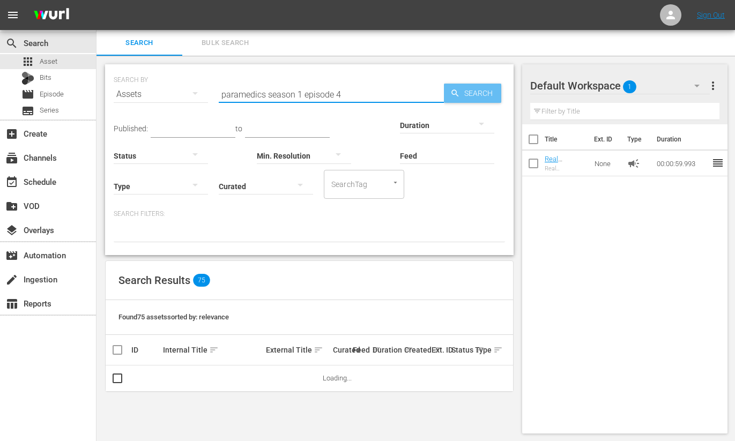
type input "paramedics season 1 episode 4"
click at [477, 89] on span "Search" at bounding box center [480, 92] width 41 height 19
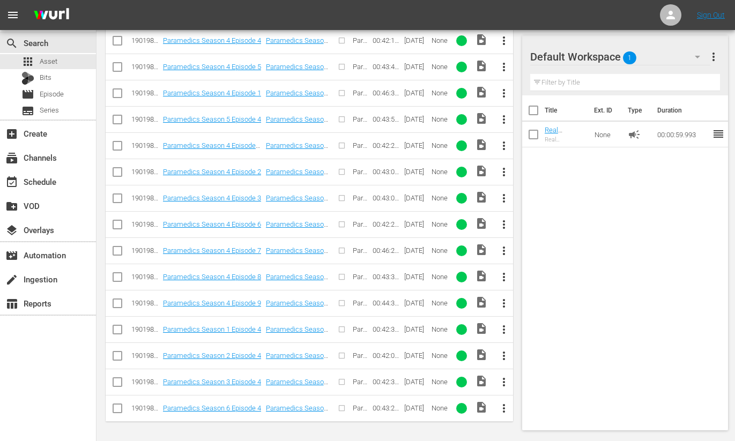
scroll to position [338, 0]
click at [504, 332] on span "more_vert" at bounding box center [504, 329] width 13 height 13
click at [533, 407] on div "Episode" at bounding box center [562, 411] width 73 height 26
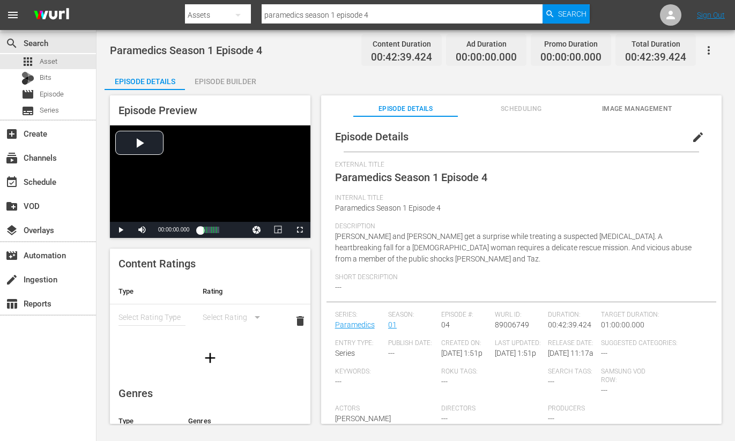
click at [232, 82] on div "Episode Builder" at bounding box center [225, 82] width 80 height 26
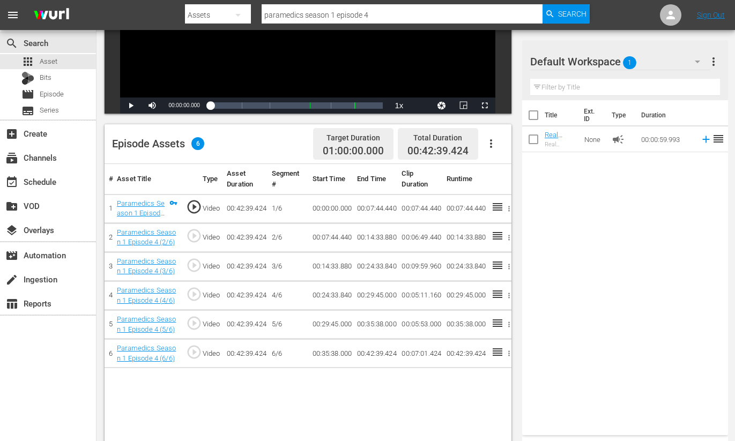
scroll to position [188, 0]
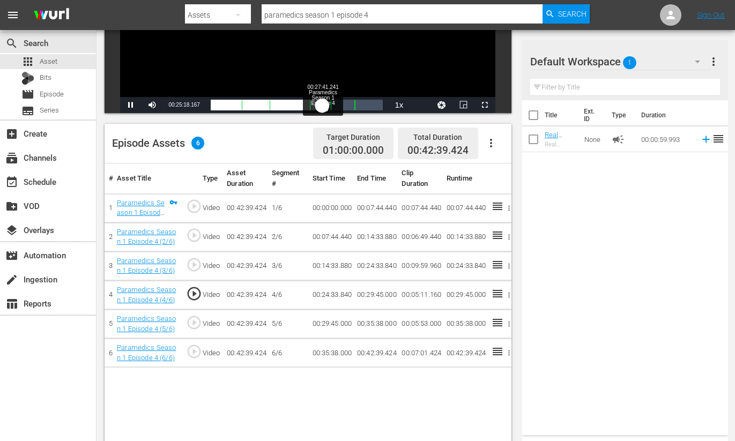
drag, startPoint x: 209, startPoint y: 102, endPoint x: 323, endPoint y: 106, distance: 113.8
click at [323, 106] on div "00:27:41.241" at bounding box center [267, 105] width 112 height 11
click at [131, 105] on span "Video Player" at bounding box center [131, 105] width 0 height 0
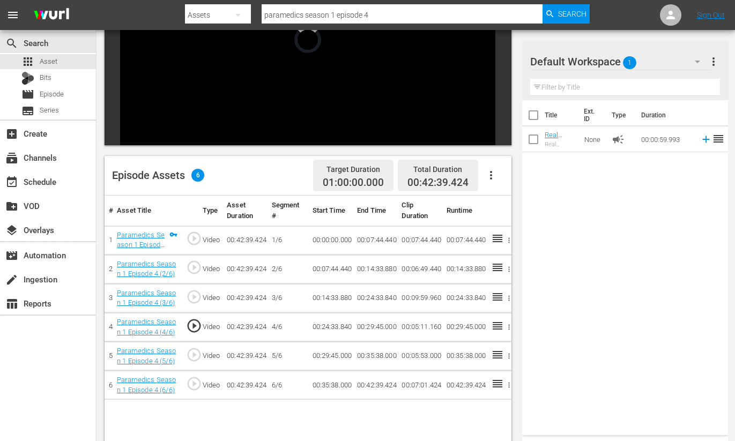
scroll to position [156, 0]
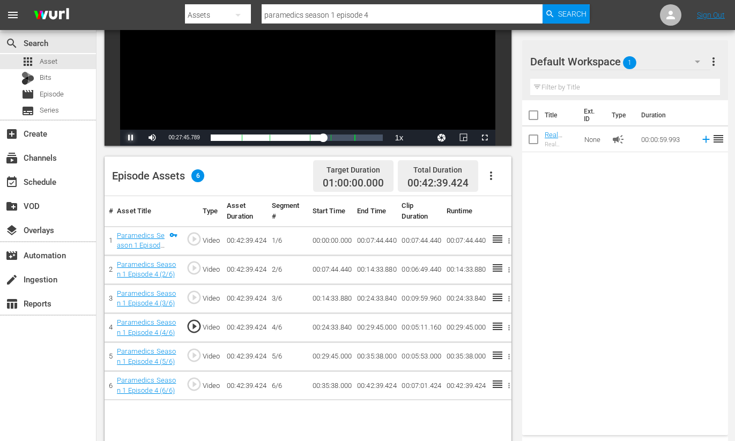
click at [131, 138] on span "Video Player" at bounding box center [131, 138] width 0 height 0
click at [311, 137] on div "Progress Bar" at bounding box center [310, 138] width 1 height 14
click at [485, 138] on span "Video Player" at bounding box center [485, 138] width 0 height 0
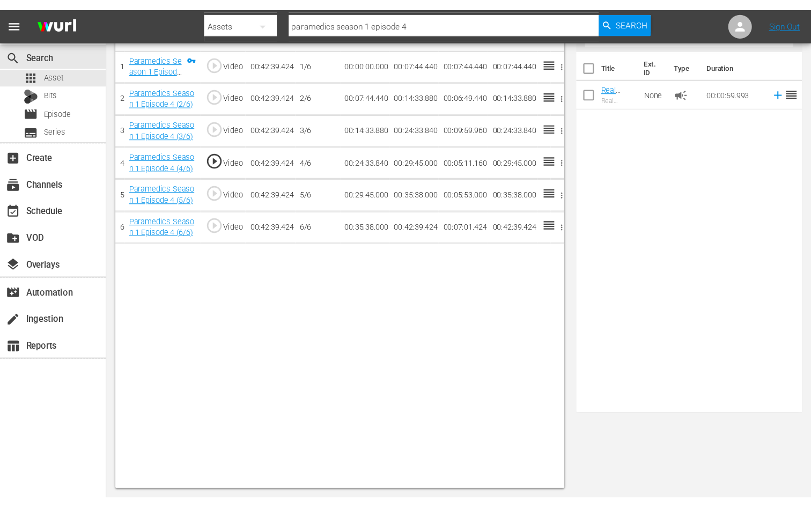
scroll to position [68, 0]
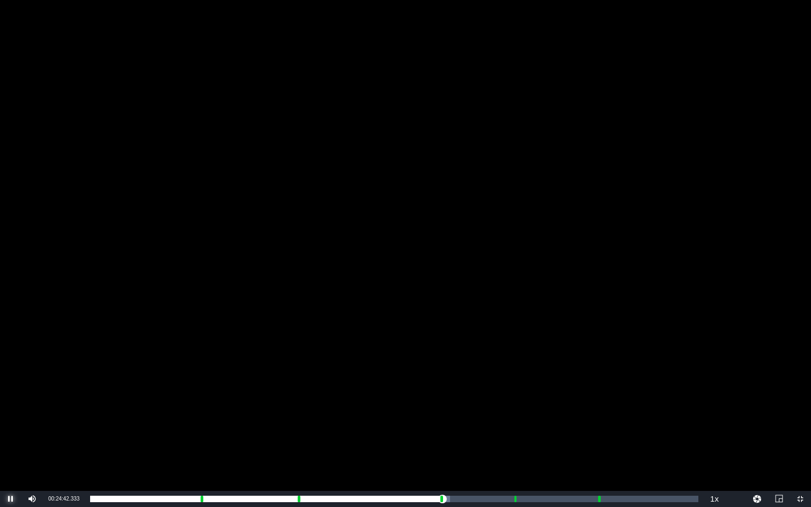
click at [11, 441] on span "Video Player" at bounding box center [11, 499] width 0 height 0
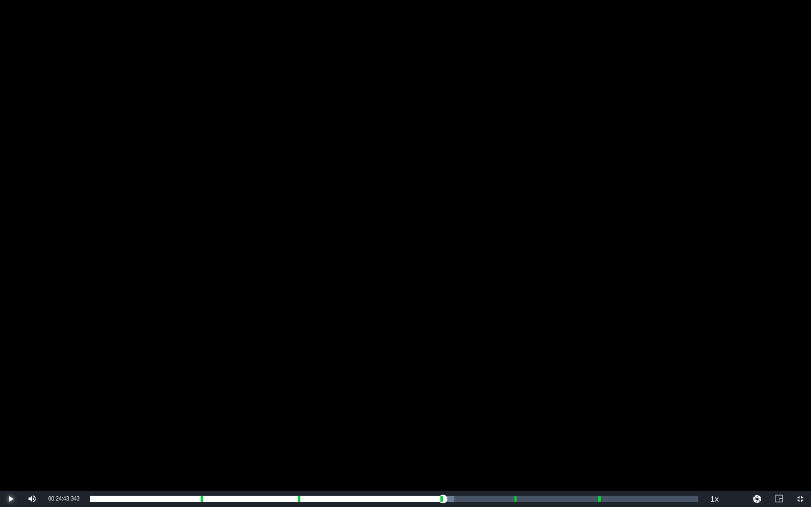
click at [11, 441] on span "Video Player" at bounding box center [11, 499] width 0 height 0
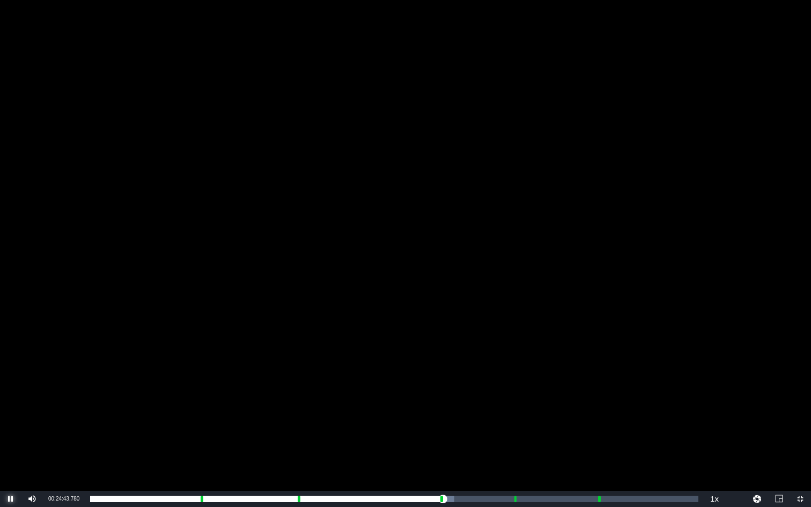
click at [11, 441] on span "Video Player" at bounding box center [11, 499] width 0 height 0
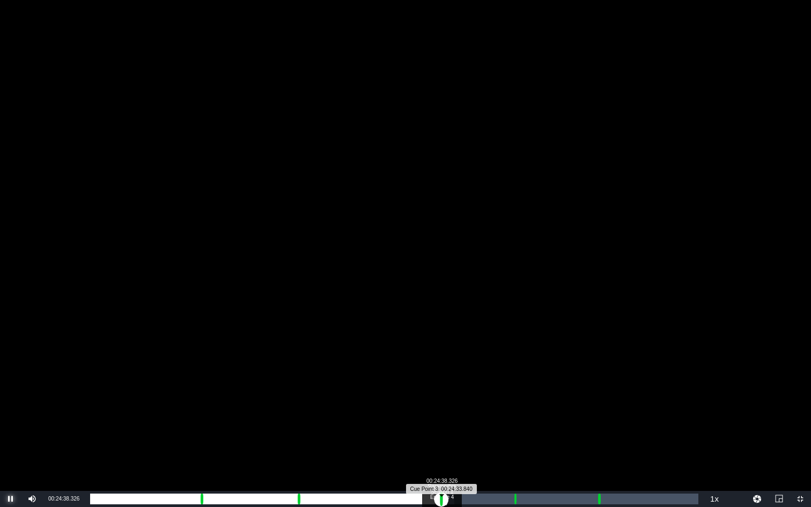
click at [441, 441] on div "Loaded : 59.84% 00:24:38.326 Paramedics Season 1 Episode 4 (4/6) 00:24:38.783 C…" at bounding box center [394, 499] width 608 height 11
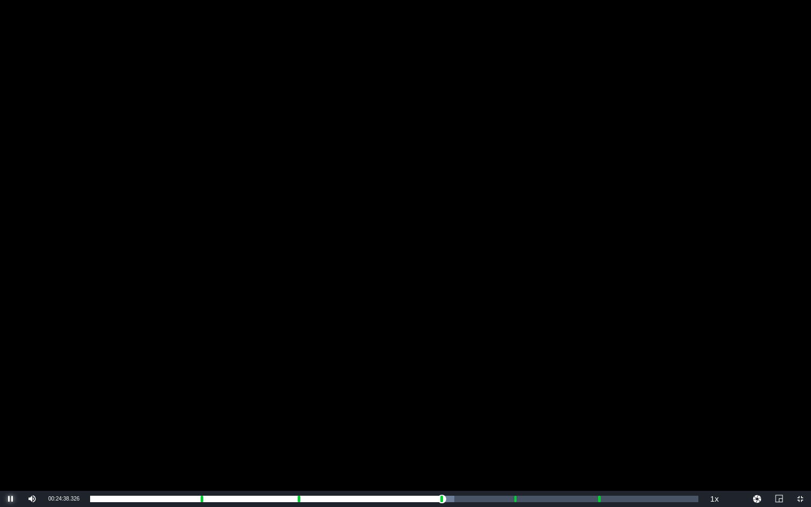
click at [11, 441] on span "Video Player" at bounding box center [11, 499] width 0 height 0
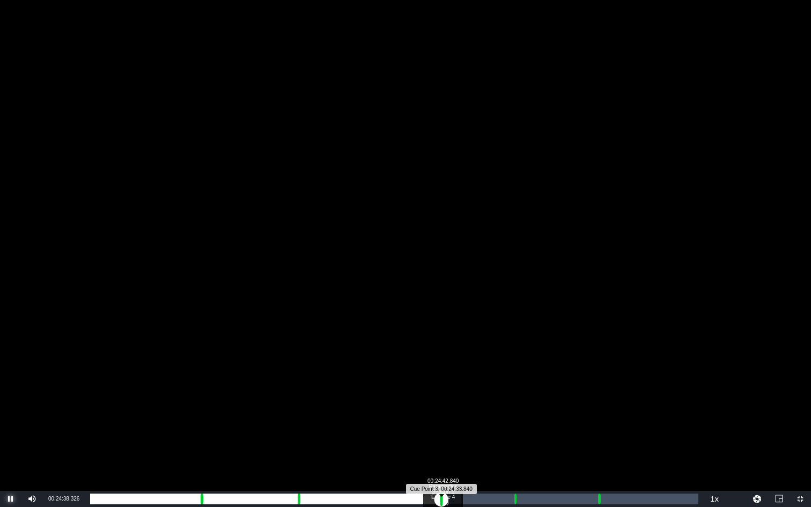
click at [443, 441] on div "Progress Bar" at bounding box center [441, 499] width 3 height 14
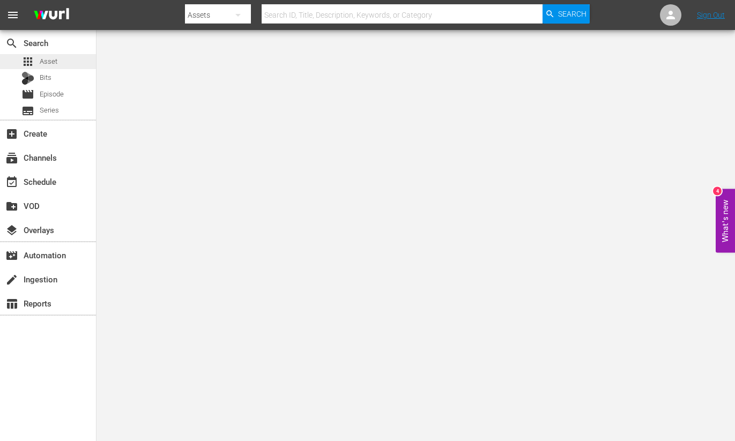
click at [42, 60] on span "Asset" at bounding box center [49, 61] width 18 height 11
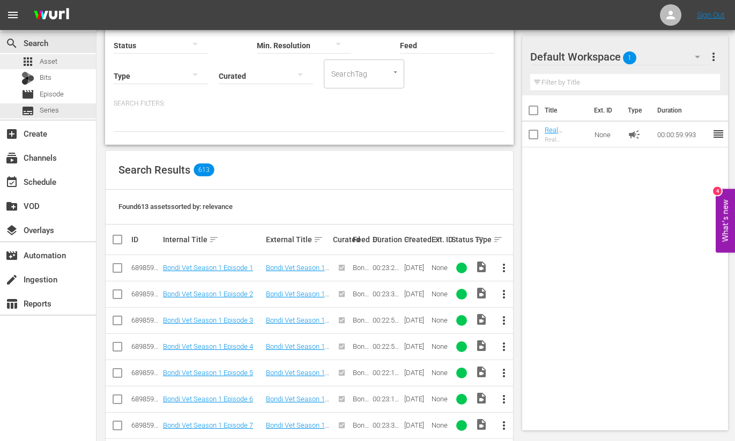
scroll to position [120, 0]
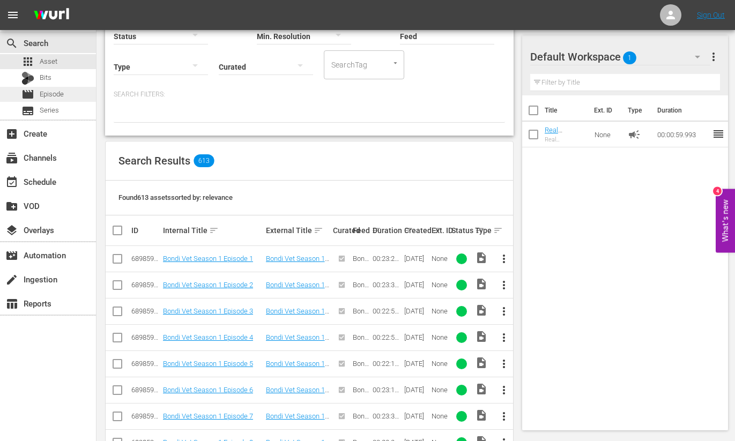
click at [43, 93] on span "Episode" at bounding box center [52, 94] width 24 height 11
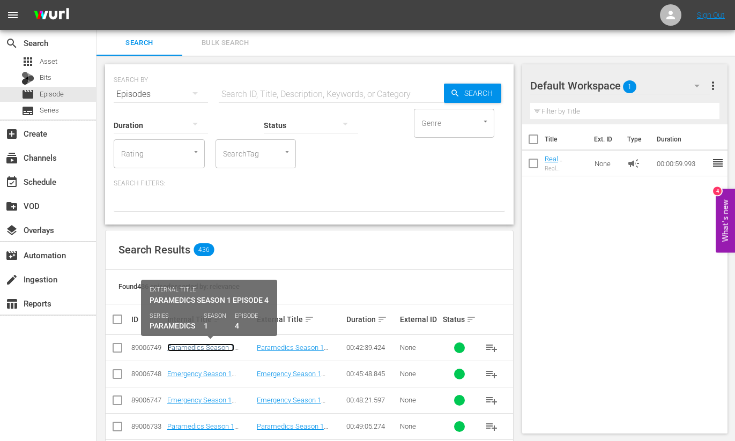
click at [217, 349] on link "Paramedics Season 1 Episode 4" at bounding box center [200, 352] width 67 height 16
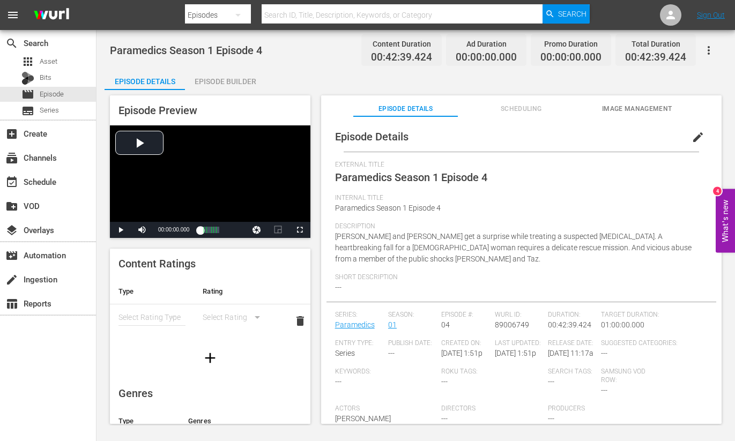
click at [229, 75] on div "Episode Builder" at bounding box center [225, 82] width 80 height 26
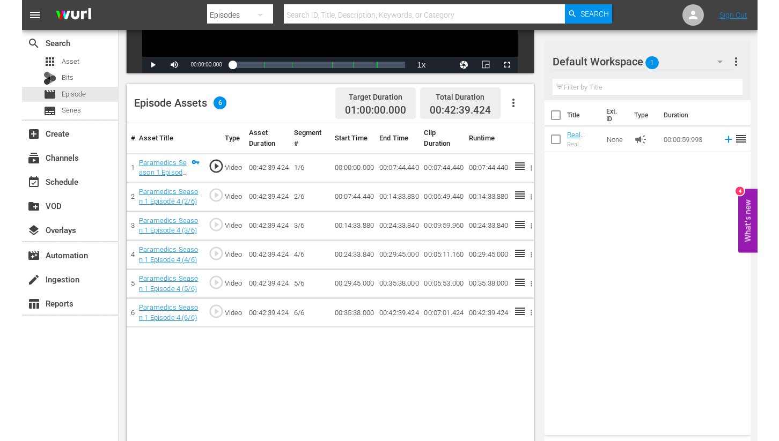
scroll to position [231, 0]
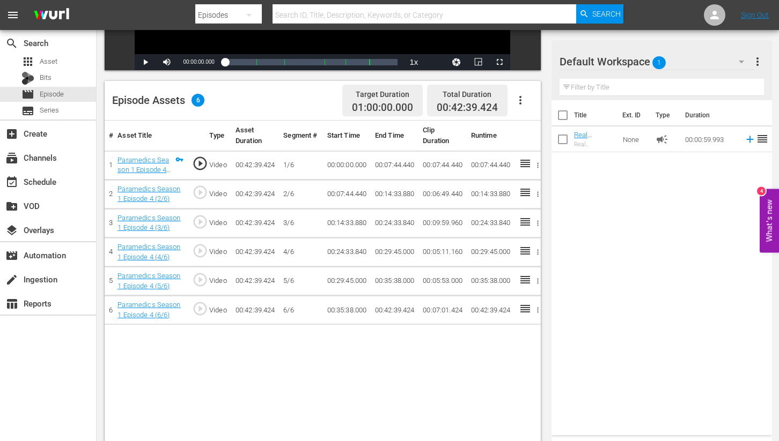
click at [348, 210] on td "00:14:33.880" at bounding box center [347, 223] width 48 height 29
click at [350, 252] on td "00:24:33.840" at bounding box center [347, 252] width 48 height 29
click at [536, 253] on icon "button" at bounding box center [538, 252] width 8 height 8
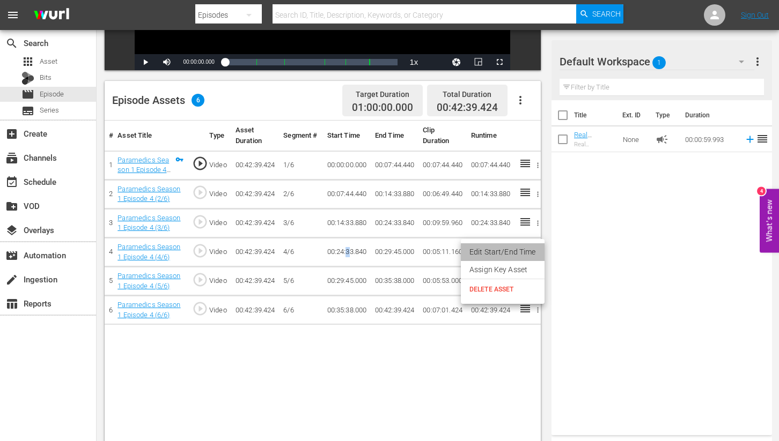
click at [503, 252] on li "Edit Start/End Time" at bounding box center [503, 253] width 84 height 18
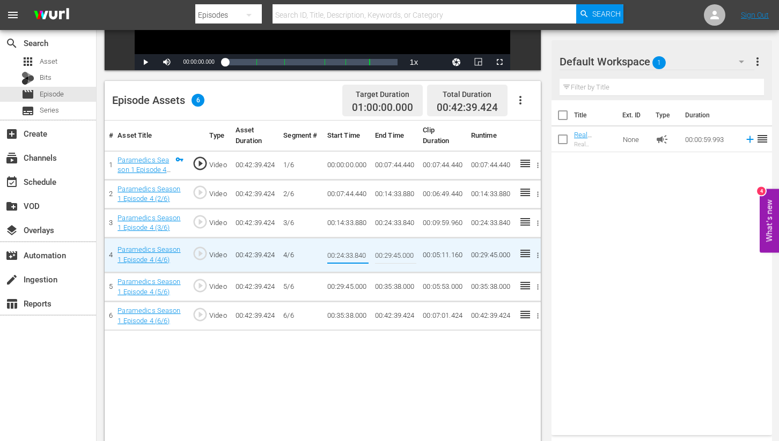
click at [349, 254] on input "00:24:33.840" at bounding box center [347, 255] width 41 height 26
type input "00:24:33.840"
click at [429, 353] on div "# Asset Title Type Asset Duration Segment # Start Time End Time Clip Duration R…" at bounding box center [323, 301] width 436 height 361
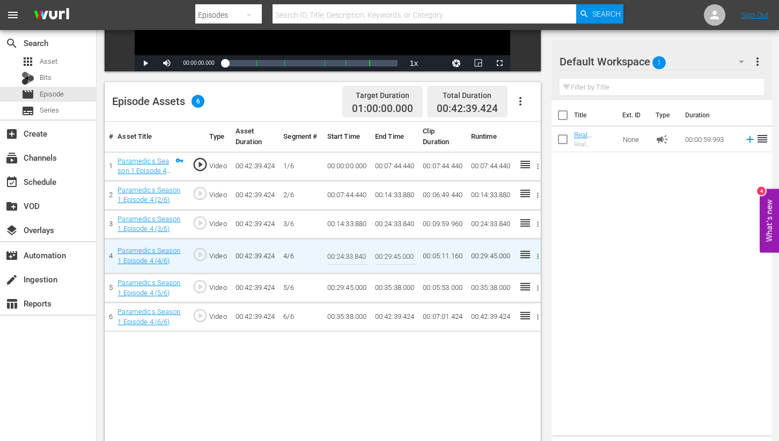
click at [536, 224] on icon "button" at bounding box center [538, 224] width 8 height 8
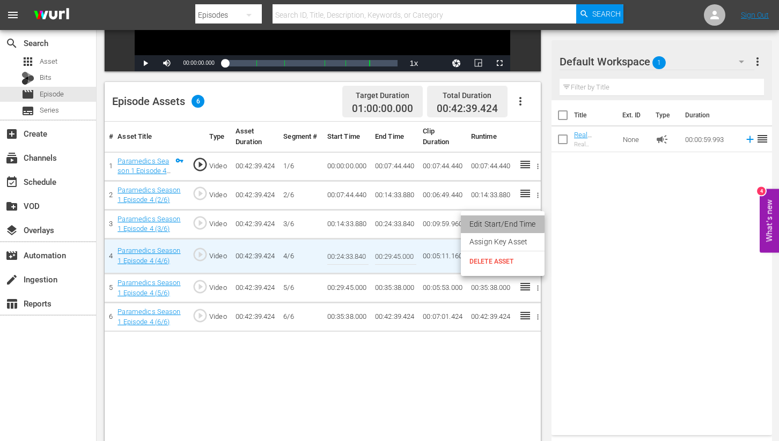
click at [484, 224] on li "Edit Start/End Time" at bounding box center [503, 225] width 84 height 18
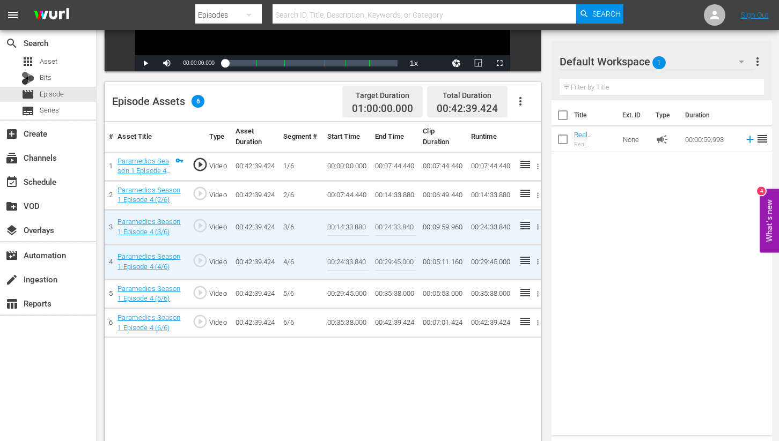
click at [495, 226] on td "00:24:33.840" at bounding box center [491, 227] width 48 height 35
click at [535, 227] on icon "button" at bounding box center [538, 227] width 8 height 8
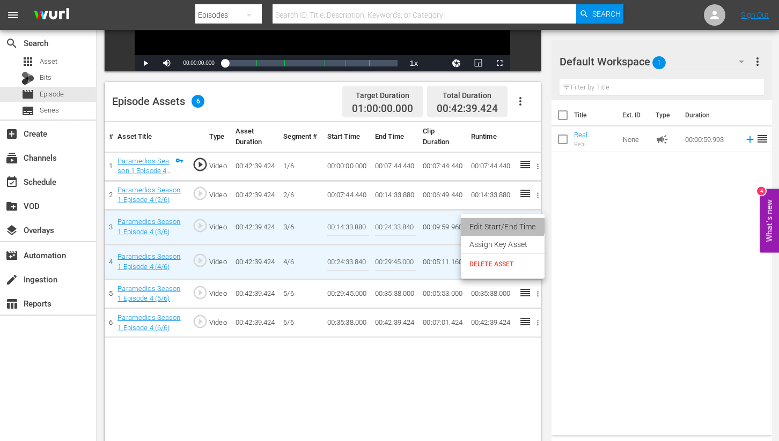
click at [501, 226] on li "Edit Start/End Time" at bounding box center [503, 227] width 84 height 18
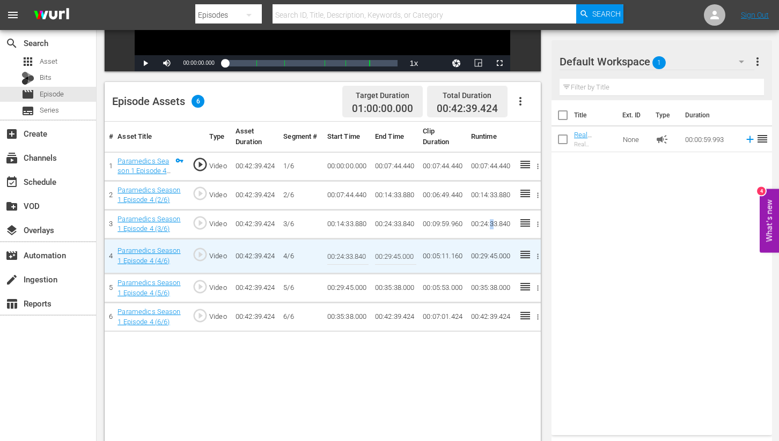
click at [490, 224] on td "00:24:33.840" at bounding box center [491, 224] width 48 height 29
click at [476, 233] on td "00:24:33.840" at bounding box center [491, 224] width 48 height 29
click at [537, 225] on icon "button" at bounding box center [538, 224] width 8 height 8
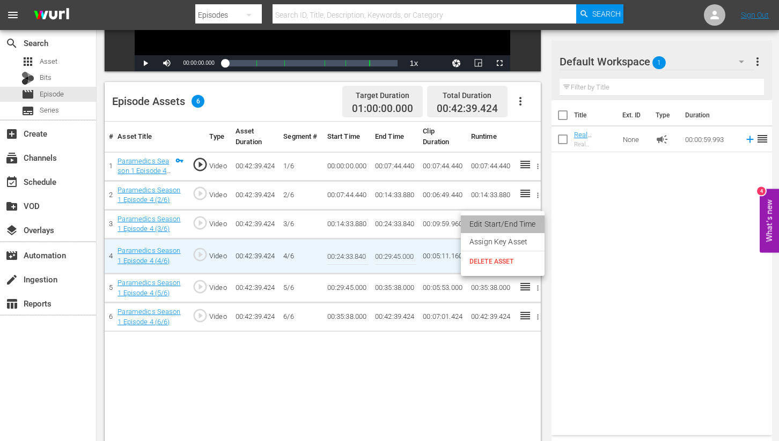
click at [504, 224] on li "Edit Start/End Time" at bounding box center [503, 225] width 84 height 18
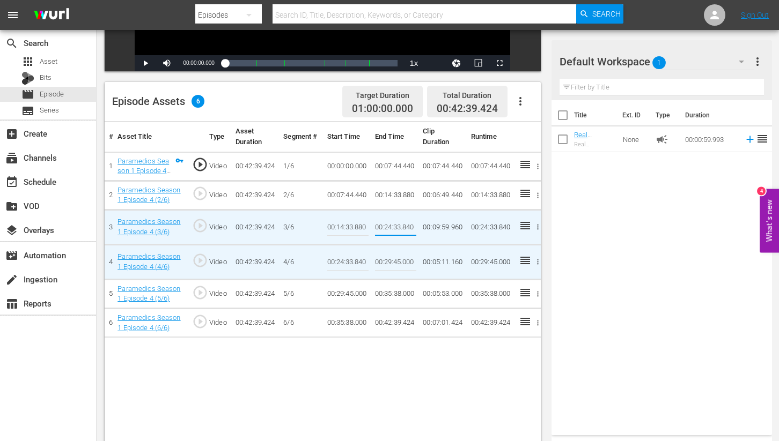
click at [397, 228] on input "00:24:33.840" at bounding box center [395, 228] width 41 height 26
type input "00:24:43.840"
click at [467, 242] on td "00:24:33.840" at bounding box center [491, 227] width 48 height 35
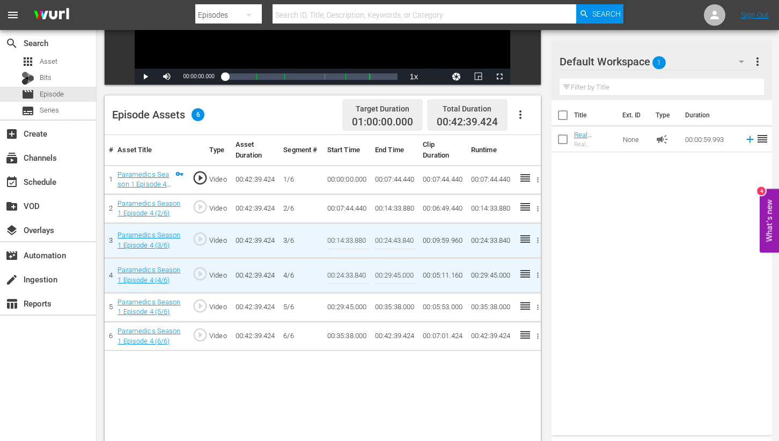
scroll to position [212, 0]
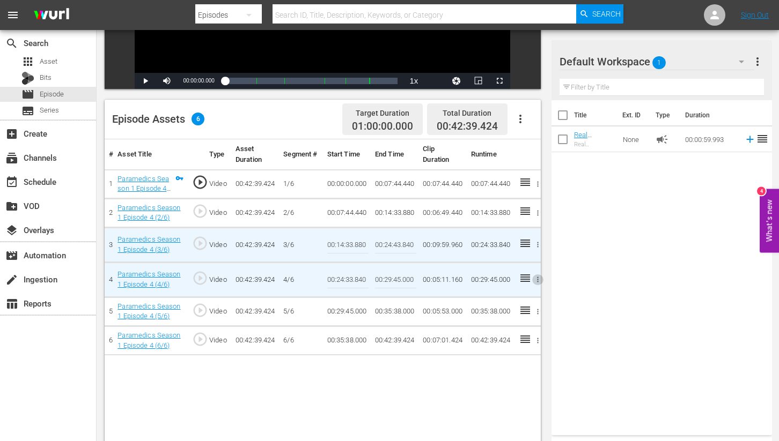
click at [537, 282] on icon "button" at bounding box center [538, 279] width 2 height 5
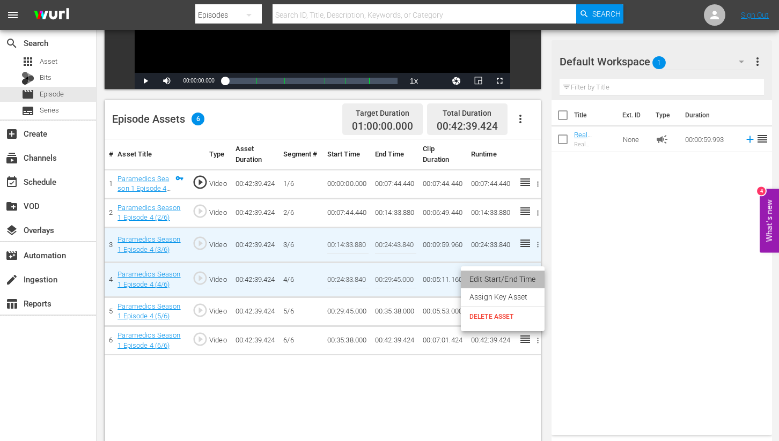
click at [503, 279] on li "Edit Start/End Time" at bounding box center [503, 280] width 84 height 18
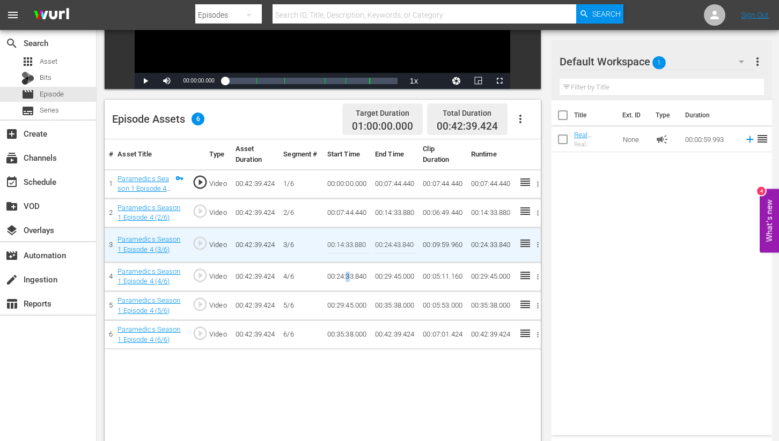
click at [349, 278] on td "00:24:33.840" at bounding box center [347, 276] width 48 height 29
click at [537, 276] on icon "button" at bounding box center [538, 277] width 8 height 8
click at [507, 276] on li "Edit Start/End Time" at bounding box center [503, 277] width 84 height 18
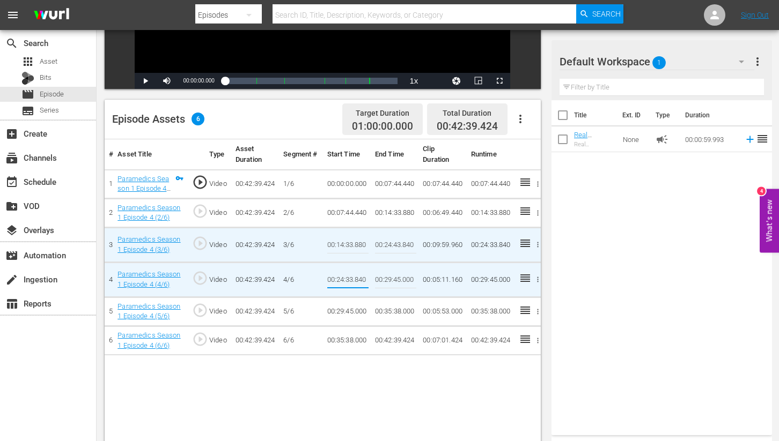
click at [348, 279] on input "00:24:33.840" at bounding box center [347, 280] width 41 height 26
click at [360, 279] on input "00:24:33.840" at bounding box center [347, 280] width 41 height 26
click at [349, 280] on input "00:24:33.840" at bounding box center [347, 280] width 41 height 26
type input "00:24:43.840"
click at [575, 285] on div "Title Ext. ID Type Duration Real Emergency Commercial Break Real Emergency Comm…" at bounding box center [661, 265] width 220 height 331
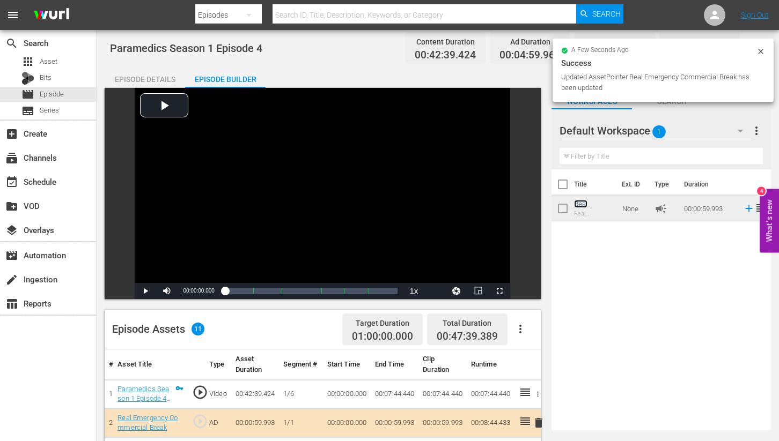
scroll to position [0, 0]
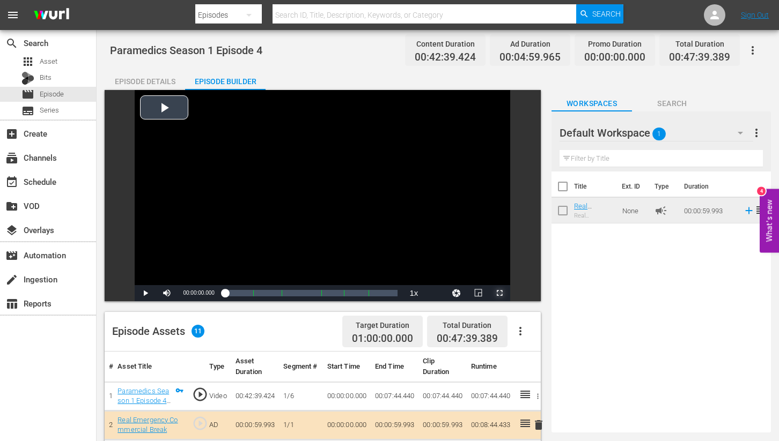
click at [499, 293] on span "Video Player" at bounding box center [499, 293] width 0 height 0
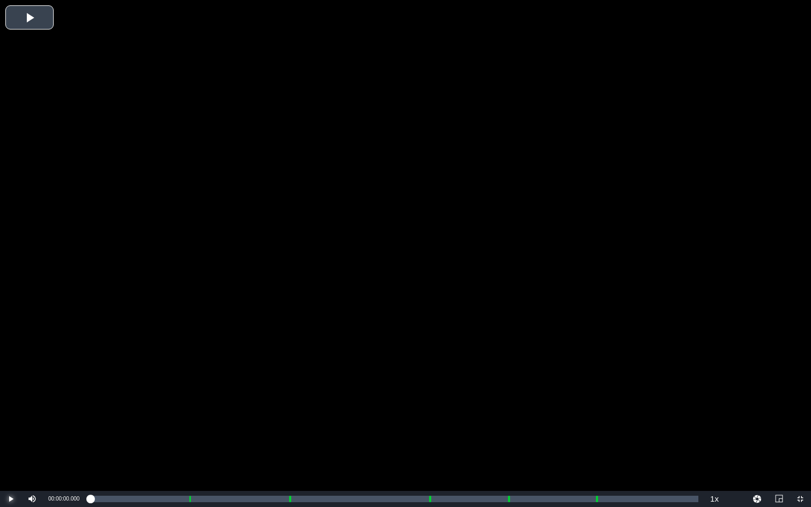
drag, startPoint x: 10, startPoint y: 496, endPoint x: 19, endPoint y: 495, distance: 9.2
click at [11, 441] on span "Video Player" at bounding box center [11, 499] width 0 height 0
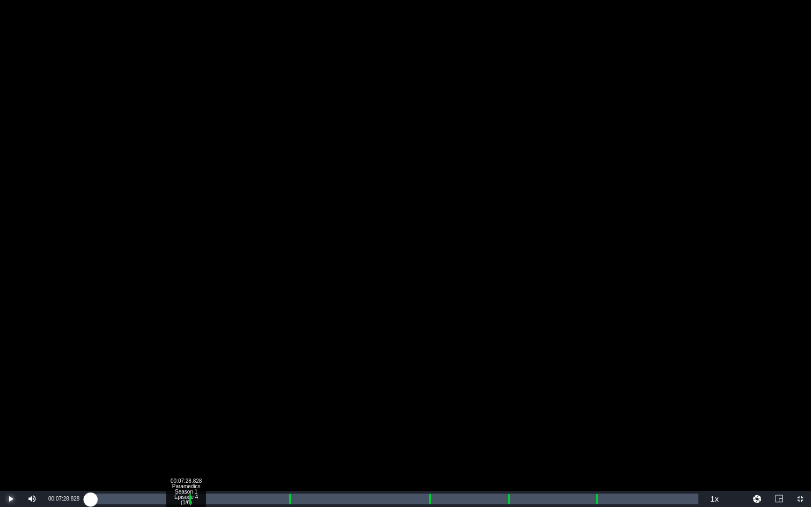
click at [186, 441] on div "00:07:28.828 Paramedics Season 1 Episode 4 (1/6)" at bounding box center [186, 499] width 1 height 11
click at [187, 441] on div "00:07:28.828" at bounding box center [138, 499] width 97 height 11
click at [286, 441] on div "Loaded : 9.92% 00:15:20.350 Paramedics Season 1 Episode 4 (3/6) 00:00:00.748 Cu…" at bounding box center [394, 499] width 608 height 11
click at [286, 441] on div "00:00:00.000" at bounding box center [188, 499] width 196 height 11
click at [288, 441] on div "00:14:22.878" at bounding box center [189, 499] width 198 height 11
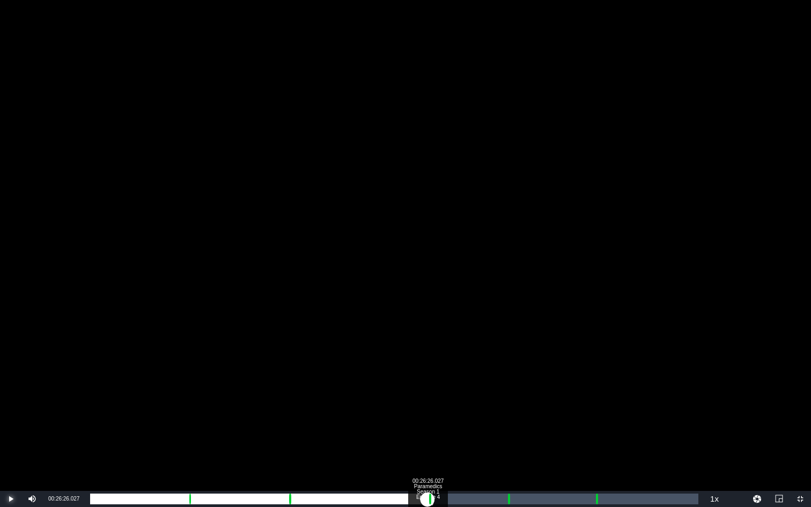
click at [428, 441] on div "Loaded : 9.92% 00:26:26.027 Paramedics Season 1 Episode 4 (4/6) 00:00:00.534 Cu…" at bounding box center [394, 499] width 608 height 11
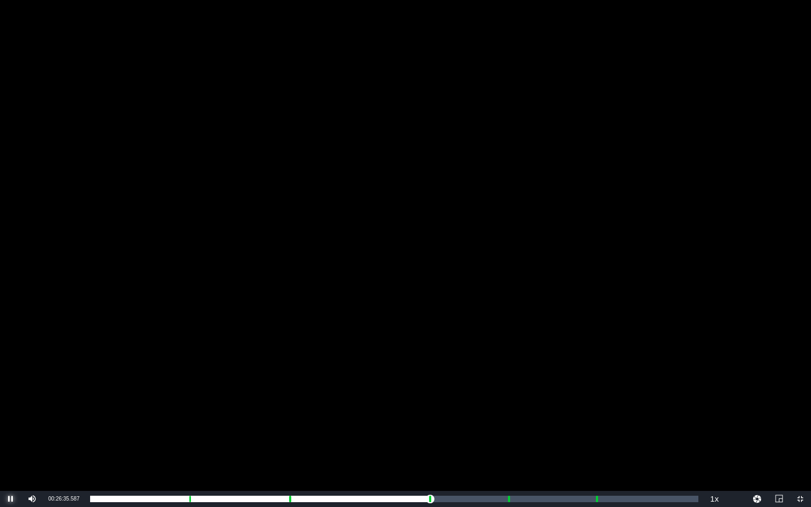
click at [11, 441] on span "Video Player" at bounding box center [11, 499] width 0 height 0
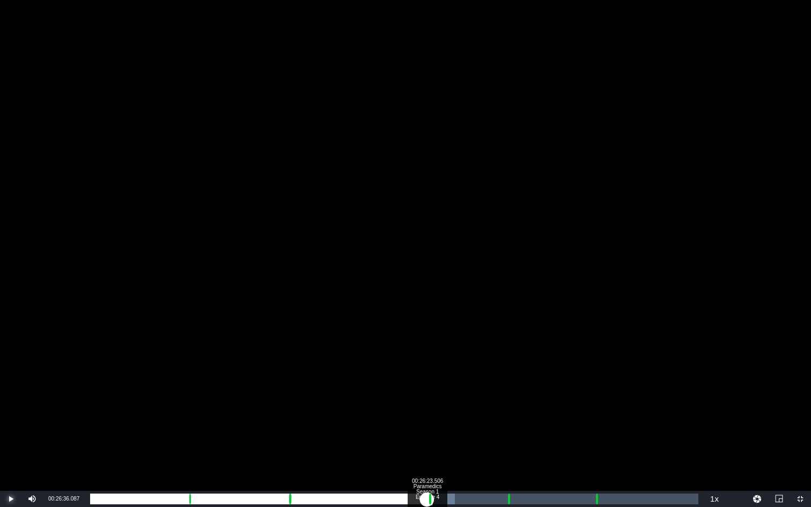
click at [427, 441] on div "00:00:02.261" at bounding box center [258, 499] width 337 height 11
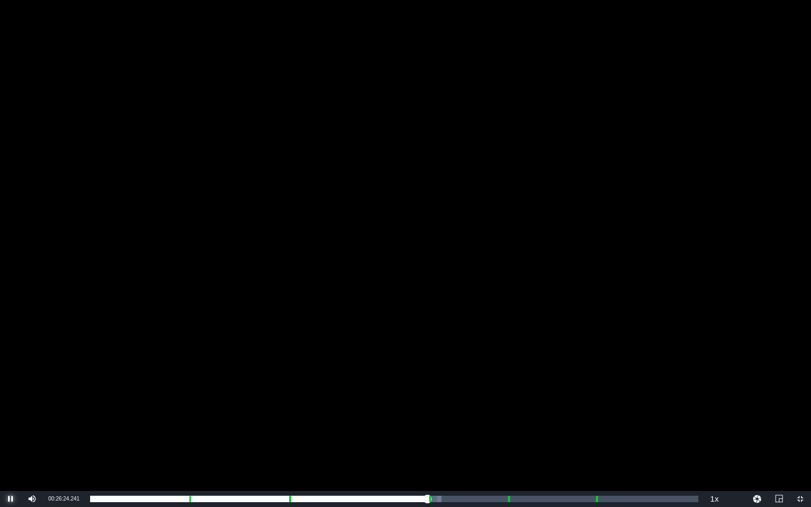
click at [11, 441] on span "Video Player" at bounding box center [11, 499] width 0 height 0
click at [735, 441] on span "Video Player" at bounding box center [800, 499] width 0 height 0
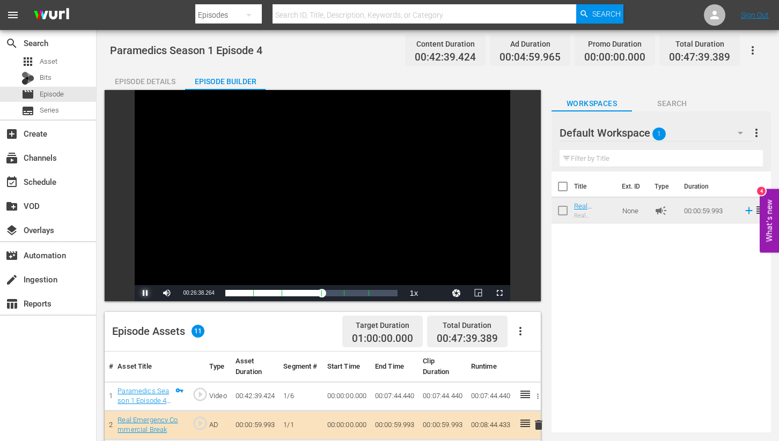
click at [145, 293] on span "Video Player" at bounding box center [145, 293] width 0 height 0
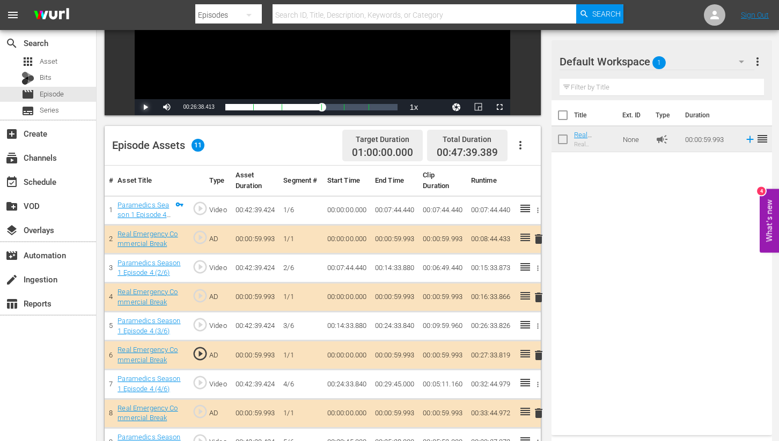
scroll to position [188, 0]
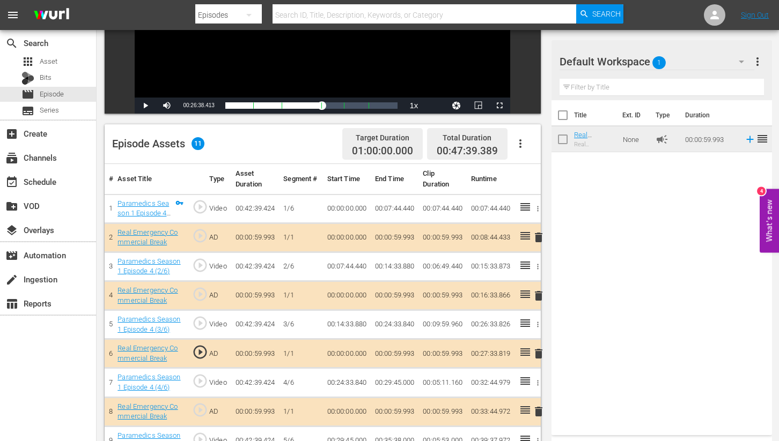
click at [537, 237] on span "delete" at bounding box center [538, 237] width 13 height 13
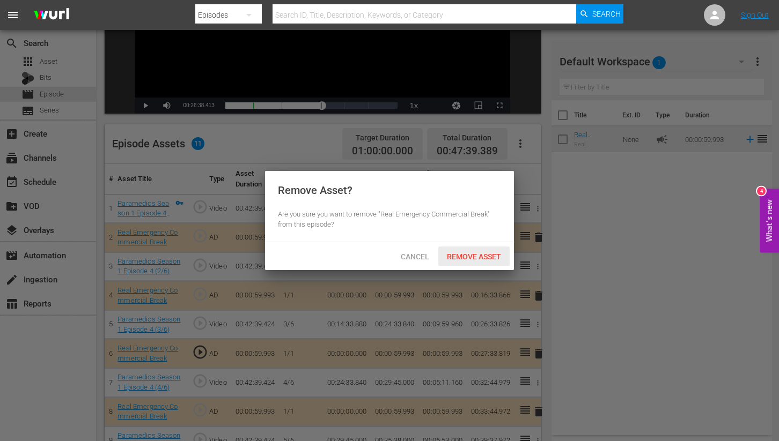
click at [475, 258] on span "Remove Asset" at bounding box center [473, 257] width 71 height 9
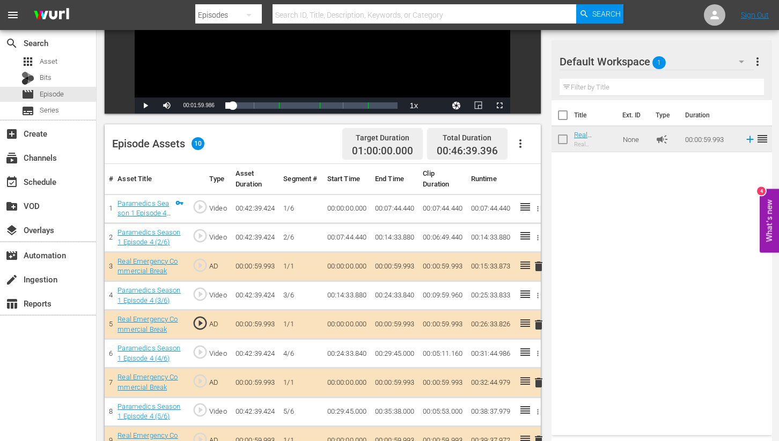
click at [539, 268] on span "delete" at bounding box center [538, 266] width 13 height 13
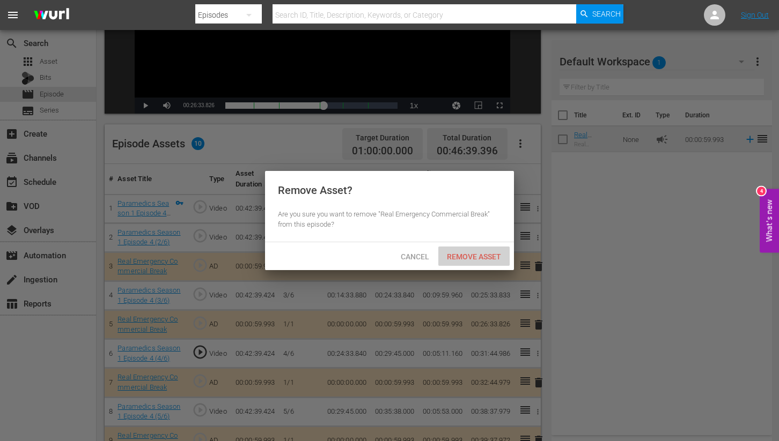
click at [462, 256] on span "Remove Asset" at bounding box center [473, 257] width 71 height 9
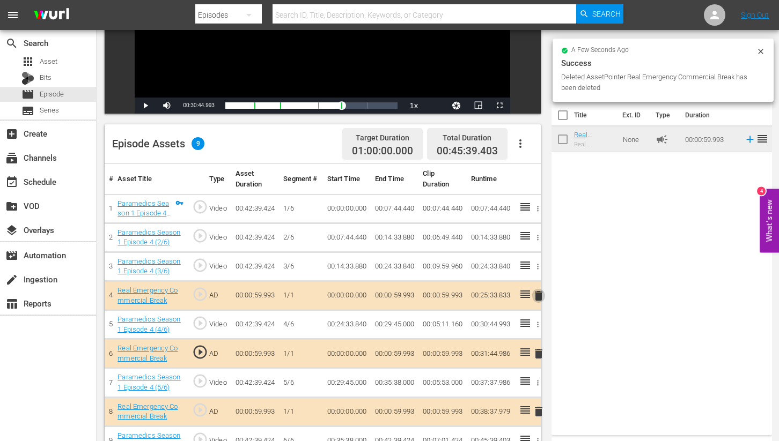
click at [537, 293] on span "delete" at bounding box center [538, 296] width 13 height 13
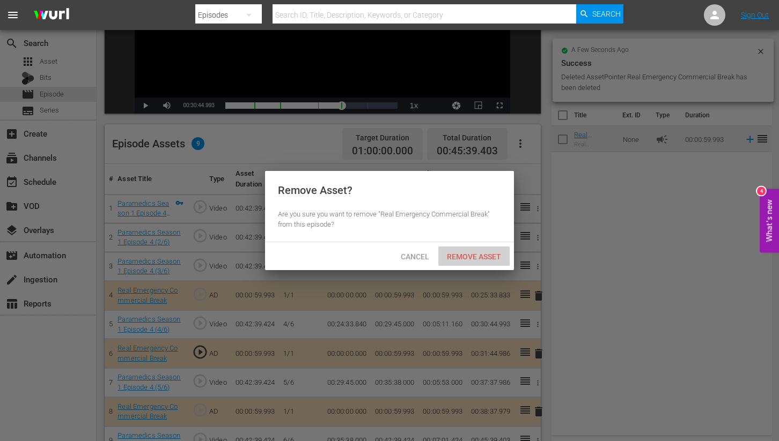
click at [465, 253] on span "Remove Asset" at bounding box center [473, 257] width 71 height 9
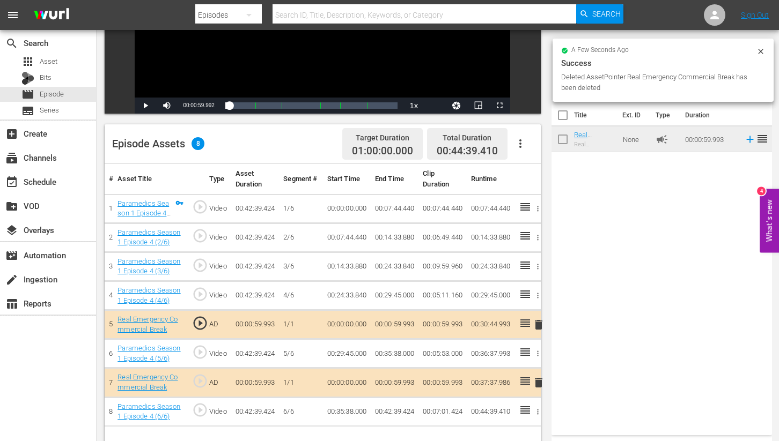
click at [536, 325] on span "delete" at bounding box center [538, 325] width 13 height 13
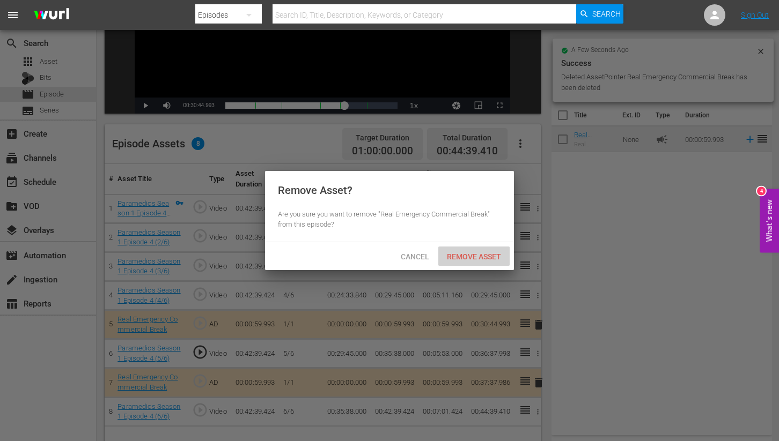
click at [463, 258] on span "Remove Asset" at bounding box center [473, 257] width 71 height 9
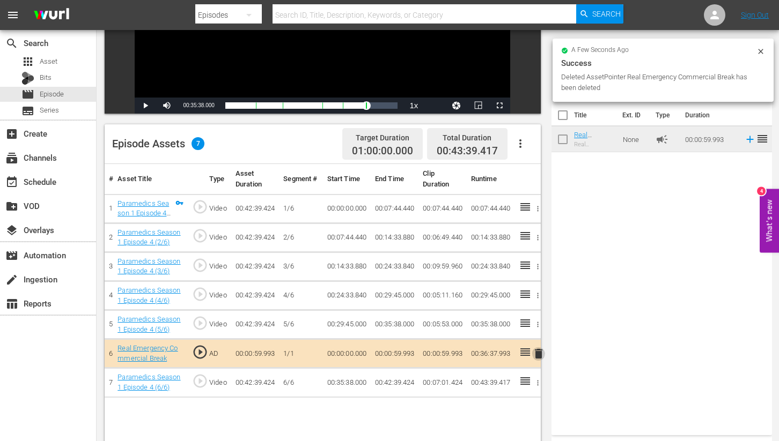
click at [534, 353] on span "delete" at bounding box center [538, 354] width 13 height 13
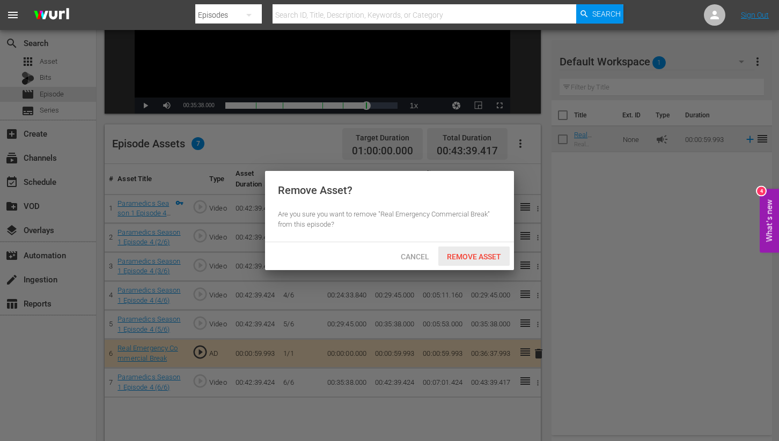
click at [467, 258] on span "Remove Asset" at bounding box center [473, 257] width 71 height 9
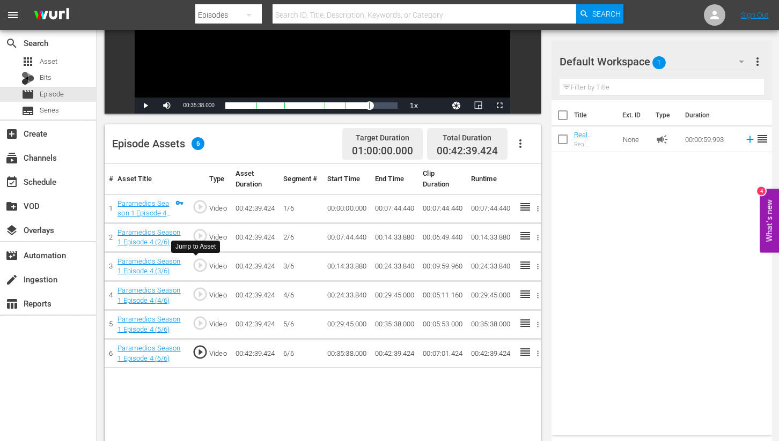
click at [201, 265] on span "play_circle_outline" at bounding box center [200, 265] width 16 height 16
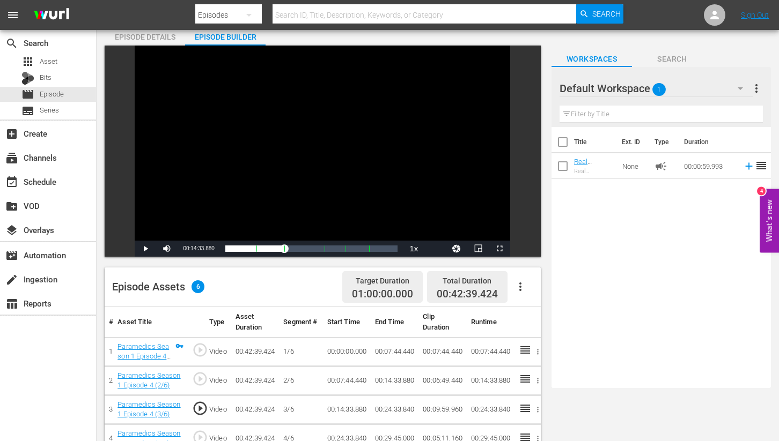
scroll to position [28, 0]
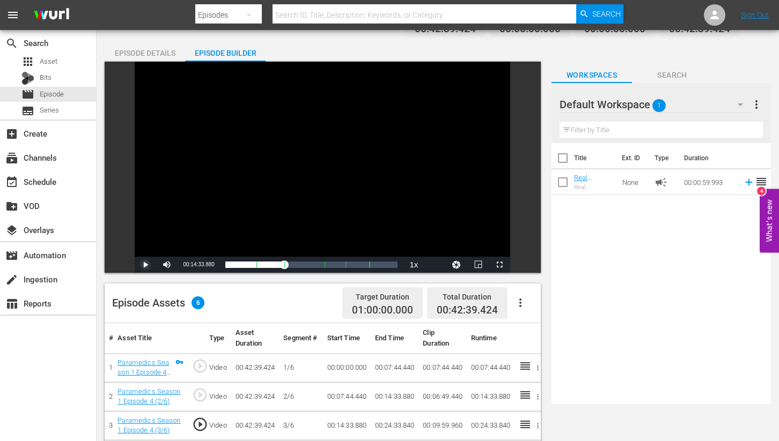
click at [145, 265] on span "Video Player" at bounding box center [145, 265] width 0 height 0
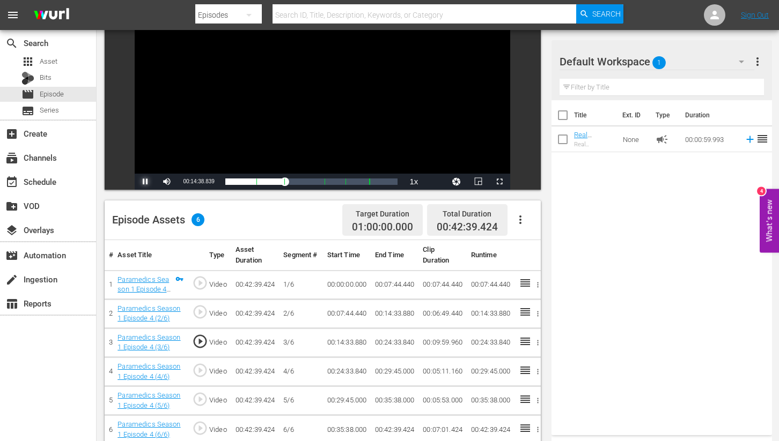
scroll to position [116, 0]
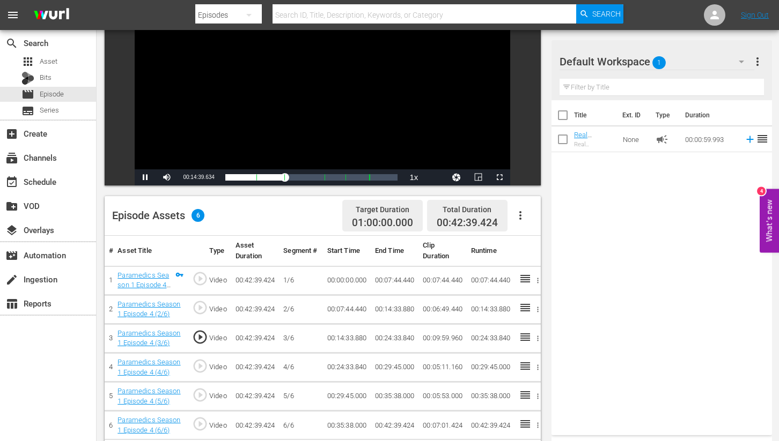
click at [204, 369] on span "play_circle_outline" at bounding box center [200, 366] width 16 height 16
click at [145, 178] on span "Video Player" at bounding box center [145, 178] width 0 height 0
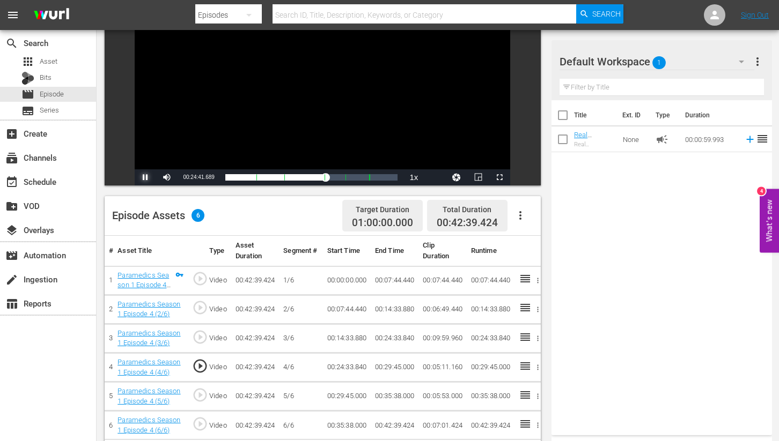
click at [145, 178] on span "Video Player" at bounding box center [145, 178] width 0 height 0
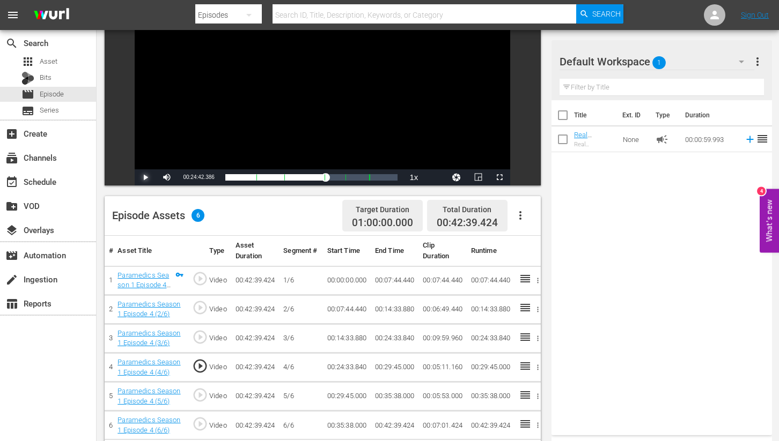
click at [145, 178] on span "Video Player" at bounding box center [145, 178] width 0 height 0
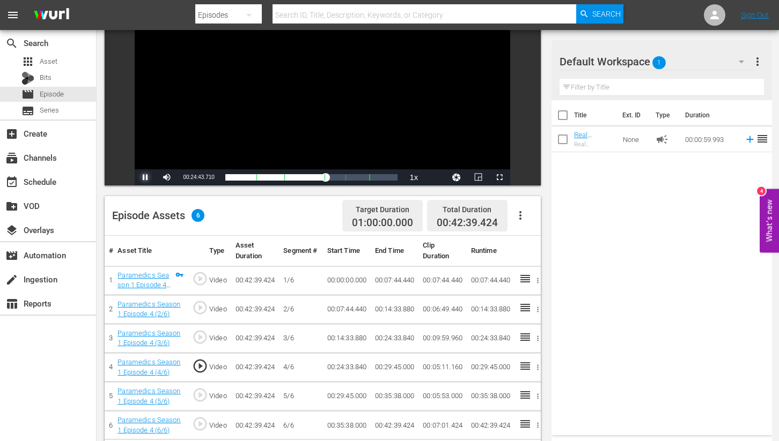
click at [145, 178] on span "Video Player" at bounding box center [145, 178] width 0 height 0
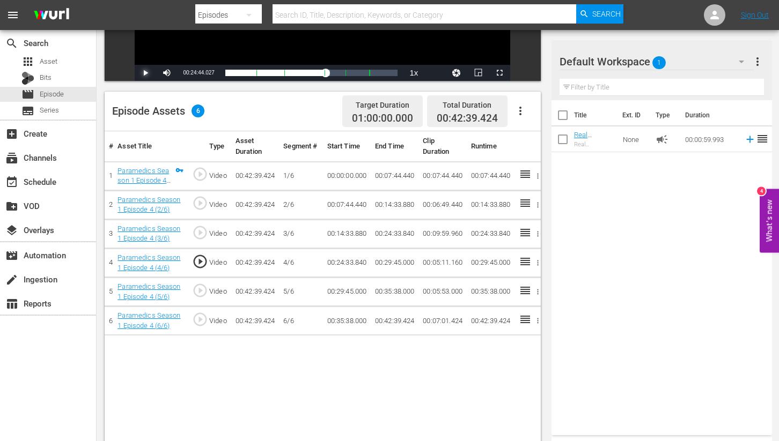
scroll to position [219, 0]
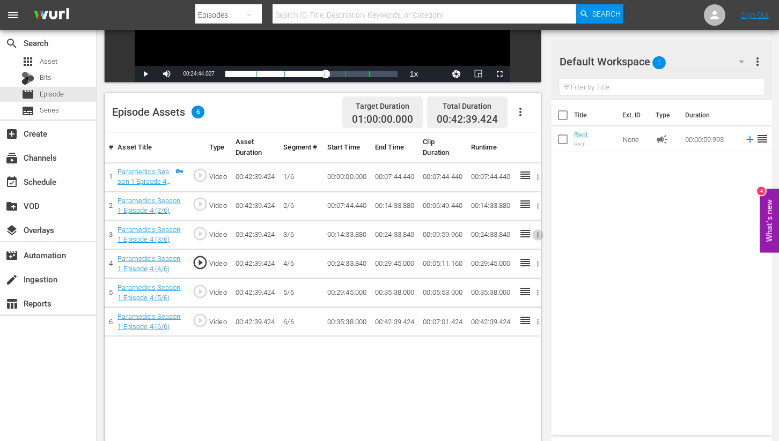
click at [537, 236] on icon "button" at bounding box center [538, 235] width 8 height 8
click at [433, 225] on div at bounding box center [389, 220] width 779 height 441
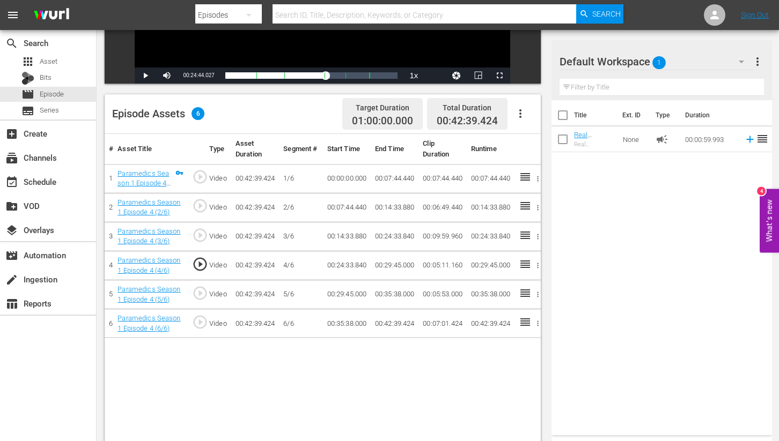
scroll to position [217, 0]
click at [539, 238] on icon "button" at bounding box center [538, 237] width 8 height 8
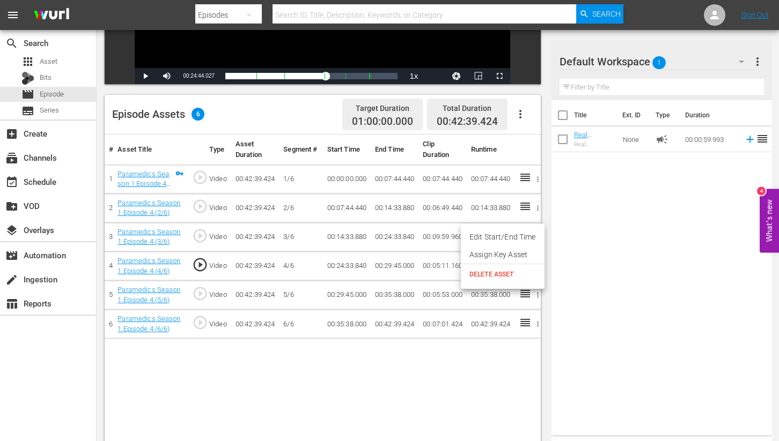
click at [514, 237] on li "Edit Start/End Time" at bounding box center [503, 238] width 84 height 18
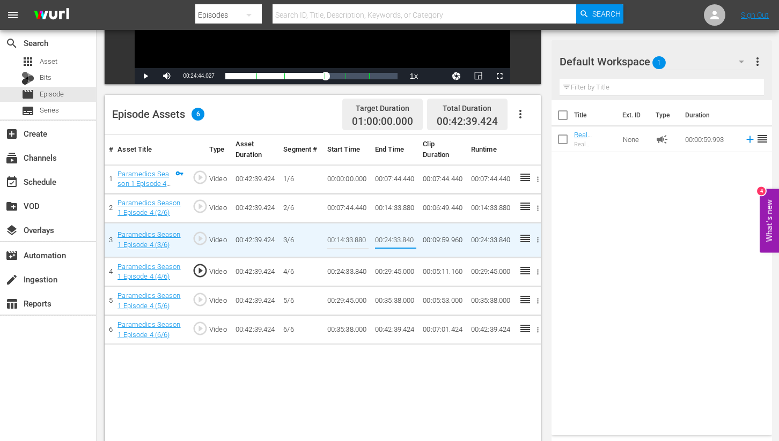
click at [398, 240] on input "00:24:33.840" at bounding box center [395, 240] width 41 height 26
type input "00:24:43.840"
click at [472, 268] on td "00:29:45.000" at bounding box center [491, 271] width 48 height 29
click at [537, 272] on icon "button" at bounding box center [538, 271] width 2 height 5
click at [492, 271] on li "Edit Start/End Time" at bounding box center [503, 272] width 84 height 18
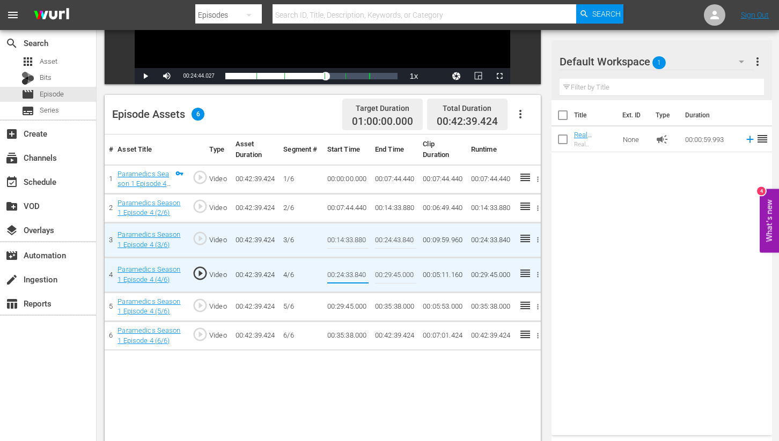
click at [349, 275] on input "00:24:33.840" at bounding box center [347, 275] width 41 height 26
type input "00:24:43.840"
click at [569, 282] on div "Title Ext. ID Type Duration Real Emergency Commercial Break Real Emergency Comm…" at bounding box center [661, 265] width 220 height 331
click at [197, 272] on span "play_circle_outline" at bounding box center [200, 274] width 16 height 16
click at [145, 76] on span "Video Player" at bounding box center [145, 76] width 0 height 0
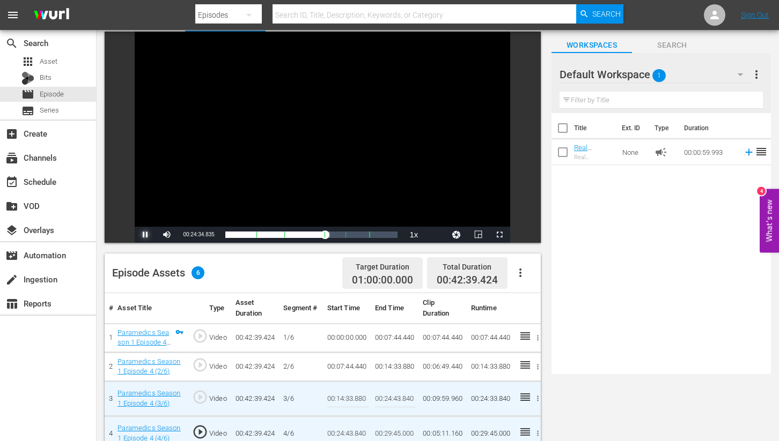
scroll to position [51, 0]
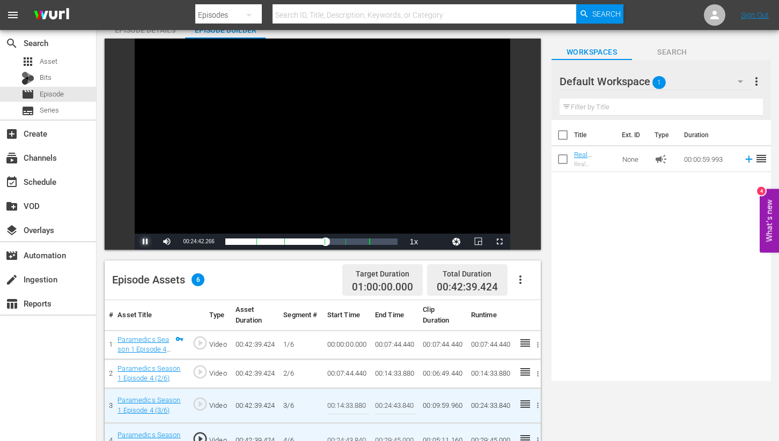
click at [145, 242] on span "Video Player" at bounding box center [145, 242] width 0 height 0
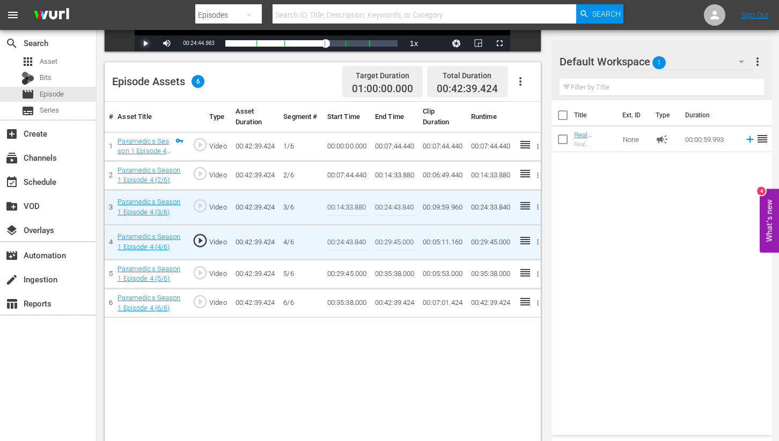
scroll to position [272, 0]
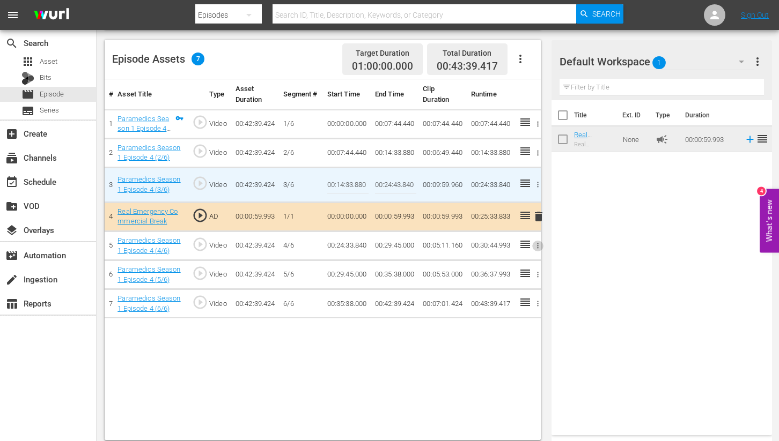
click at [536, 246] on icon "button" at bounding box center [538, 246] width 8 height 8
click at [498, 246] on li "Edit Start/End Time" at bounding box center [503, 246] width 84 height 18
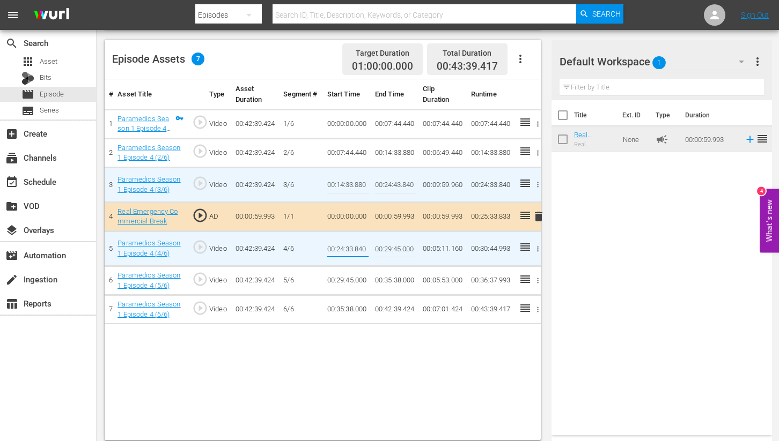
click at [350, 249] on input "00:24:33.840" at bounding box center [347, 249] width 41 height 26
type input "00:24:43.840"
click at [366, 281] on td "00:29:45.000" at bounding box center [347, 281] width 48 height 29
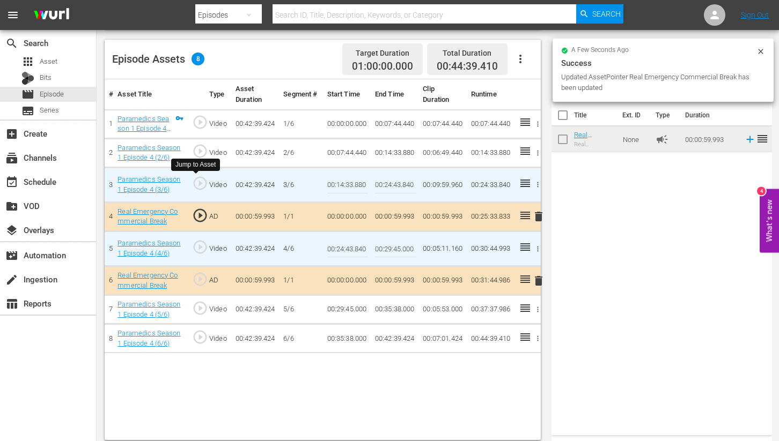
click at [202, 185] on span "play_circle_outline" at bounding box center [200, 183] width 16 height 16
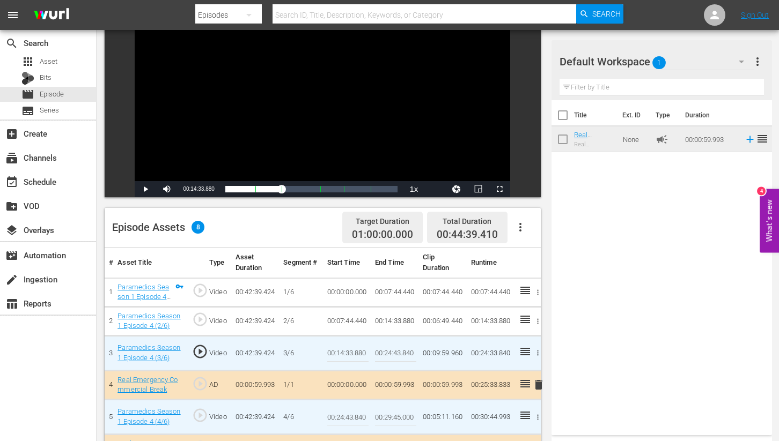
scroll to position [101, 0]
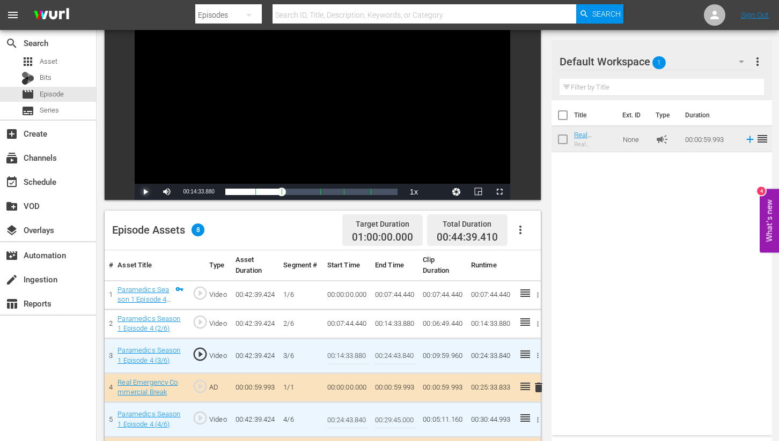
click at [145, 192] on span "Video Player" at bounding box center [145, 192] width 0 height 0
click at [317, 193] on div "00:23:42.916 Paramedics Season 1 Episode 4 (3/6)" at bounding box center [317, 192] width 1 height 11
click at [499, 192] on span "Video Player" at bounding box center [499, 192] width 0 height 0
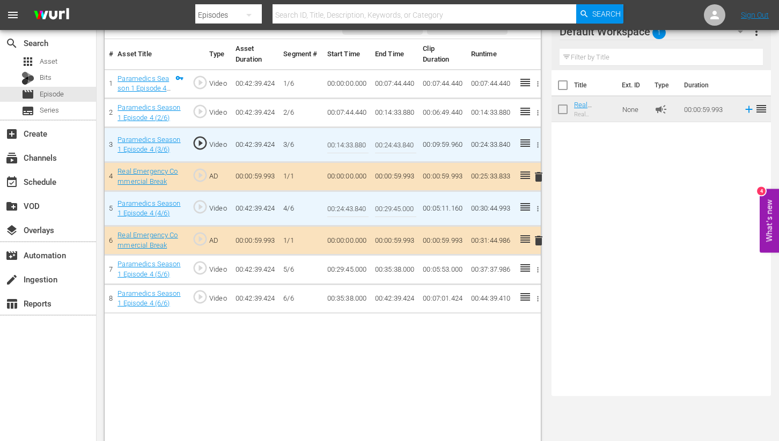
scroll to position [68, 0]
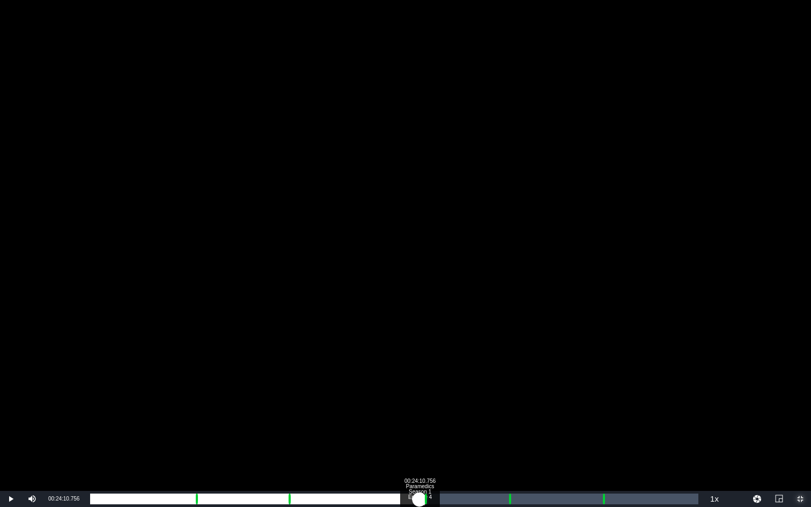
click at [419, 441] on div "00:23:43.402" at bounding box center [254, 499] width 329 height 11
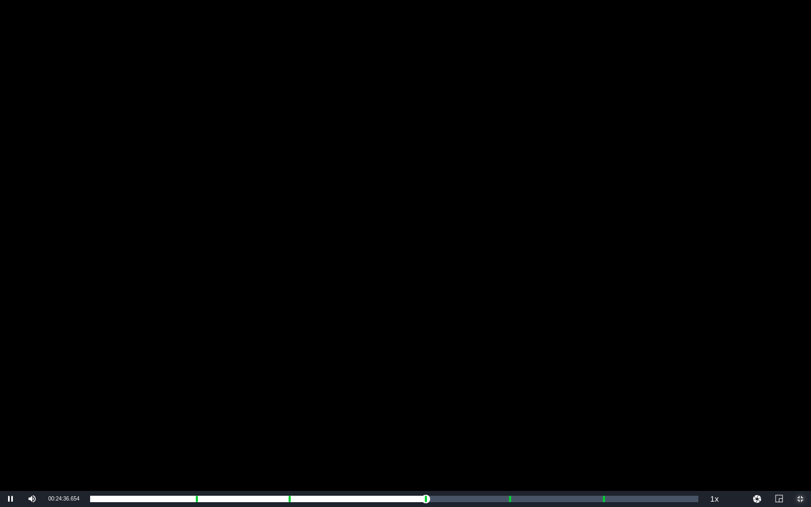
click at [735, 441] on span "Video Player" at bounding box center [800, 499] width 0 height 0
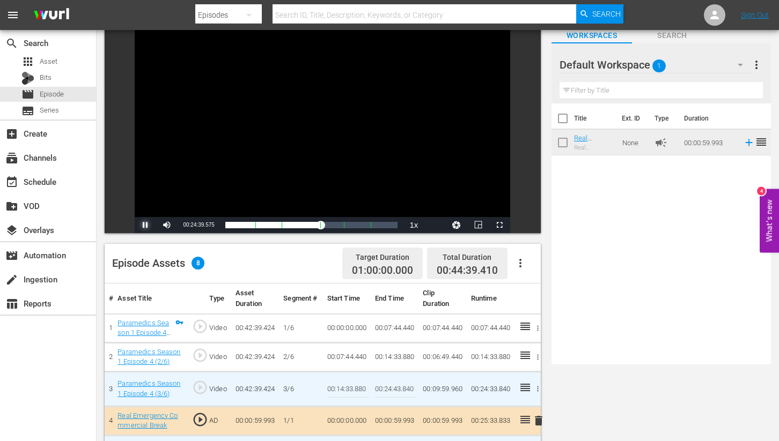
click at [145, 225] on span "Video Player" at bounding box center [145, 225] width 0 height 0
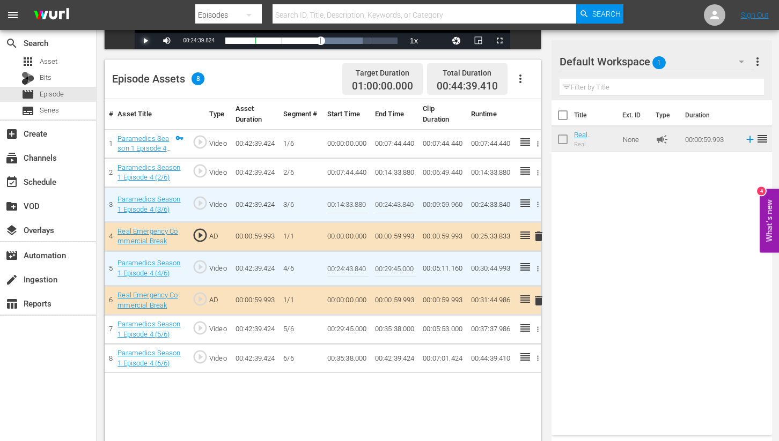
scroll to position [253, 0]
click at [42, 95] on span "Episode" at bounding box center [52, 94] width 24 height 11
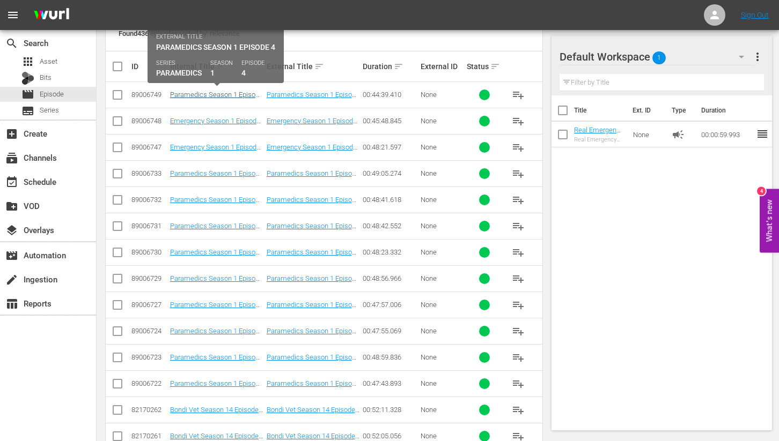
scroll to position [252, 0]
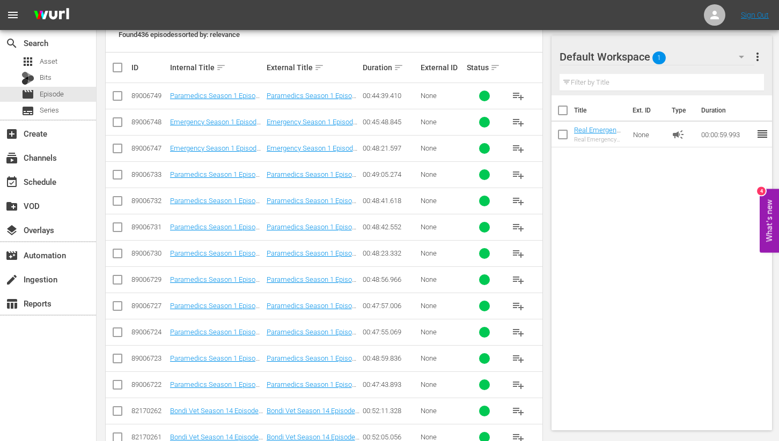
click at [117, 95] on input "checkbox" at bounding box center [117, 98] width 13 height 13
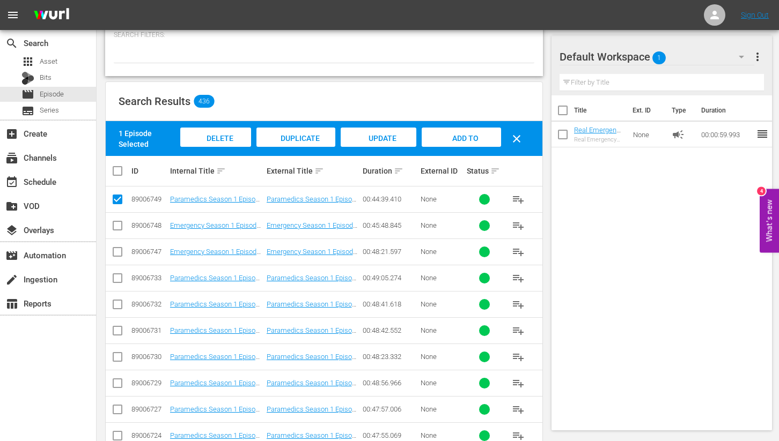
scroll to position [148, 0]
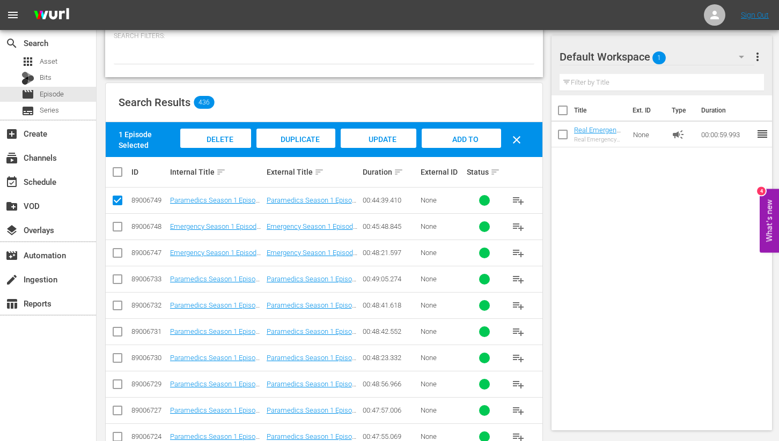
click at [201, 137] on span "Delete Episodes" at bounding box center [215, 149] width 43 height 29
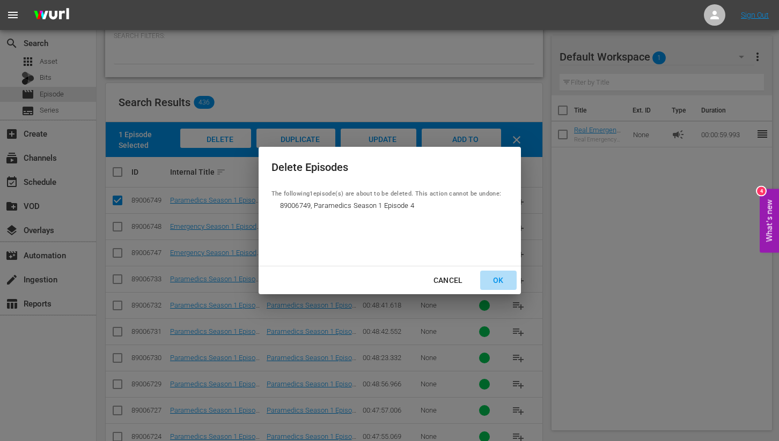
click at [500, 282] on div "OK" at bounding box center [498, 280] width 28 height 13
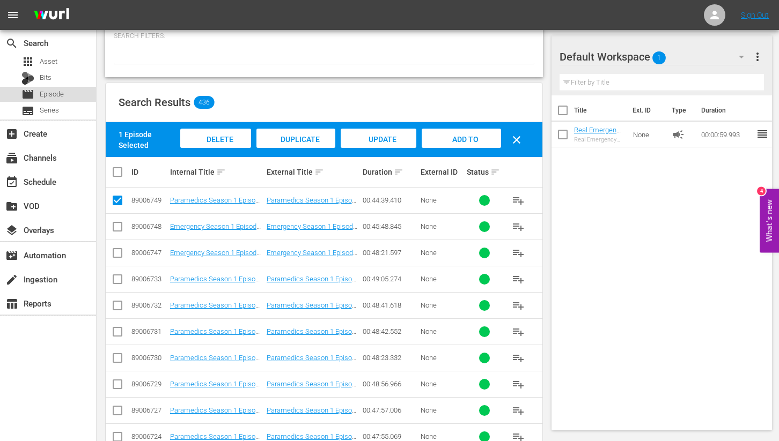
click at [42, 96] on span "Episode" at bounding box center [52, 94] width 24 height 11
click at [518, 139] on span "clear" at bounding box center [516, 140] width 13 height 13
checkbox input "false"
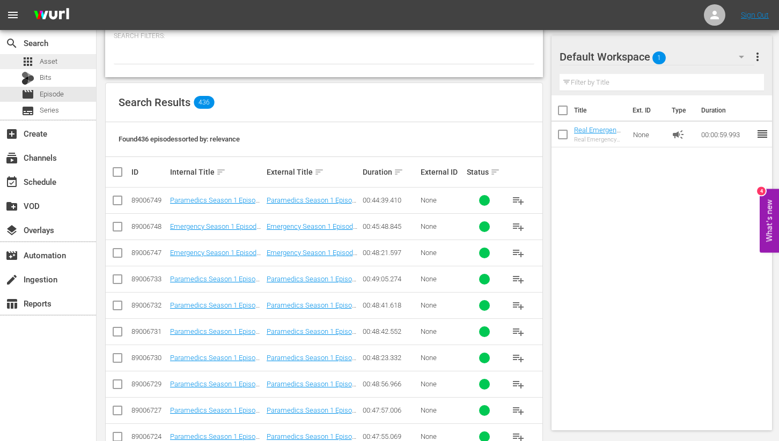
click at [55, 63] on span "Asset" at bounding box center [49, 61] width 18 height 11
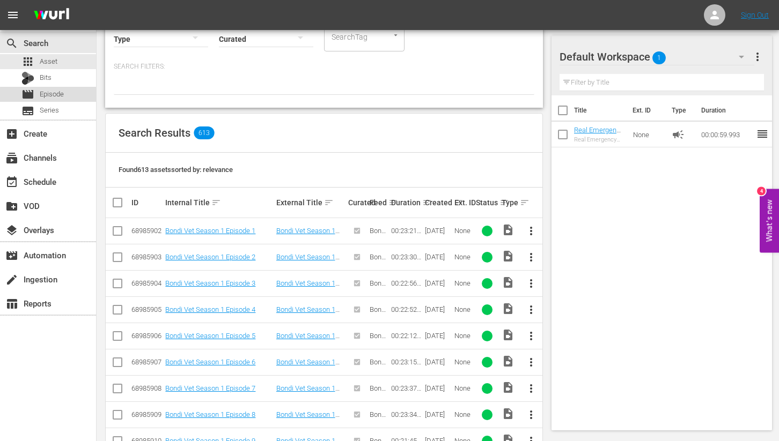
click at [50, 98] on span "Episode" at bounding box center [52, 94] width 24 height 11
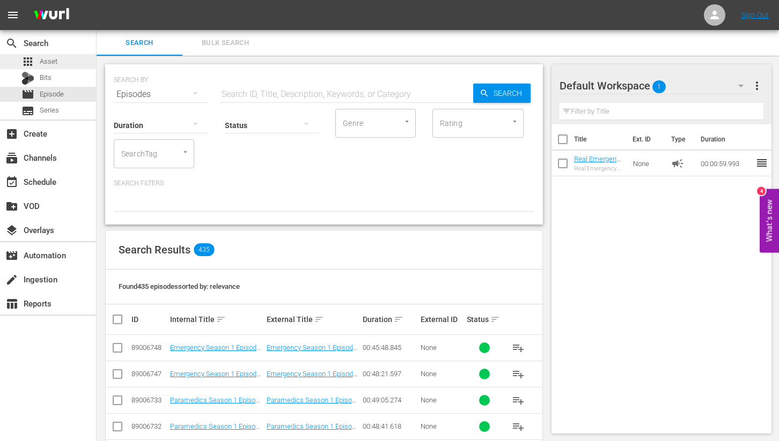
click at [51, 61] on span "Asset" at bounding box center [49, 61] width 18 height 11
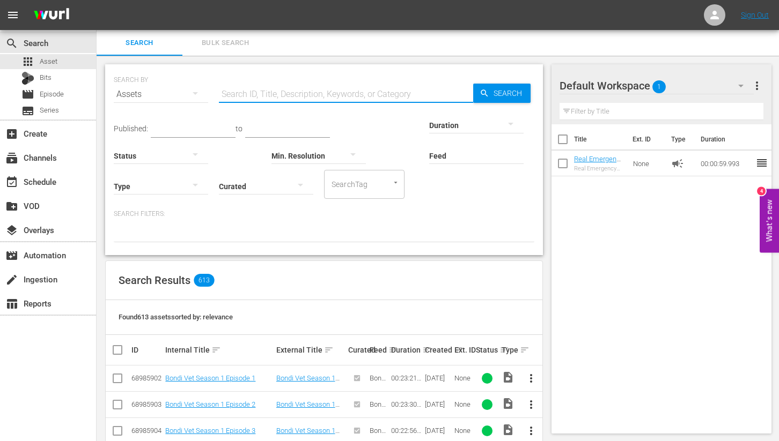
click at [279, 95] on input "text" at bounding box center [346, 95] width 254 height 26
type input "paramedics season 1 episode 4"
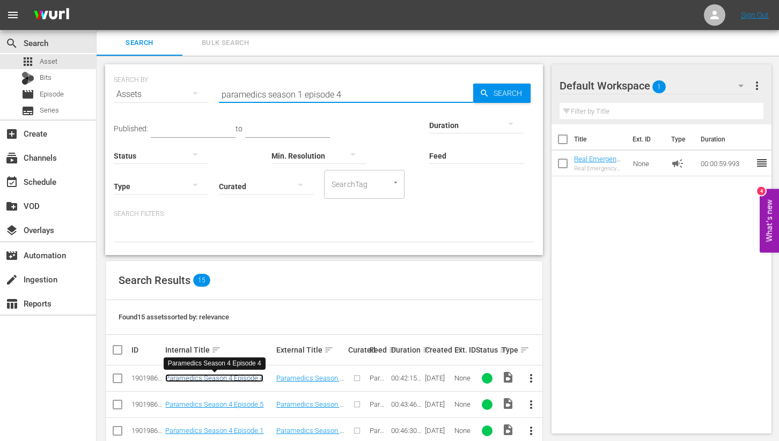
click at [240, 378] on link "Paramedics Season 4 Episode 4" at bounding box center [214, 378] width 98 height 8
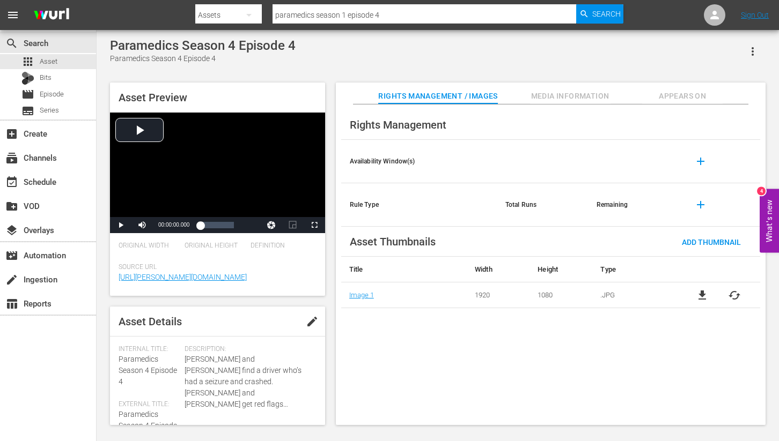
click at [553, 98] on span "Media Information" at bounding box center [570, 96] width 80 height 13
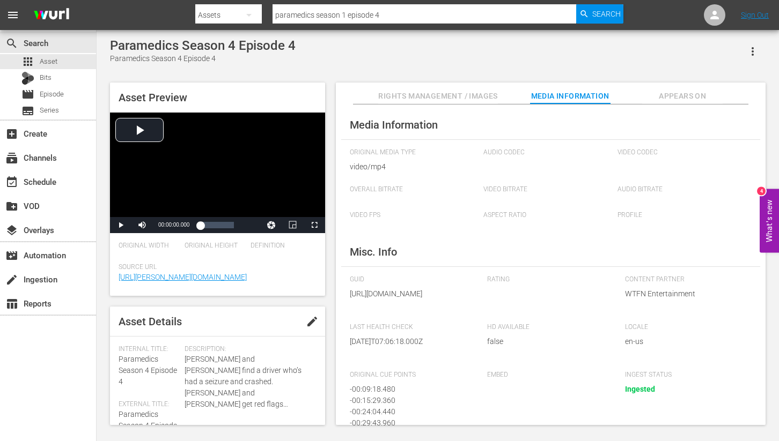
drag, startPoint x: 680, startPoint y: 99, endPoint x: 674, endPoint y: 100, distance: 5.9
click at [680, 99] on span "Appears On" at bounding box center [682, 96] width 80 height 13
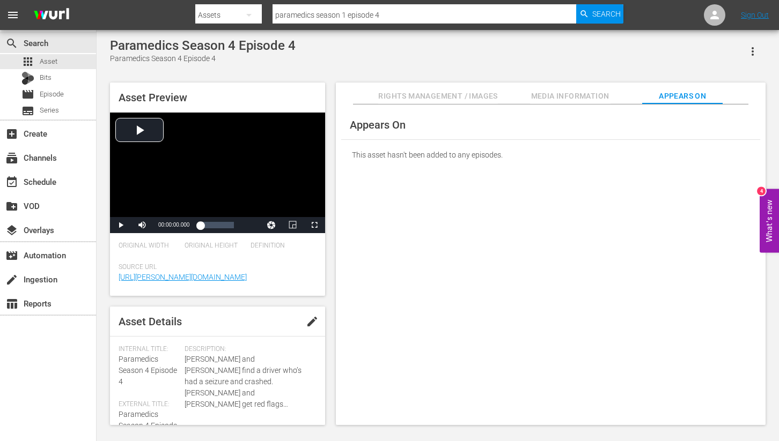
click at [426, 98] on span "Rights Management / Images" at bounding box center [437, 96] width 119 height 13
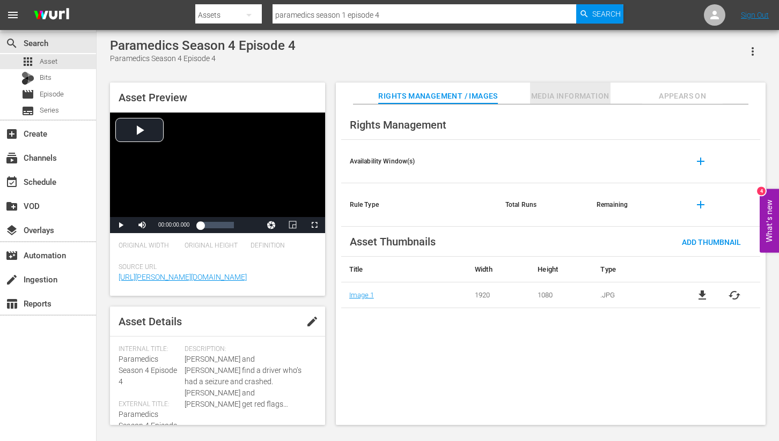
click at [579, 97] on span "Media Information" at bounding box center [570, 96] width 80 height 13
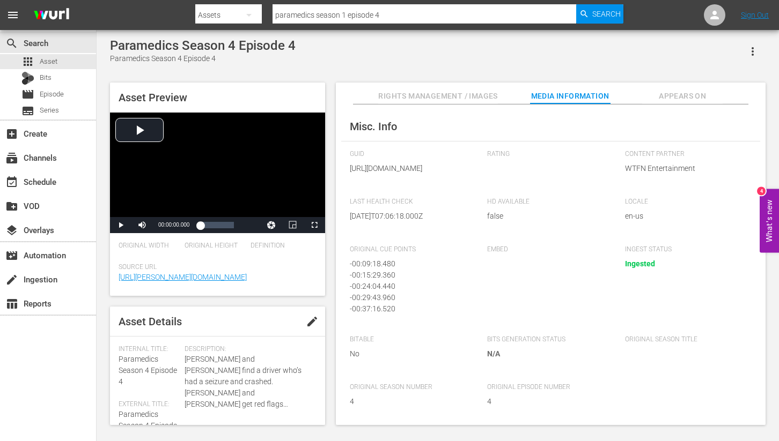
scroll to position [159, 0]
click at [47, 61] on span "Asset" at bounding box center [49, 61] width 18 height 11
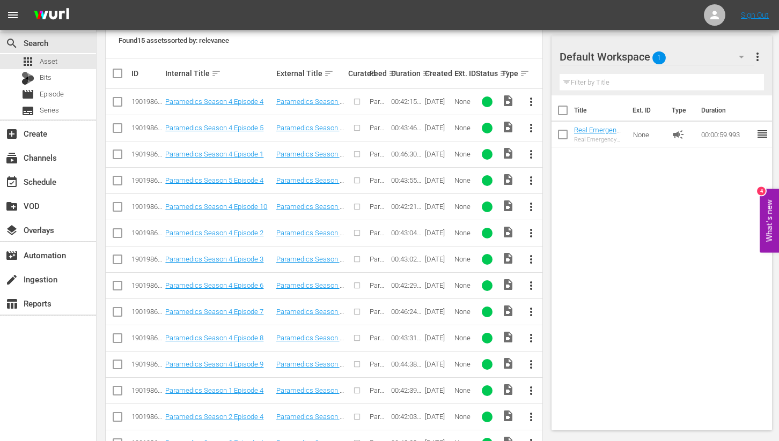
scroll to position [282, 0]
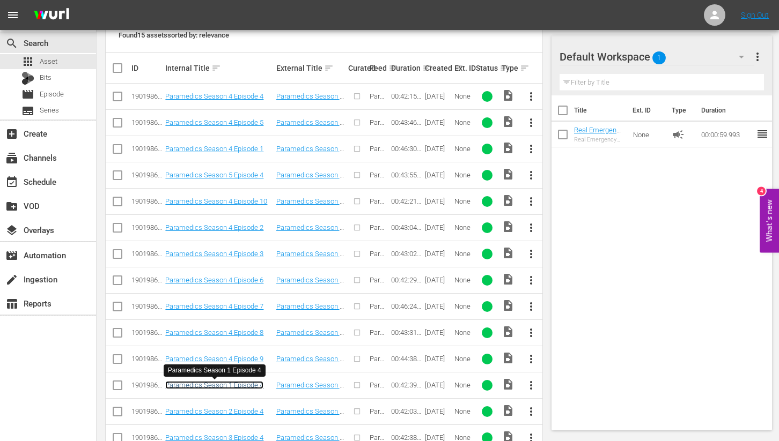
click at [227, 384] on link "Paramedics Season 1 Episode 4" at bounding box center [214, 385] width 98 height 8
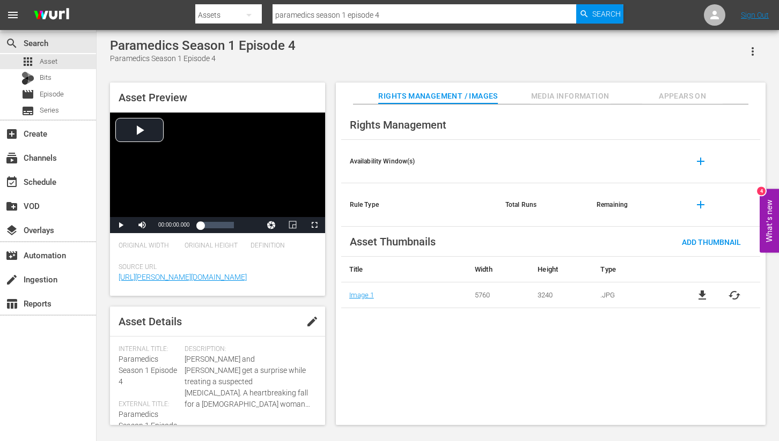
click at [576, 94] on span "Media Information" at bounding box center [570, 96] width 80 height 13
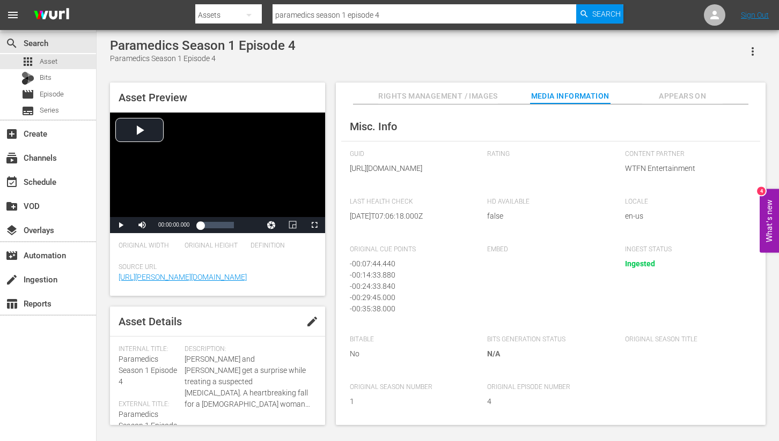
scroll to position [159, 0]
drag, startPoint x: 382, startPoint y: 285, endPoint x: 393, endPoint y: 286, distance: 10.8
click at [393, 286] on div "- 00:24:33.840" at bounding box center [408, 286] width 116 height 11
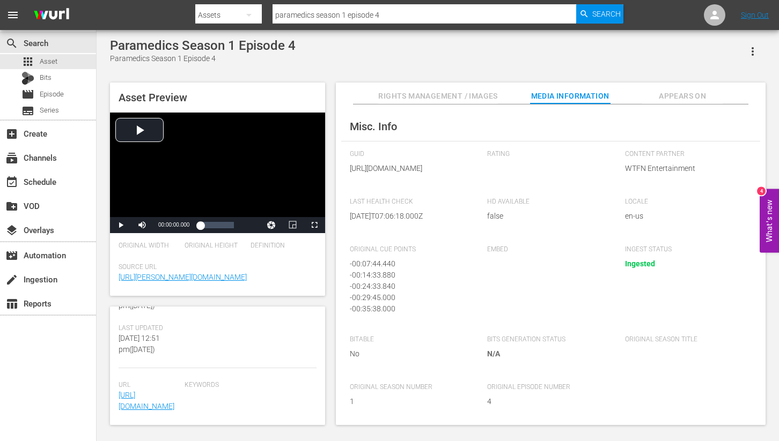
scroll to position [0, 0]
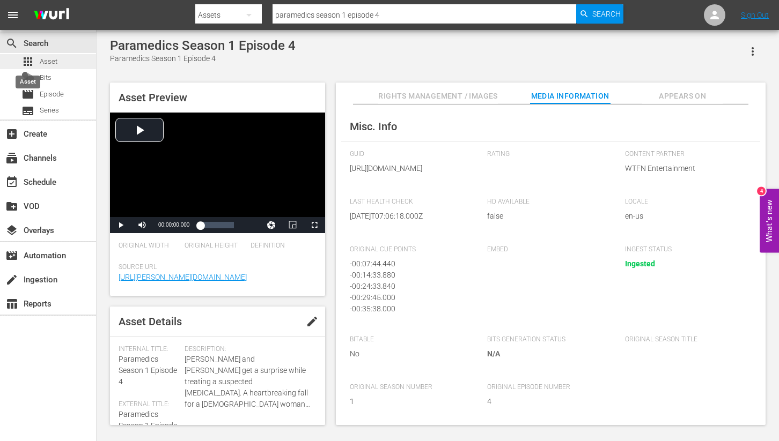
click at [34, 59] on div "apps Asset" at bounding box center [39, 61] width 36 height 15
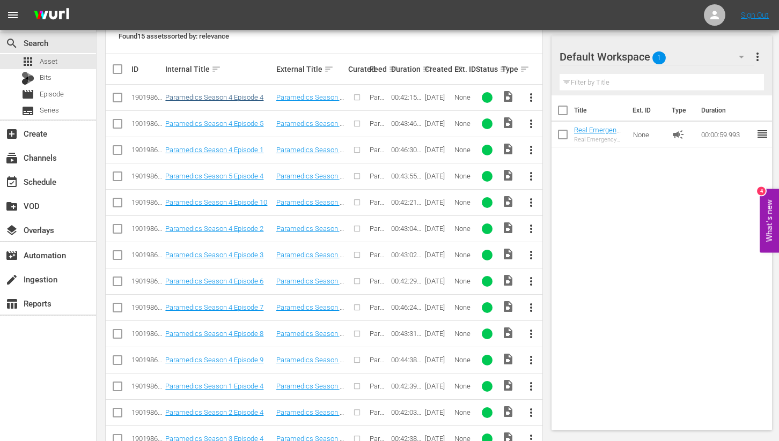
scroll to position [282, 0]
click at [531, 387] on span "more_vert" at bounding box center [531, 386] width 13 height 13
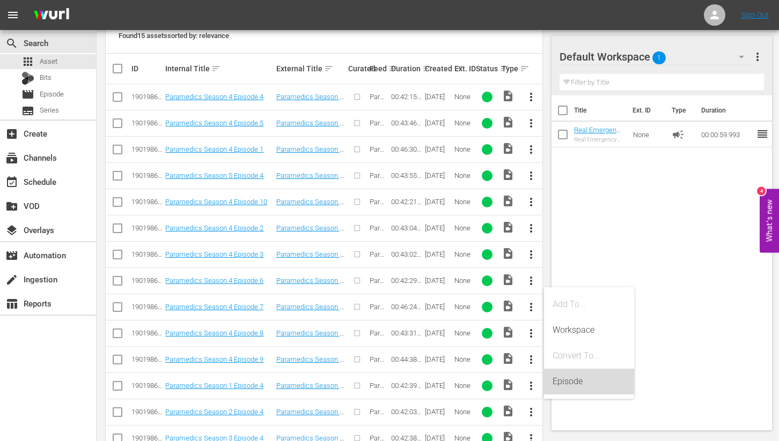
click at [578, 383] on div "Episode" at bounding box center [589, 382] width 73 height 26
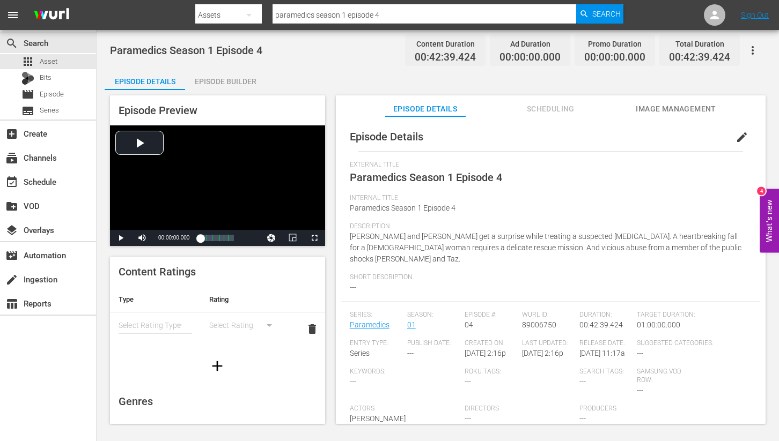
click at [735, 136] on span "edit" at bounding box center [741, 137] width 13 height 13
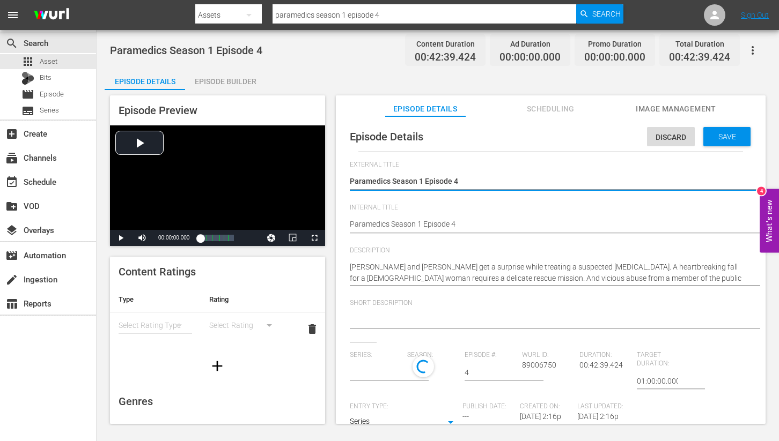
type input "Paramedics"
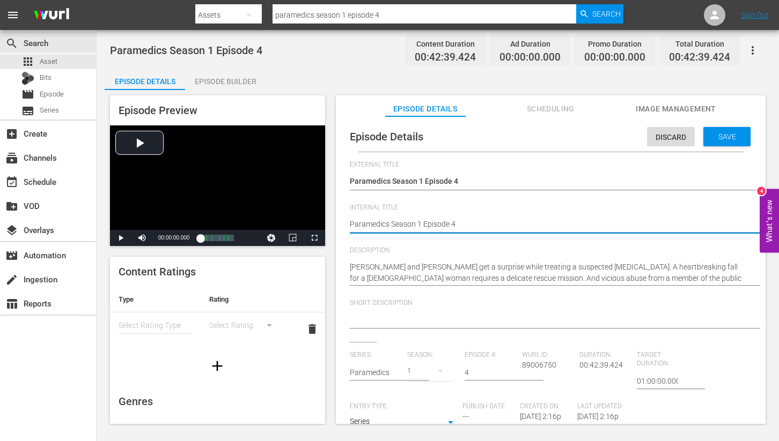
type textarea "Paramedics Season 1 Episode 4"
type textarea "Paramedics Season 1 Episode 4 -"
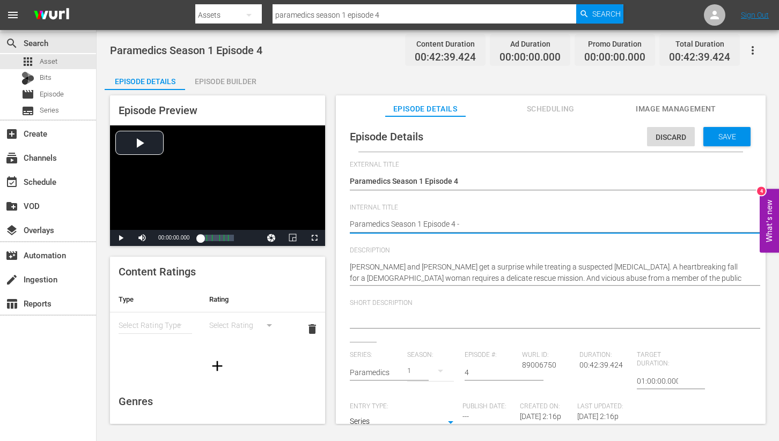
type textarea "Paramedics Season 1 Episode 4 -"
type textarea "Paramedics Season 1 Episode 4 - N"
type textarea "Paramedics Season 1 Episode 4 - Ni"
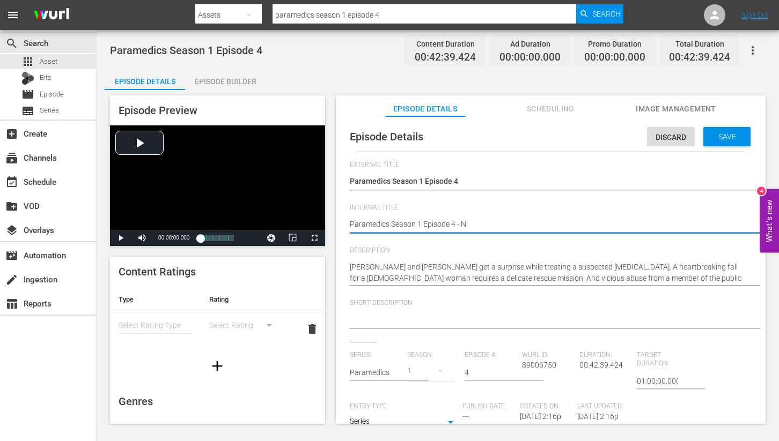
type textarea "Paramedics Season 1 Episode 4 - Nin"
type textarea "Paramedics Season 1 Episode 4 - Nine"
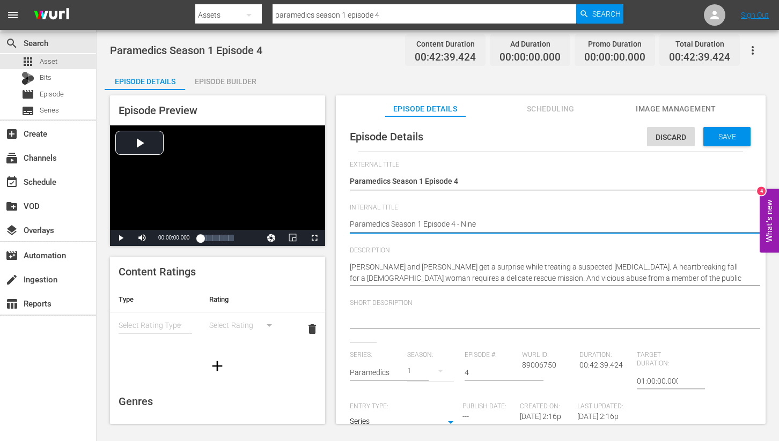
type textarea "Paramedics Season 1 Episode 4 - Nine"
type textarea "Paramedics Season 1 Episode 4 - Nine N"
type textarea "Paramedics Season 1 Episode 4 - Nine No"
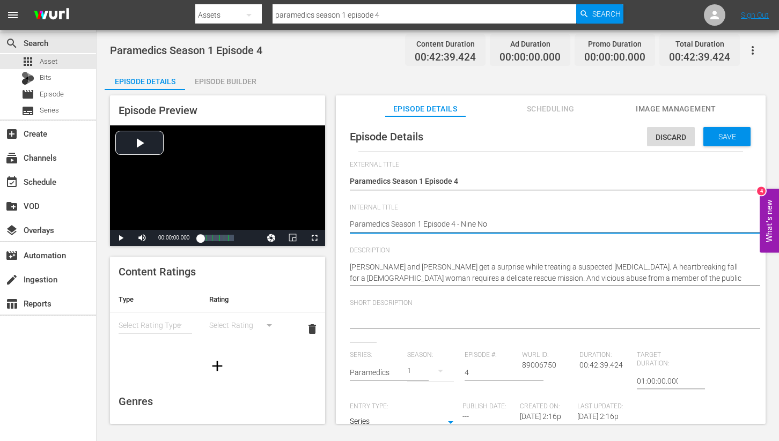
type textarea "Paramedics Season 1 Episode 4 - Nine Now"
click at [226, 80] on div "Episode Builder" at bounding box center [225, 82] width 80 height 26
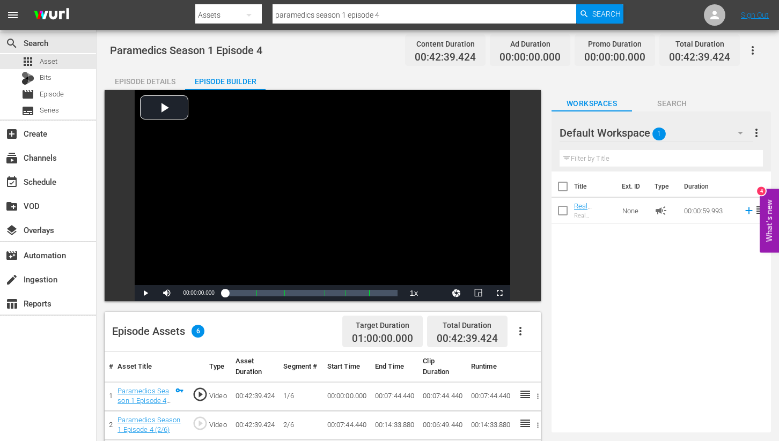
click at [161, 82] on div "Episode Details" at bounding box center [145, 82] width 80 height 26
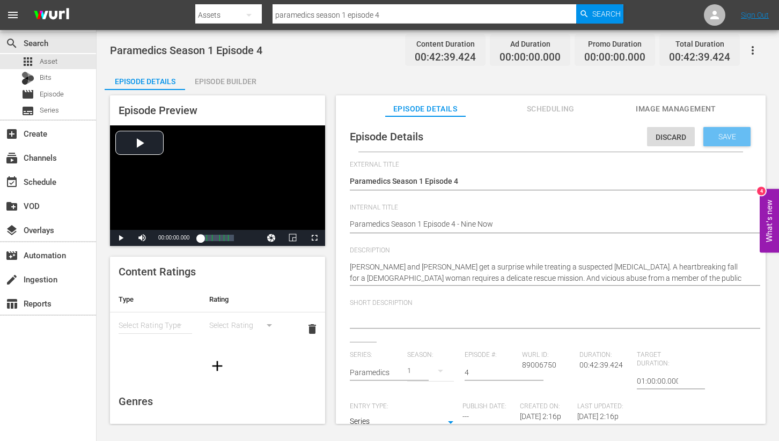
click at [723, 134] on span "Save" at bounding box center [727, 136] width 35 height 9
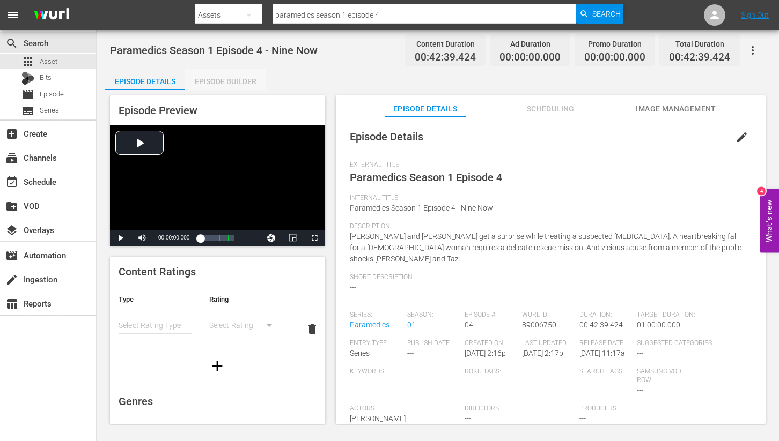
click at [239, 80] on div "Episode Builder" at bounding box center [225, 82] width 80 height 26
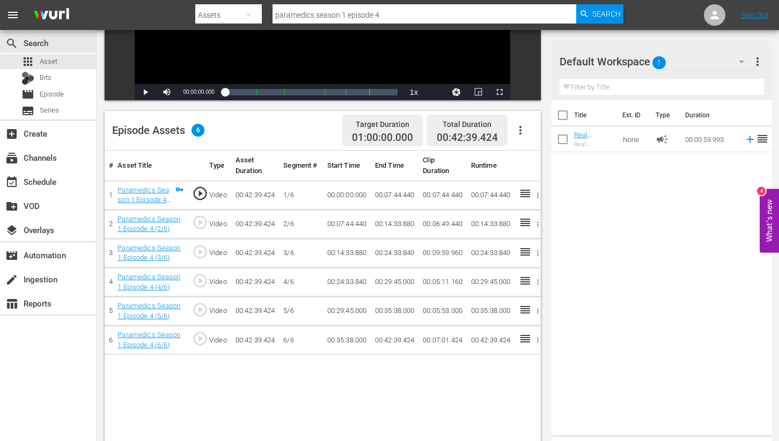
scroll to position [185, 0]
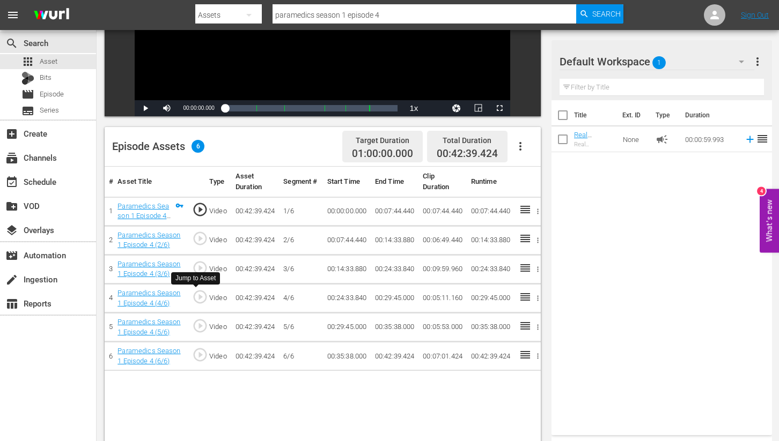
click at [199, 294] on span "play_circle_outline" at bounding box center [200, 297] width 16 height 16
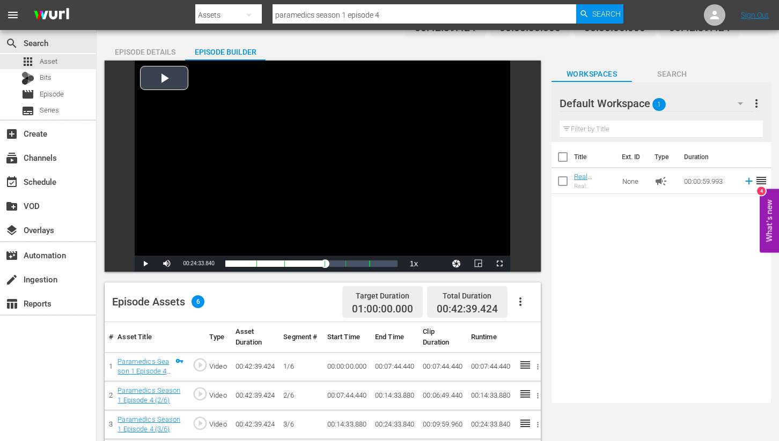
scroll to position [26, 0]
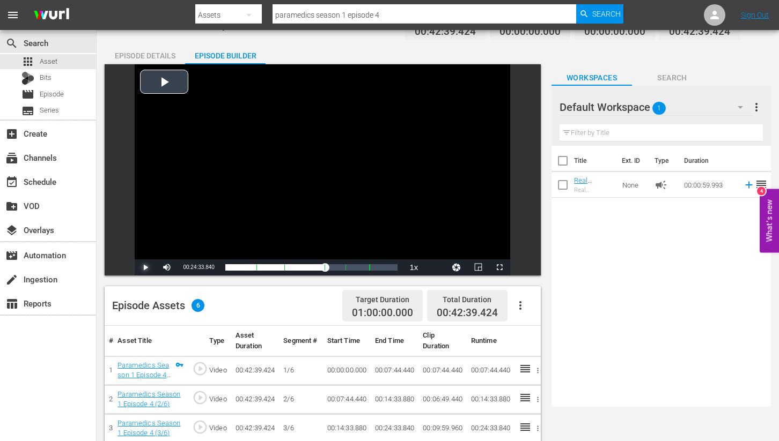
click at [145, 268] on span "Video Player" at bounding box center [145, 268] width 0 height 0
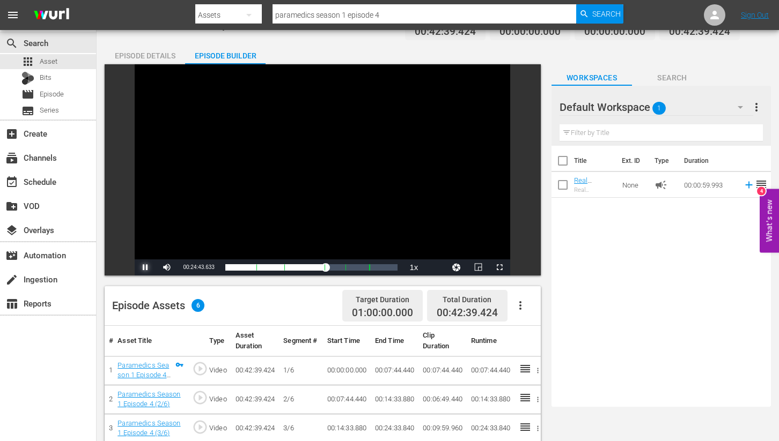
click at [145, 268] on span "Video Player" at bounding box center [145, 268] width 0 height 0
click at [326, 269] on div "00:24:54.476" at bounding box center [275, 267] width 101 height 11
click at [329, 269] on div "00:25:42.098" at bounding box center [277, 267] width 104 height 11
click at [325, 269] on div "Progress Bar" at bounding box center [325, 268] width 1 height 14
click at [145, 268] on span "Video Player" at bounding box center [145, 268] width 0 height 0
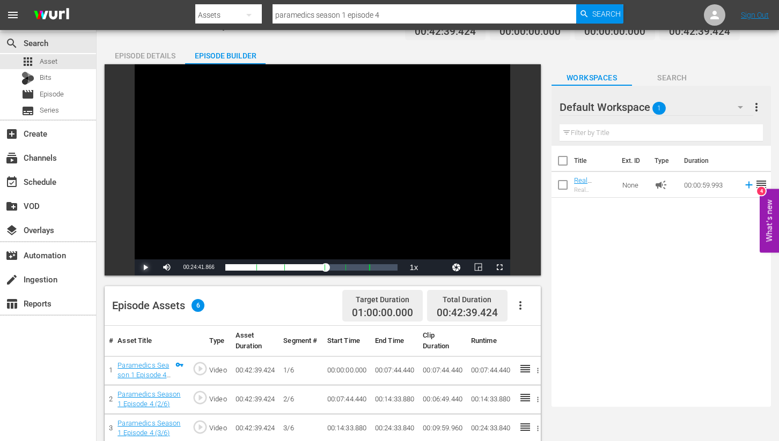
click at [145, 268] on span "Video Player" at bounding box center [145, 268] width 0 height 0
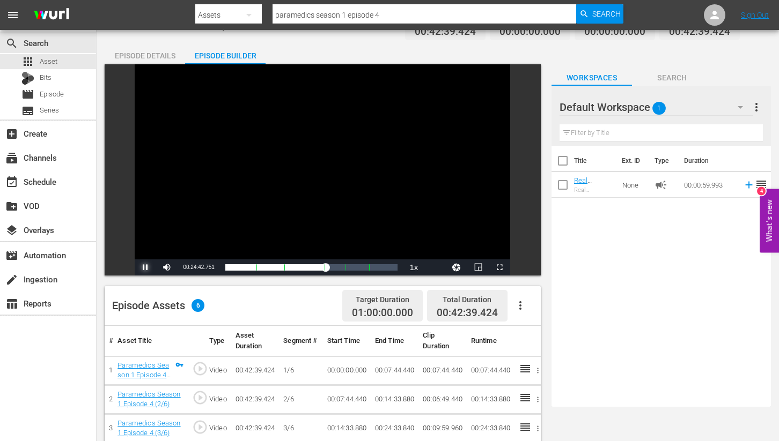
click at [145, 268] on span "Video Player" at bounding box center [145, 268] width 0 height 0
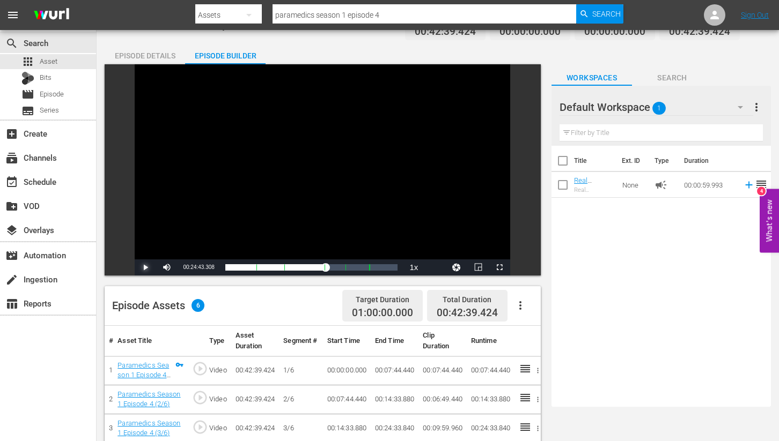
click at [145, 268] on span "Video Player" at bounding box center [145, 268] width 0 height 0
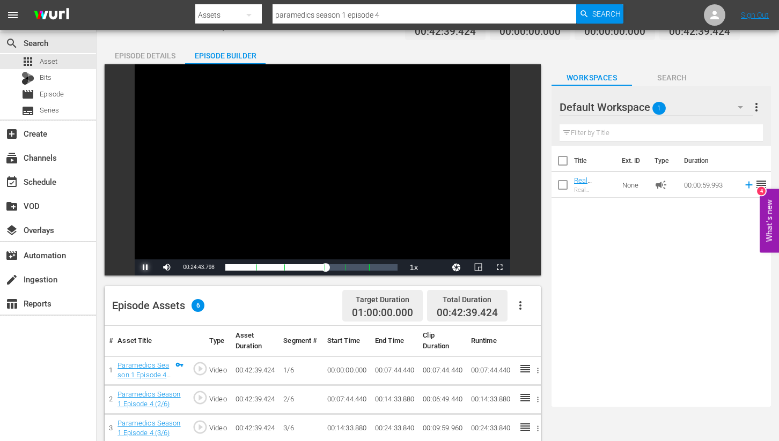
click at [145, 268] on span "Video Player" at bounding box center [145, 268] width 0 height 0
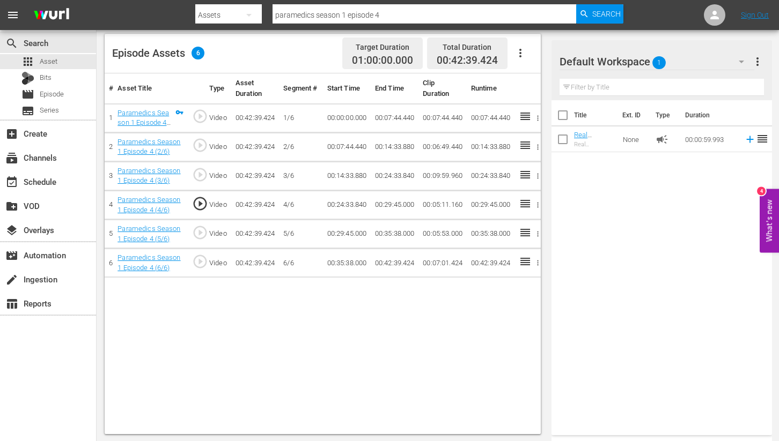
scroll to position [279, 0]
click at [539, 176] on icon "button" at bounding box center [538, 176] width 8 height 8
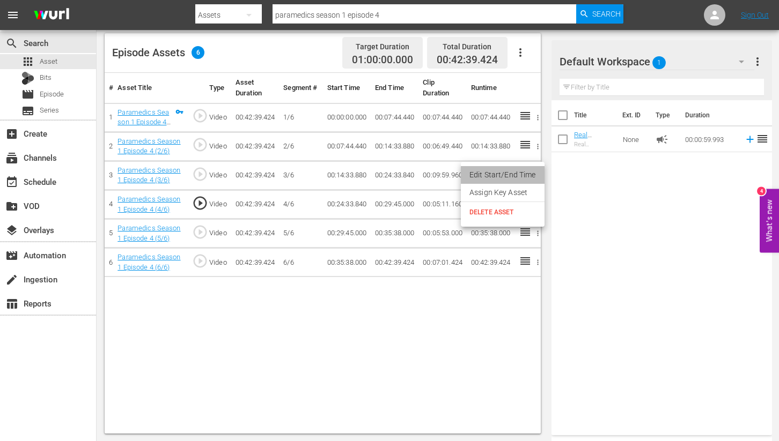
click at [505, 175] on li "Edit Start/End Time" at bounding box center [503, 175] width 84 height 18
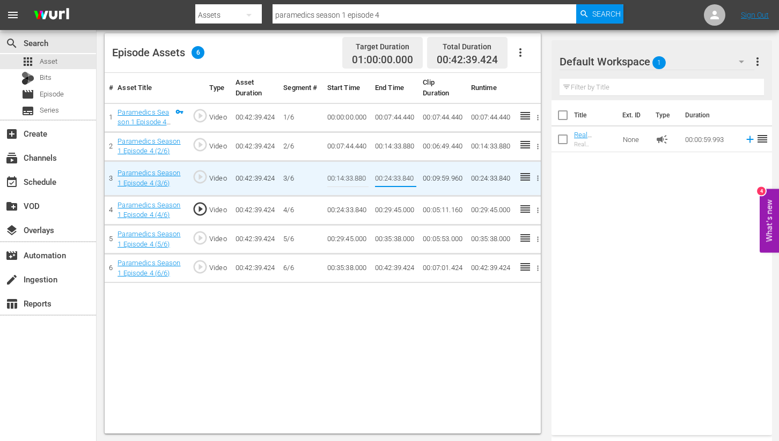
click at [396, 179] on input "00:24:33.840" at bounding box center [395, 179] width 41 height 26
click at [409, 178] on input "00:24:43.840" at bounding box center [395, 179] width 41 height 26
type input "00:24:43.800"
click at [311, 203] on td "4/6" at bounding box center [300, 210] width 43 height 29
click at [538, 210] on icon "button" at bounding box center [538, 211] width 8 height 8
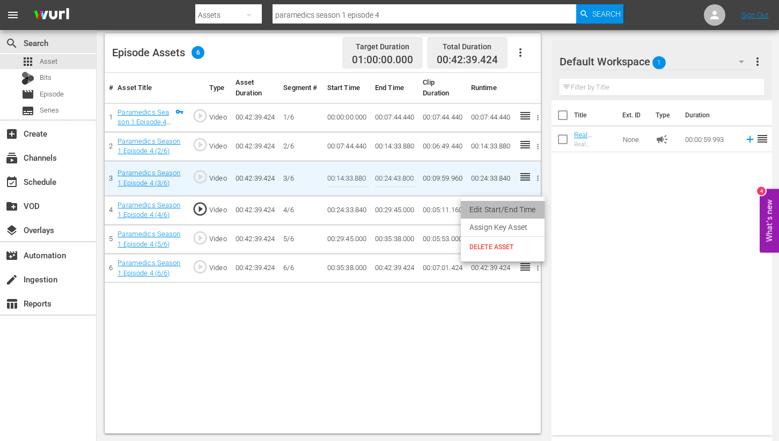
click at [506, 209] on li "Edit Start/End Time" at bounding box center [503, 210] width 84 height 18
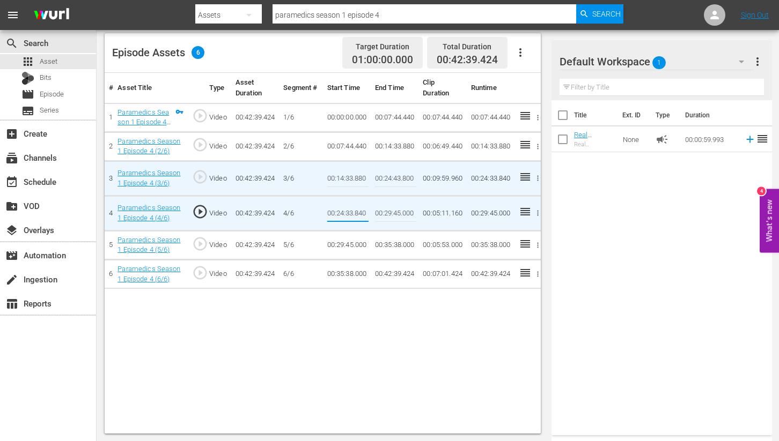
click at [348, 213] on input "00:24:33.840" at bounding box center [347, 214] width 41 height 26
drag, startPoint x: 359, startPoint y: 213, endPoint x: 365, endPoint y: 213, distance: 6.4
click at [365, 213] on input "00:24:43.840" at bounding box center [347, 214] width 41 height 26
type input "00:24:43.800"
click at [308, 212] on td "4/6" at bounding box center [300, 213] width 43 height 35
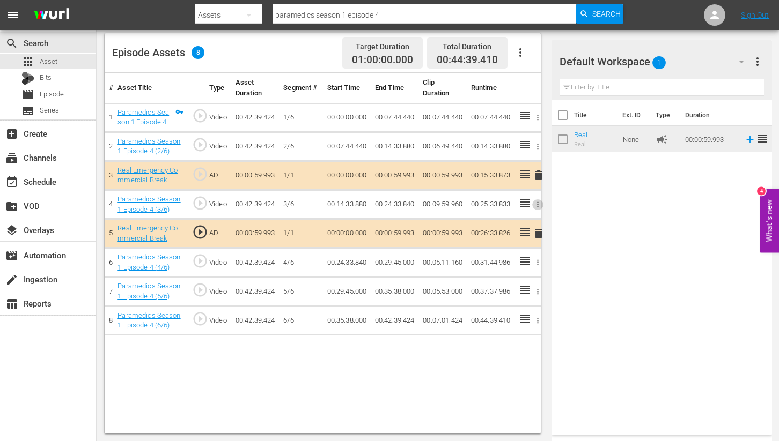
click at [537, 203] on icon "button" at bounding box center [538, 205] width 8 height 8
click at [576, 206] on div at bounding box center [389, 220] width 779 height 441
click at [535, 261] on icon "button" at bounding box center [538, 263] width 8 height 8
click at [524, 263] on li "Edit Start/End Time" at bounding box center [503, 263] width 84 height 18
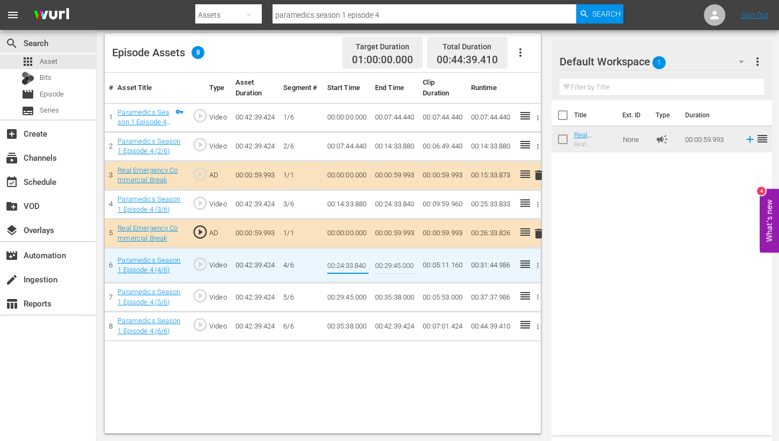
click at [348, 265] on input "00:24:33.840" at bounding box center [347, 266] width 41 height 26
click at [362, 266] on input "00:24:43.840" at bounding box center [347, 266] width 41 height 26
type input "00:24:43.800"
click at [387, 240] on td "00:00:59.993" at bounding box center [395, 233] width 48 height 29
click at [535, 202] on icon "button" at bounding box center [538, 205] width 8 height 8
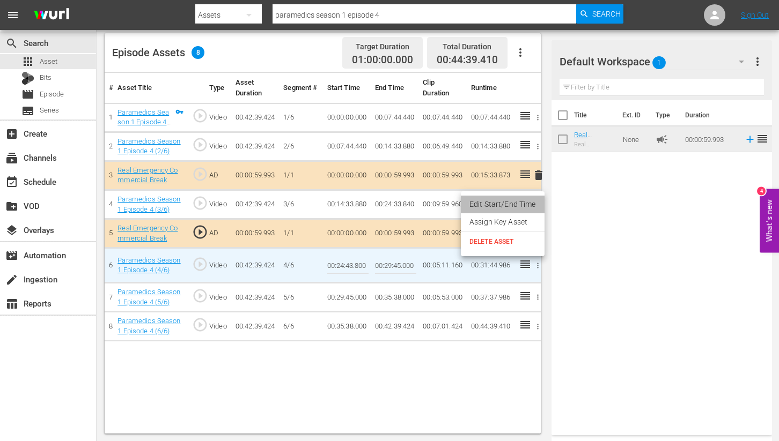
click at [504, 203] on li "Edit Start/End Time" at bounding box center [503, 205] width 84 height 18
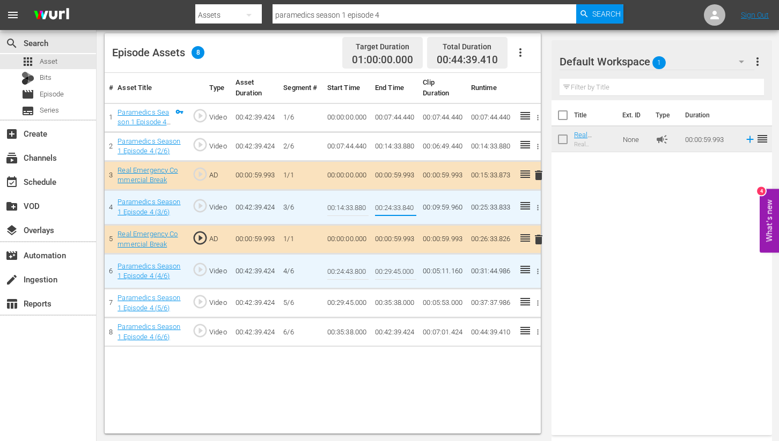
click at [396, 207] on input "00:24:33.840" at bounding box center [395, 208] width 41 height 26
click at [410, 207] on input "00:24:43.840" at bounding box center [395, 208] width 41 height 26
type input "00:24:43.800"
click at [402, 305] on td "00:35:38.000" at bounding box center [395, 303] width 48 height 29
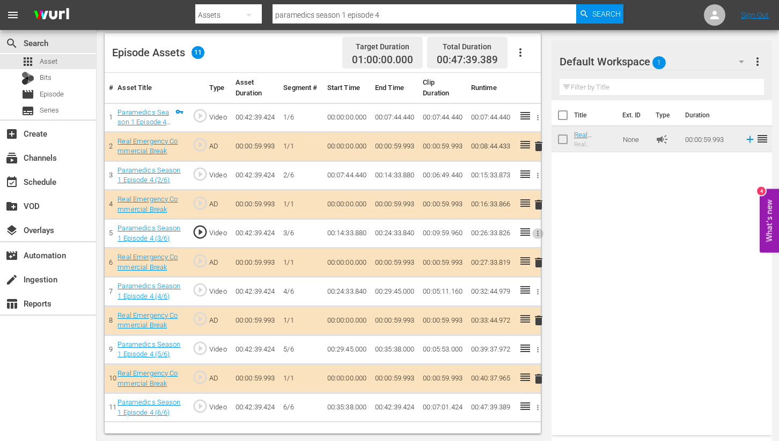
click at [538, 233] on icon "button" at bounding box center [538, 234] width 8 height 8
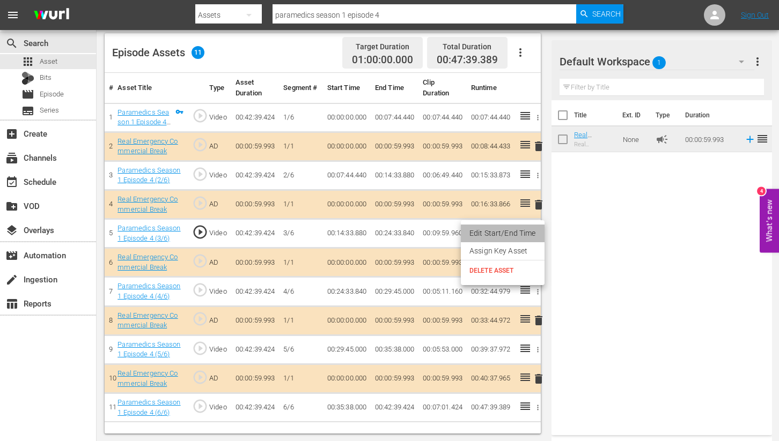
click at [515, 233] on li "Edit Start/End Time" at bounding box center [503, 234] width 84 height 18
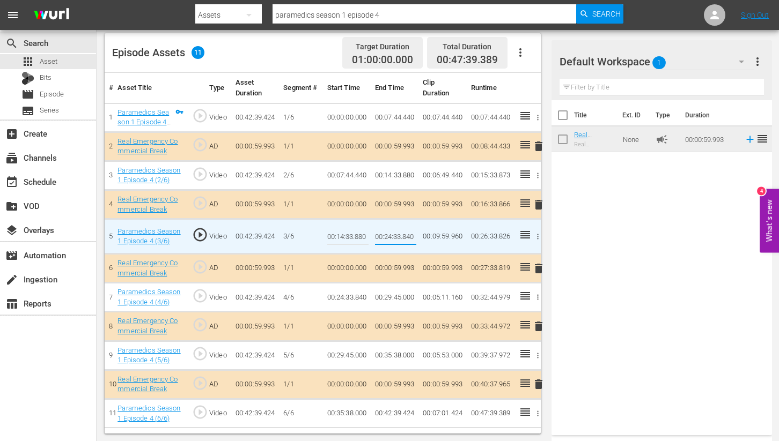
click at [397, 235] on input "00:24:33.840" at bounding box center [395, 237] width 41 height 26
click at [410, 235] on input "00:24:43.840" at bounding box center [395, 237] width 41 height 26
type input "00:24:43.800"
click at [405, 287] on td "00:29:45.000" at bounding box center [395, 297] width 48 height 29
click at [537, 297] on icon "button" at bounding box center [538, 297] width 2 height 5
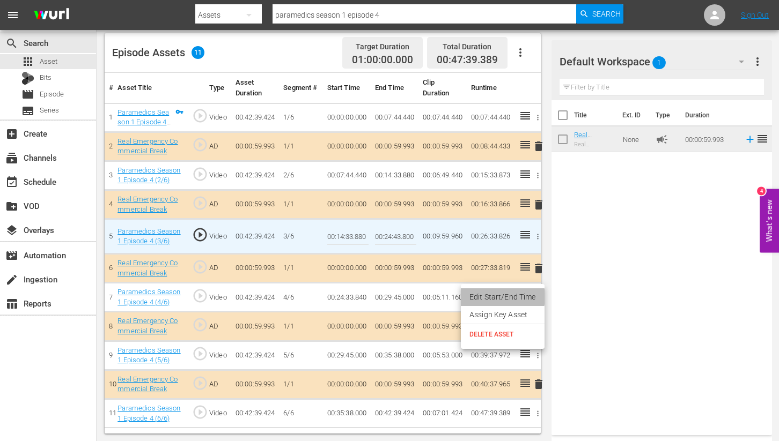
click at [495, 297] on li "Edit Start/End Time" at bounding box center [503, 298] width 84 height 18
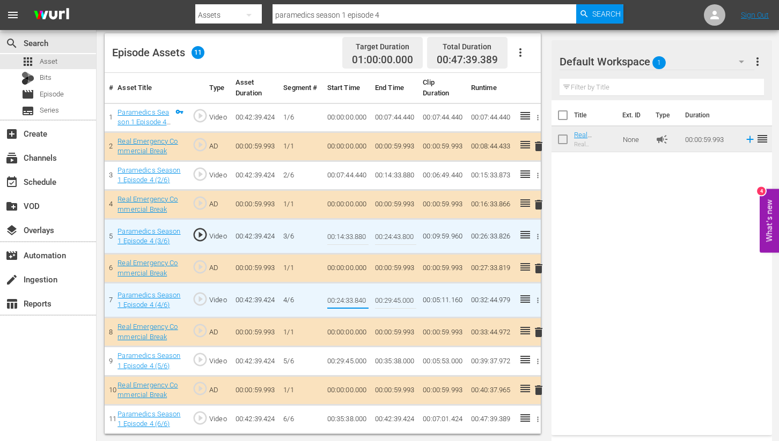
click at [348, 300] on input "00:24:33.840" at bounding box center [347, 301] width 41 height 26
click at [362, 300] on input "00:24:43.840" at bounding box center [347, 301] width 41 height 26
type input "00:24:43.800"
click at [384, 321] on td "00:00:59.993" at bounding box center [395, 332] width 48 height 29
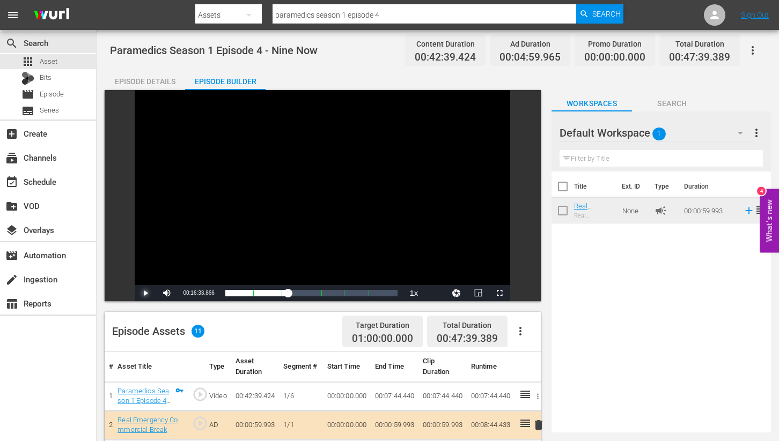
click at [145, 293] on span "Video Player" at bounding box center [145, 293] width 0 height 0
click at [316, 294] on div "00:25:09.615 Paramedics Season 1 Episode 4 (4/6)" at bounding box center [316, 293] width 1 height 11
click at [316, 294] on div "00:23:11.018" at bounding box center [270, 293] width 91 height 11
click at [145, 293] on span "Video Player" at bounding box center [145, 293] width 0 height 0
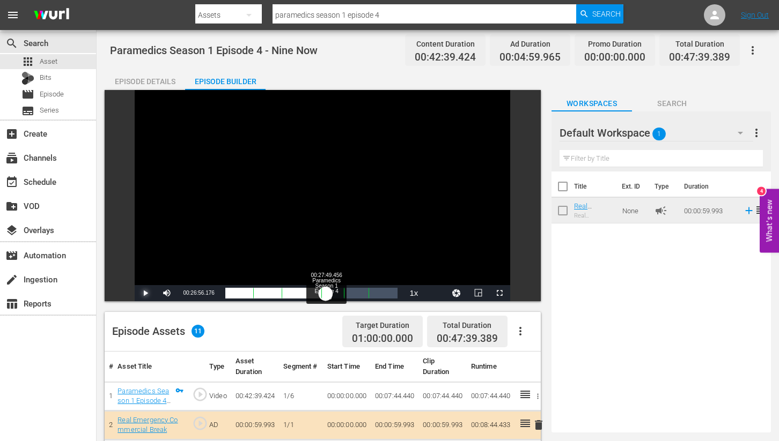
click at [326, 293] on div "00:00:03.093" at bounding box center [275, 293] width 101 height 11
click at [330, 293] on div "00:24:49.477" at bounding box center [278, 293] width 106 height 11
click at [145, 293] on span "Video Player" at bounding box center [145, 293] width 0 height 0
click at [325, 294] on div "00:26:12.696" at bounding box center [275, 293] width 100 height 11
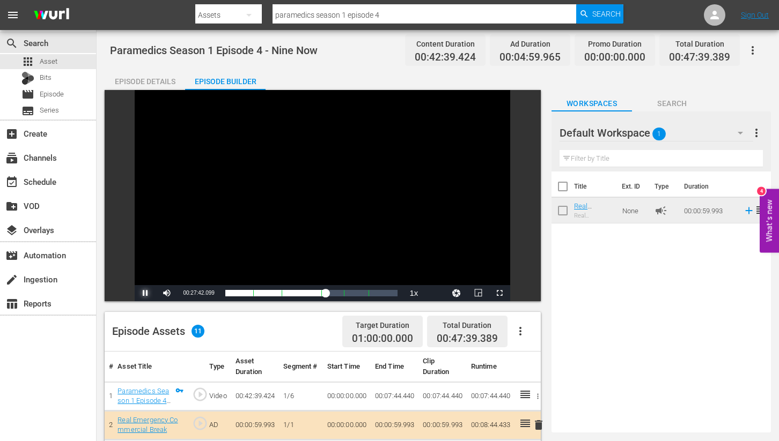
click at [145, 293] on span "Video Player" at bounding box center [145, 293] width 0 height 0
click at [499, 293] on span "Video Player" at bounding box center [499, 293] width 0 height 0
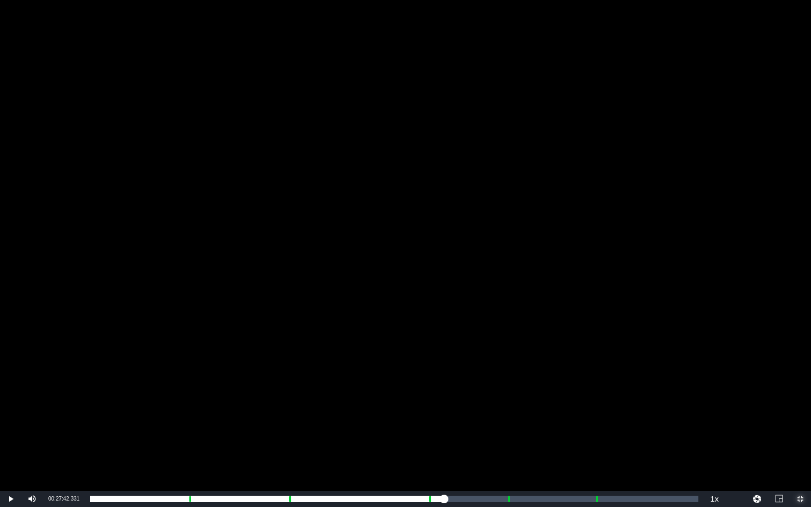
click at [735, 441] on span "Video Player" at bounding box center [800, 499] width 0 height 0
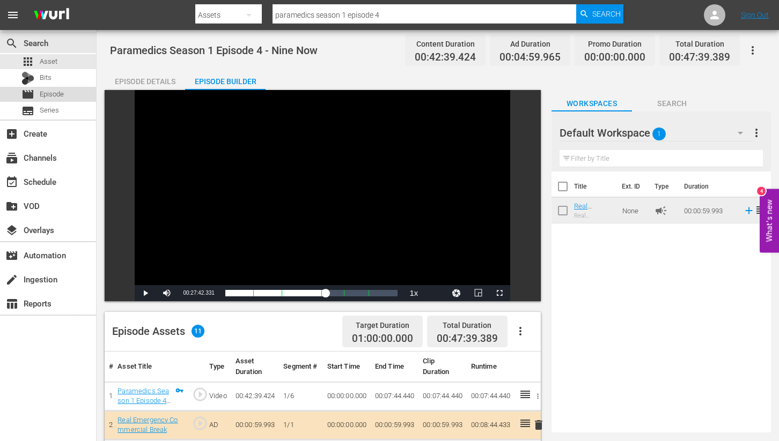
click at [52, 91] on span "Episode" at bounding box center [52, 94] width 24 height 11
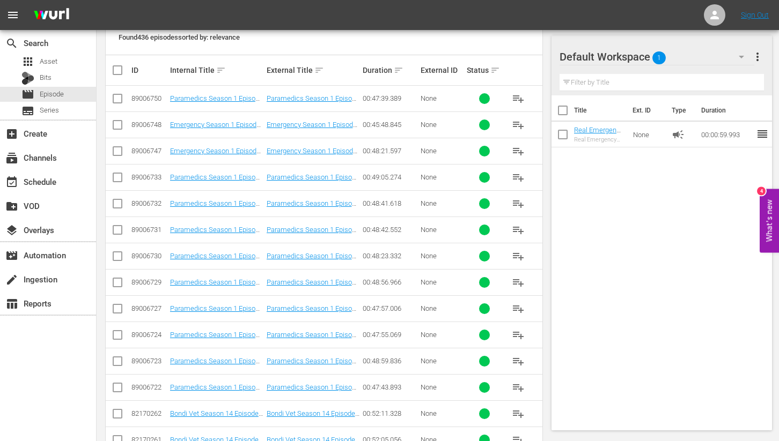
scroll to position [254, 0]
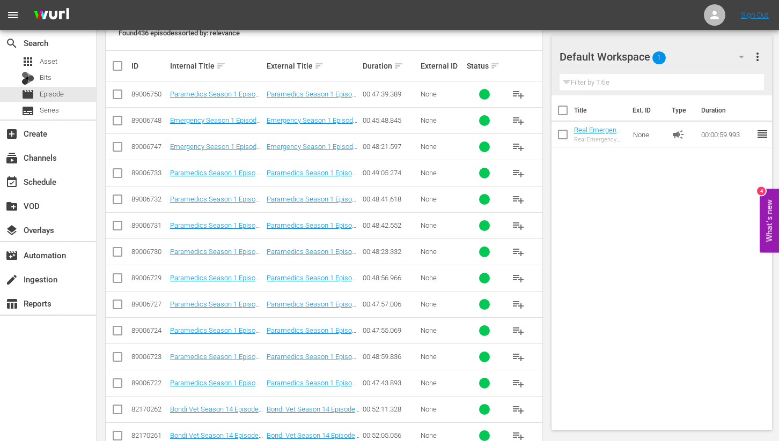
click at [116, 95] on input "checkbox" at bounding box center [117, 96] width 13 height 13
checkbox input "true"
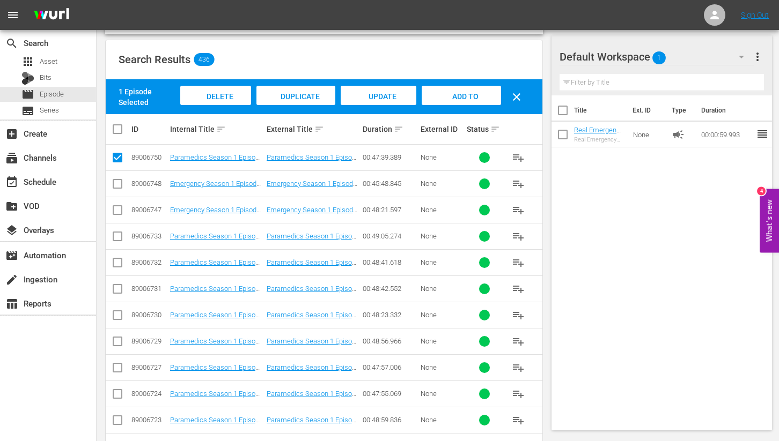
scroll to position [188, 0]
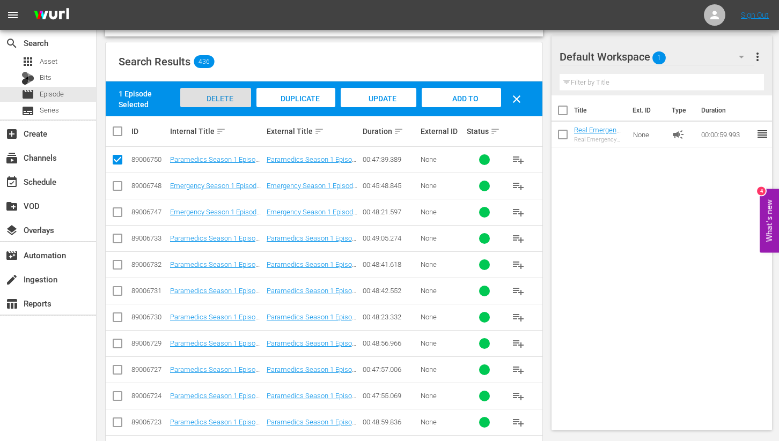
click at [216, 97] on span "Delete Episodes" at bounding box center [215, 108] width 43 height 29
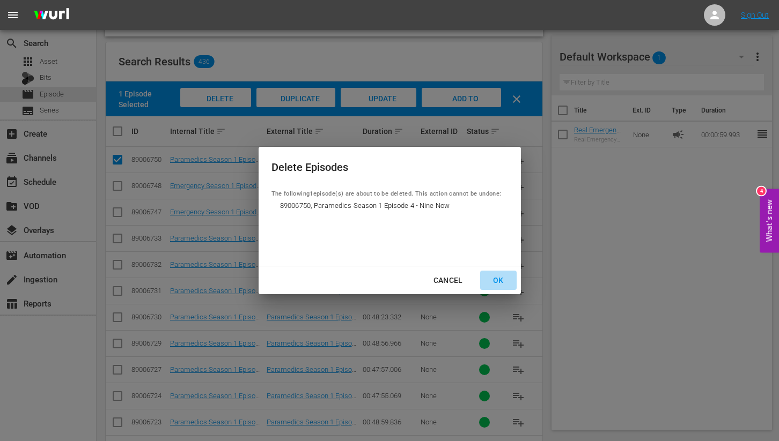
click at [499, 277] on div "OK" at bounding box center [498, 280] width 28 height 13
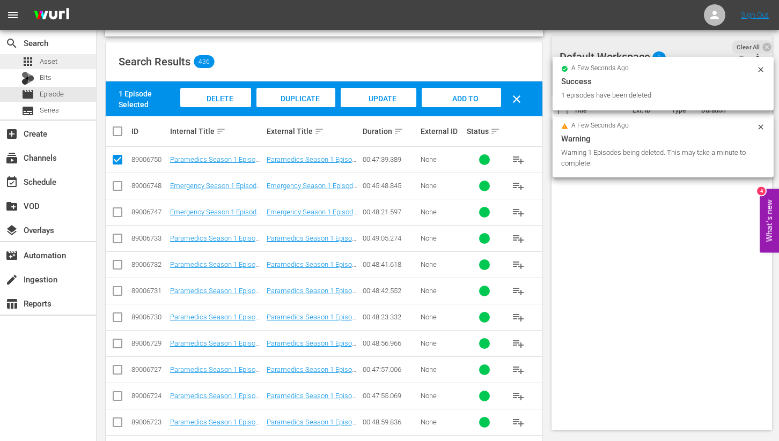
click at [42, 60] on span "Asset" at bounding box center [49, 61] width 18 height 11
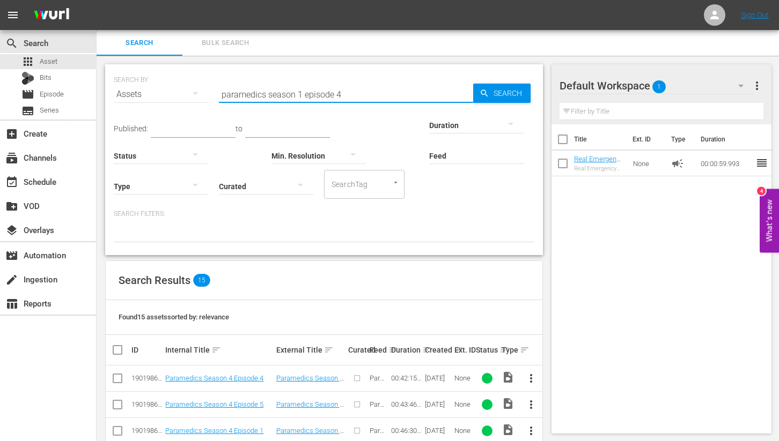
drag, startPoint x: 340, startPoint y: 96, endPoint x: 172, endPoint y: 86, distance: 168.2
click at [172, 86] on div "SEARCH BY Search By Assets Search ID, Title, Description, Keywords, or Category…" at bounding box center [324, 88] width 421 height 39
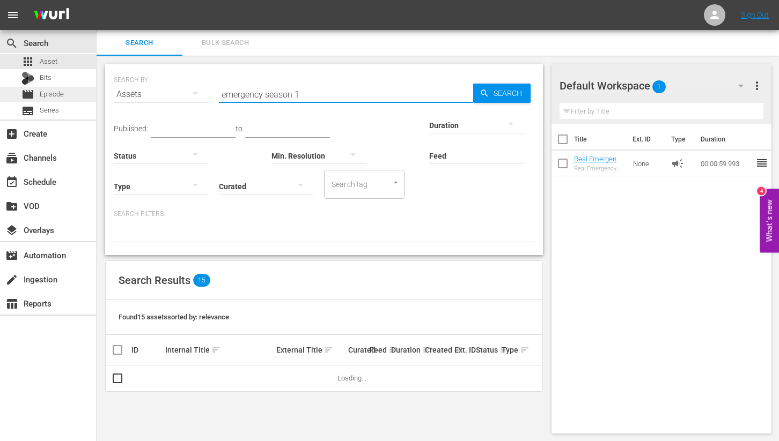
type input "emergency season 1"
click at [61, 95] on span "Episode" at bounding box center [52, 94] width 24 height 11
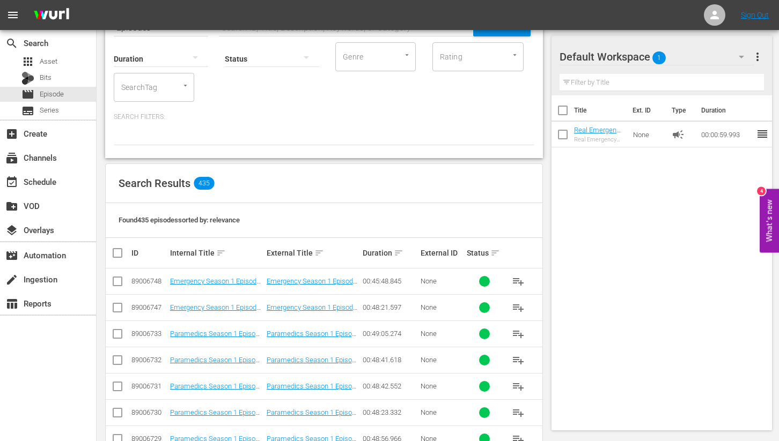
scroll to position [79, 0]
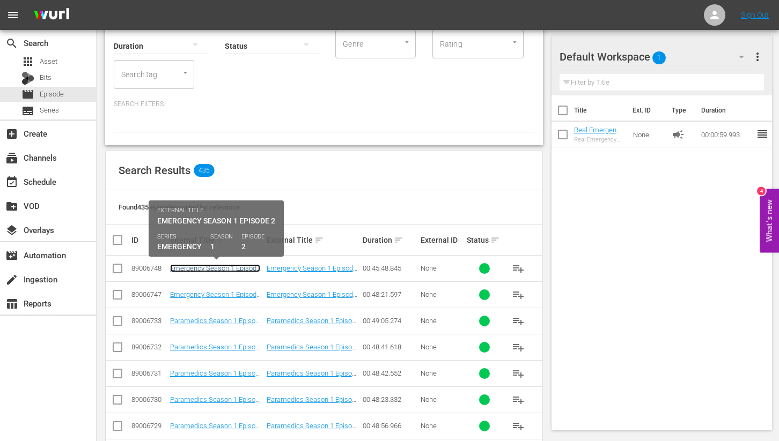
click at [209, 268] on link "Emergency Season 1 Episode 2 - Nine Now" at bounding box center [215, 272] width 90 height 16
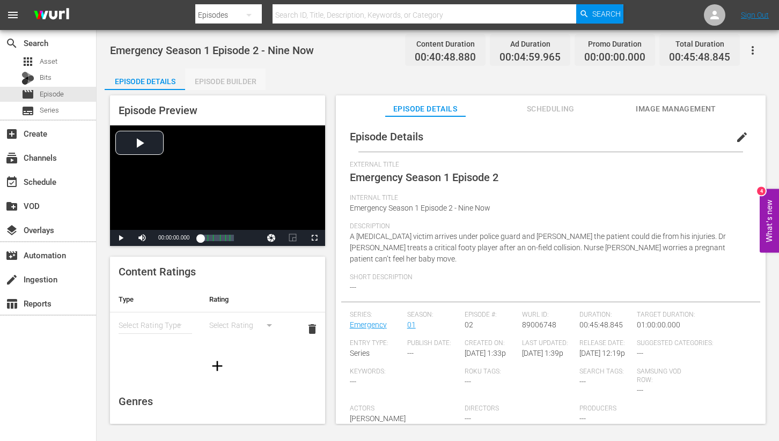
click at [232, 78] on div "Episode Builder" at bounding box center [225, 82] width 80 height 26
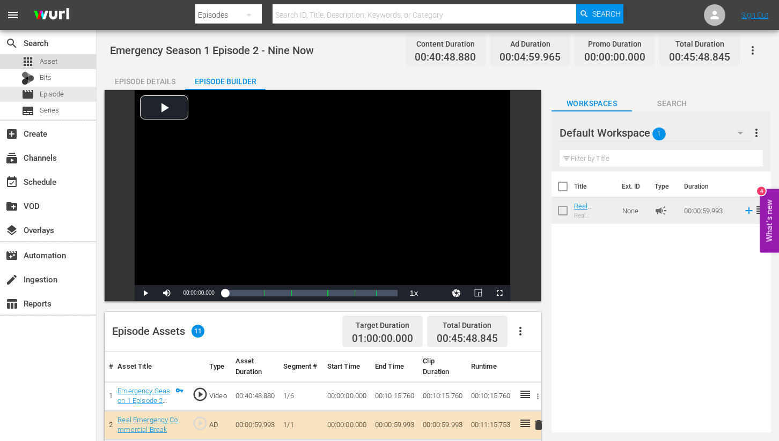
click at [47, 58] on span "Asset" at bounding box center [49, 61] width 18 height 11
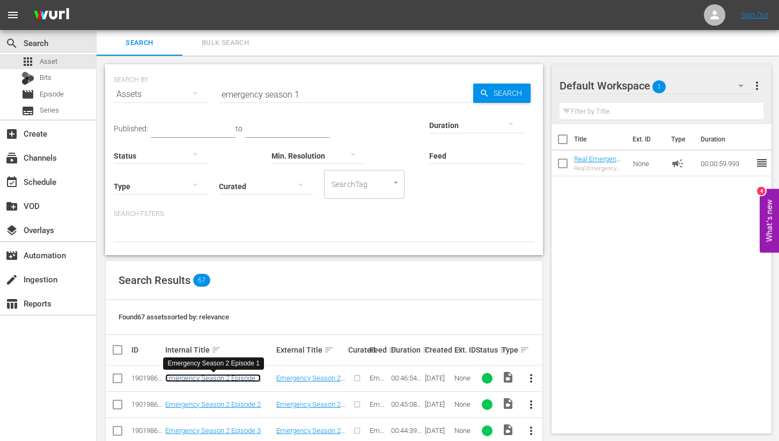
click at [216, 377] on link "Emergency Season 2 Episode 1" at bounding box center [212, 378] width 95 height 8
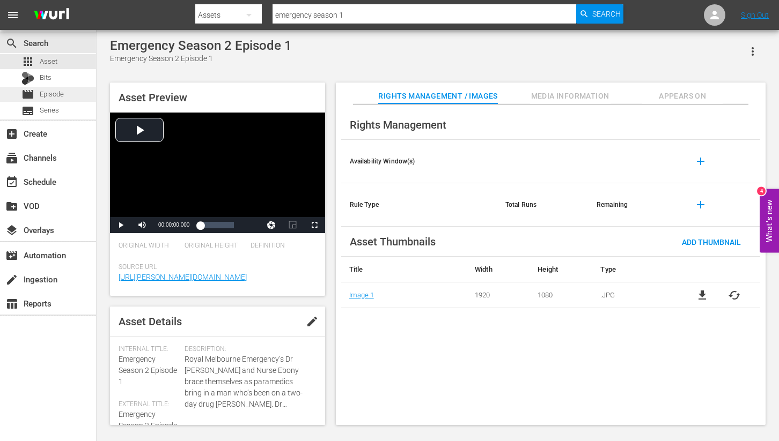
click at [44, 94] on span "Episode" at bounding box center [52, 94] width 24 height 11
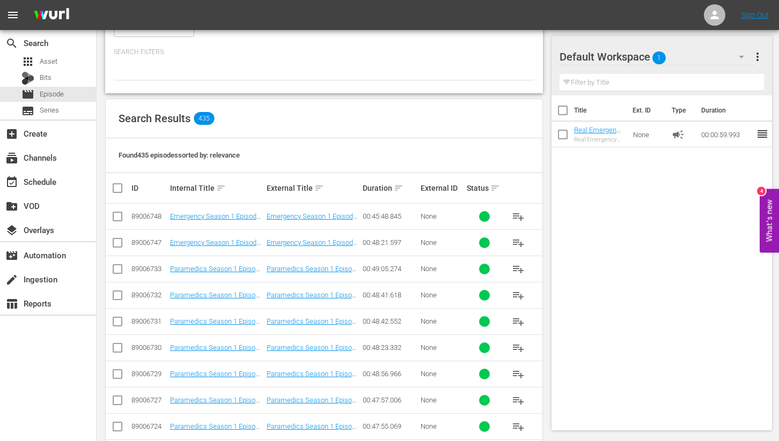
scroll to position [183, 0]
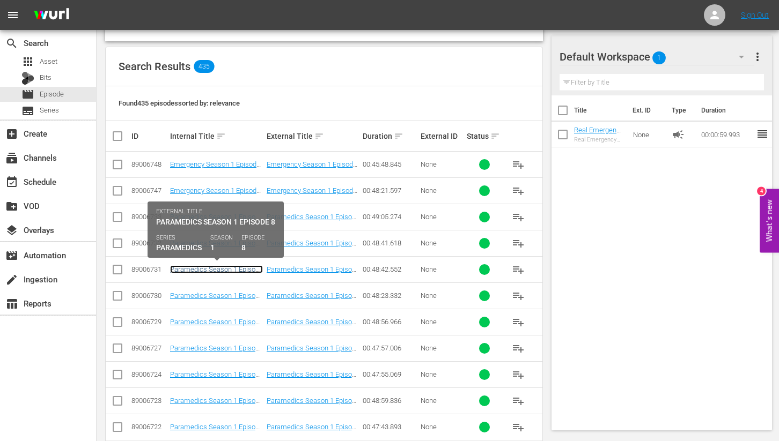
click at [196, 270] on link "Paramedics Season 1 Episode 8 - Nine Now" at bounding box center [216, 274] width 93 height 16
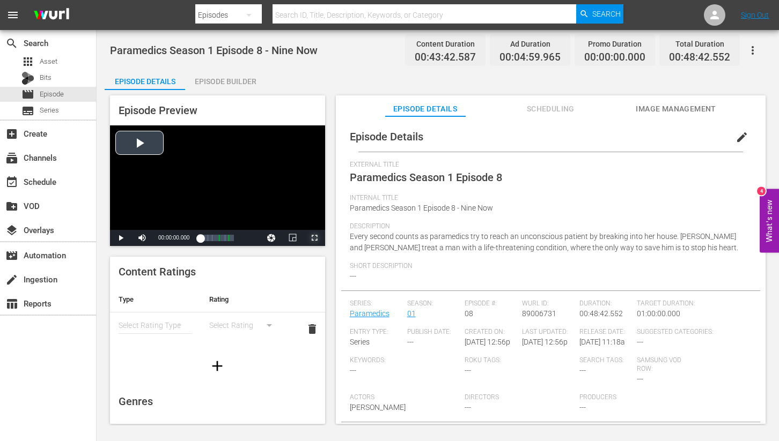
click at [314, 238] on span "Video Player" at bounding box center [314, 238] width 0 height 0
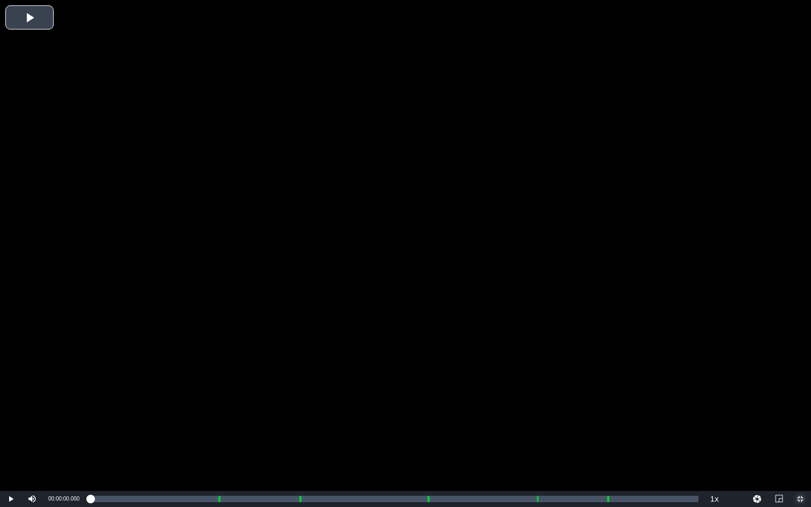
click at [735, 441] on span "Video Player" at bounding box center [800, 499] width 0 height 0
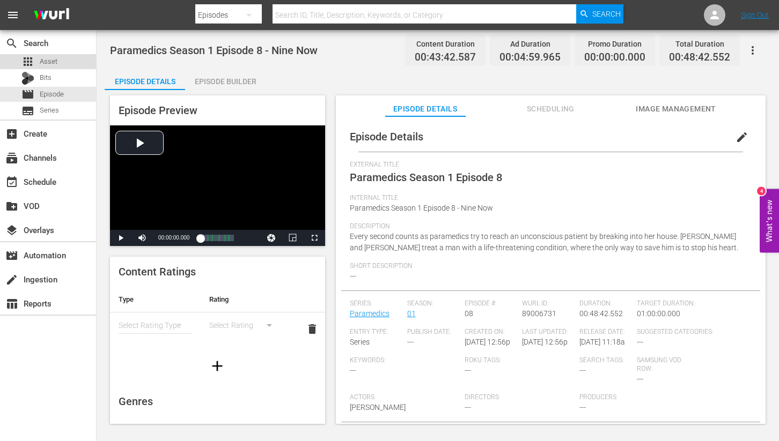
click at [41, 57] on span "Asset" at bounding box center [49, 61] width 18 height 11
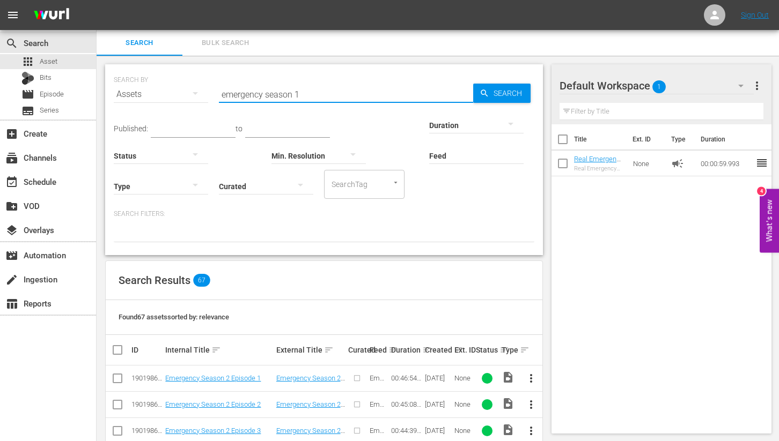
drag, startPoint x: 327, startPoint y: 91, endPoint x: 196, endPoint y: 86, distance: 130.5
click at [196, 86] on div "SEARCH BY Search By Assets Search ID, Title, Description, Keywords, or Category…" at bounding box center [324, 88] width 421 height 39
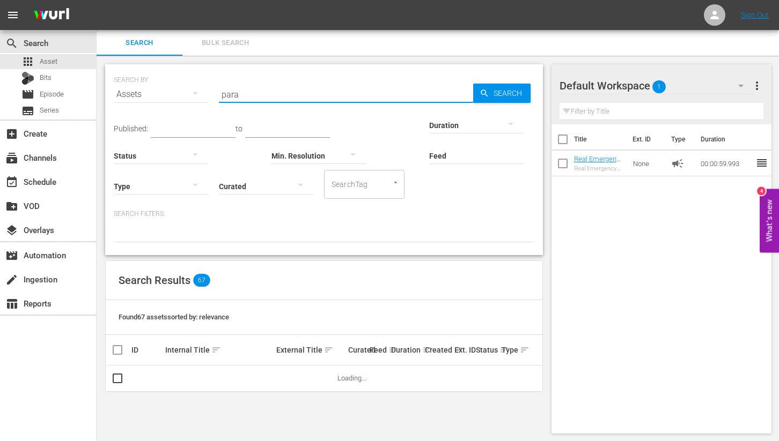
type input "paramedics season 1 episode 4"
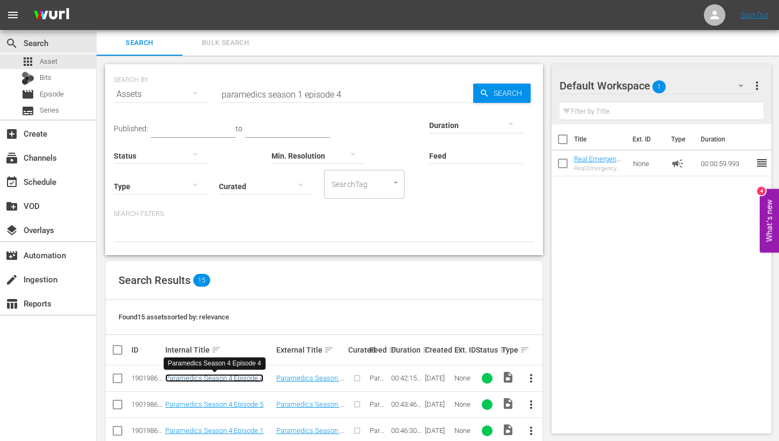
click at [241, 377] on link "Paramedics Season 4 Episode 4" at bounding box center [214, 378] width 98 height 8
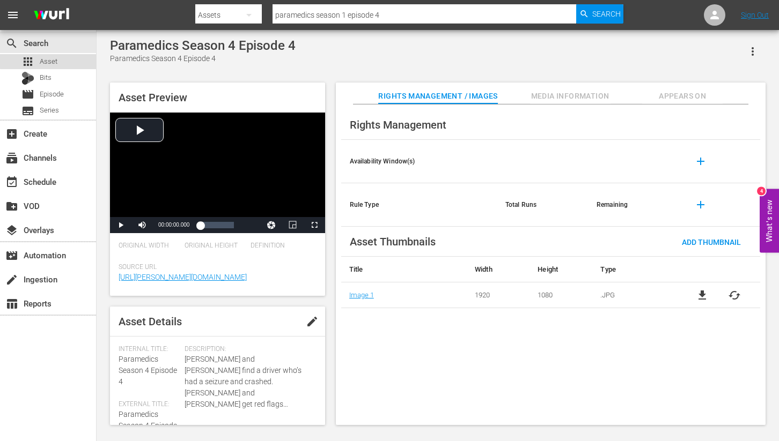
click at [50, 61] on span "Asset" at bounding box center [49, 61] width 18 height 11
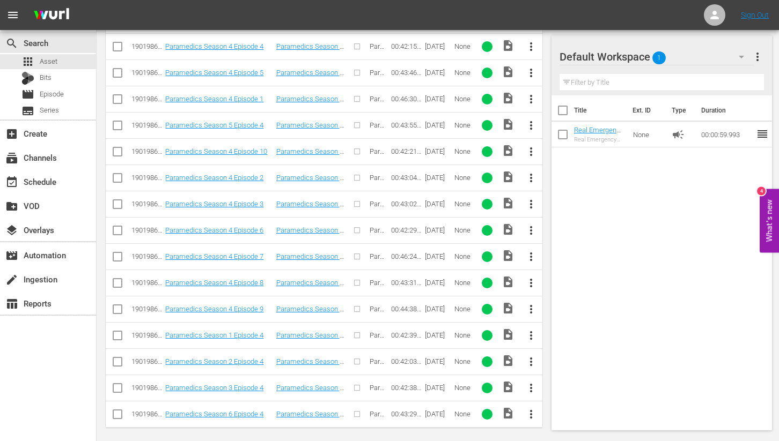
scroll to position [338, 0]
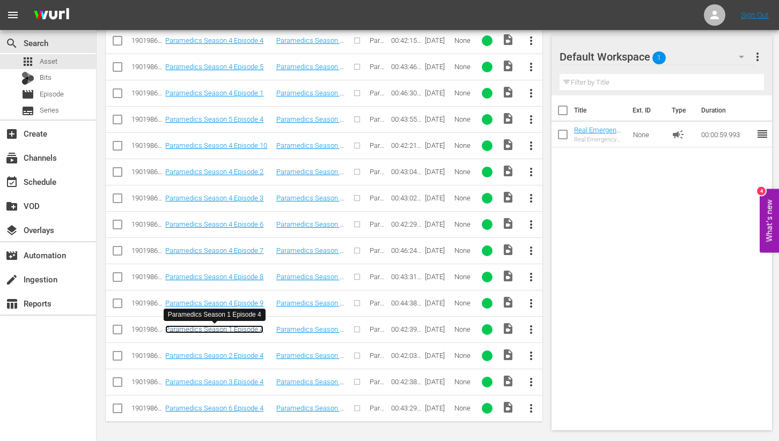
click at [234, 329] on link "Paramedics Season 1 Episode 4" at bounding box center [214, 330] width 98 height 8
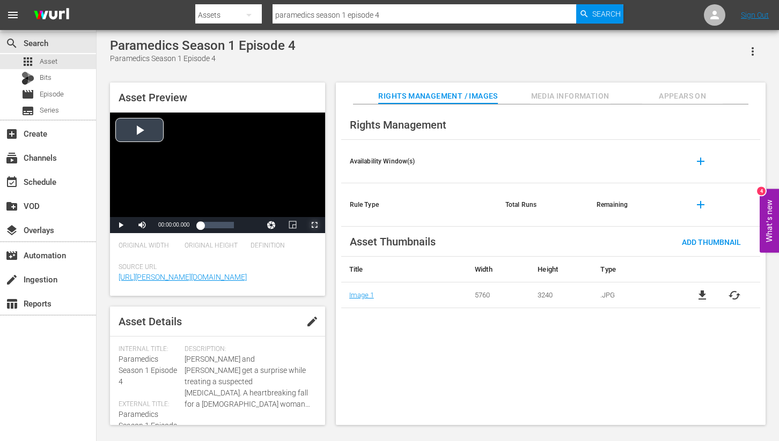
click at [314, 225] on span "Video Player" at bounding box center [314, 225] width 0 height 0
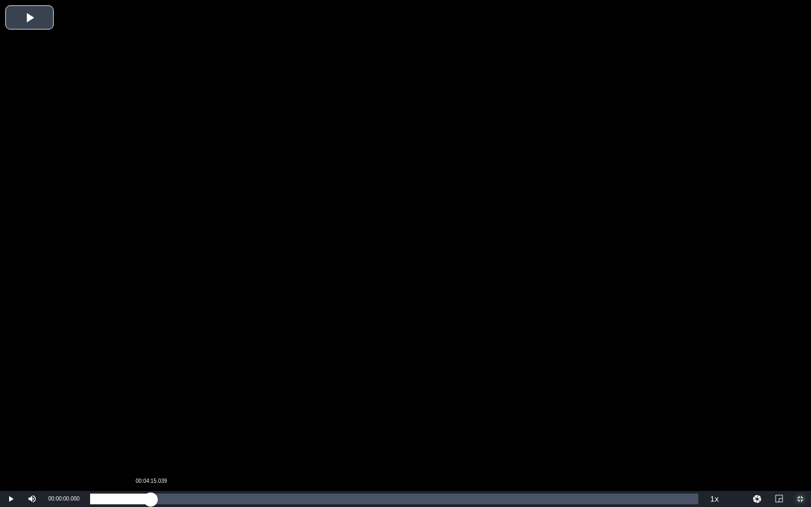
drag, startPoint x: 92, startPoint y: 499, endPoint x: 138, endPoint y: 502, distance: 46.2
click at [151, 441] on div "00:00:00.000" at bounding box center [120, 499] width 61 height 11
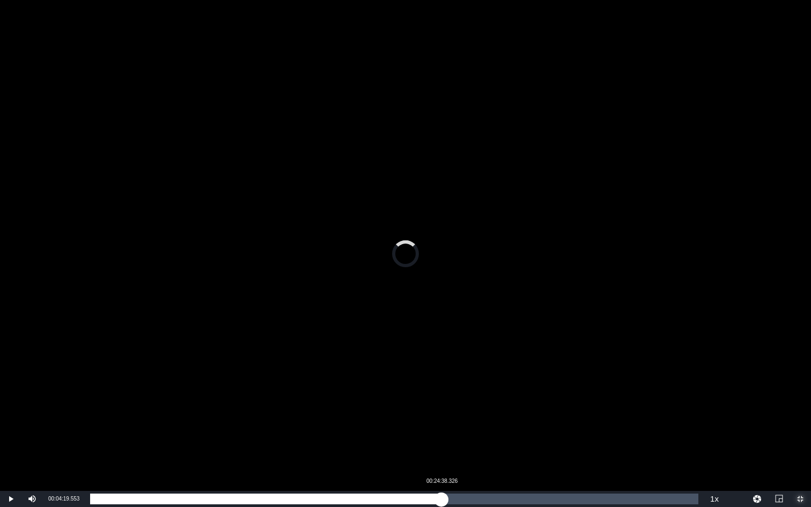
drag, startPoint x: 152, startPoint y: 498, endPoint x: 441, endPoint y: 497, distance: 289.7
click at [441, 441] on div "00:24:42.840" at bounding box center [265, 499] width 351 height 11
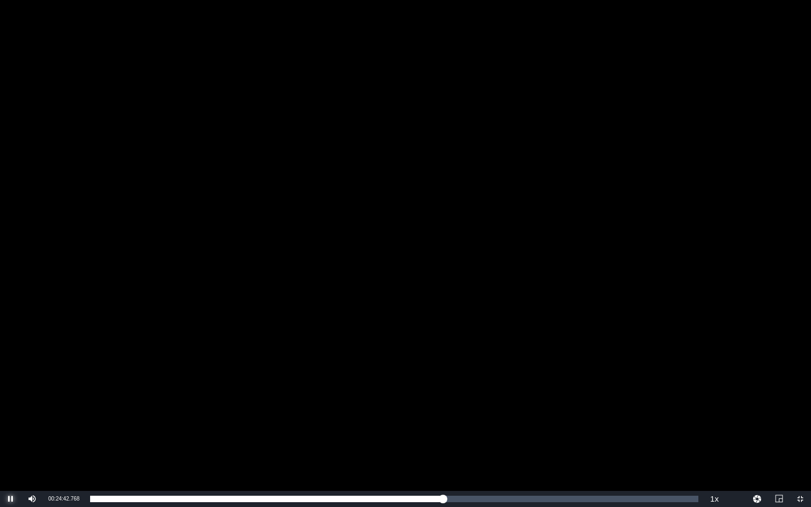
click at [11, 441] on span "Video Player" at bounding box center [11, 499] width 0 height 0
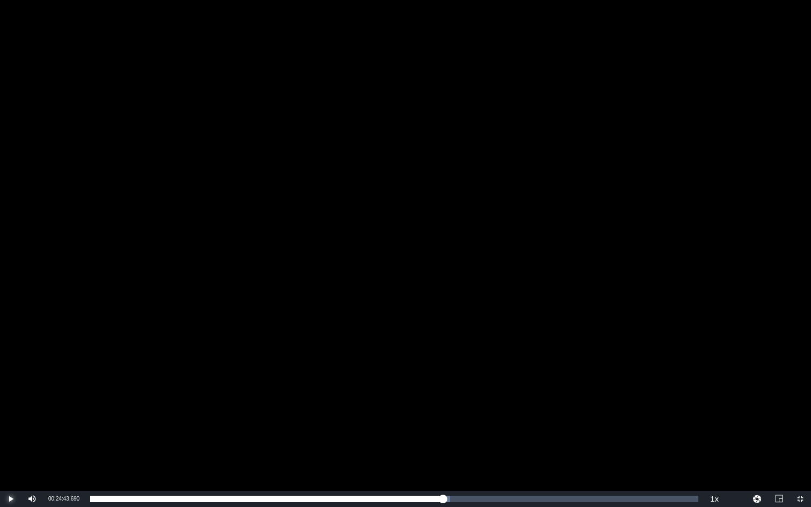
click at [11, 441] on span "Video Player" at bounding box center [11, 499] width 0 height 0
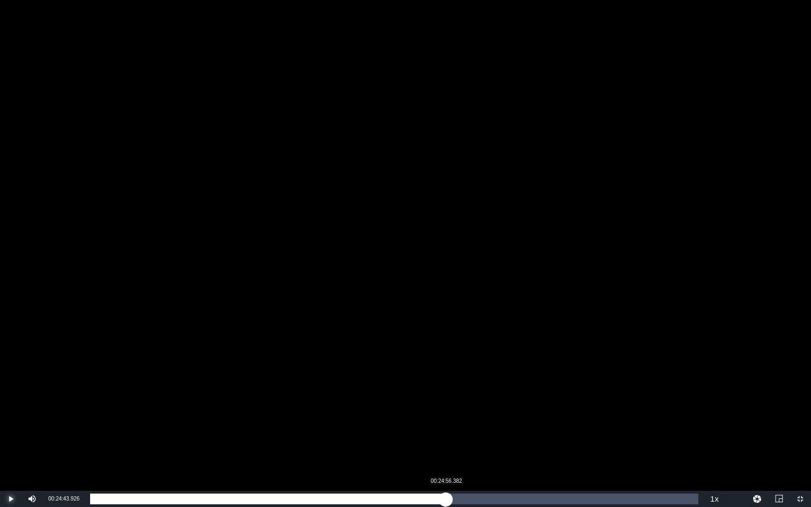
click at [446, 441] on div "00:24:43.926" at bounding box center [268, 499] width 356 height 11
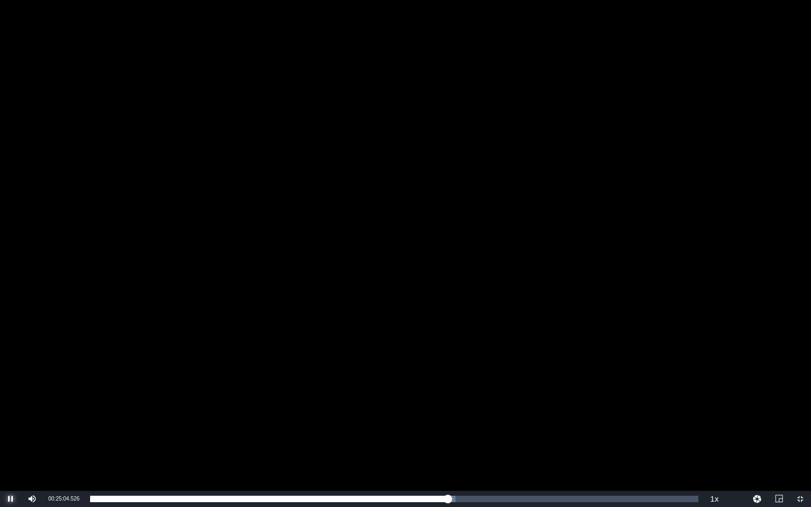
click at [11, 441] on span "Video Player" at bounding box center [11, 499] width 0 height 0
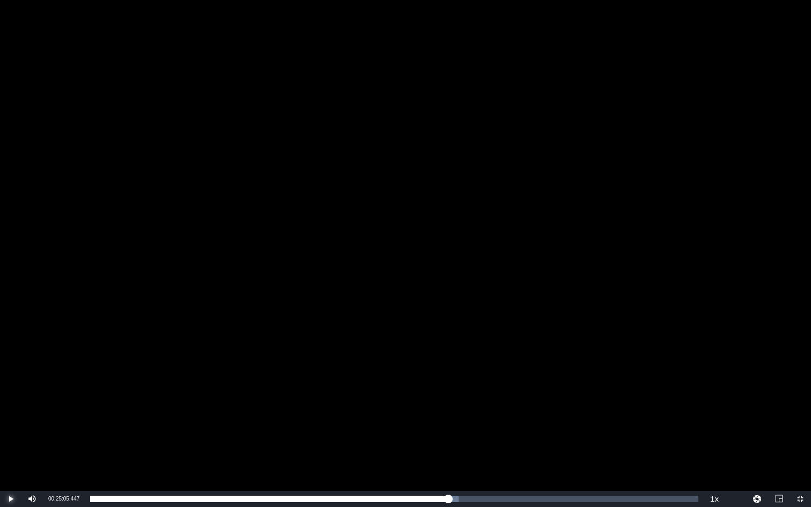
click at [11, 441] on span "Video Player" at bounding box center [11, 499] width 0 height 0
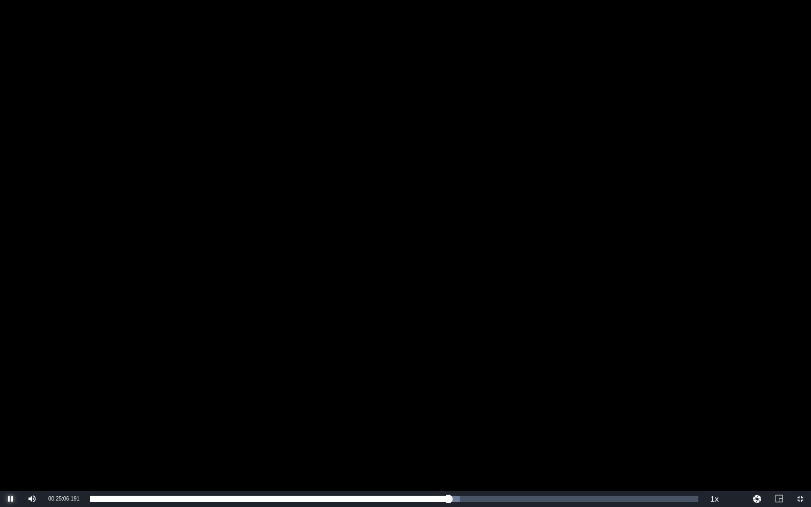
click at [11, 441] on span "Video Player" at bounding box center [11, 499] width 0 height 0
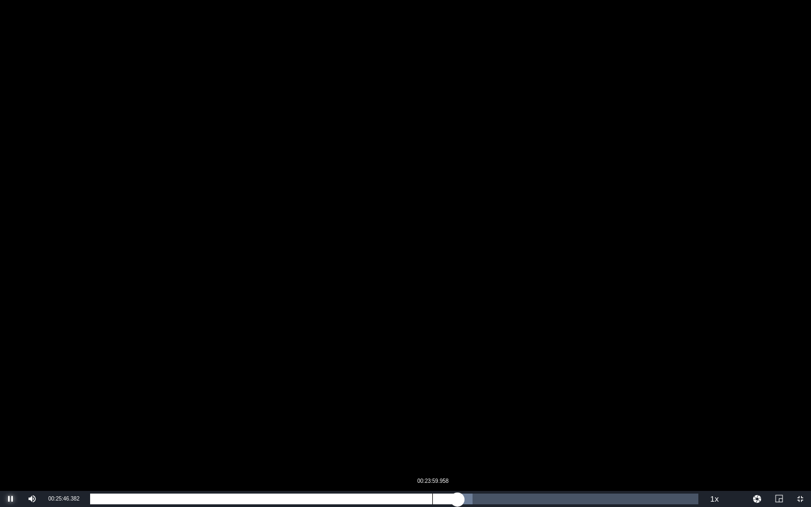
click at [432, 441] on div "00:23:59.958" at bounding box center [432, 499] width 1 height 11
click at [436, 441] on div "00:24:03.123" at bounding box center [262, 499] width 345 height 11
click at [436, 441] on div "00:24:15.858" at bounding box center [263, 499] width 346 height 11
click at [438, 441] on div "00:24:25.265" at bounding box center [264, 499] width 348 height 11
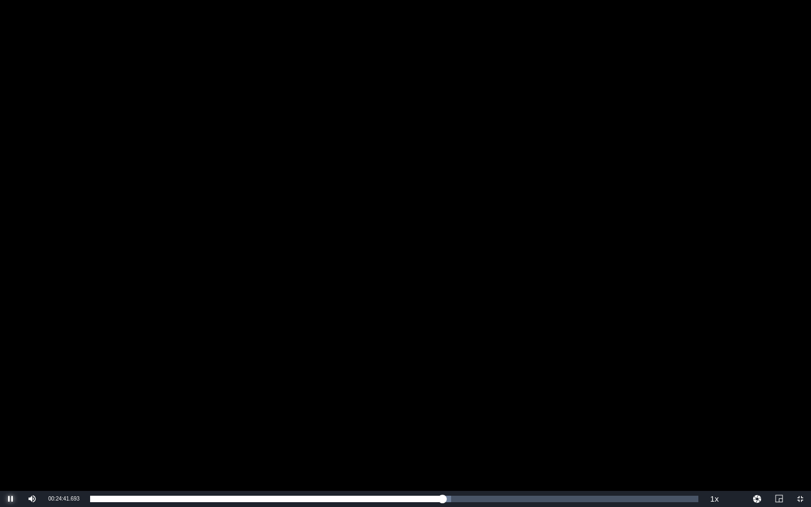
click at [11, 441] on span "Video Player" at bounding box center [11, 499] width 0 height 0
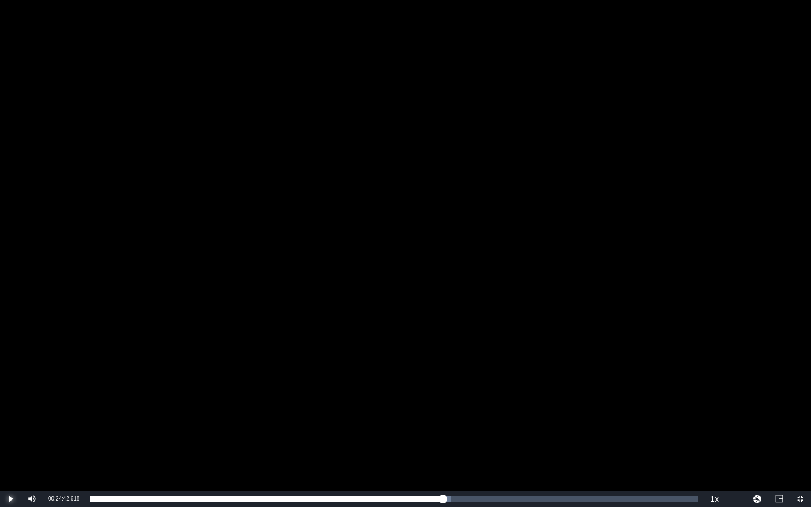
click at [11, 441] on span "Video Player" at bounding box center [11, 499] width 0 height 0
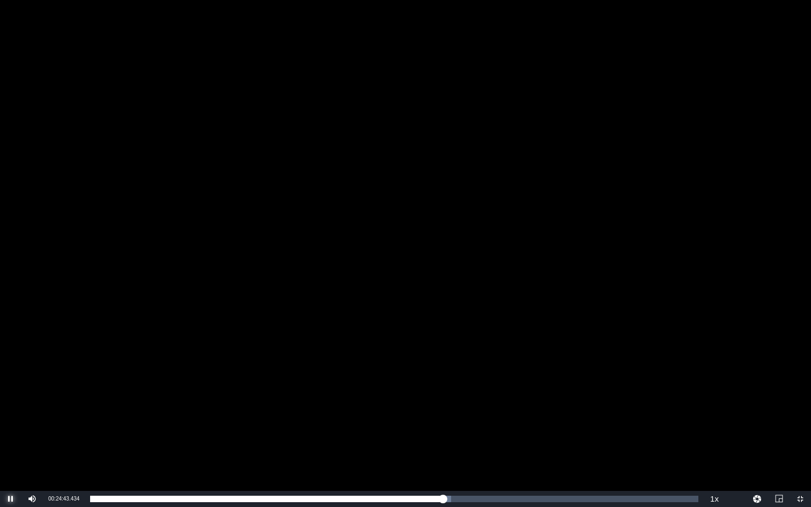
click at [11, 441] on span "Video Player" at bounding box center [11, 499] width 0 height 0
click at [735, 441] on span "Video Player" at bounding box center [800, 499] width 0 height 0
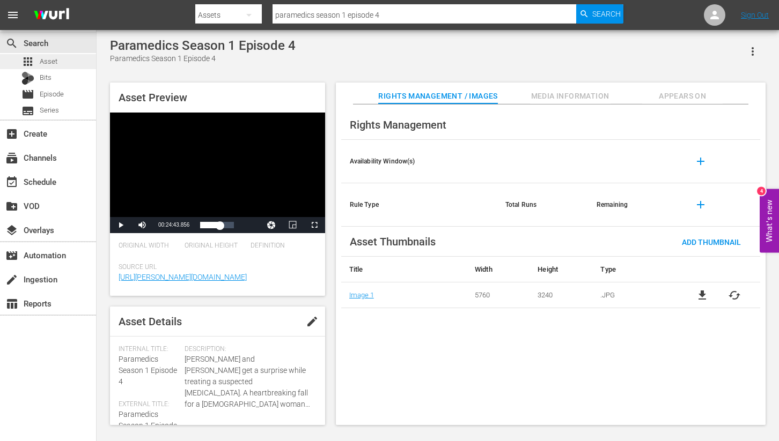
click at [43, 63] on span "Asset" at bounding box center [49, 61] width 18 height 11
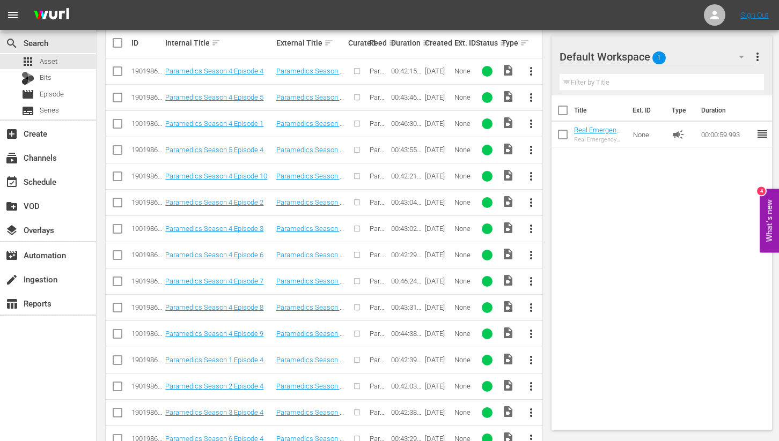
scroll to position [338, 0]
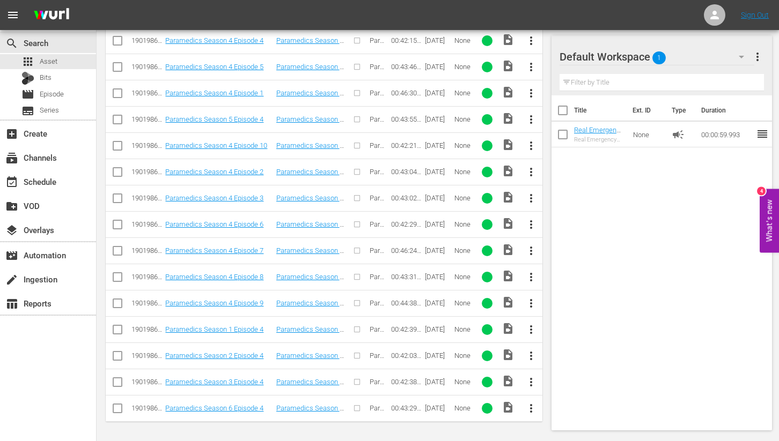
click at [532, 327] on span "more_vert" at bounding box center [531, 329] width 13 height 13
click at [564, 409] on div "Episode" at bounding box center [589, 411] width 73 height 26
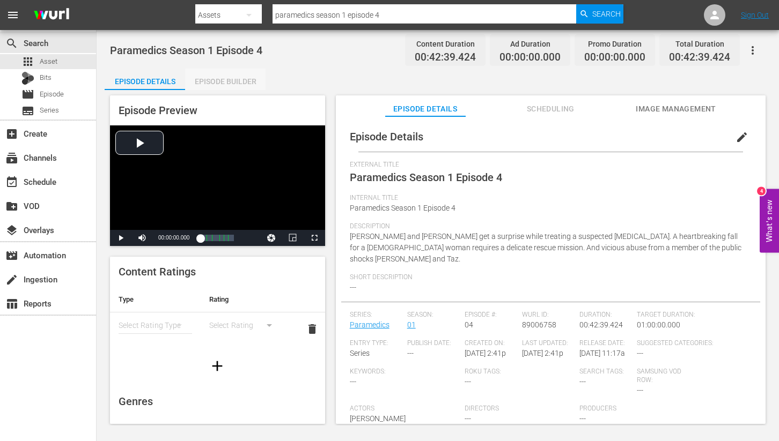
click at [231, 82] on div "Episode Builder" at bounding box center [225, 82] width 80 height 26
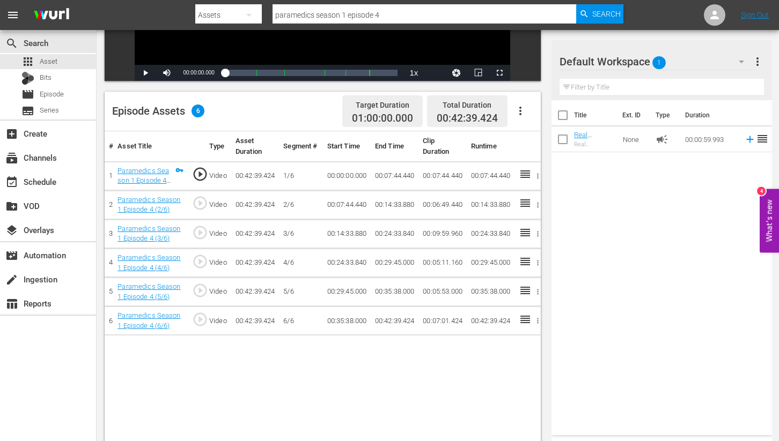
scroll to position [224, 0]
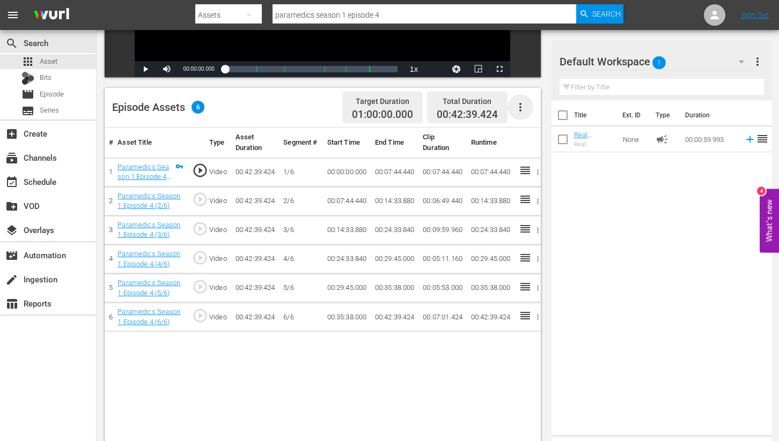
click at [521, 106] on icon "button" at bounding box center [520, 107] width 13 height 13
click at [507, 175] on td "00:07:44.440" at bounding box center [491, 172] width 48 height 29
click at [539, 173] on icon "button" at bounding box center [538, 172] width 8 height 8
click at [326, 234] on div at bounding box center [389, 220] width 779 height 441
click at [537, 231] on icon "button" at bounding box center [538, 230] width 8 height 8
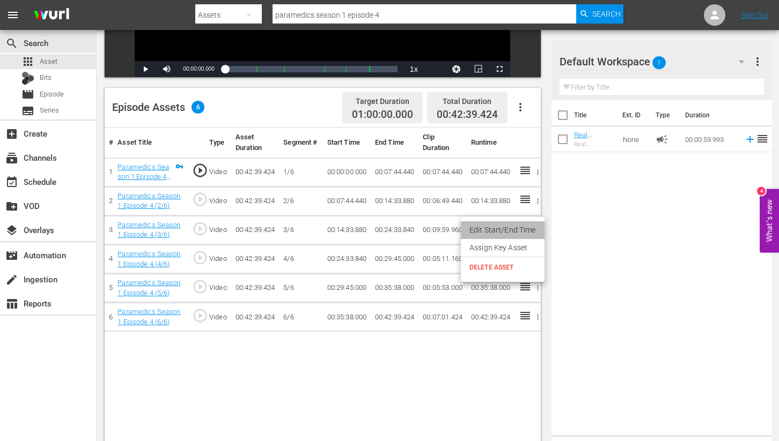
click at [511, 230] on li "Edit Start/End Time" at bounding box center [503, 231] width 84 height 18
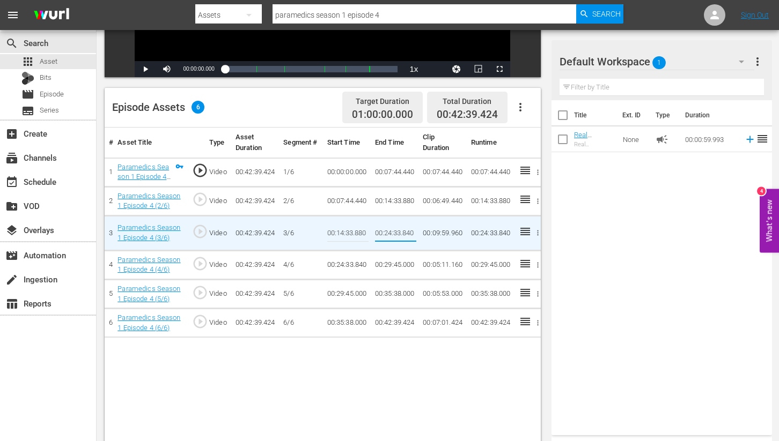
click at [396, 233] on input "00:24:33.840" at bounding box center [395, 233] width 41 height 26
type input "00:24:43.840"
click at [443, 232] on td "00:09:59.960" at bounding box center [442, 233] width 48 height 35
click at [439, 233] on td "00:09:59.960" at bounding box center [442, 233] width 48 height 35
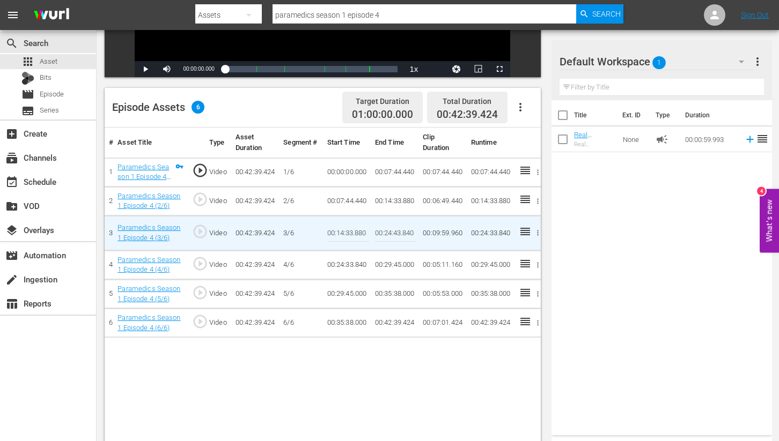
drag, startPoint x: 450, startPoint y: 233, endPoint x: 443, endPoint y: 232, distance: 7.5
click at [450, 233] on td "00:09:59.960" at bounding box center [442, 233] width 48 height 35
drag, startPoint x: 491, startPoint y: 232, endPoint x: 507, endPoint y: 233, distance: 16.1
click at [507, 233] on td "00:24:33.840" at bounding box center [491, 233] width 48 height 35
click at [492, 233] on td "00:24:33.840" at bounding box center [491, 233] width 48 height 35
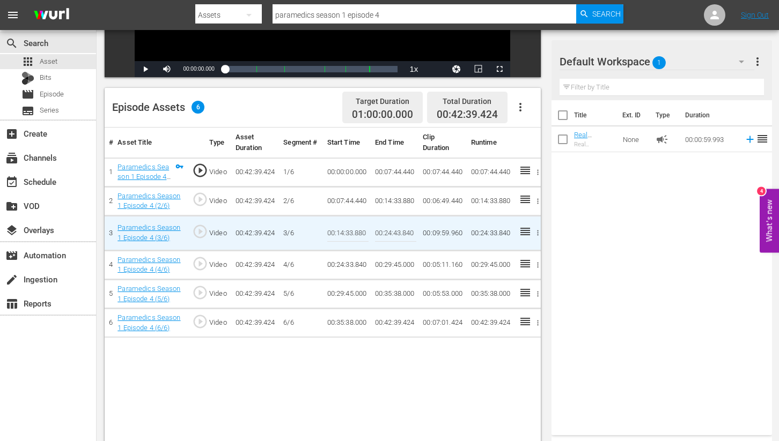
click at [460, 261] on td "00:05:11.160" at bounding box center [442, 265] width 48 height 29
click at [402, 269] on td "00:29:45.000" at bounding box center [395, 265] width 48 height 29
click at [435, 233] on td "00:09:59.960" at bounding box center [442, 233] width 48 height 35
click at [537, 265] on icon "button" at bounding box center [538, 264] width 2 height 5
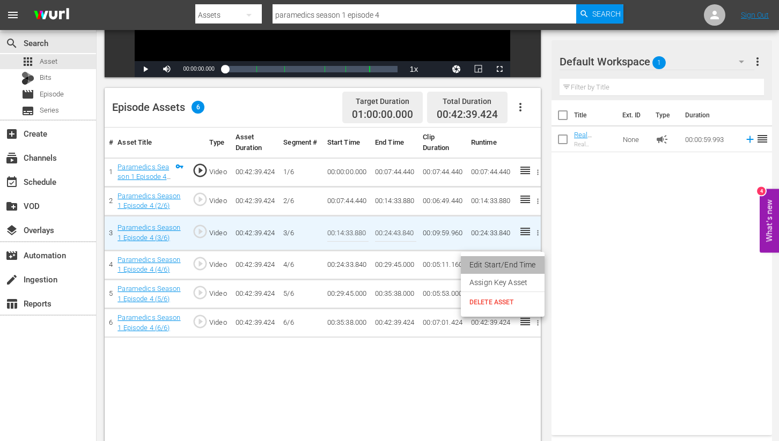
click at [516, 263] on li "Edit Start/End Time" at bounding box center [503, 265] width 84 height 18
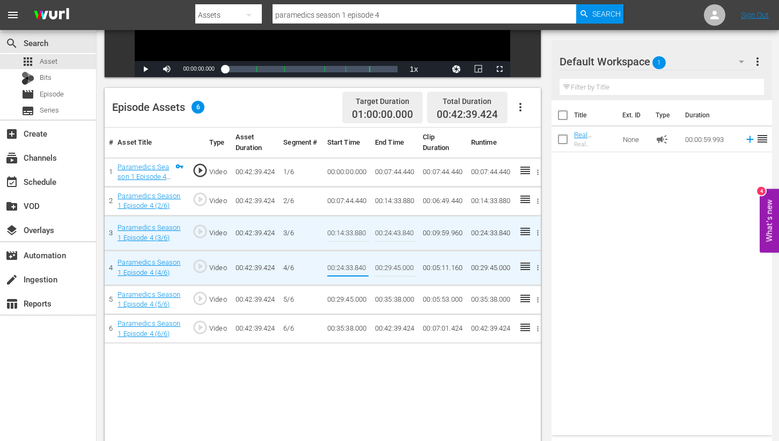
click at [352, 268] on input "00:24:33.840" at bounding box center [347, 268] width 41 height 26
click at [348, 268] on input "00:24:33.840" at bounding box center [347, 268] width 41 height 26
type input "00:24:43.840"
click at [408, 289] on td "00:35:38.000" at bounding box center [395, 299] width 48 height 29
click at [439, 301] on td "00:05:53.000" at bounding box center [442, 299] width 48 height 29
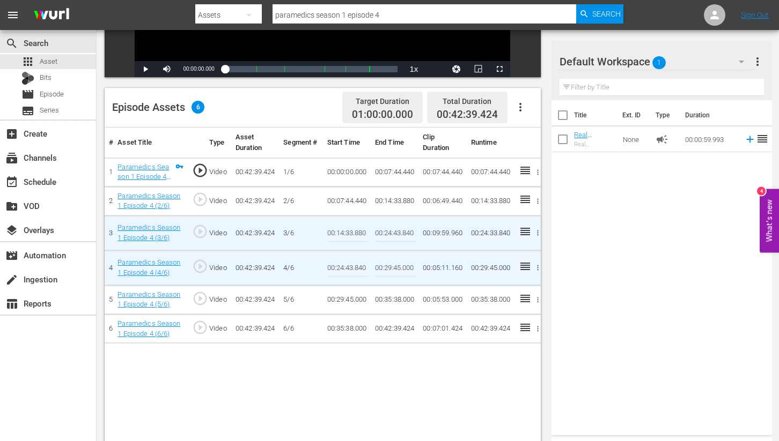
click at [429, 361] on div "# Asset Title Type Asset Duration Segment # Start Time End Time Clip Duration R…" at bounding box center [323, 308] width 436 height 361
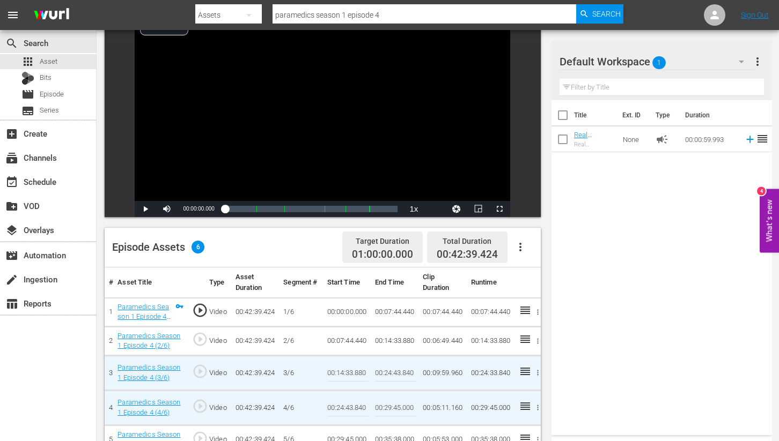
scroll to position [0, 0]
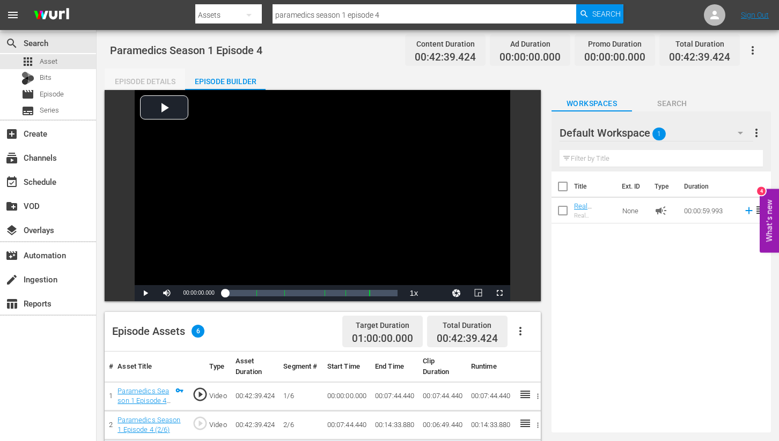
click at [152, 82] on div "Episode Details" at bounding box center [145, 82] width 80 height 26
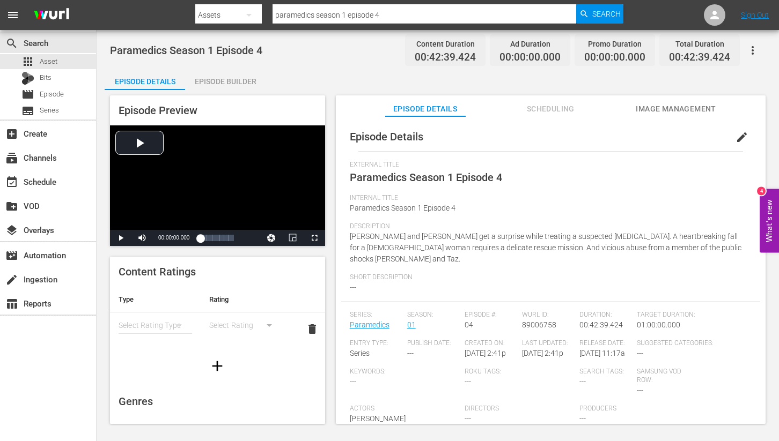
click at [215, 82] on div "Episode Builder" at bounding box center [225, 82] width 80 height 26
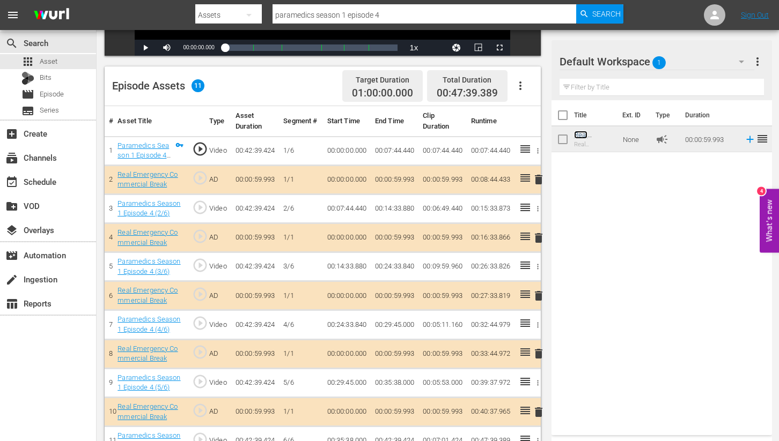
scroll to position [245, 0]
click at [537, 267] on icon "button" at bounding box center [538, 267] width 2 height 5
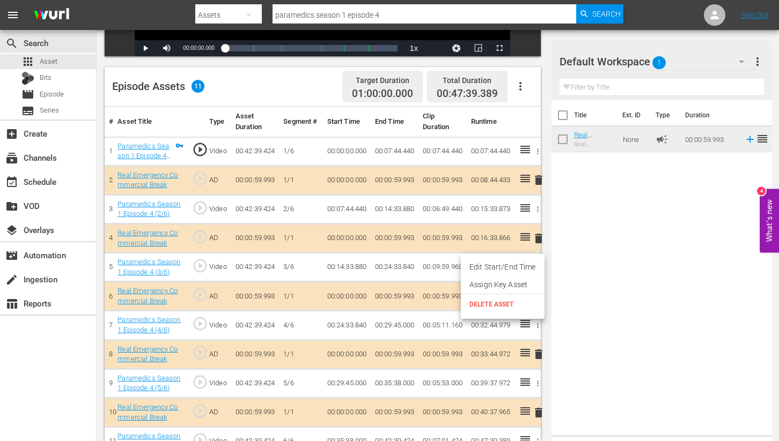
click at [515, 266] on li "Edit Start/End Time" at bounding box center [503, 268] width 84 height 18
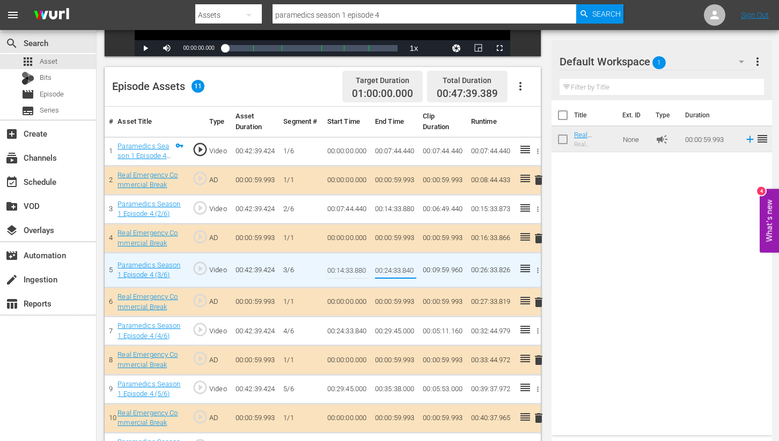
click at [397, 270] on input "00:24:33.840" at bounding box center [395, 270] width 41 height 26
type input "00:24:43.840"
click at [485, 281] on td "00:26:33.826" at bounding box center [491, 270] width 48 height 35
click at [537, 331] on icon "button" at bounding box center [538, 331] width 2 height 5
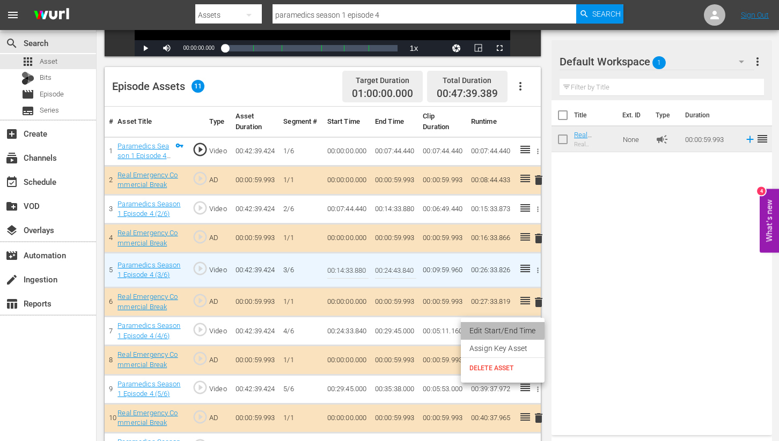
click at [482, 330] on li "Edit Start/End Time" at bounding box center [503, 331] width 84 height 18
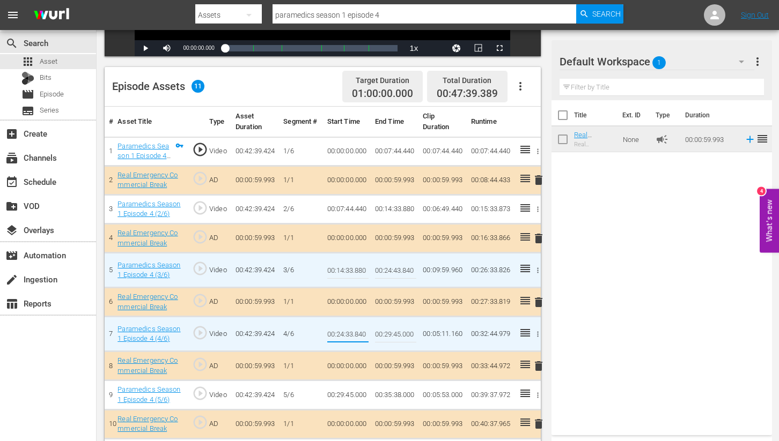
click at [349, 334] on input "00:24:33.840" at bounding box center [347, 334] width 41 height 26
type input "00:24:43.840"
click at [593, 347] on div "Title Ext. ID Type Duration Real Emergency Commercial Break Real Emergency Comm…" at bounding box center [661, 265] width 220 height 331
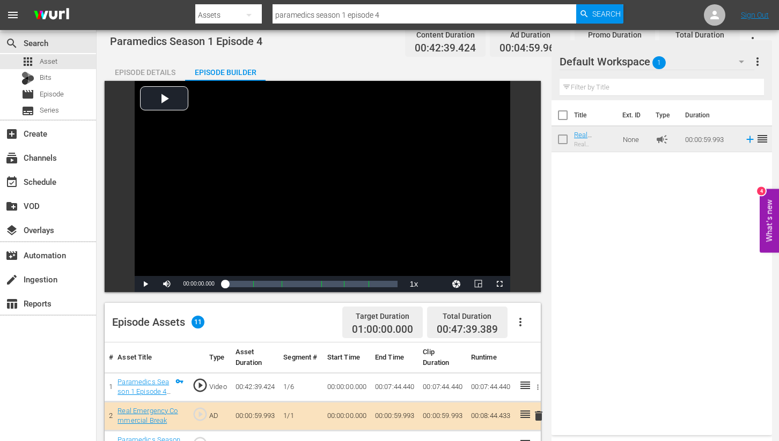
scroll to position [0, 0]
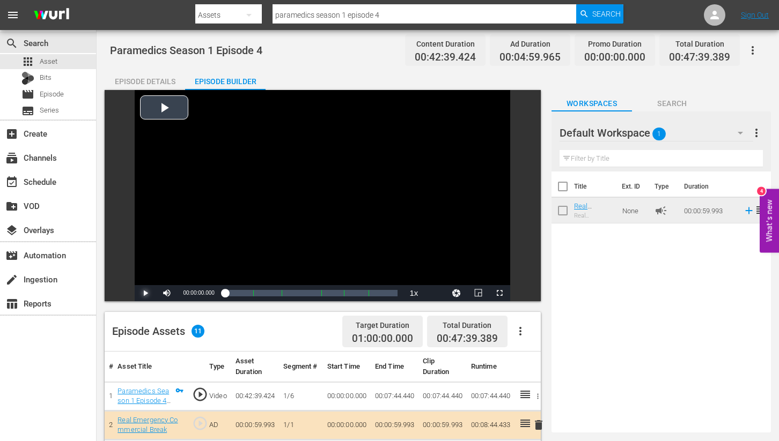
click at [145, 293] on span "Video Player" at bounding box center [145, 293] width 0 height 0
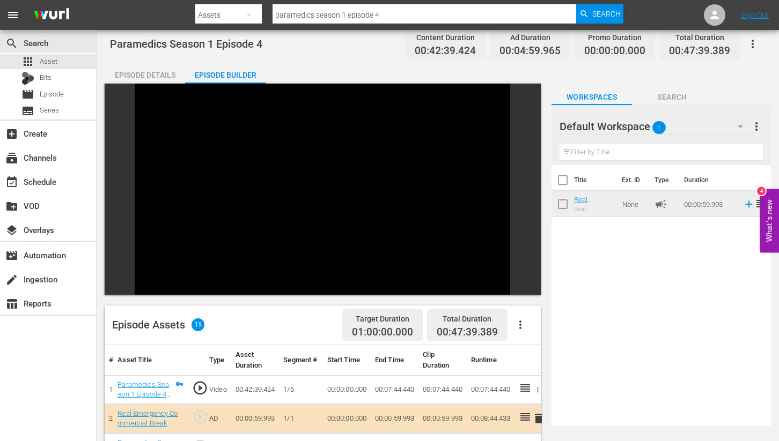
scroll to position [1, 0]
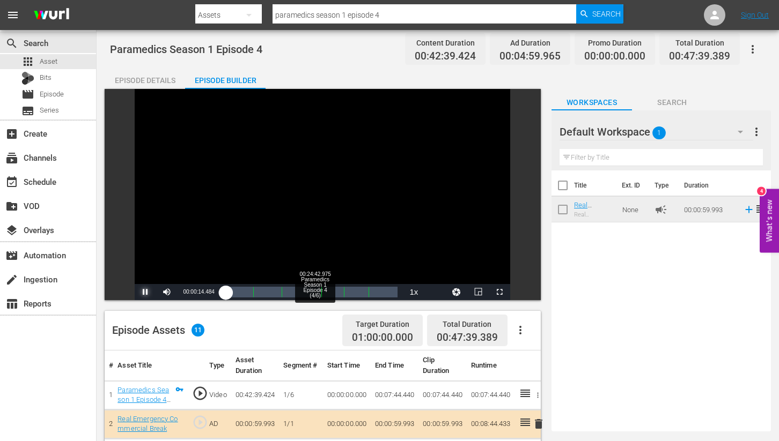
click at [315, 293] on div "Loaded : 1.41% 00:24:42.975 Paramedics Season 1 Episode 4 (4/6) 00:00:14.598" at bounding box center [311, 292] width 173 height 11
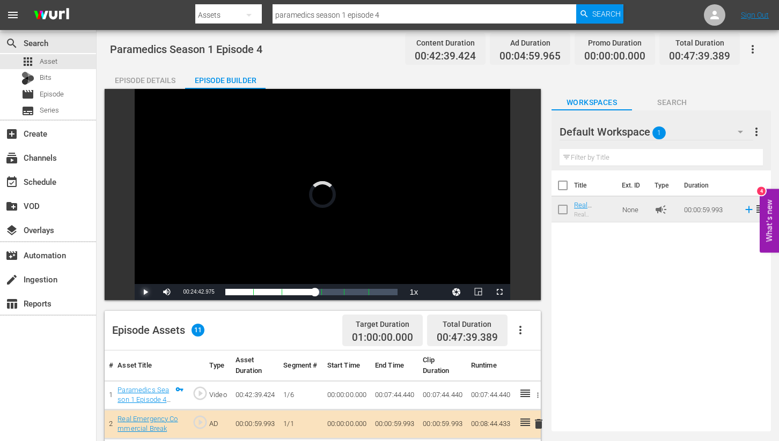
click at [145, 292] on span "Video Player" at bounding box center [145, 292] width 0 height 0
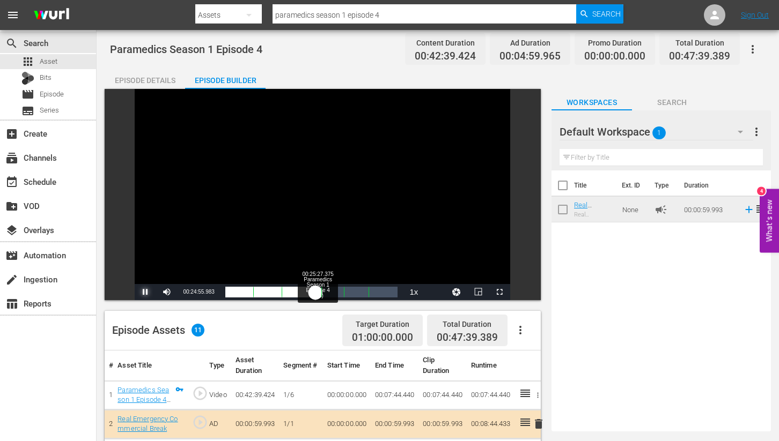
click at [315, 294] on div "00:22:56.059" at bounding box center [270, 292] width 90 height 11
click at [318, 292] on div "00:23:30.543" at bounding box center [271, 292] width 92 height 11
click at [320, 291] on div "00:24:16.322" at bounding box center [272, 292] width 95 height 11
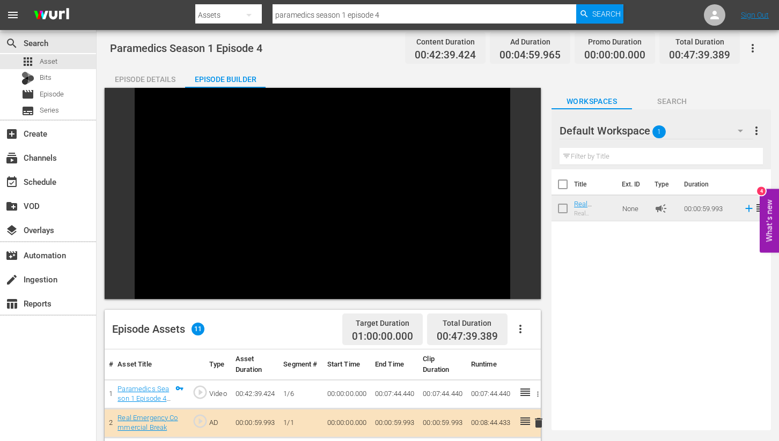
scroll to position [2, 0]
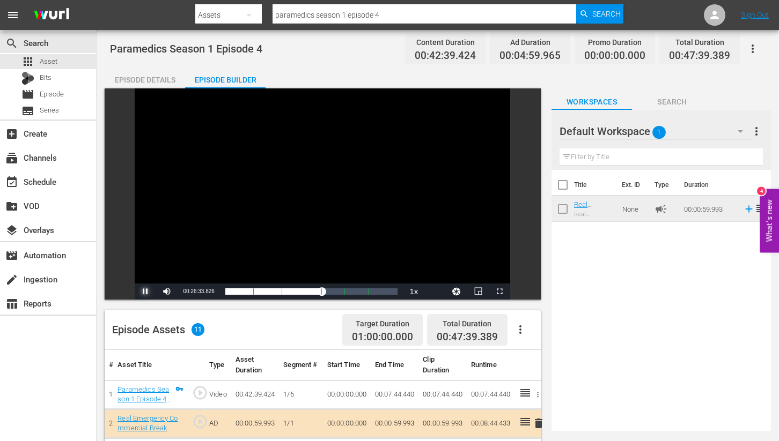
click at [145, 292] on span "Video Player" at bounding box center [145, 292] width 0 height 0
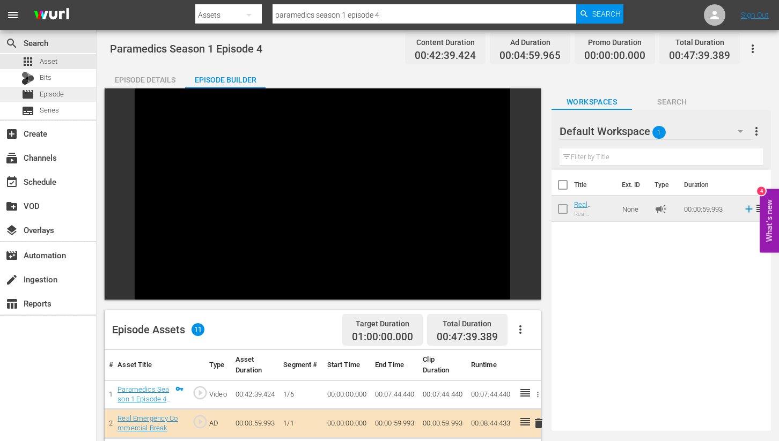
click at [43, 95] on span "Episode" at bounding box center [52, 94] width 24 height 11
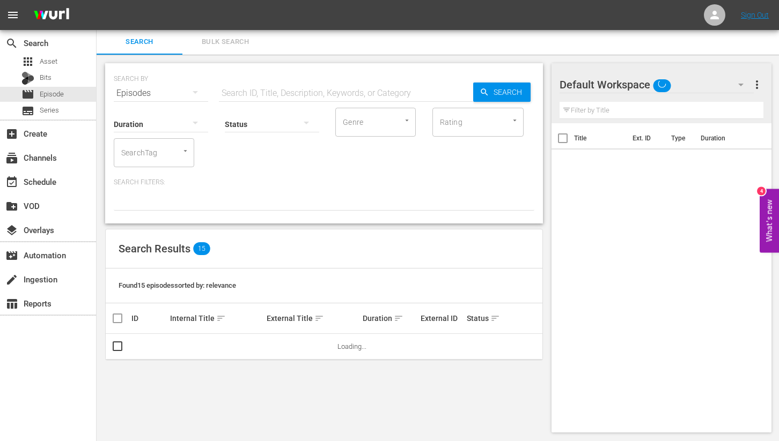
scroll to position [2, 0]
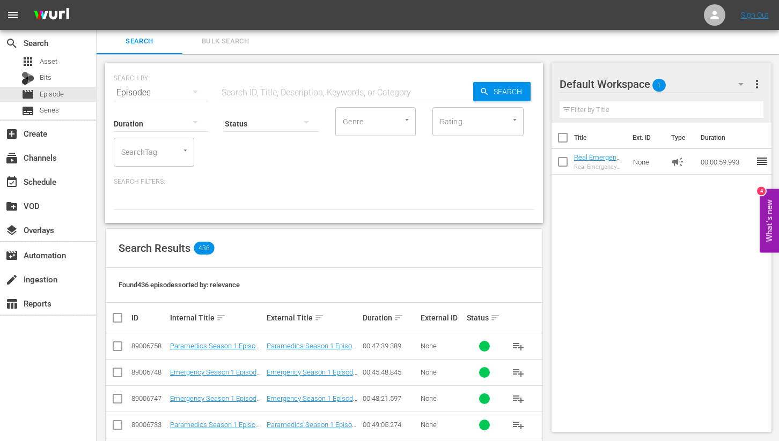
click at [114, 347] on input "checkbox" at bounding box center [117, 348] width 13 height 13
checkbox input "true"
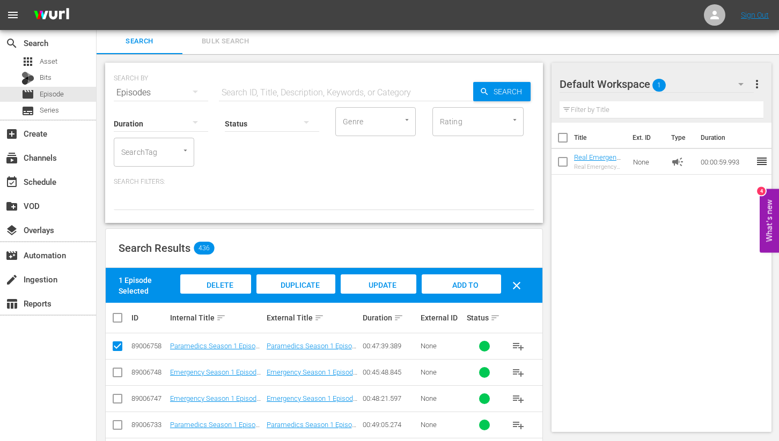
click at [220, 282] on span "Delete Episodes" at bounding box center [215, 295] width 43 height 29
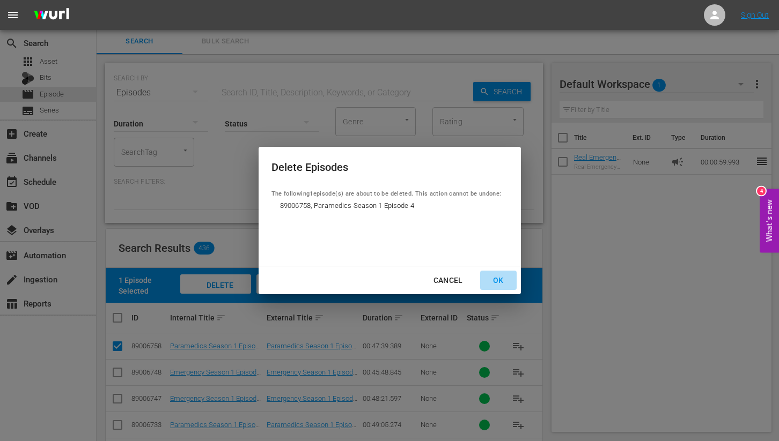
click at [499, 279] on div "OK" at bounding box center [498, 280] width 28 height 13
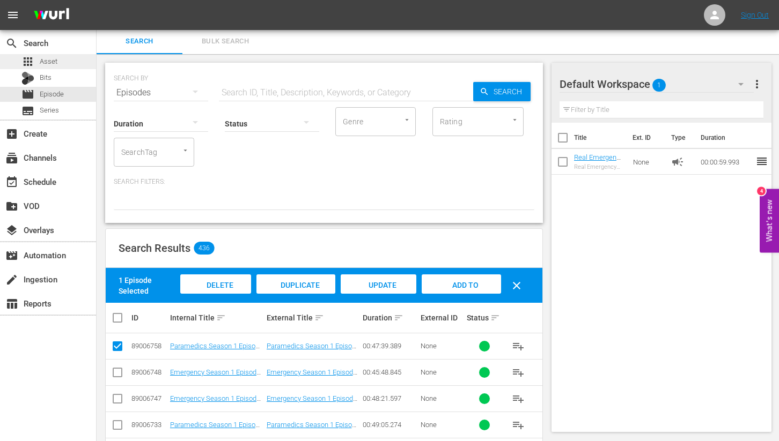
click at [46, 64] on span "Asset" at bounding box center [49, 61] width 18 height 11
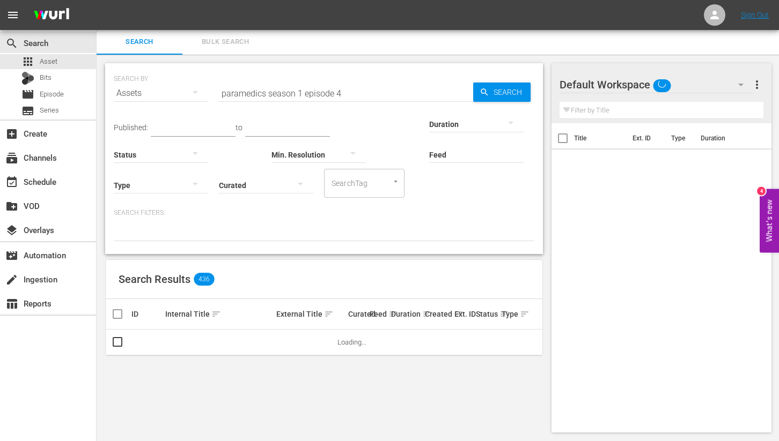
scroll to position [1, 0]
click at [46, 96] on span "Episode" at bounding box center [52, 94] width 24 height 11
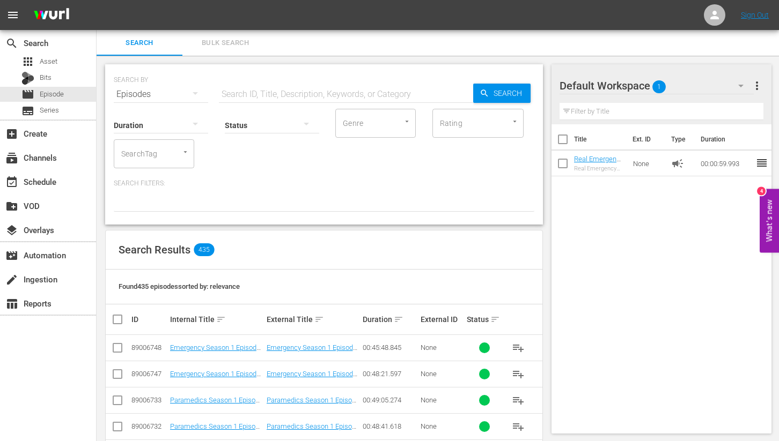
click at [261, 87] on input "text" at bounding box center [346, 95] width 254 height 26
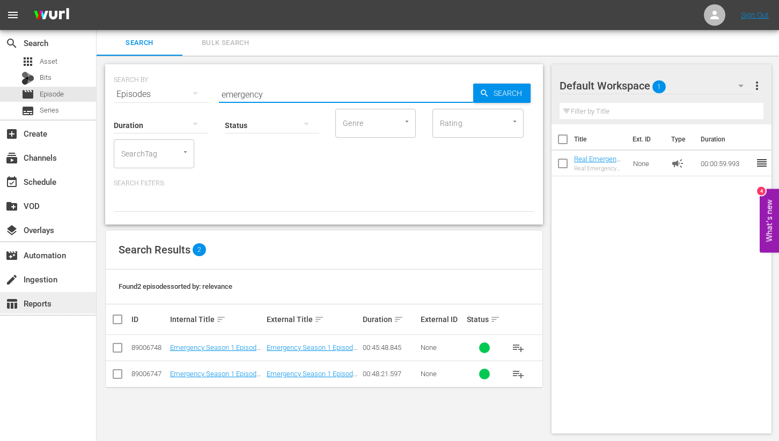
type input "emergency"
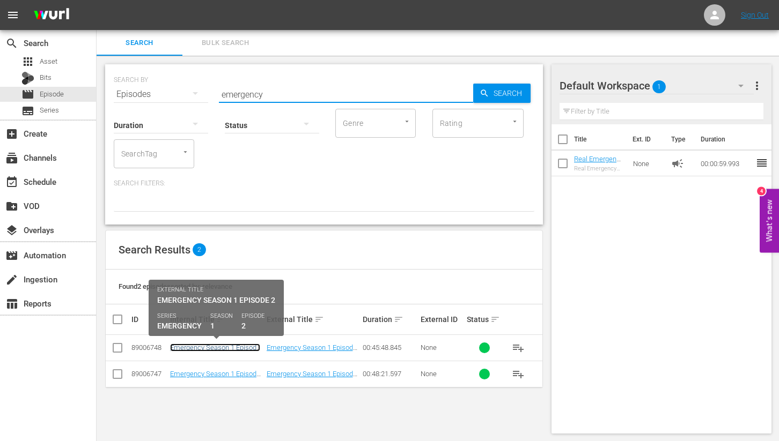
click at [206, 346] on link "Emergency Season 1 Episode 2 - Nine Now" at bounding box center [215, 352] width 90 height 16
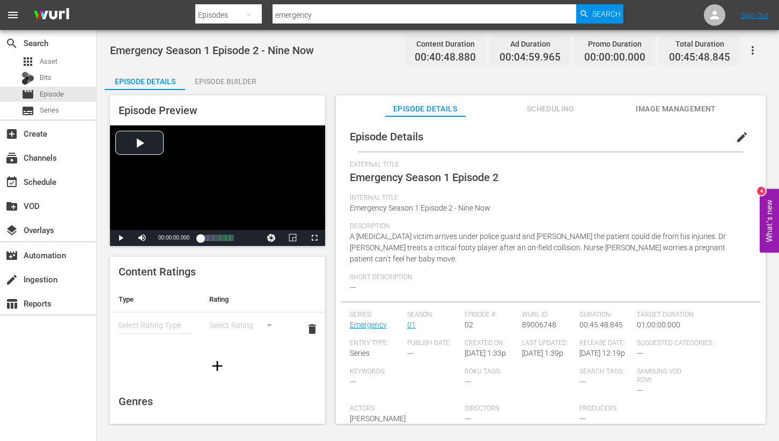
drag, startPoint x: 224, startPoint y: 82, endPoint x: 227, endPoint y: 87, distance: 6.3
click at [224, 82] on div "Episode Builder" at bounding box center [225, 82] width 80 height 26
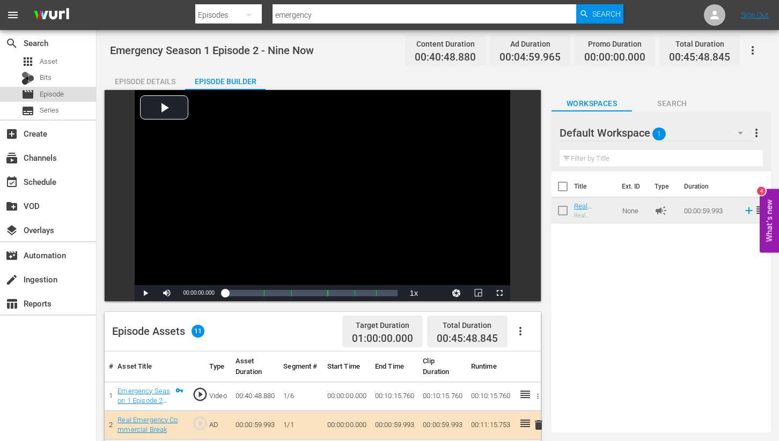
click at [37, 89] on div "movie Episode" at bounding box center [42, 94] width 42 height 15
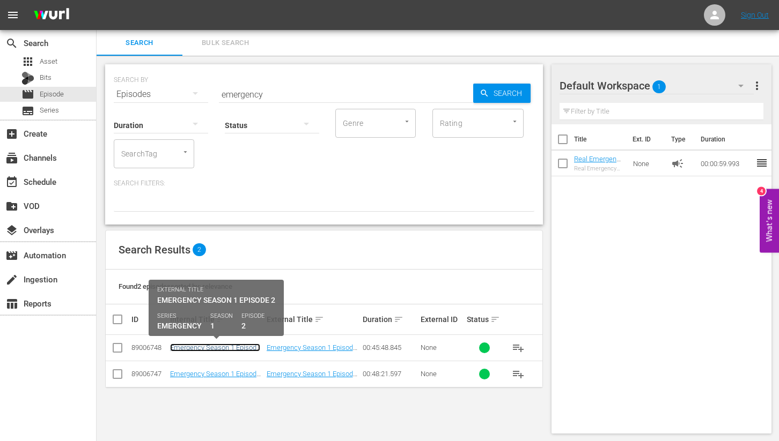
click at [215, 348] on link "Emergency Season 1 Episode 2 - Nine Now" at bounding box center [215, 352] width 90 height 16
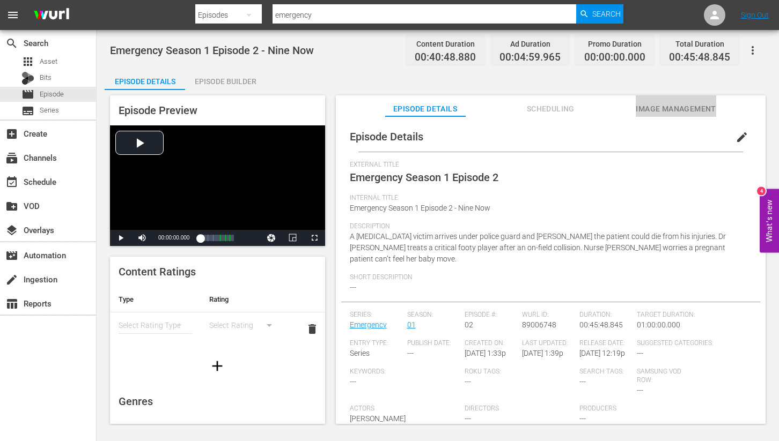
click at [667, 112] on span "Image Management" at bounding box center [676, 108] width 80 height 13
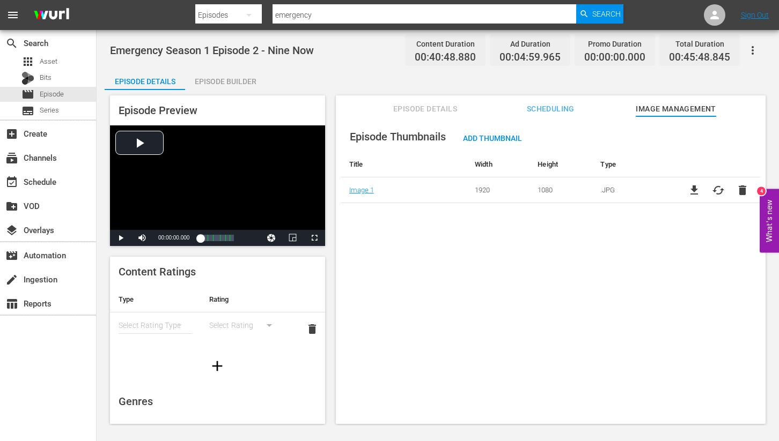
click at [240, 79] on div "Episode Builder" at bounding box center [225, 82] width 80 height 26
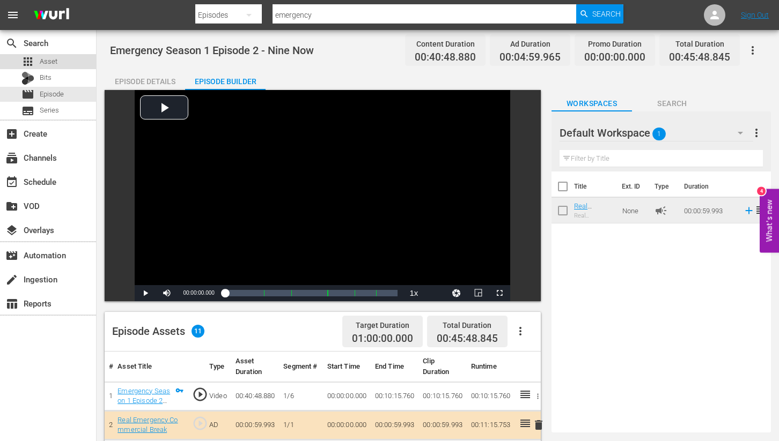
click at [47, 62] on span "Asset" at bounding box center [49, 61] width 18 height 11
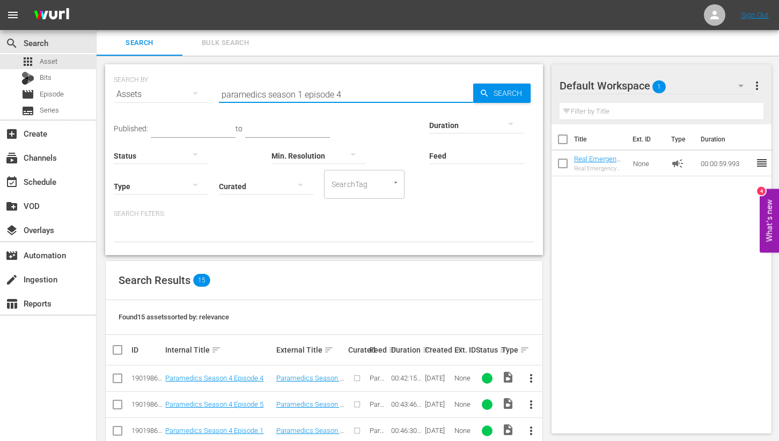
drag, startPoint x: 221, startPoint y: 94, endPoint x: 400, endPoint y: 99, distance: 179.2
click at [400, 99] on input "paramedics season 1 episode 4" at bounding box center [346, 95] width 254 height 26
type input "emergency season 1 episode 3"
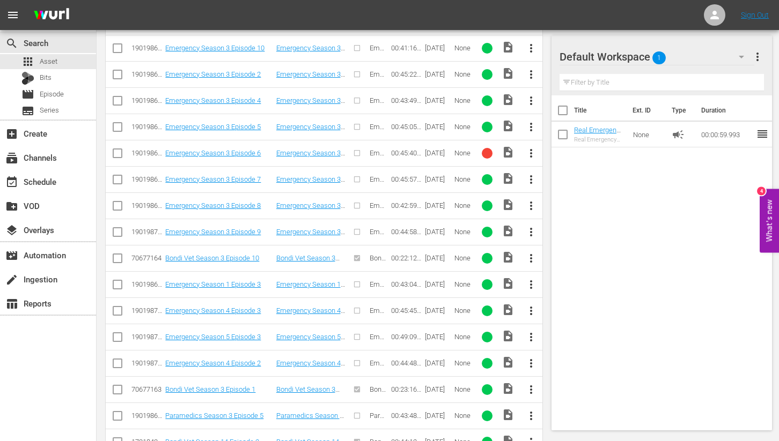
scroll to position [410, 0]
click at [530, 283] on span "more_vert" at bounding box center [531, 284] width 13 height 13
click at [561, 364] on div "Episode" at bounding box center [589, 366] width 73 height 26
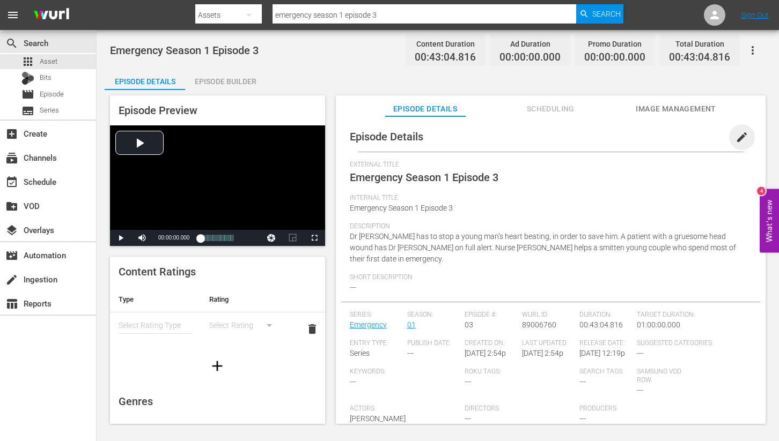
drag, startPoint x: 736, startPoint y: 139, endPoint x: 698, endPoint y: 153, distance: 40.6
click at [735, 139] on span "edit" at bounding box center [741, 137] width 13 height 13
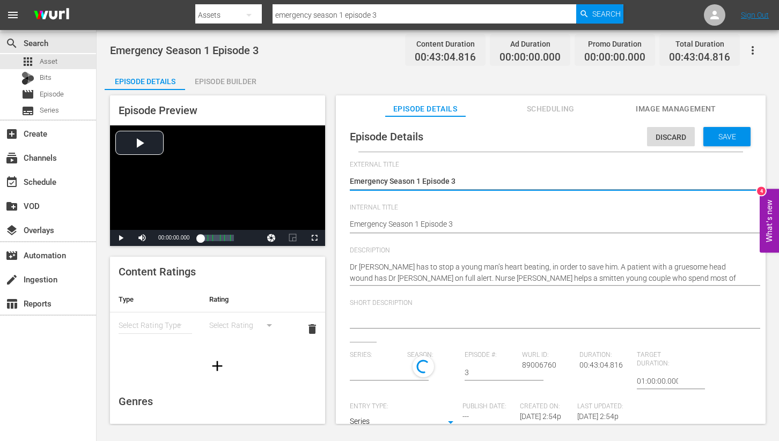
type input "Emergency"
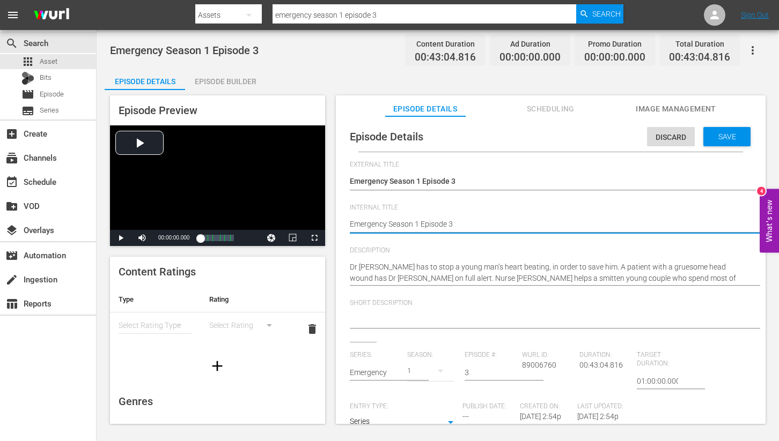
type textarea "Emergency Season 1 Episode 3"
type textarea "Emergency Season 1 Episode 3 -"
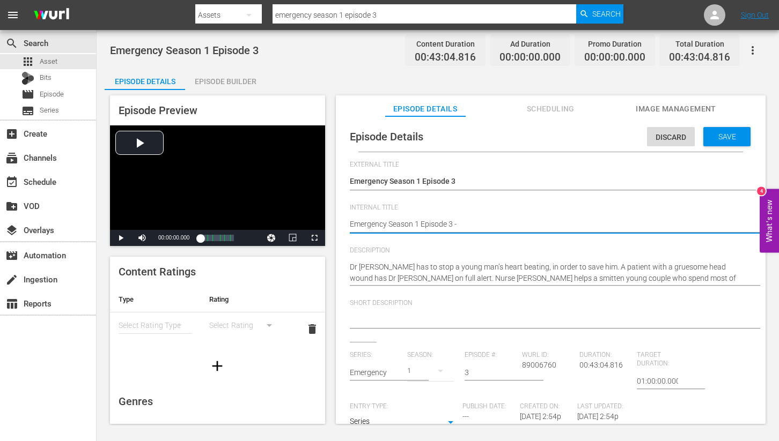
type textarea "Emergency Season 1 Episode 3 -"
type textarea "Emergency Season 1 Episode 3 - N"
type textarea "Emergency Season 1 Episode 3 - Ni"
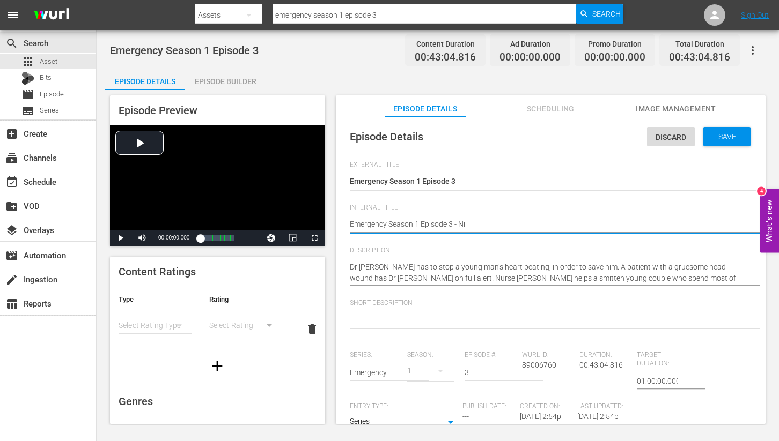
type textarea "Emergency Season 1 Episode 3 - Nin"
type textarea "Emergency Season 1 Episode 3 - Nine"
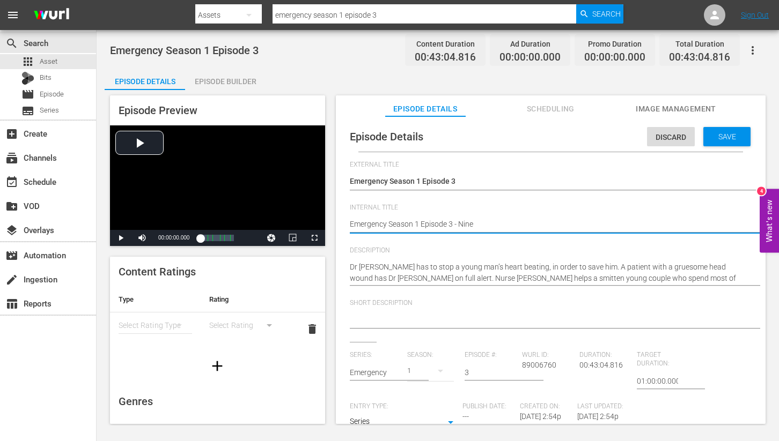
type textarea "Emergency Season 1 Episode 3 - Nine"
type textarea "Emergency Season 1 Episode 3 - Nine N"
type textarea "Emergency Season 1 Episode 3 - Nine No"
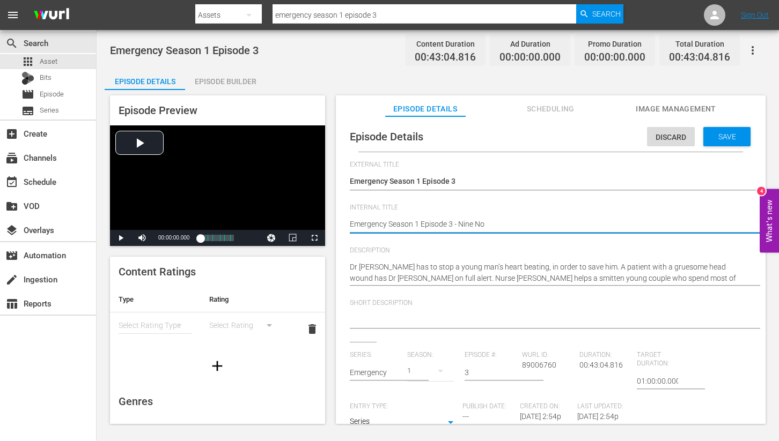
type textarea "Emergency Season 1 Episode 3 - Nine Now"
click at [716, 136] on span "Save" at bounding box center [727, 136] width 35 height 9
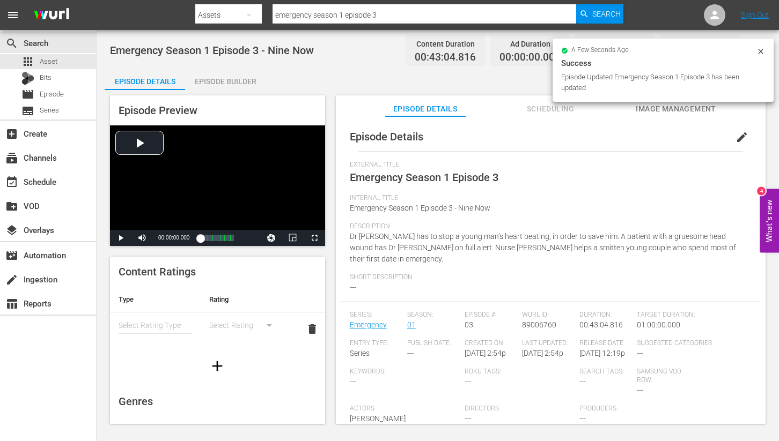
click at [643, 111] on span "Image Management" at bounding box center [676, 108] width 80 height 13
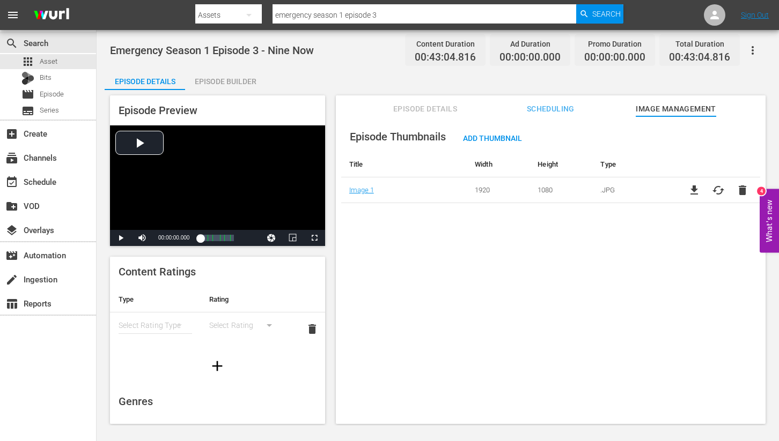
click at [234, 80] on div "Episode Builder" at bounding box center [225, 82] width 80 height 26
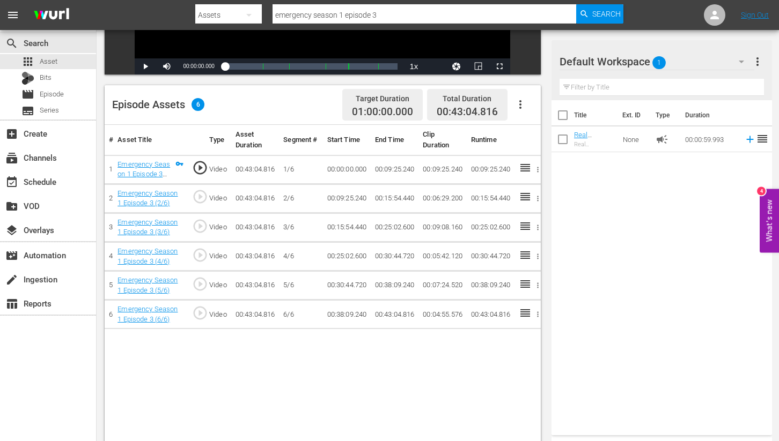
scroll to position [252, 0]
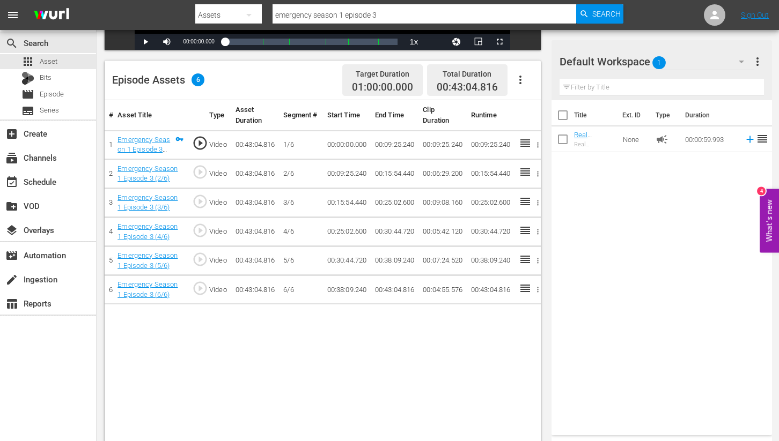
click at [518, 79] on icon "button" at bounding box center [520, 79] width 13 height 13
click at [536, 86] on div "Fill with Ads" at bounding box center [552, 84] width 73 height 26
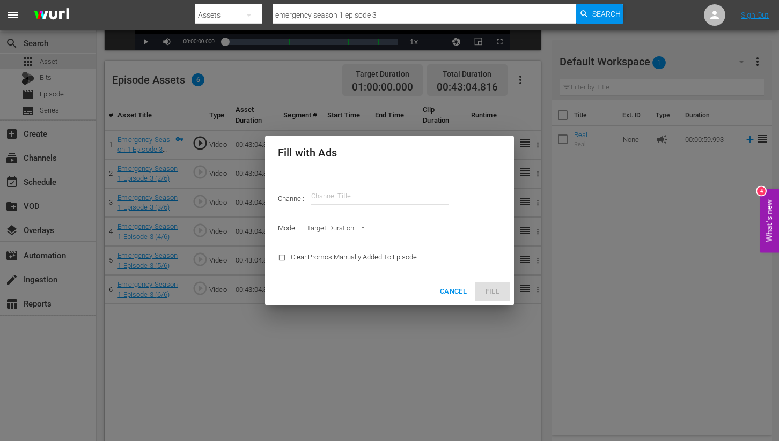
click at [417, 231] on div at bounding box center [389, 220] width 779 height 441
click at [453, 293] on span "Cancel" at bounding box center [453, 292] width 27 height 12
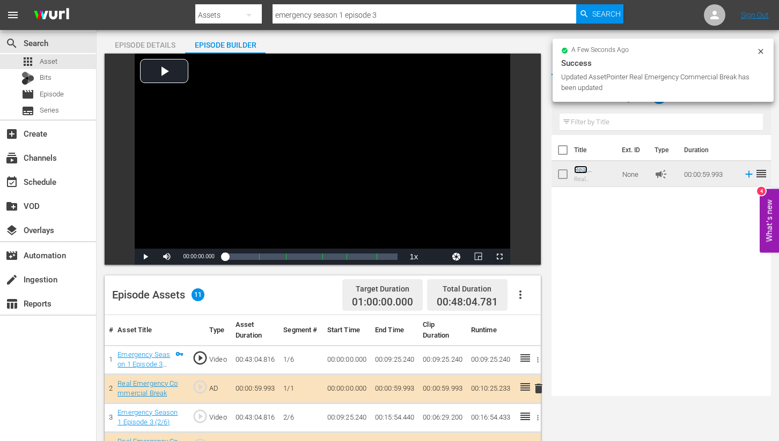
scroll to position [0, 0]
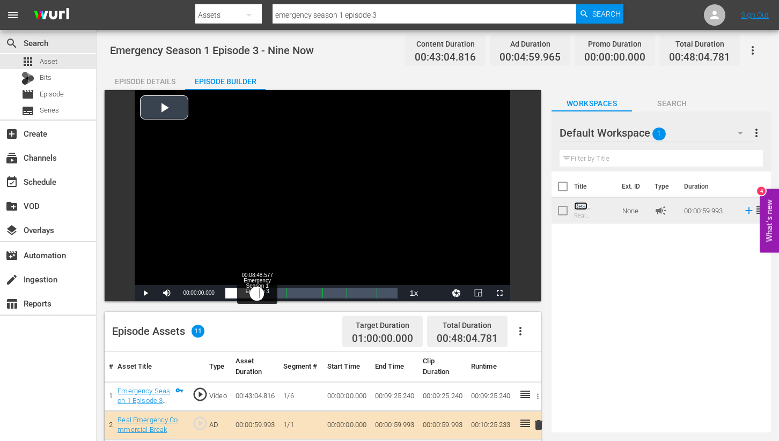
click at [256, 293] on div "Loaded : 0.23% 00:08:48.577 Emergency Season 1 Episode 3 (1/6) 00:00:00.000" at bounding box center [311, 293] width 173 height 11
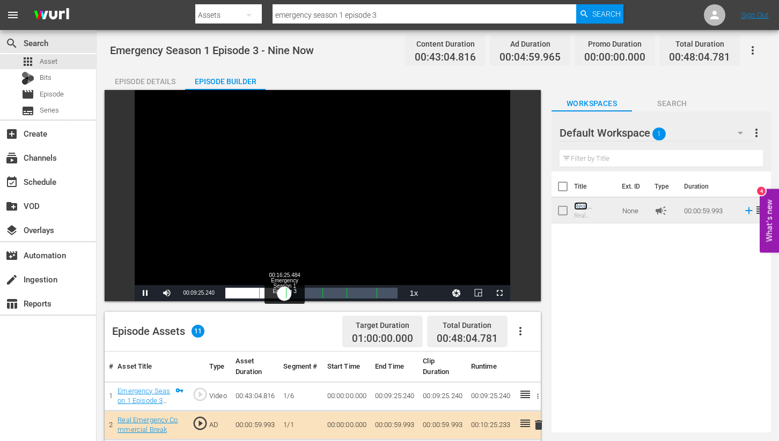
click at [284, 295] on div "Loaded : 0.00% 00:16:25.484 Emergency Season 1 Episode 3 (3/6) 00:00:00.000 Cue…" at bounding box center [311, 293] width 173 height 11
click at [285, 296] on div "00:00:00.000" at bounding box center [255, 293] width 60 height 11
click at [145, 293] on span "Video Player" at bounding box center [145, 293] width 0 height 0
click at [499, 293] on span "Video Player" at bounding box center [499, 293] width 0 height 0
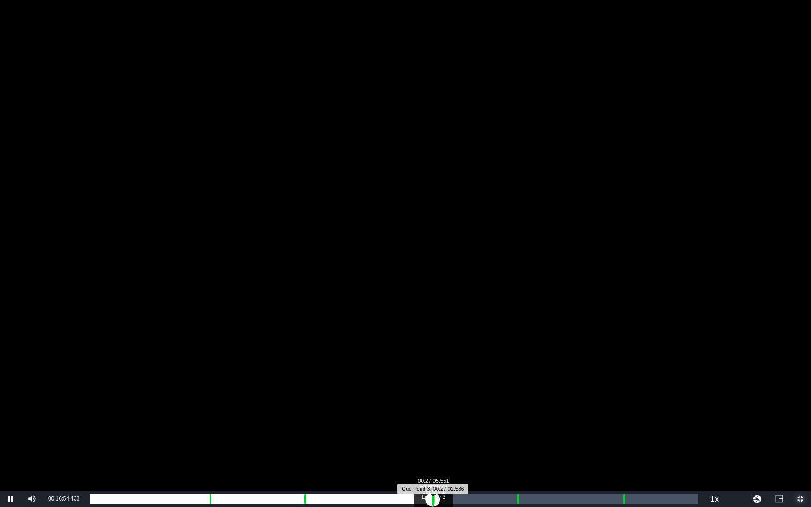
click at [432, 441] on div "Progress Bar" at bounding box center [433, 499] width 3 height 14
click at [431, 441] on div "00:00:00.000" at bounding box center [261, 499] width 343 height 11
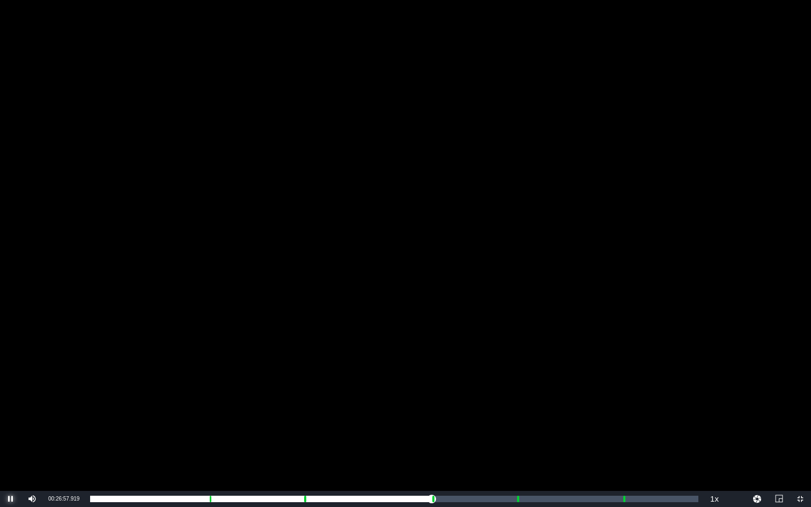
click at [11, 441] on span "Video Player" at bounding box center [11, 499] width 0 height 0
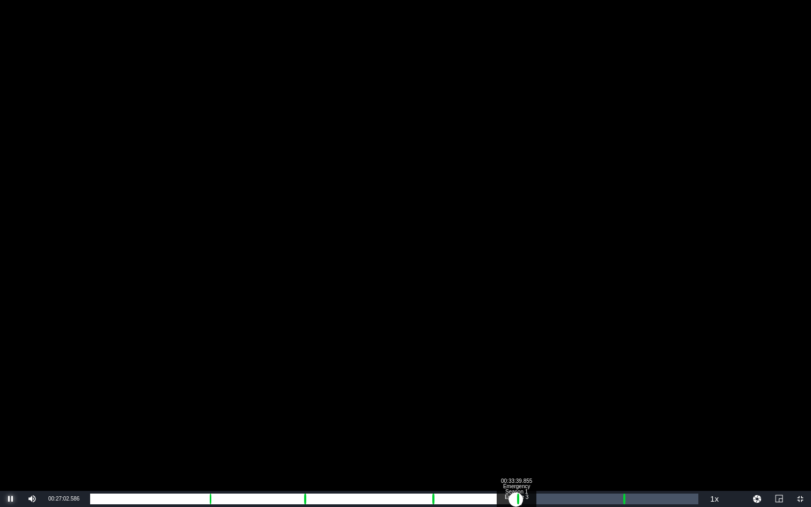
click at [516, 441] on div "Loaded : 0.00% 00:33:39.855 Emergency Season 1 Episode 3 (5/6) 00:00:00.000 Cue…" at bounding box center [394, 499] width 608 height 11
click at [622, 441] on div "Loaded : 71.80% 00:42:03.547 Emergency Season 1 Episode 3 (6/6) 00:00:00.000 Cu…" at bounding box center [394, 499] width 608 height 11
click at [636, 441] on div "00:43:09.688" at bounding box center [636, 499] width 1 height 11
click at [635, 441] on div "00:38:11.761" at bounding box center [363, 499] width 546 height 11
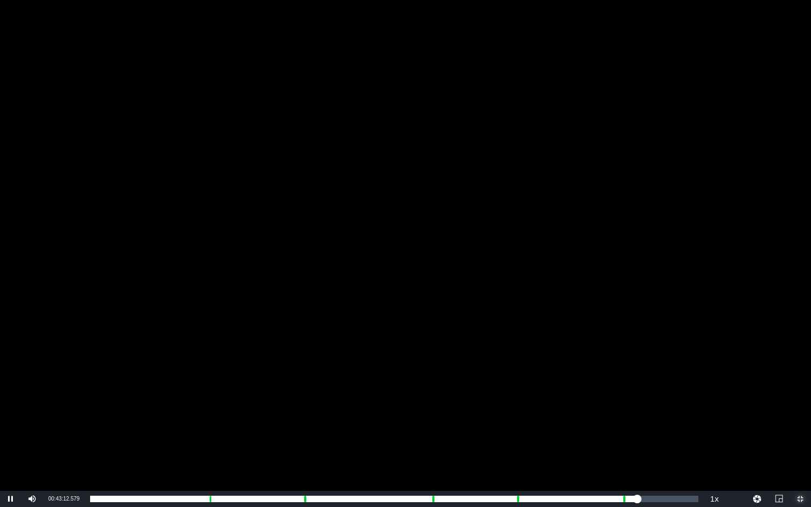
click at [735, 441] on span "Video Player" at bounding box center [800, 499] width 0 height 0
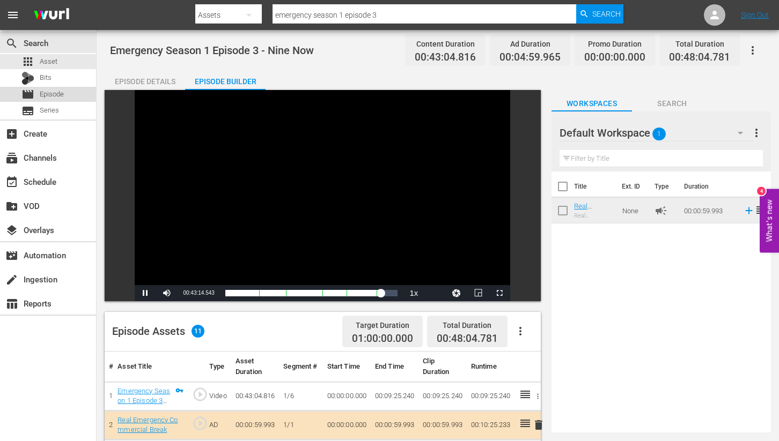
click at [46, 93] on span "Episode" at bounding box center [52, 94] width 24 height 11
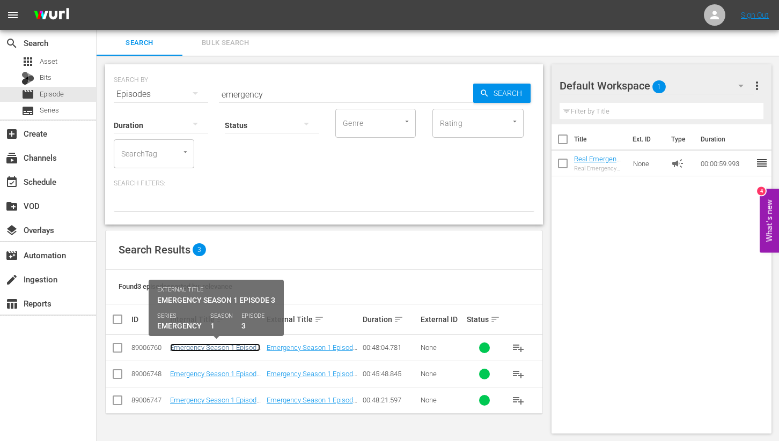
click at [203, 348] on link "Emergency Season 1 Episode 3 - Nine Now" at bounding box center [215, 352] width 90 height 16
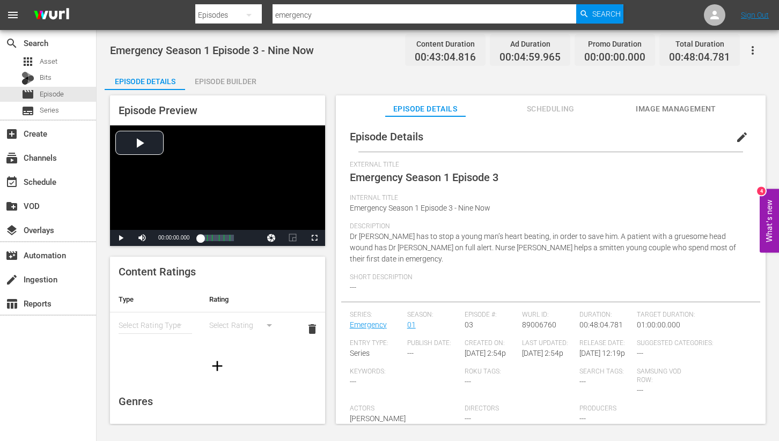
scroll to position [24, 0]
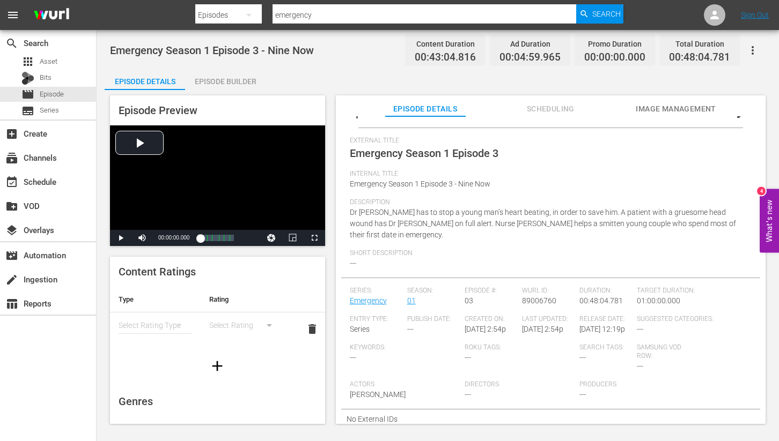
click at [228, 77] on div "Episode Builder" at bounding box center [225, 82] width 80 height 26
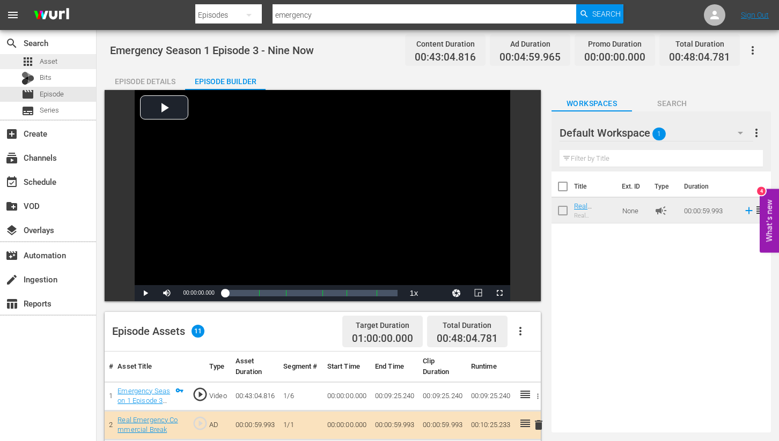
click at [50, 60] on span "Asset" at bounding box center [49, 61] width 18 height 11
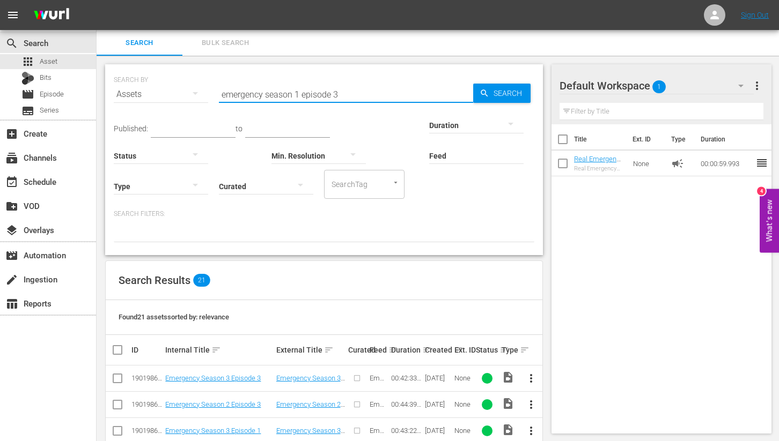
drag, startPoint x: 334, startPoint y: 93, endPoint x: 351, endPoint y: 95, distance: 17.4
click at [351, 95] on input "emergency season 1 episode 3" at bounding box center [346, 95] width 254 height 26
type input "emergency season 1 episode 4"
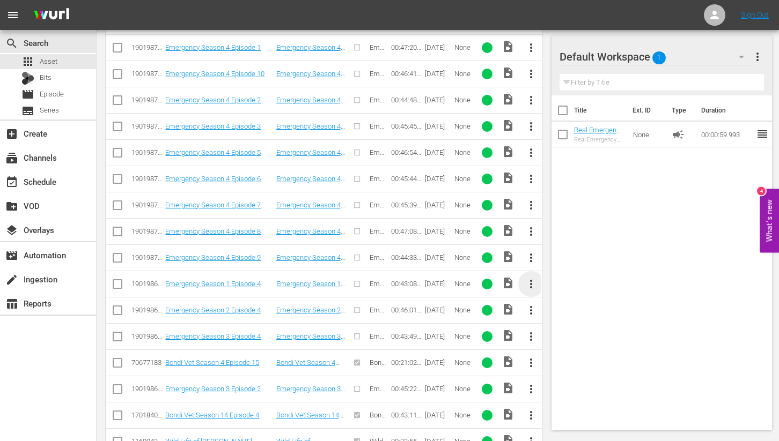
scroll to position [384, 0]
click at [530, 283] on span "more_vert" at bounding box center [531, 283] width 13 height 13
click at [564, 365] on div "Episode" at bounding box center [589, 365] width 73 height 26
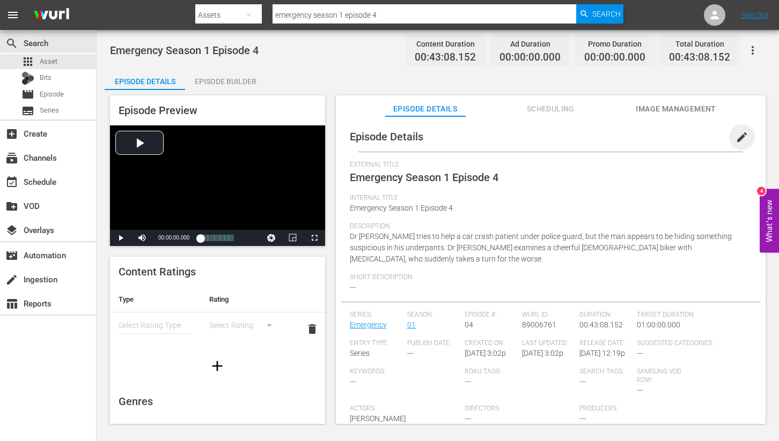
click at [735, 136] on span "edit" at bounding box center [741, 137] width 13 height 13
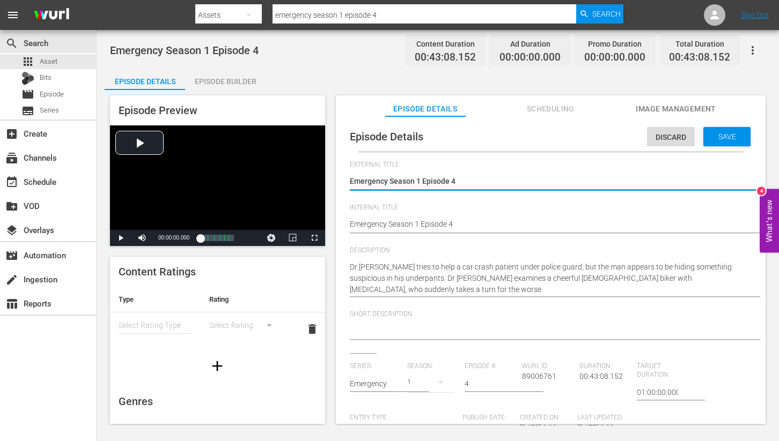
drag, startPoint x: 462, startPoint y: 231, endPoint x: 467, endPoint y: 229, distance: 5.6
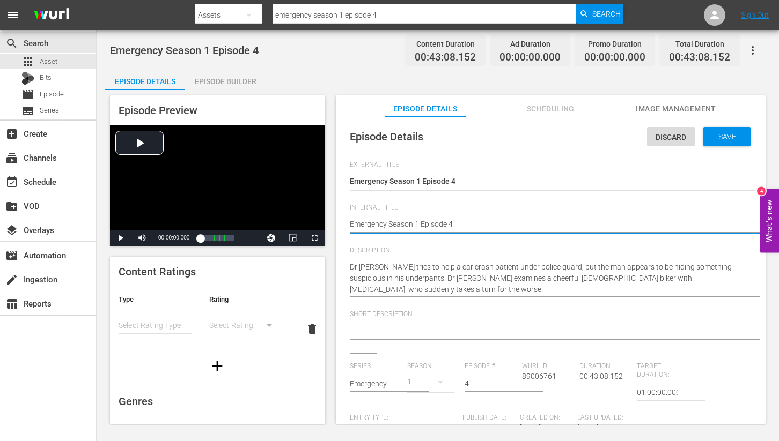
type textarea "Emergency Season 1 Episode 4"
type textarea "Emergency Season 1 Episode 4 -"
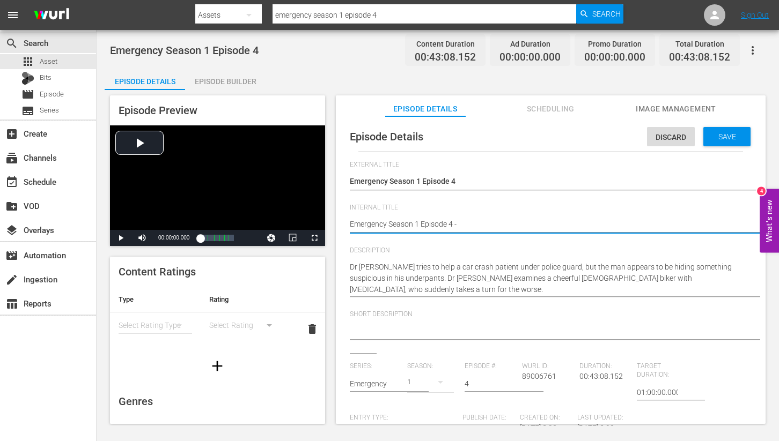
type textarea "Emergency Season 1 Episode 4 -"
type textarea "Emergency Season 1 Episode 4 - N"
type textarea "Emergency Season 1 Episode 4 - Ni"
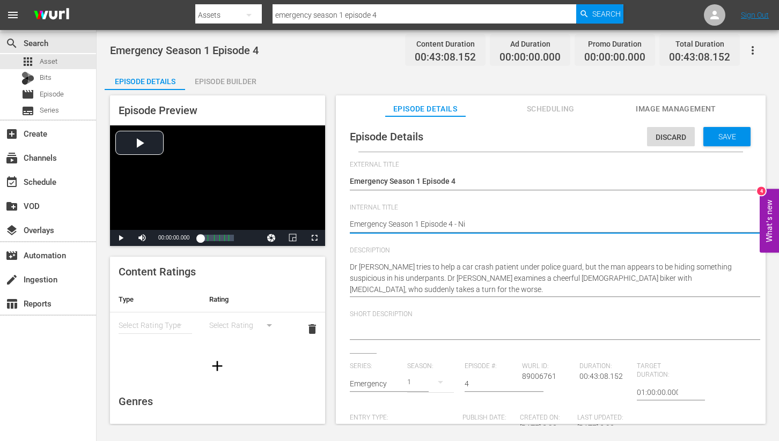
type textarea "Emergency Season 1 Episode 4 - Nin"
type textarea "Emergency Season 1 Episode 4 - Nine"
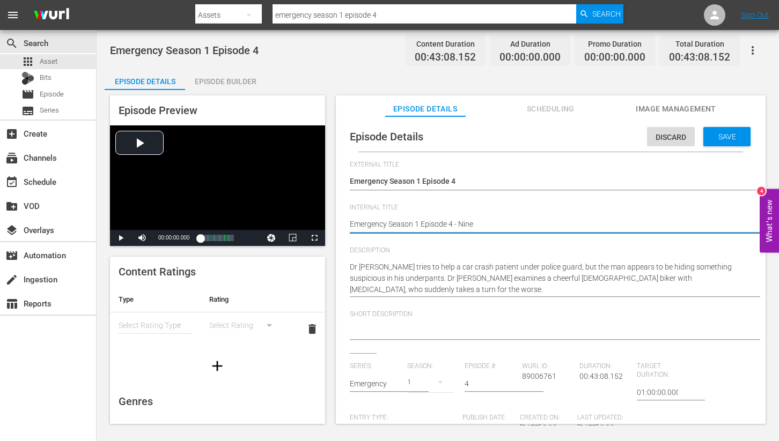
type textarea "Emergency Season 1 Episode 4 - Nine"
type textarea "Emergency Season 1 Episode 4 - Nine N"
type textarea "Emergency Season 1 Episode 4 - Nine No"
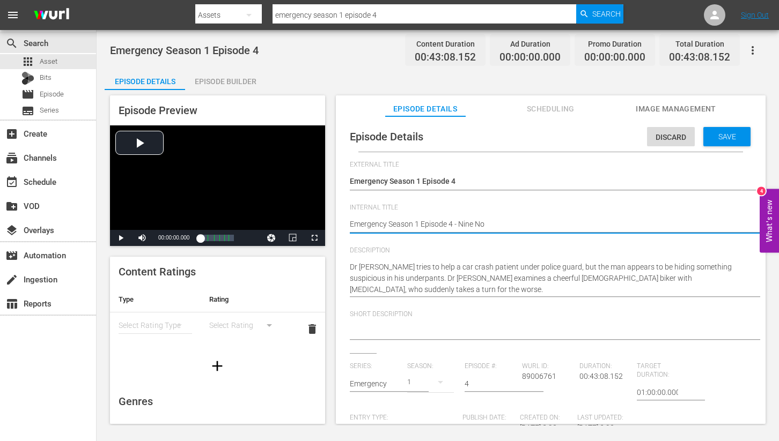
type textarea "Emergency Season 1 Episode 4 - Nine Now"
click at [716, 138] on span "Save" at bounding box center [727, 136] width 35 height 9
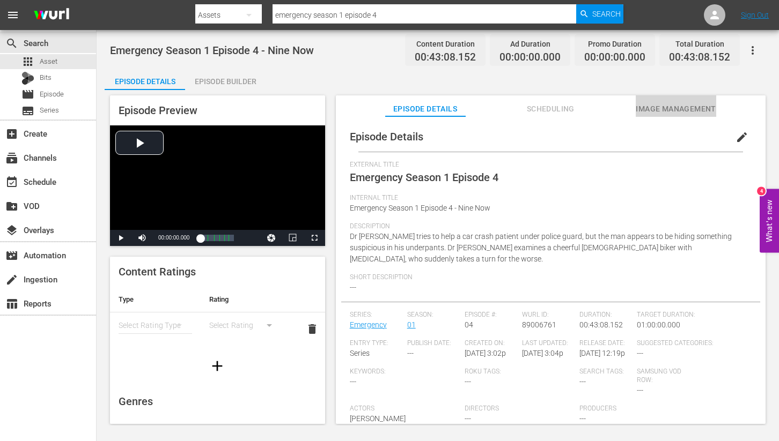
drag, startPoint x: 684, startPoint y: 108, endPoint x: 657, endPoint y: 115, distance: 27.7
click at [684, 108] on span "Image Management" at bounding box center [676, 108] width 80 height 13
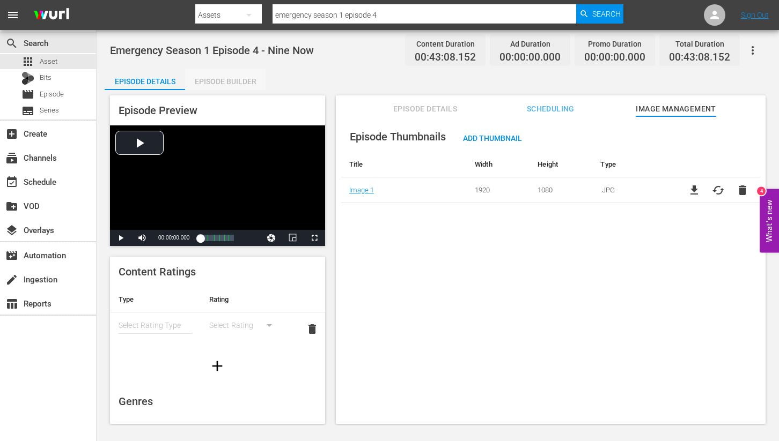
click at [230, 79] on div "Episode Builder" at bounding box center [225, 82] width 80 height 26
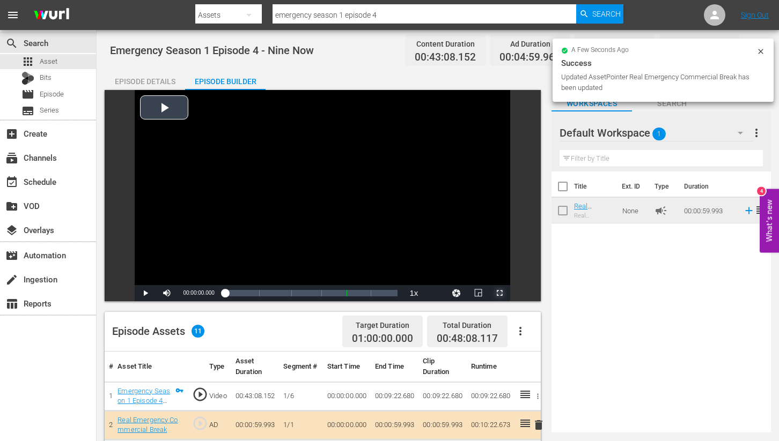
click at [499, 293] on span "Video Player" at bounding box center [499, 293] width 0 height 0
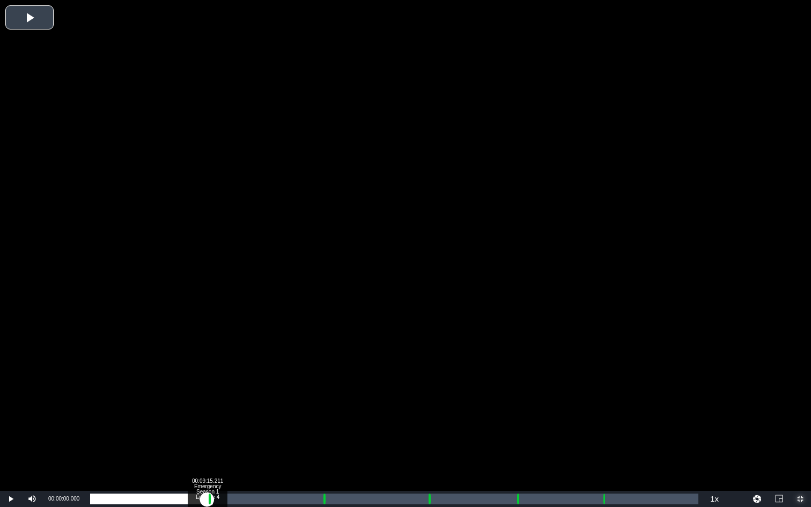
click at [207, 441] on div "Loaded : 0.23% 00:09:15.211 Emergency Season 1 Episode 4 (1/6) 00:00:00.000" at bounding box center [394, 499] width 608 height 11
click at [322, 441] on div "Loaded : 22.97% 00:18:22.781 Emergency Season 1 Episode 4 (3/6) 00:00:00.000" at bounding box center [394, 499] width 608 height 11
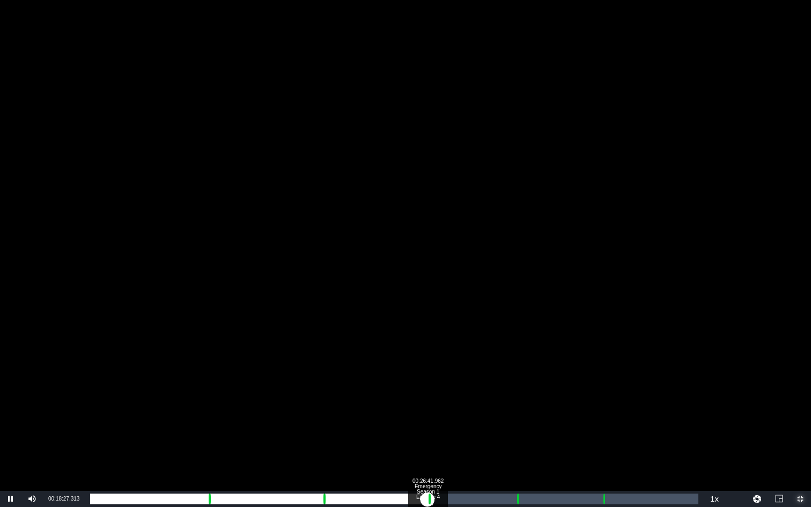
click at [428, 441] on div "Loaded : 41.29% 00:26:41.962 Emergency Season 1 Episode 4 (4/6) 00:00:00.000 [G…" at bounding box center [394, 499] width 608 height 11
click at [516, 441] on div "Loaded : 58.71% 00:33:42.191 Emergency Season 1 Episode 4 (5/6) 00:00:00.000 Cu…" at bounding box center [394, 499] width 608 height 11
click at [516, 441] on div "00:30:42.212" at bounding box center [303, 499] width 426 height 11
click at [527, 441] on div "Loaded : 0.00% 00:34:35.674 Emergency Season 1 Episode 4 (5/6) 00:00:00.000 Cue…" at bounding box center [394, 499] width 608 height 11
click at [531, 441] on div "Loaded : 9.92% 00:34:53.502 Emergency Season 1 Episode 4 (5/6) 00:00:01.382 Cue…" at bounding box center [394, 499] width 608 height 11
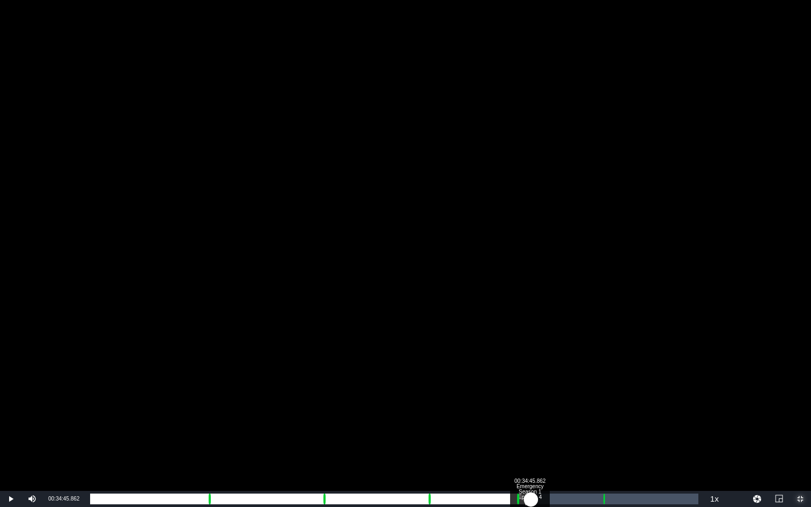
click at [529, 441] on div "00:30:54.681" at bounding box center [310, 499] width 441 height 11
click at [602, 441] on div "00:40:29.685 Emergency Season 1 Episode 4 (6/6)" at bounding box center [602, 499] width 1 height 11
click at [613, 441] on div "Loaded : 9.92% 00:41:23.169 Emergency Season 1 Episode 4 (6/6) 00:00:02.033 Cue…" at bounding box center [394, 499] width 608 height 11
click at [614, 441] on div "00:00:49.360" at bounding box center [352, 499] width 524 height 11
click at [615, 441] on div "00:36:40.527" at bounding box center [353, 499] width 526 height 11
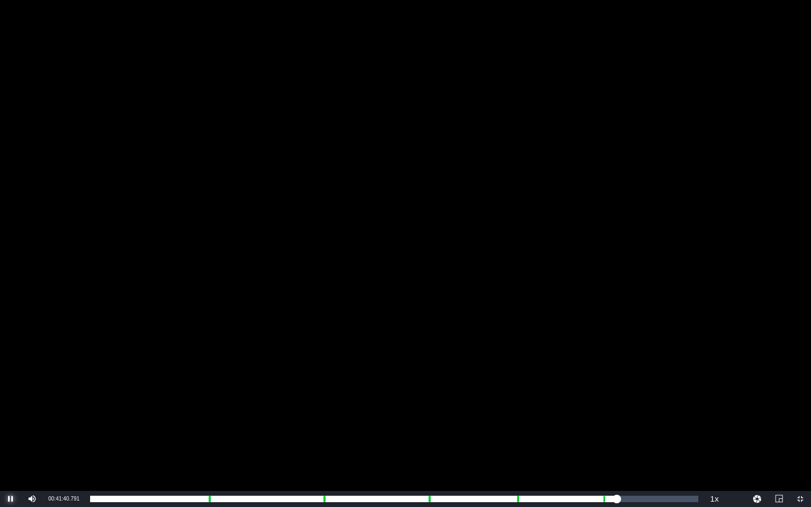
click at [11, 441] on span "Video Player" at bounding box center [11, 499] width 0 height 0
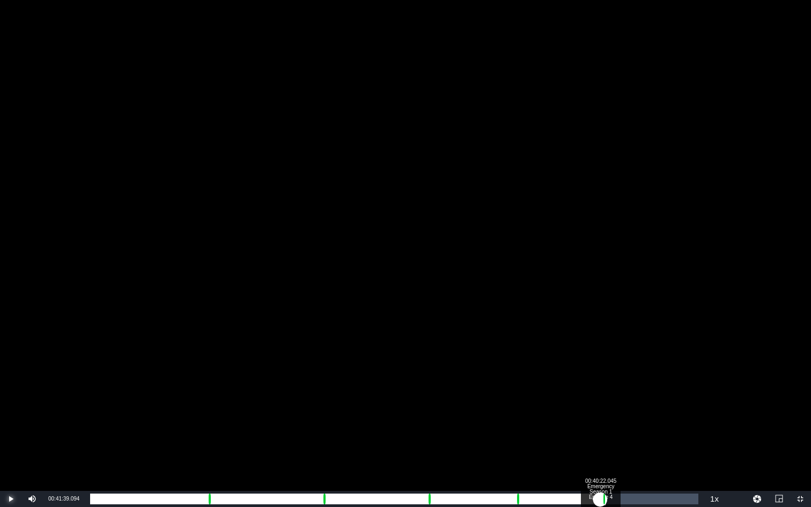
click at [600, 441] on div "Loaded : 87.24% 00:40:22.045 Emergency Season 1 Episode 4 (6/6) 00:36:39.288 Cu…" at bounding box center [394, 499] width 608 height 11
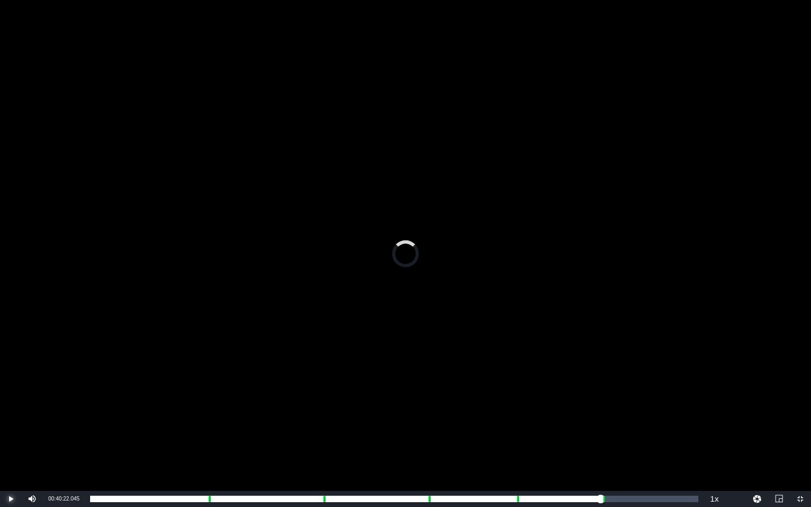
click at [11, 441] on span "Video Player" at bounding box center [11, 499] width 0 height 0
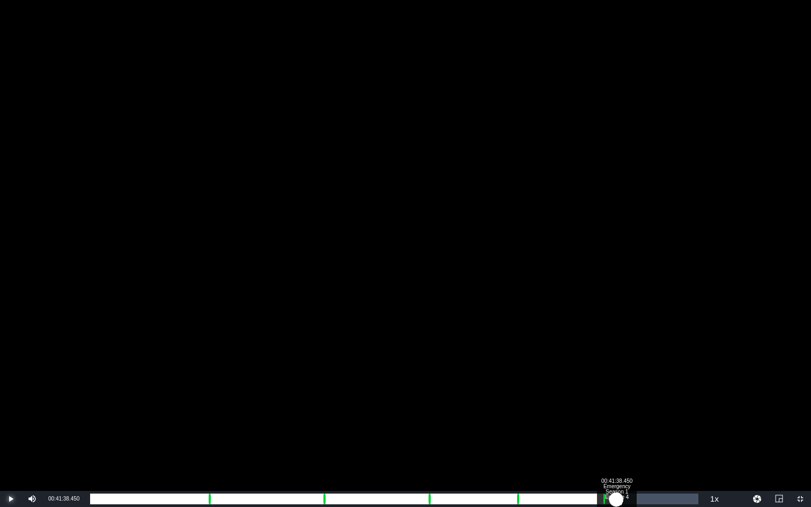
click at [616, 441] on div "Loaded : 9.92% 00:41:38.450 Emergency Season 1 Episode 4 (6/6) 00:00:02.434 Cue…" at bounding box center [394, 499] width 608 height 11
click at [616, 441] on div "00:36:42.973" at bounding box center [353, 499] width 526 height 11
click at [615, 441] on div "00:36:39.235" at bounding box center [353, 499] width 526 height 11
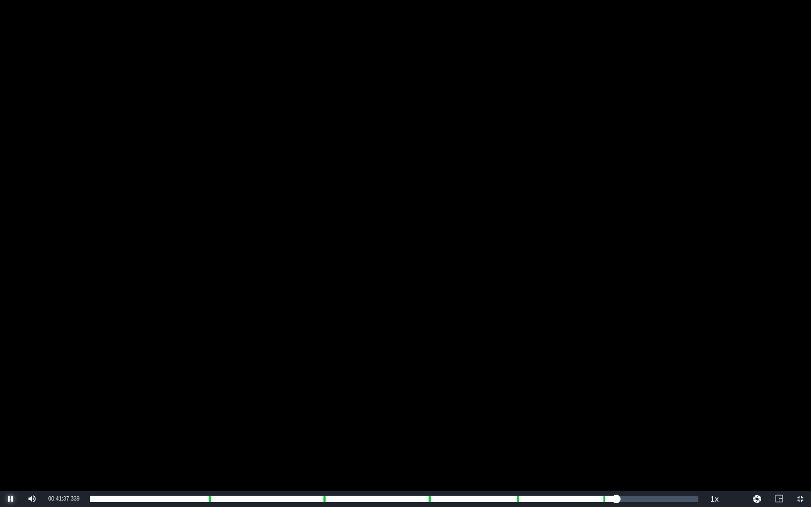
click at [11, 441] on span "Video Player" at bounding box center [11, 499] width 0 height 0
click at [735, 441] on span "Video Player" at bounding box center [800, 499] width 0 height 0
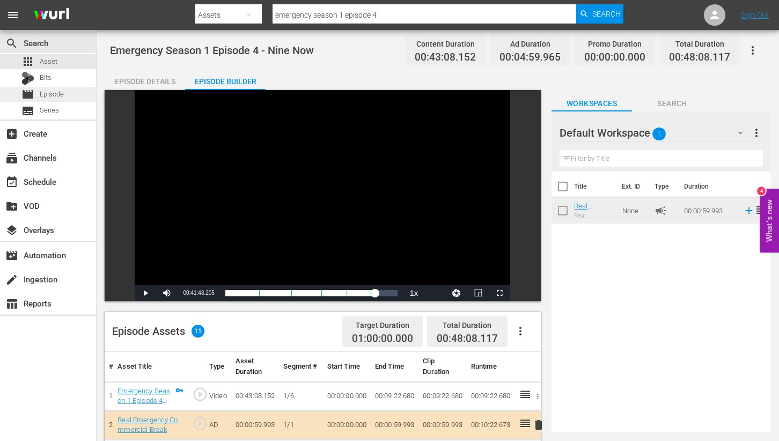
click at [43, 94] on span "Episode" at bounding box center [52, 94] width 24 height 11
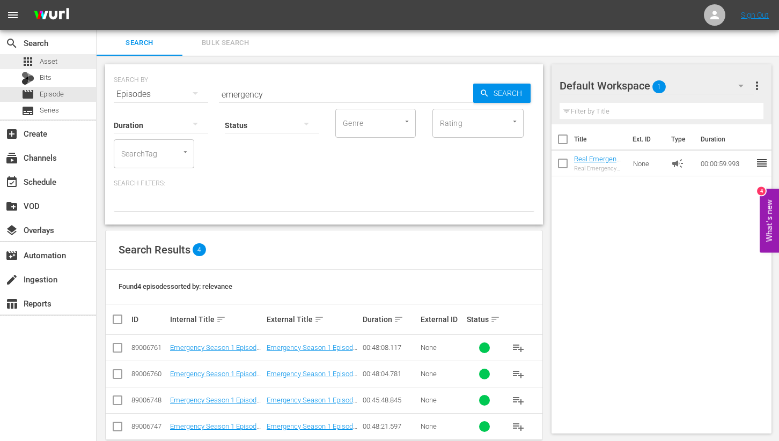
click at [41, 60] on span "Asset" at bounding box center [49, 61] width 18 height 11
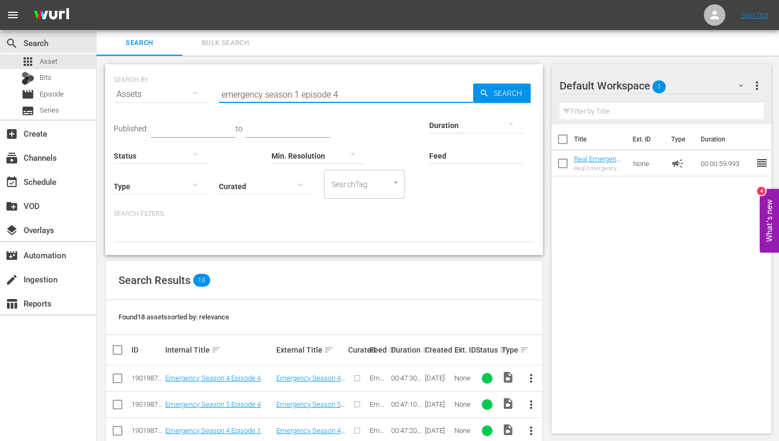
drag, startPoint x: 333, startPoint y: 93, endPoint x: 342, endPoint y: 92, distance: 9.7
click at [342, 92] on input "emergency season 1 episode 4" at bounding box center [346, 95] width 254 height 26
type input "emergency season 1 episode 5"
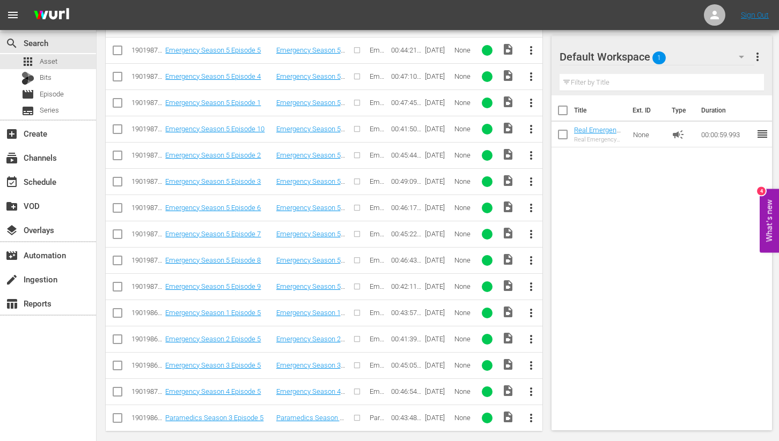
scroll to position [338, 0]
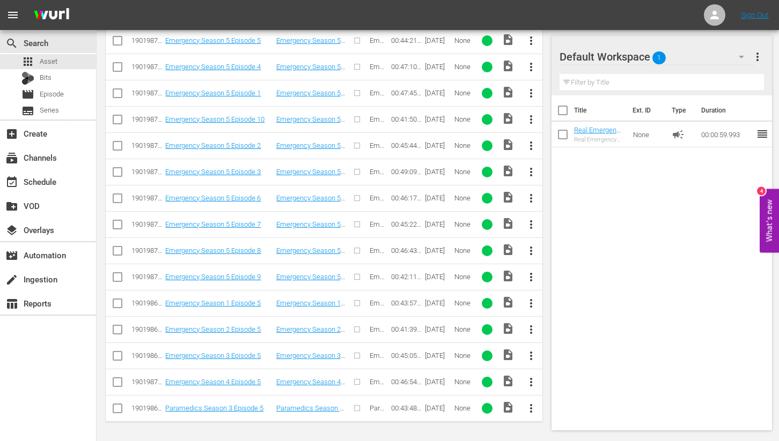
click at [533, 301] on span "more_vert" at bounding box center [531, 303] width 13 height 13
click at [562, 386] on div "Episode" at bounding box center [589, 385] width 73 height 26
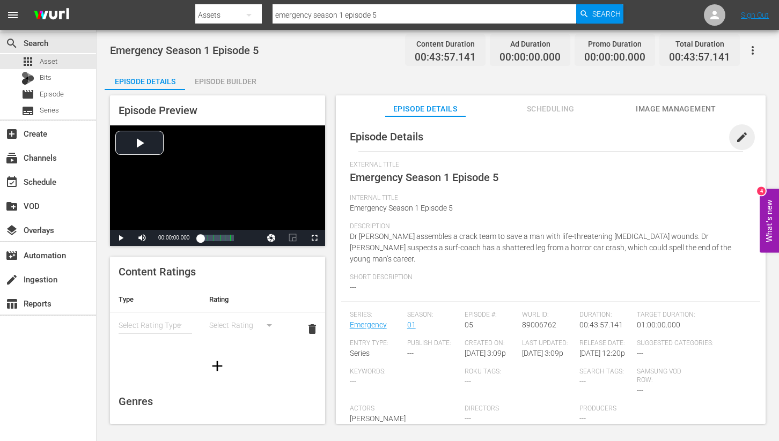
drag, startPoint x: 737, startPoint y: 134, endPoint x: 705, endPoint y: 155, distance: 38.2
click at [735, 134] on span "edit" at bounding box center [741, 137] width 13 height 13
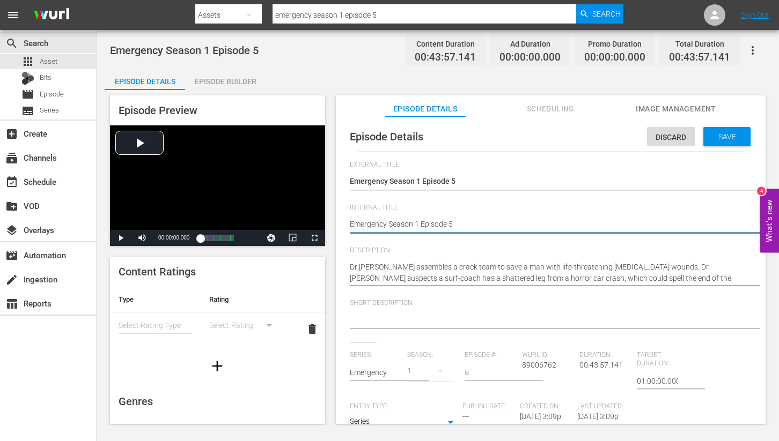
type textarea "Emergency Season 1 Episode 5"
type textarea "Emergency Season 1 Episode 5 -"
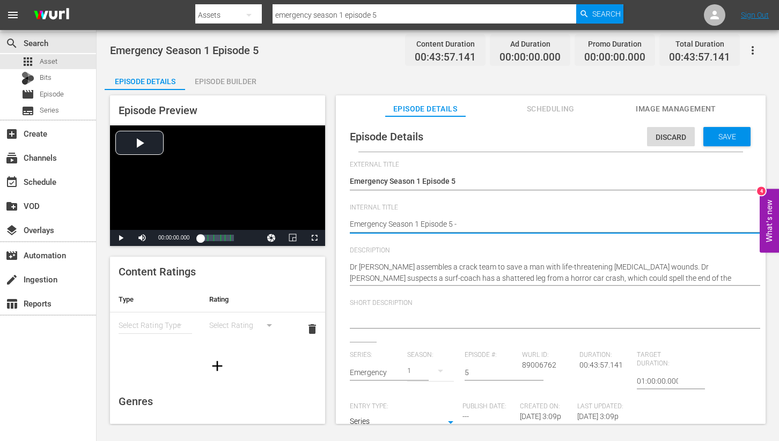
type textarea "Emergency Season 1 Episode 5 -"
type textarea "Emergency Season 1 Episode 5 - B"
type textarea "Emergency Season 1 Episode 5 - Bi"
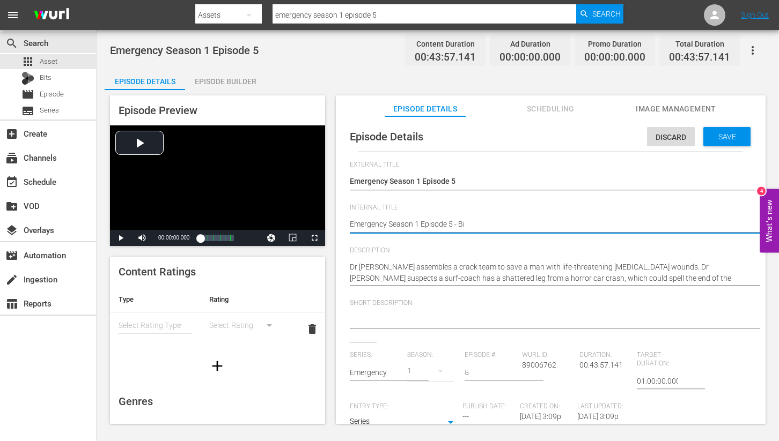
type textarea "Emergency Season 1 Episode 5 - Bin"
type textarea "Emergency Season 1 Episode 5 - Bi"
type textarea "Emergency Season 1 Episode 5 - B"
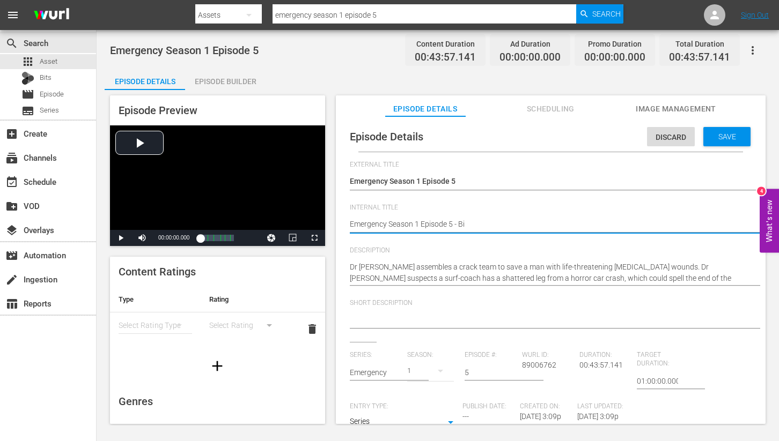
type textarea "Emergency Season 1 Episode 5 - B"
type textarea "Emergency Season 1 Episode 5 -"
type textarea "Emergency Season 1 Episode 5 - N"
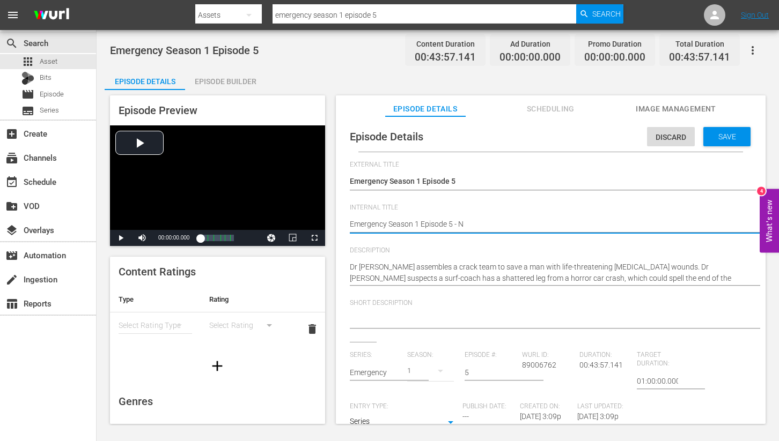
type textarea "Emergency Season 1 Episode 5 - Ni"
type textarea "Emergency Season 1 Episode 5 - Nin"
type textarea "Emergency Season 1 Episode 5 - Nine"
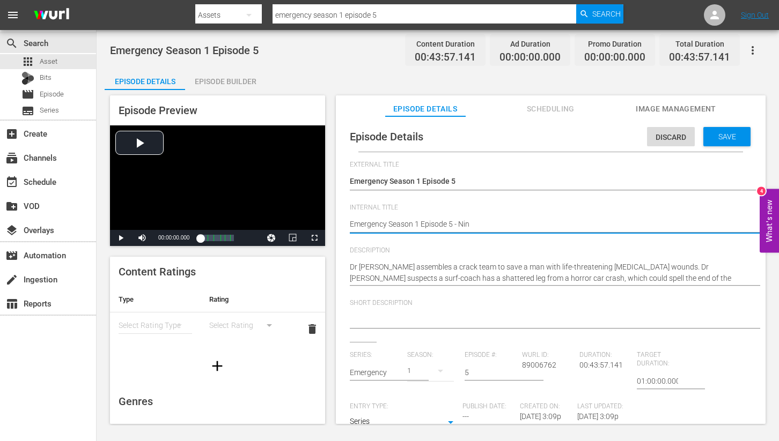
type textarea "Emergency Season 1 Episode 5 - Nine"
type textarea "Emergency Season 1 Episode 5 - Nine N"
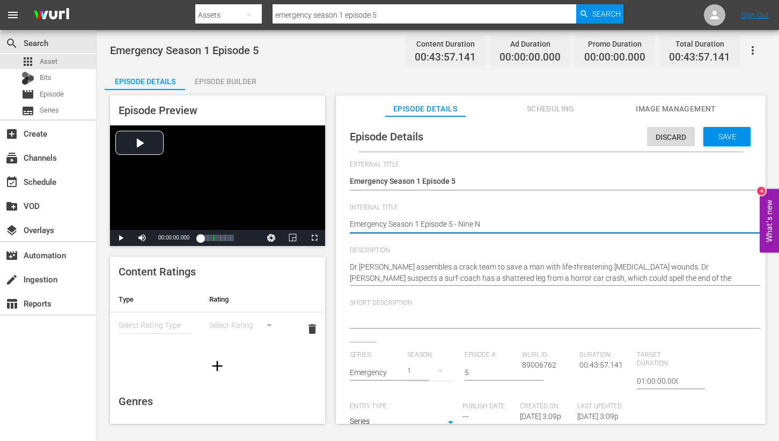
type textarea "Emergency Season 1 Episode 5 - Nine No"
type textarea "Emergency Season 1 Episode 5 - Nine Now"
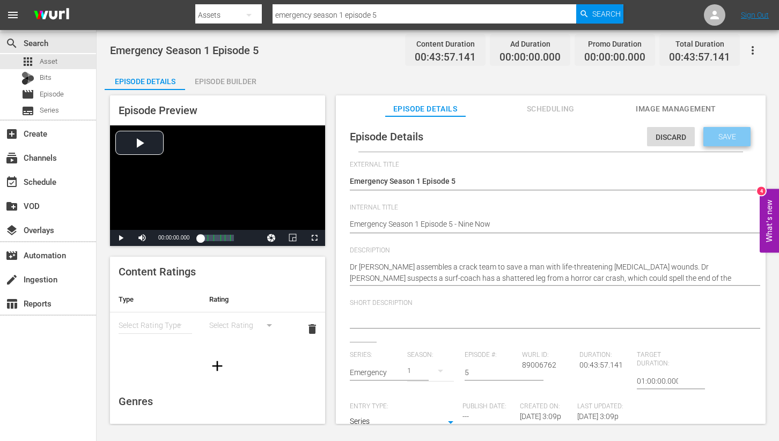
click at [720, 136] on span "Save" at bounding box center [727, 136] width 35 height 9
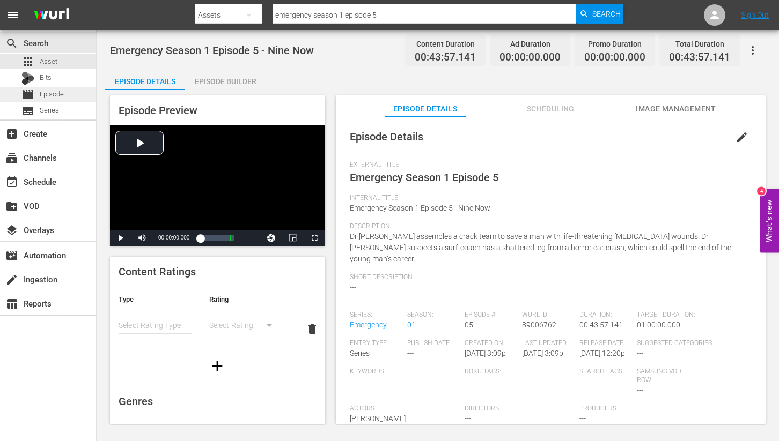
click at [52, 94] on span "Episode" at bounding box center [52, 94] width 24 height 11
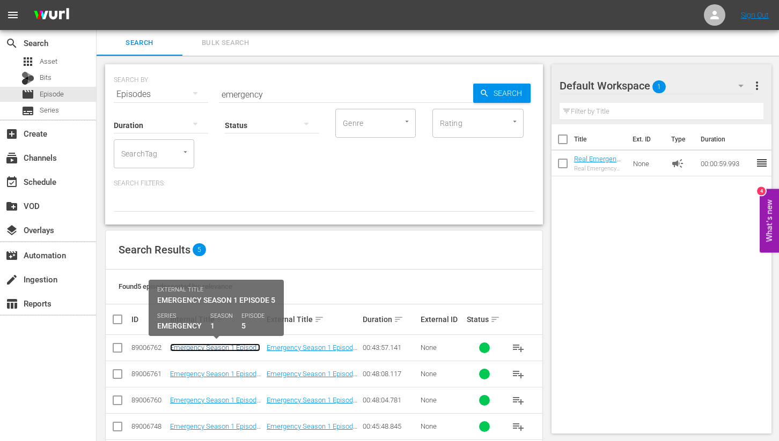
click at [224, 347] on link "Emergency Season 1 Episode 5 - Nine Now" at bounding box center [215, 352] width 90 height 16
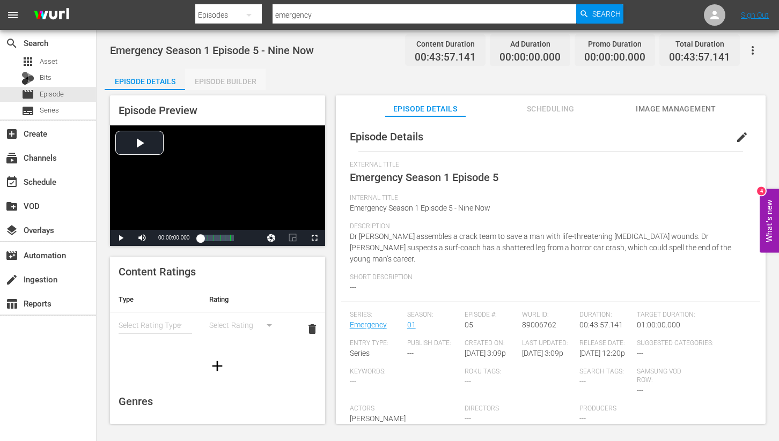
click at [217, 82] on div "Episode Builder" at bounding box center [225, 82] width 80 height 26
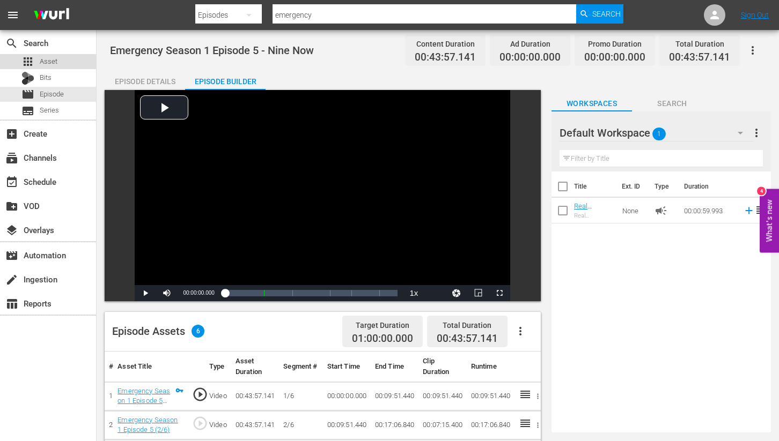
click at [45, 61] on span "Asset" at bounding box center [49, 61] width 18 height 11
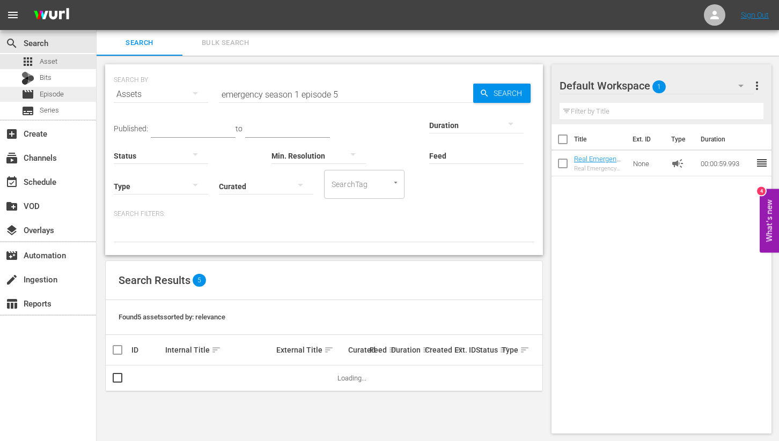
click at [47, 94] on span "Episode" at bounding box center [52, 94] width 24 height 11
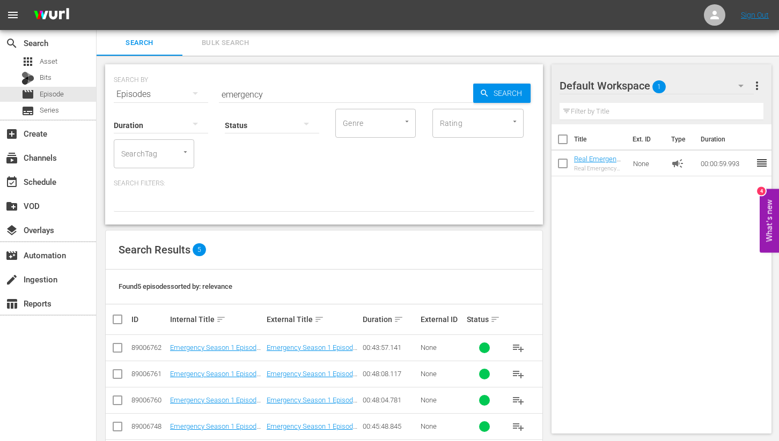
scroll to position [45, 0]
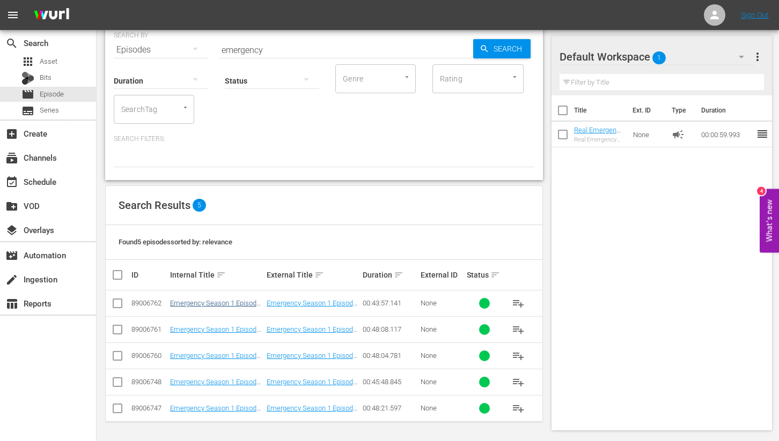
click at [222, 300] on td "Emergency Season 1 Episode 5 - Nine Now" at bounding box center [216, 304] width 97 height 26
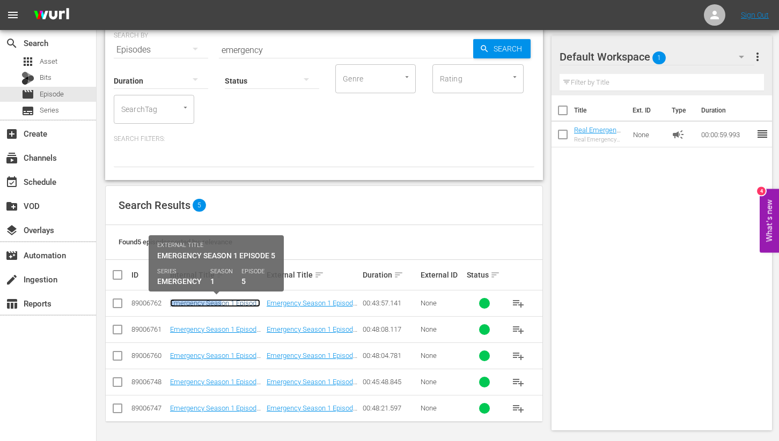
click at [223, 303] on link "Emergency Season 1 Episode 5 - Nine Now" at bounding box center [215, 307] width 90 height 16
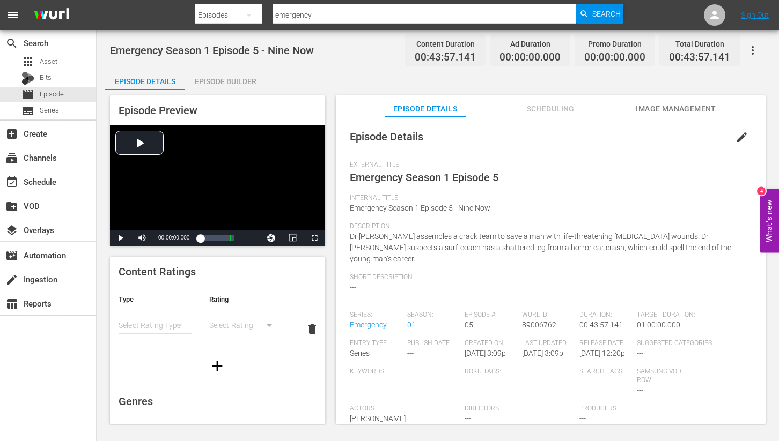
drag, startPoint x: 676, startPoint y: 109, endPoint x: 667, endPoint y: 116, distance: 11.2
click at [675, 111] on span "Image Management" at bounding box center [676, 108] width 80 height 13
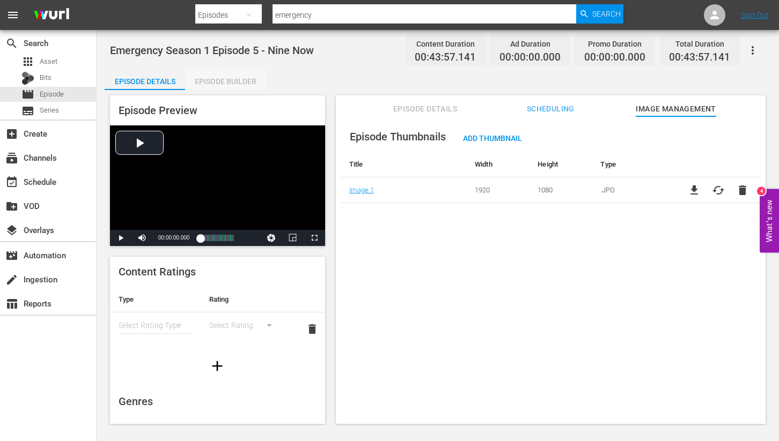
click at [225, 82] on div "Episode Builder" at bounding box center [225, 82] width 80 height 26
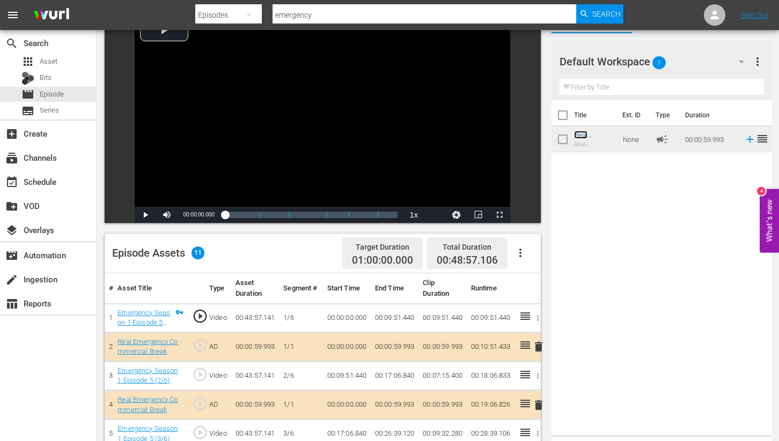
scroll to position [81, 0]
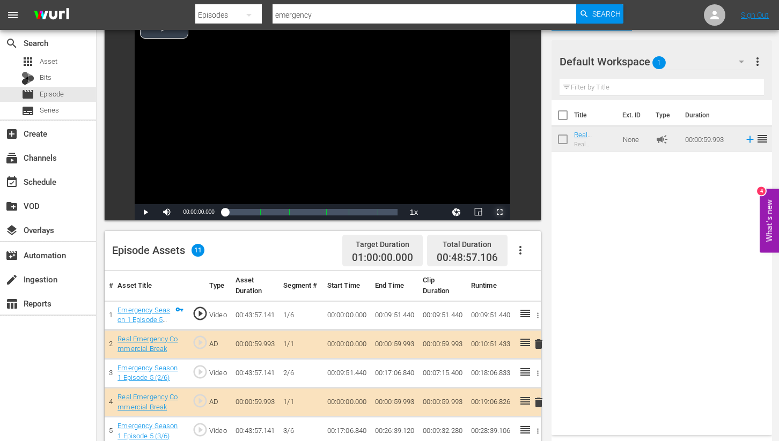
click at [499, 212] on span "Video Player" at bounding box center [499, 212] width 0 height 0
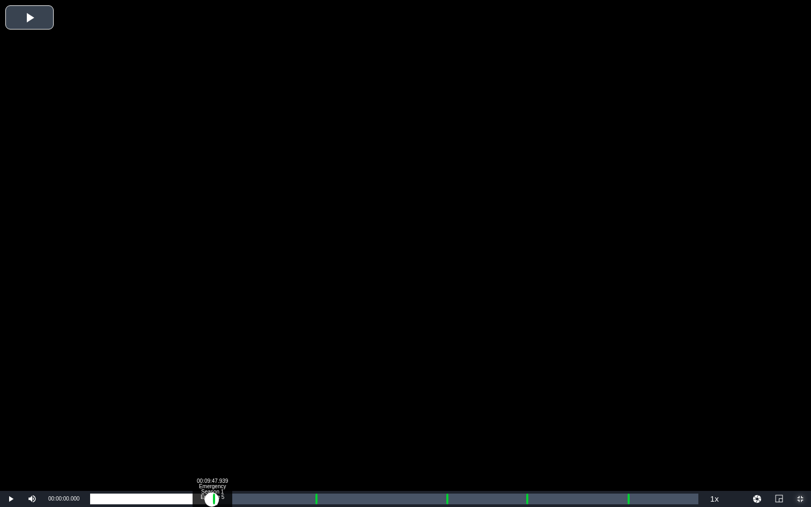
click at [211, 441] on div "Loaded : 0.22% 00:09:47.939 Emergency Season 1 Episode 5 (1/6) 00:00:00.000 Cue…" at bounding box center [394, 499] width 608 height 11
click at [314, 441] on div "Loaded : 9.92% 00:18:05.226 Emergency Season 1 Episode 5 (3/6) 00:00:00.459 Cue…" at bounding box center [394, 499] width 608 height 11
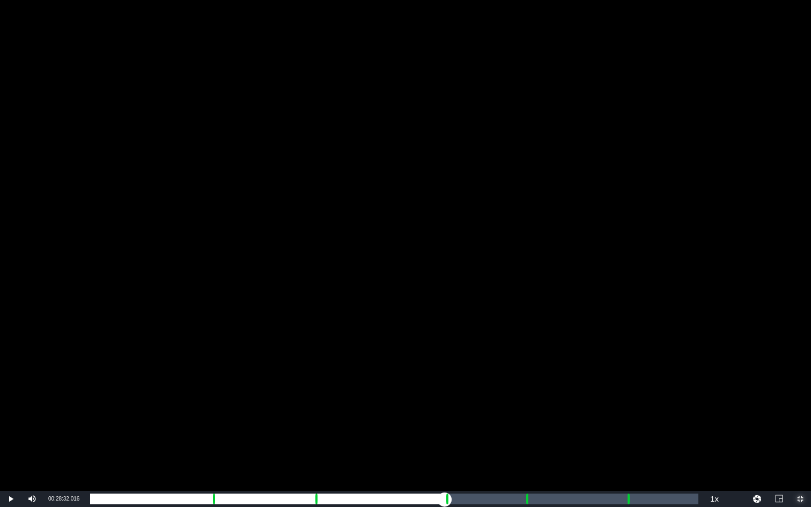
click at [445, 441] on div "Loaded : 9.92% 00:28:32.016 Emergency Season 1 Episode 5 (4/6) 00:00:00.138 Cue…" at bounding box center [394, 499] width 608 height 11
click at [526, 441] on div "Progress Bar" at bounding box center [527, 499] width 3 height 14
click at [538, 441] on div "00:36:02.683 Emergency Season 1 Episode 5 (5/6)" at bounding box center [538, 499] width 1 height 11
click at [627, 441] on div "Loaded : 73.56% 00:43:10.040 Emergency Season 1 Episode 5 (6/6) 00:32:07.816 Cu…" at bounding box center [394, 499] width 608 height 11
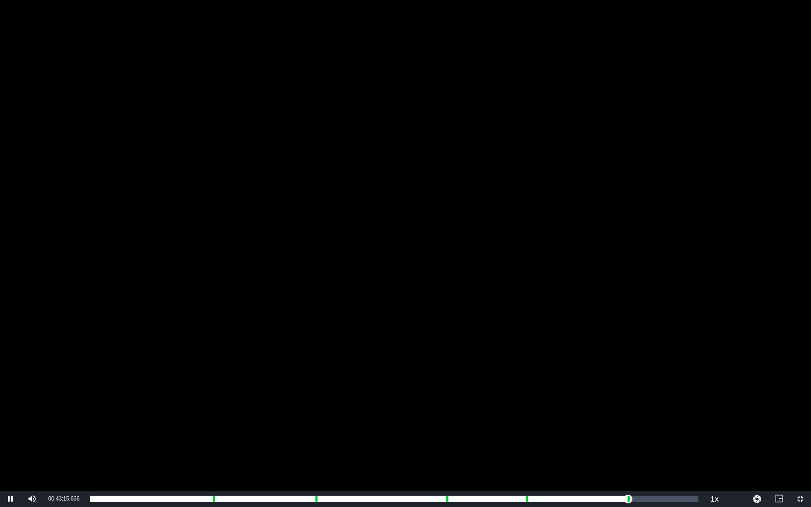
click at [486, 328] on div "Video Player" at bounding box center [405, 245] width 811 height 491
click at [735, 441] on span "Video Player" at bounding box center [800, 499] width 0 height 0
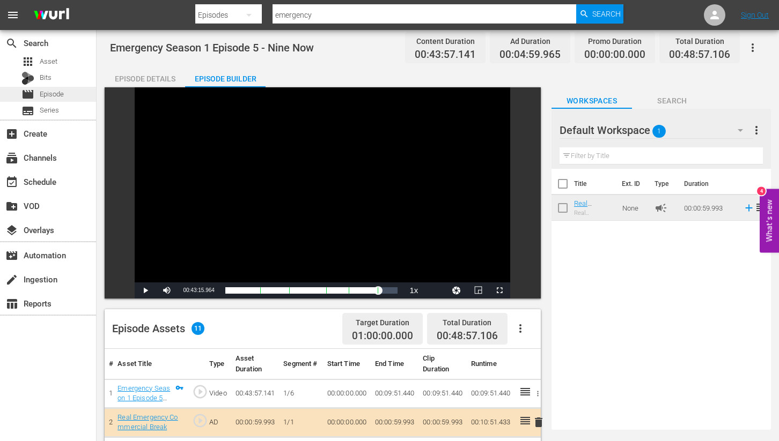
click at [48, 95] on span "Episode" at bounding box center [52, 94] width 24 height 11
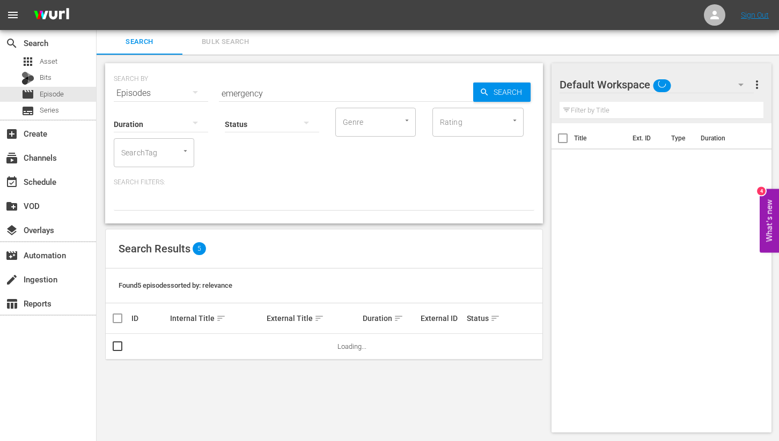
scroll to position [3, 0]
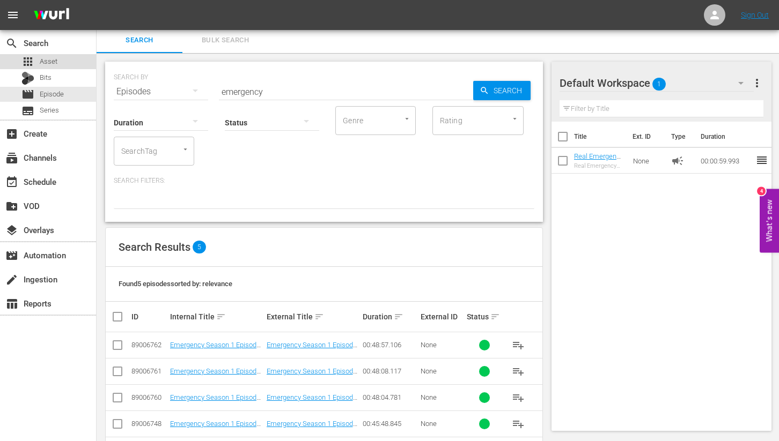
click at [42, 56] on div "apps Asset" at bounding box center [39, 61] width 36 height 15
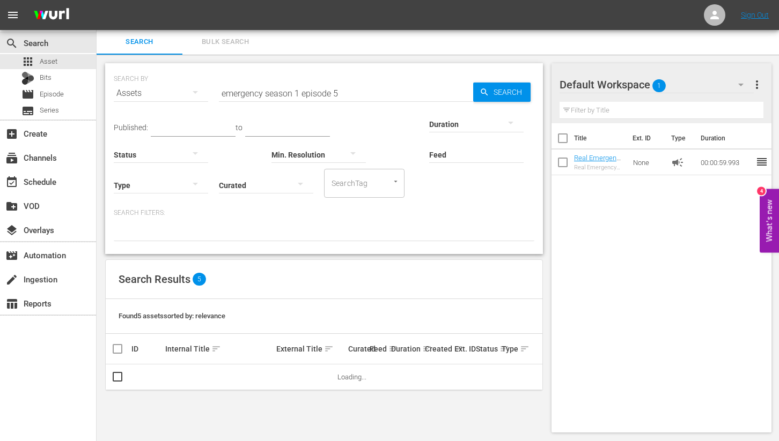
drag, startPoint x: 334, startPoint y: 93, endPoint x: 342, endPoint y: 94, distance: 7.6
click at [342, 94] on input "emergency season 1 episode 5" at bounding box center [346, 93] width 254 height 26
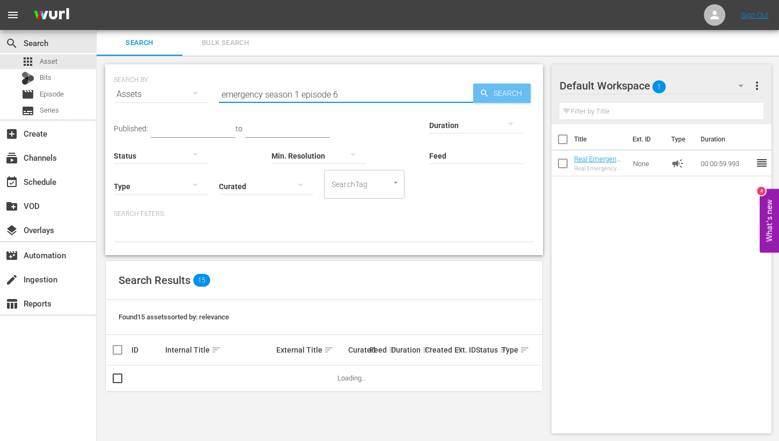
type input "emergency season 1 episode 6"
click at [517, 93] on span "Search" at bounding box center [509, 92] width 41 height 19
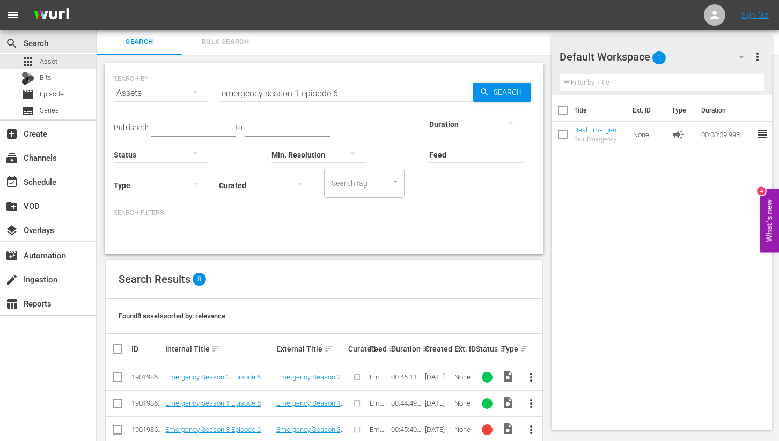
scroll to position [154, 0]
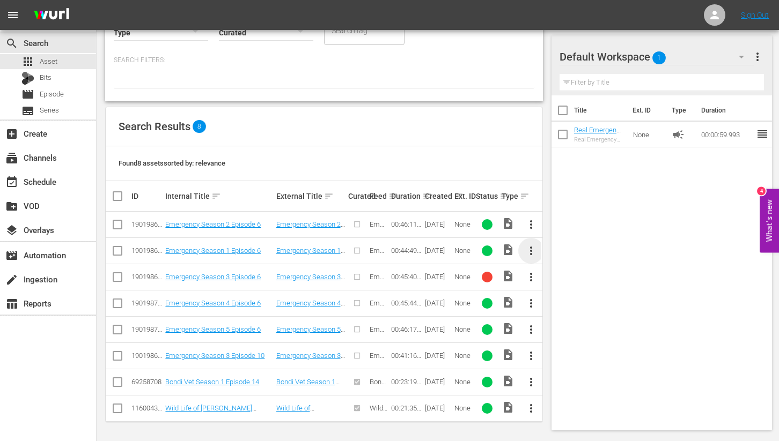
click at [532, 248] on span "more_vert" at bounding box center [531, 251] width 13 height 13
click at [565, 333] on div "Episode" at bounding box center [589, 332] width 73 height 26
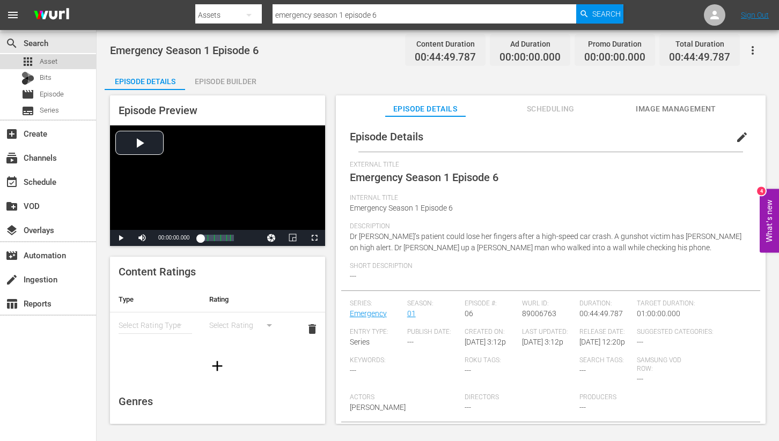
click at [36, 60] on div "apps Asset" at bounding box center [39, 61] width 36 height 15
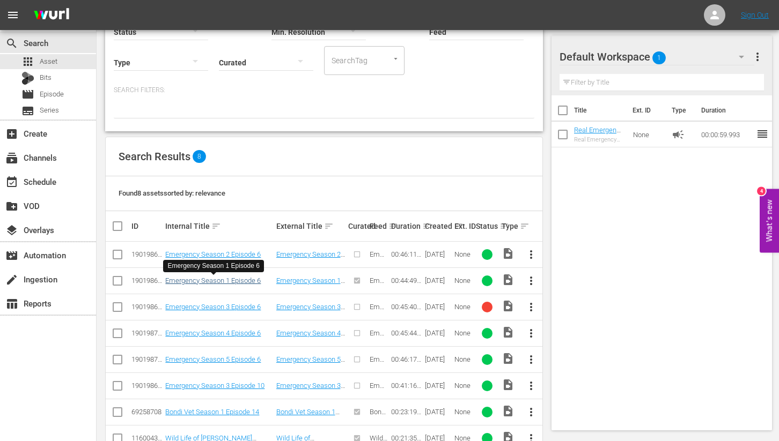
scroll to position [154, 0]
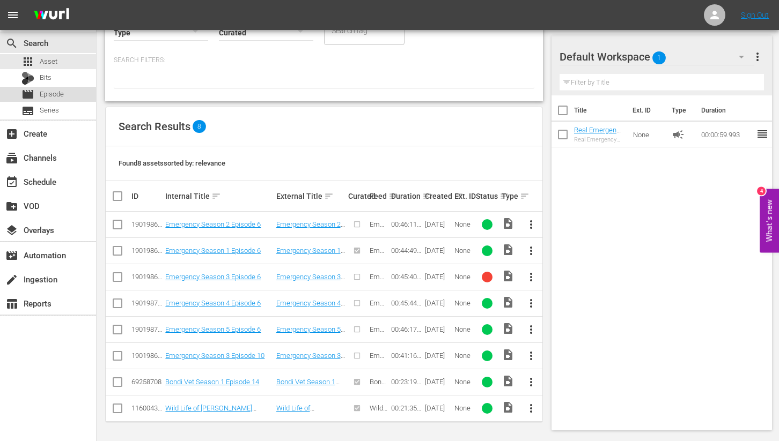
click at [55, 93] on span "Episode" at bounding box center [52, 94] width 24 height 11
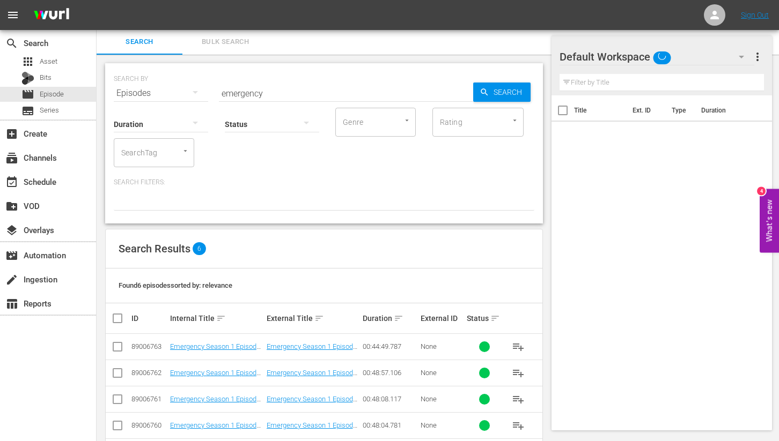
scroll to position [71, 0]
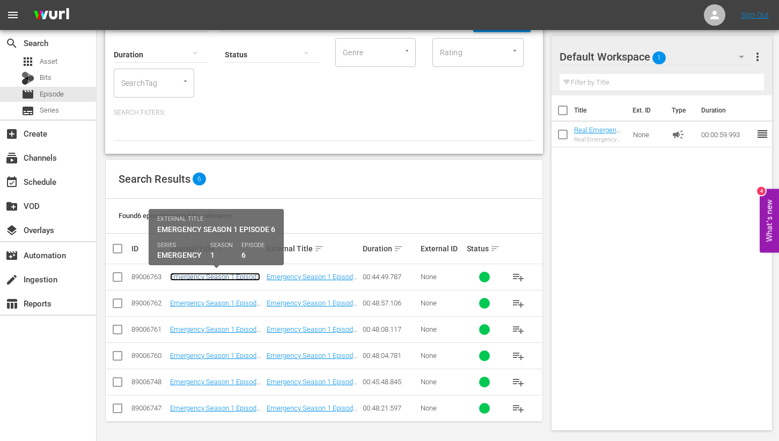
click at [207, 277] on link "Emergency Season 1 Episode 6" at bounding box center [215, 281] width 90 height 16
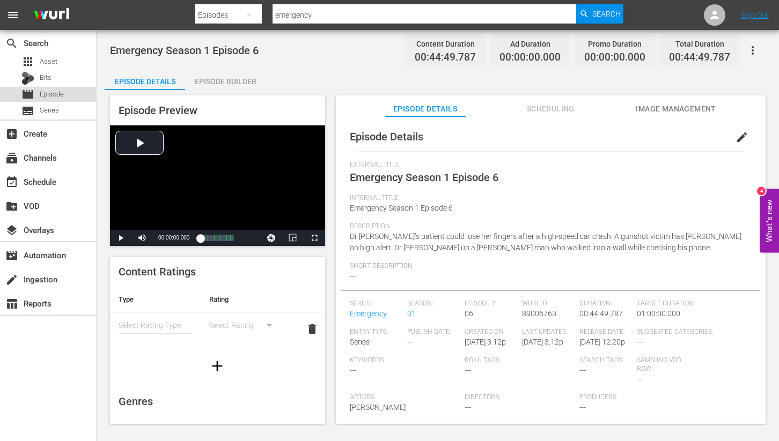
click at [49, 95] on span "Episode" at bounding box center [52, 94] width 24 height 11
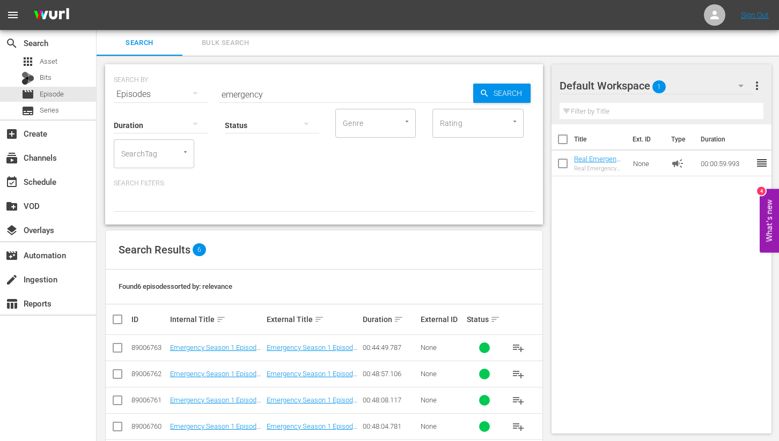
click at [116, 349] on input "checkbox" at bounding box center [117, 350] width 13 height 13
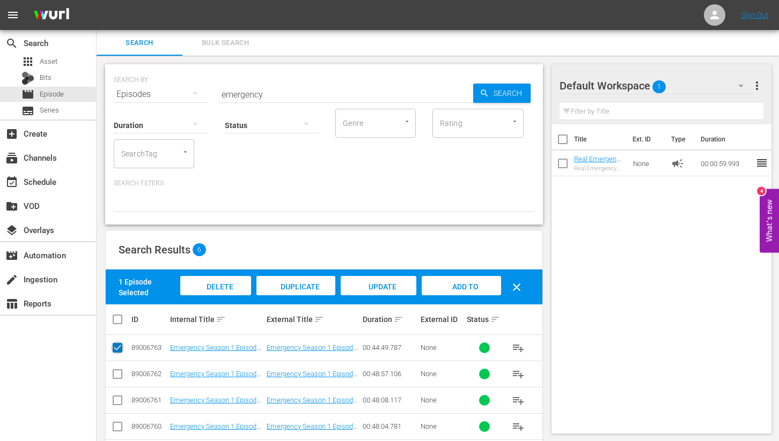
click at [117, 350] on input "checkbox" at bounding box center [117, 350] width 13 height 13
checkbox input "false"
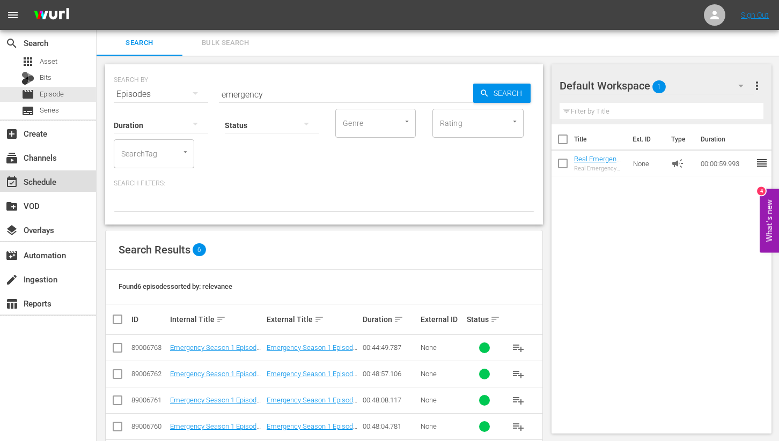
click at [39, 182] on div "event_available Schedule" at bounding box center [30, 180] width 60 height 10
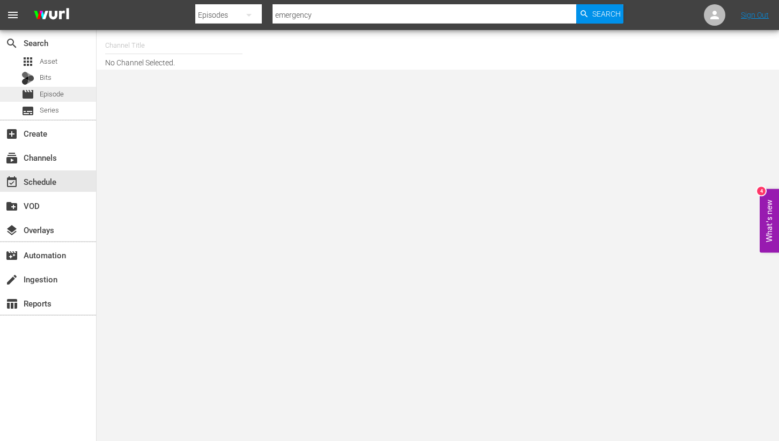
click at [46, 92] on span "Episode" at bounding box center [52, 94] width 24 height 11
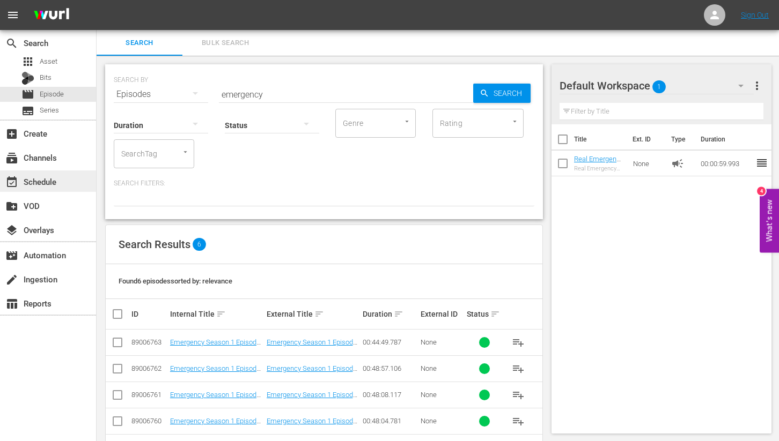
click at [41, 183] on div "event_available Schedule" at bounding box center [30, 180] width 60 height 10
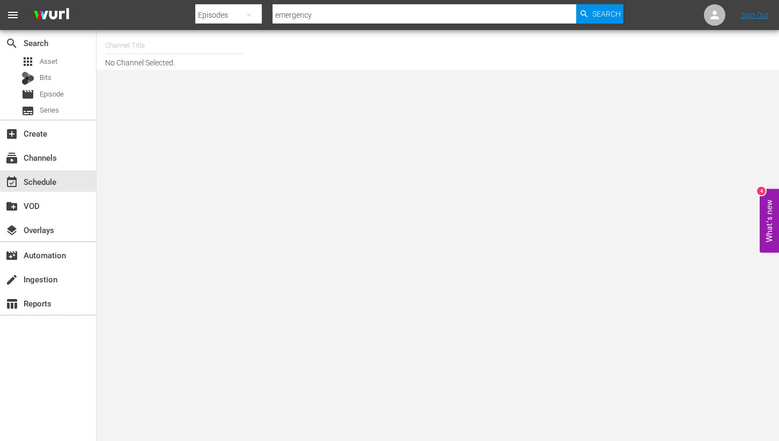
click at [174, 45] on input "text" at bounding box center [173, 46] width 137 height 26
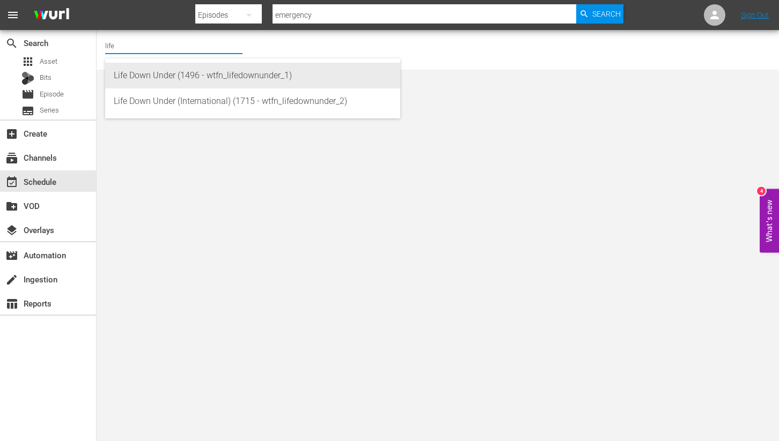
click at [277, 78] on div "Life Down Under (1496 - wtfn_lifedownunder_1)" at bounding box center [253, 76] width 278 height 26
type input "Life Down Under (1496 - wtfn_lifedownunder_1)"
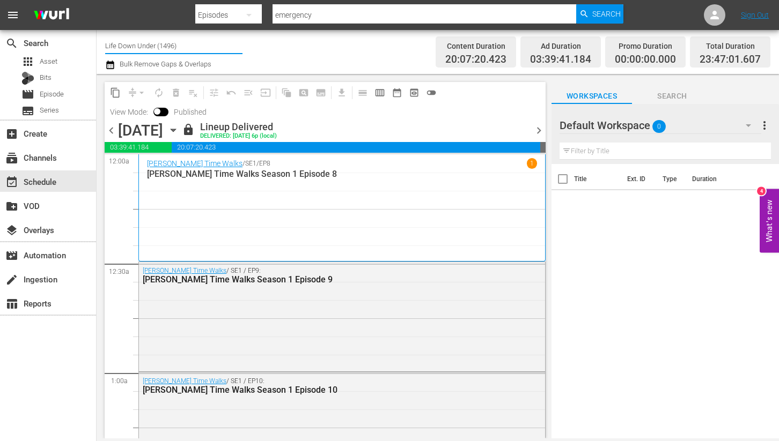
drag, startPoint x: 141, startPoint y: 43, endPoint x: 114, endPoint y: 42, distance: 26.8
click at [114, 42] on input "Life Down Under (1496)" at bounding box center [173, 46] width 137 height 26
type input "L"
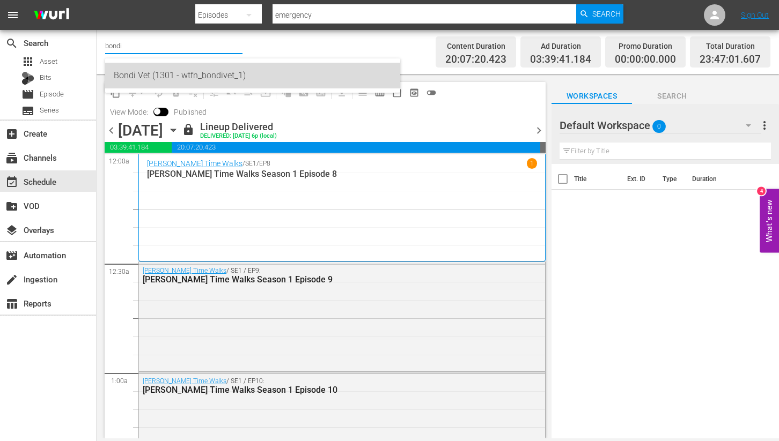
click at [149, 77] on div "Bondi Vet (1301 - wtfn_bondivet_1)" at bounding box center [253, 76] width 278 height 26
type input "Bondi Vet (1301 - wtfn_bondivet_1)"
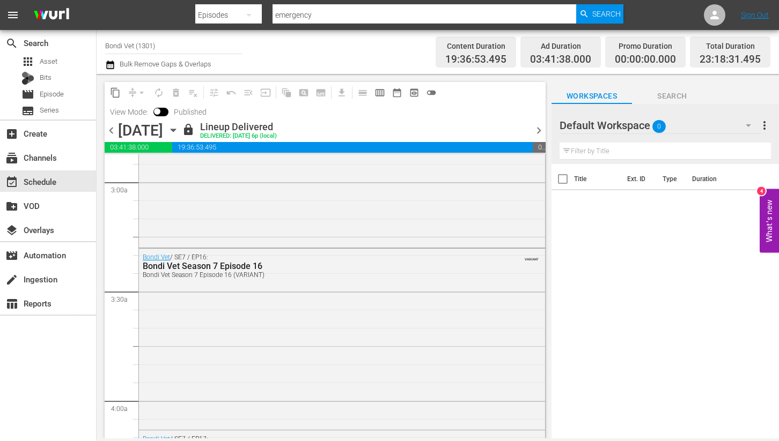
scroll to position [630, 0]
